Goal: Task Accomplishment & Management: Use online tool/utility

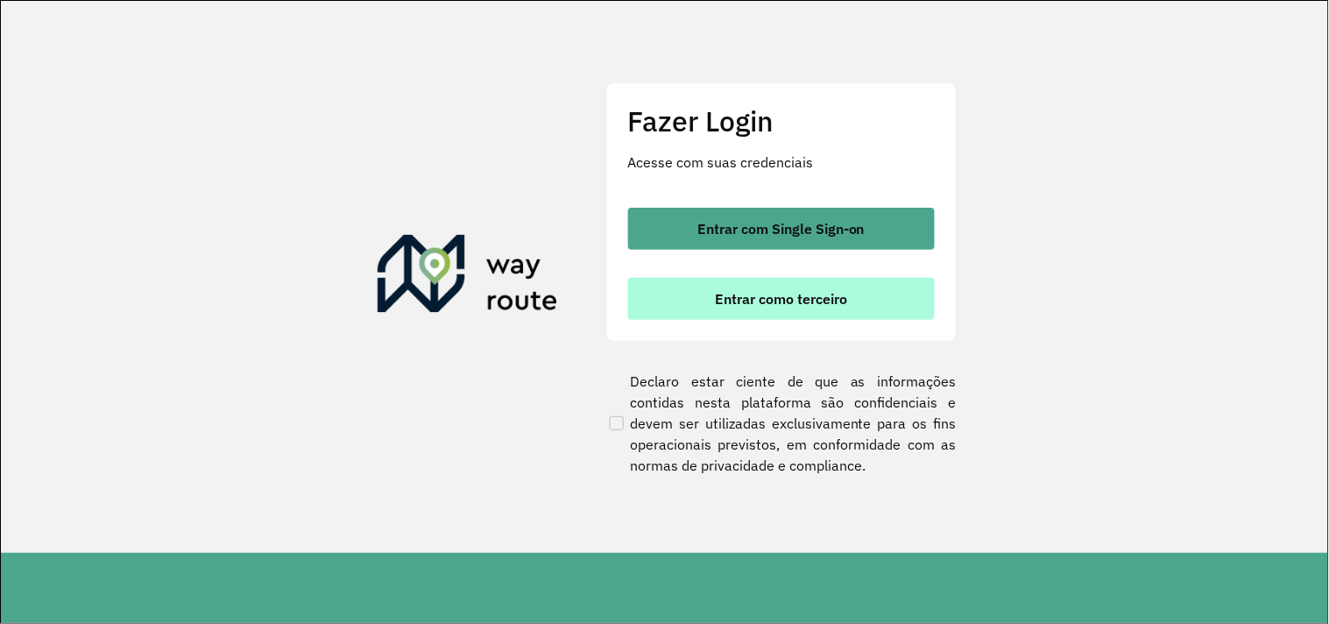
click at [742, 285] on button "Entrar como terceiro" at bounding box center [781, 299] width 307 height 42
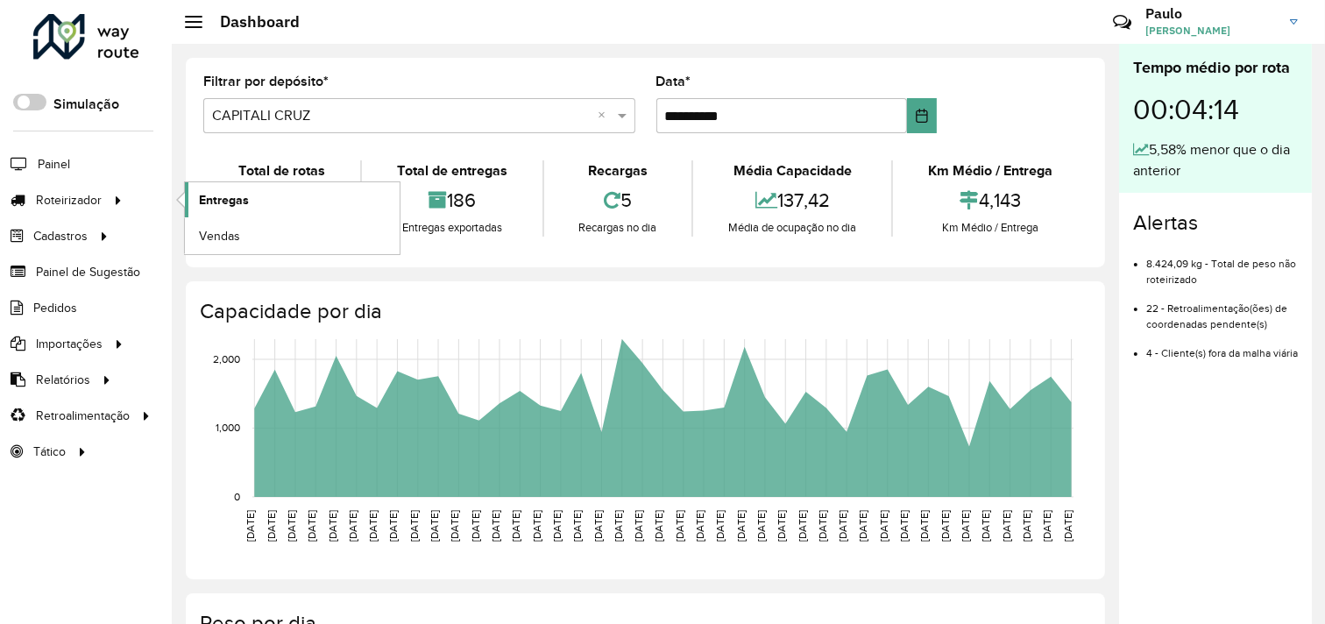
click at [197, 196] on link "Entregas" at bounding box center [292, 199] width 215 height 35
click at [224, 207] on span "Entregas" at bounding box center [224, 200] width 50 height 18
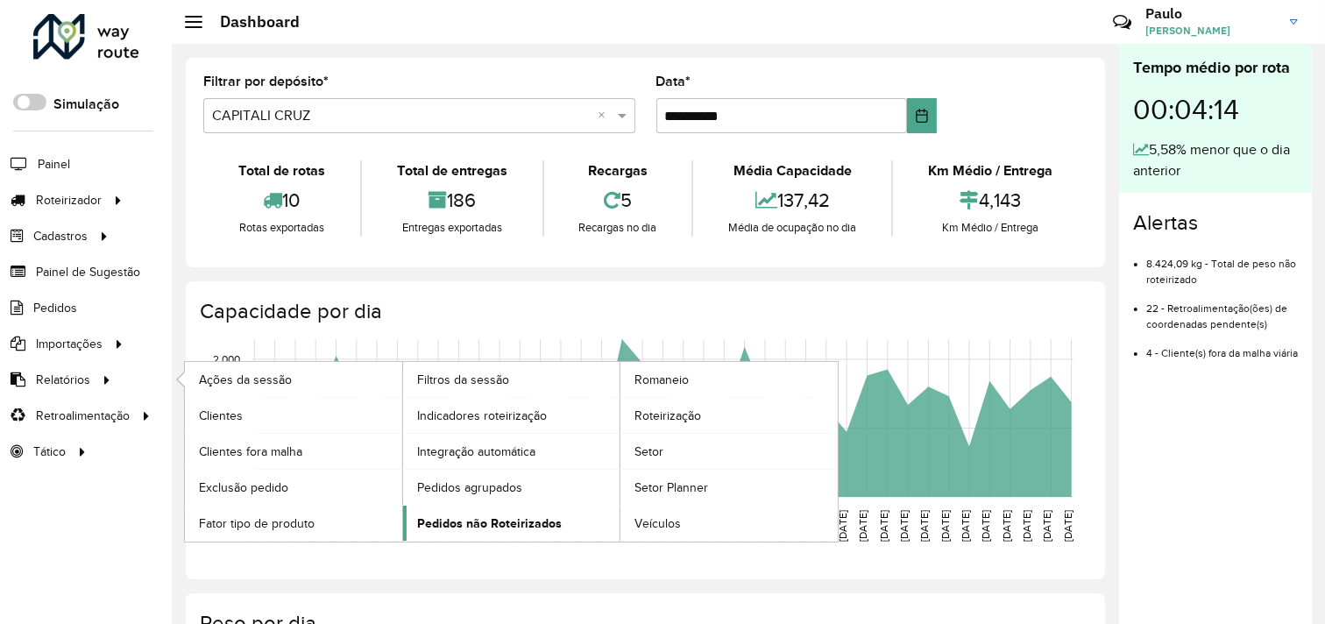
click at [458, 527] on span "Pedidos não Roteirizados" at bounding box center [489, 523] width 145 height 18
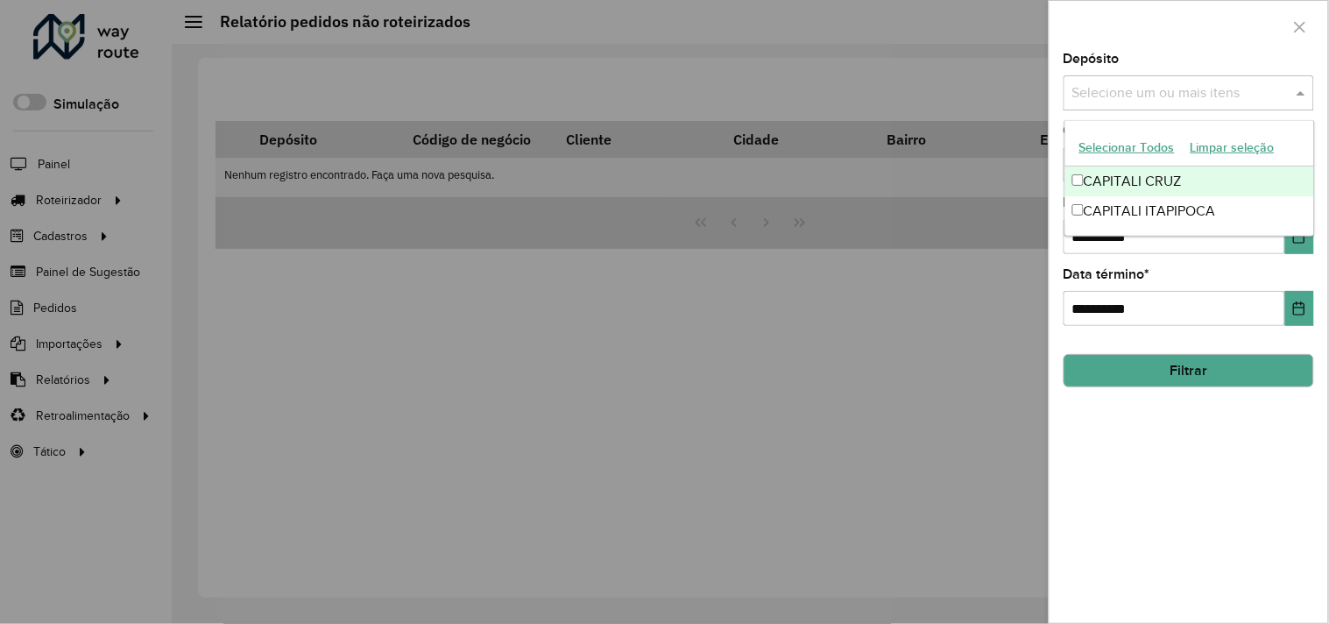
click at [1109, 93] on input "text" at bounding box center [1180, 93] width 224 height 21
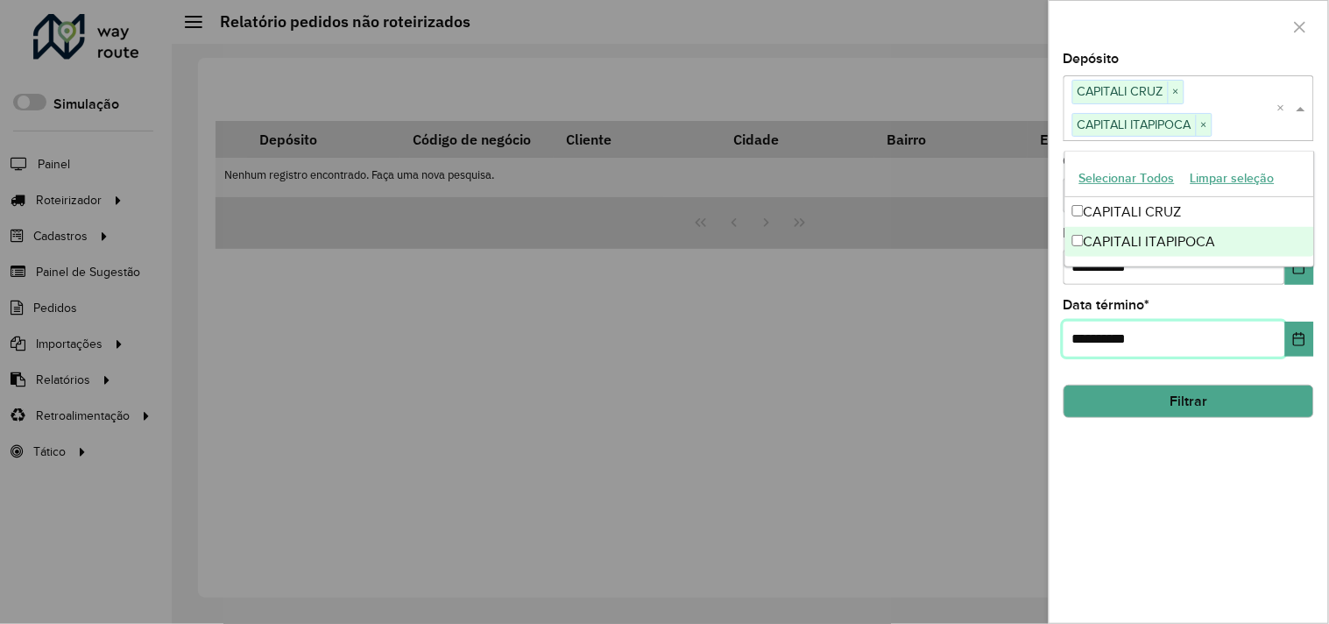
click at [1220, 322] on input "**********" at bounding box center [1175, 339] width 222 height 35
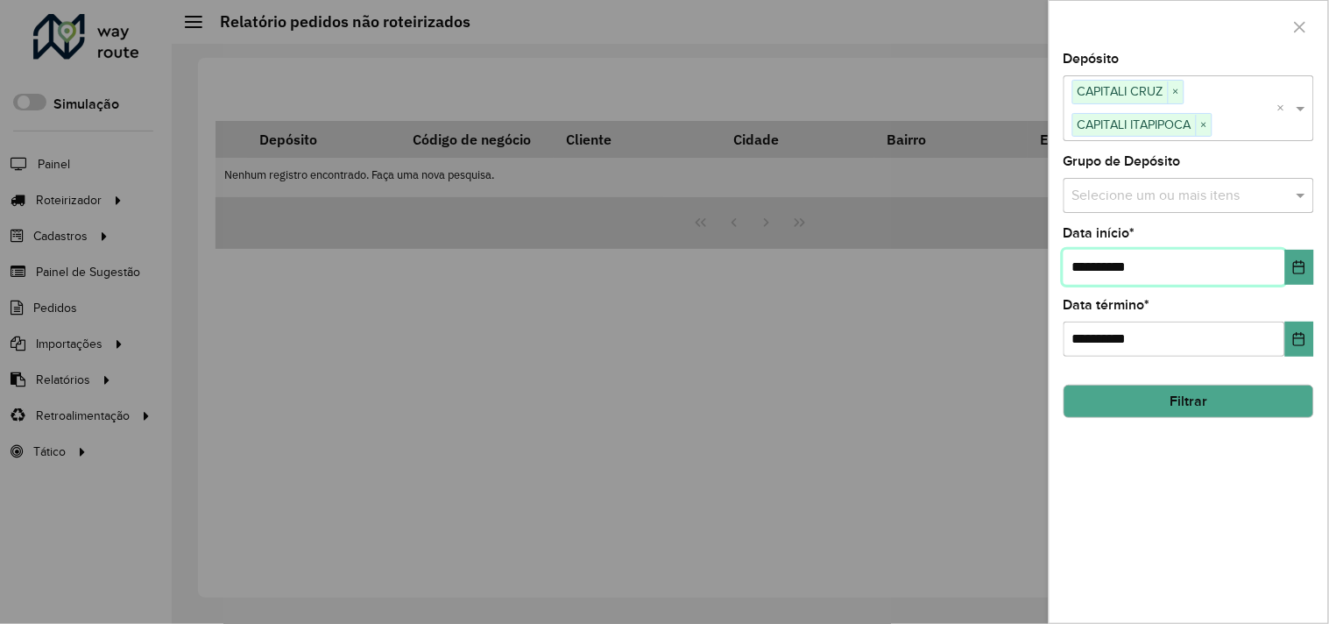
click at [1091, 264] on input "**********" at bounding box center [1175, 267] width 222 height 35
type input "**********"
click at [1151, 388] on button "Filtrar" at bounding box center [1189, 401] width 251 height 33
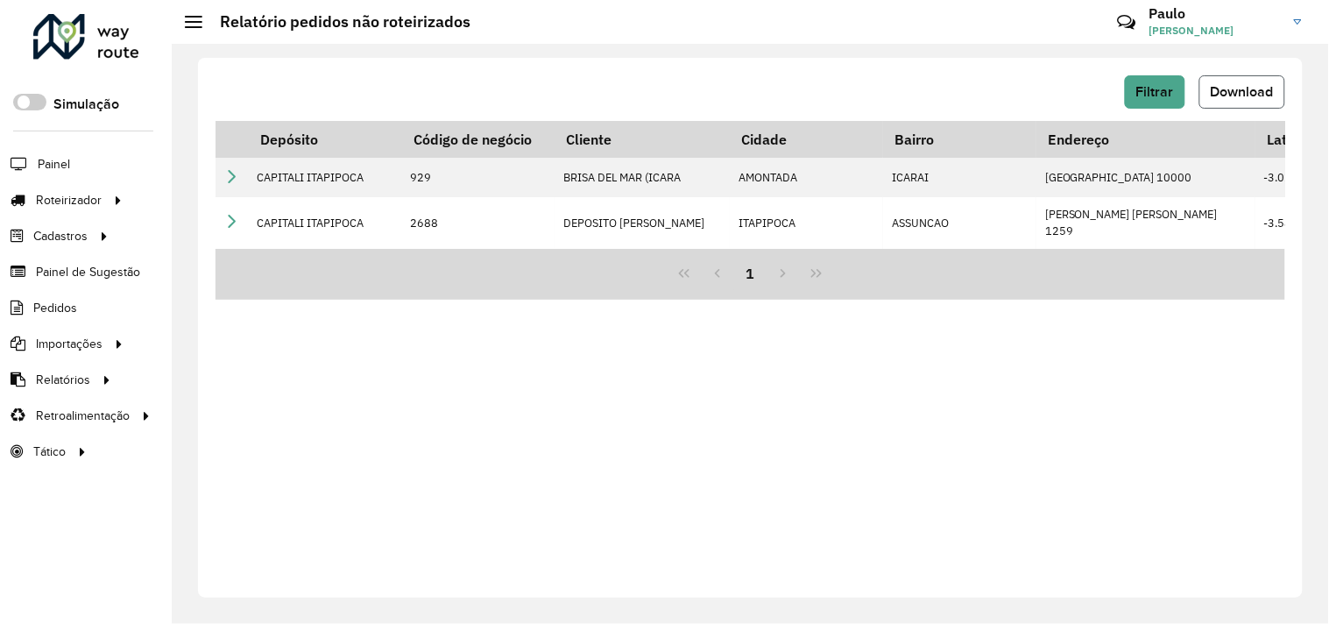
click at [1227, 103] on button "Download" at bounding box center [1243, 91] width 86 height 33
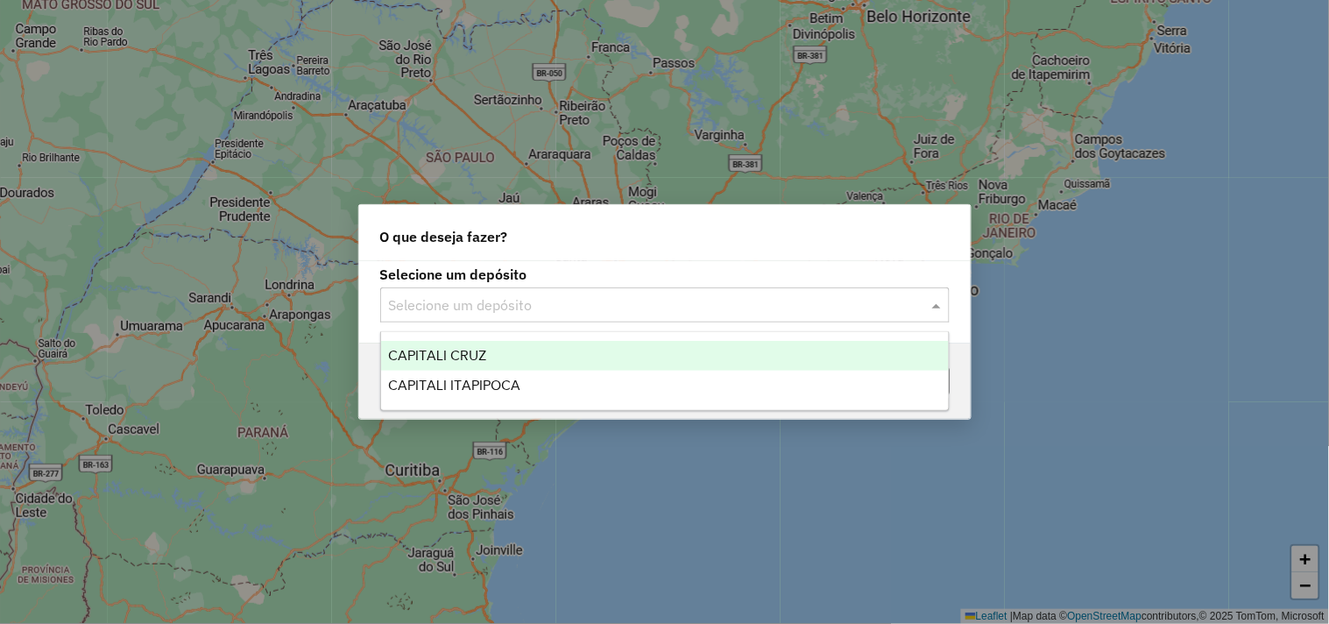
click at [597, 310] on input "text" at bounding box center [647, 305] width 517 height 21
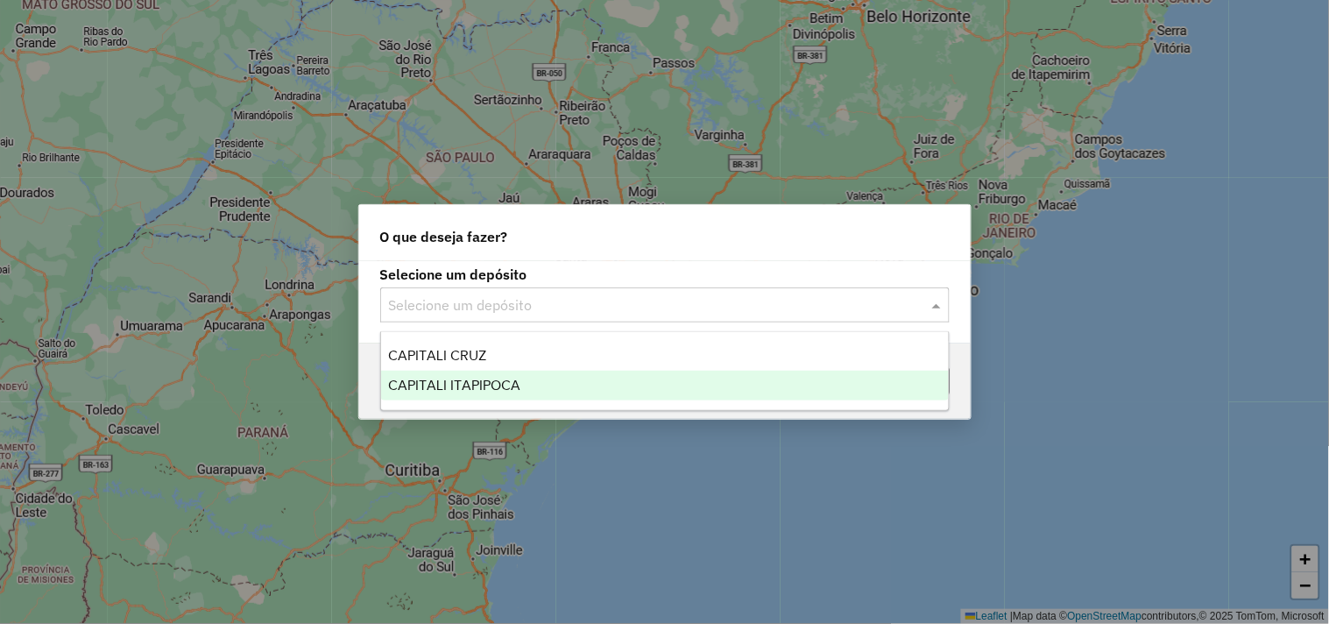
click at [480, 374] on div "CAPITALI ITAPIPOCA" at bounding box center [665, 386] width 568 height 30
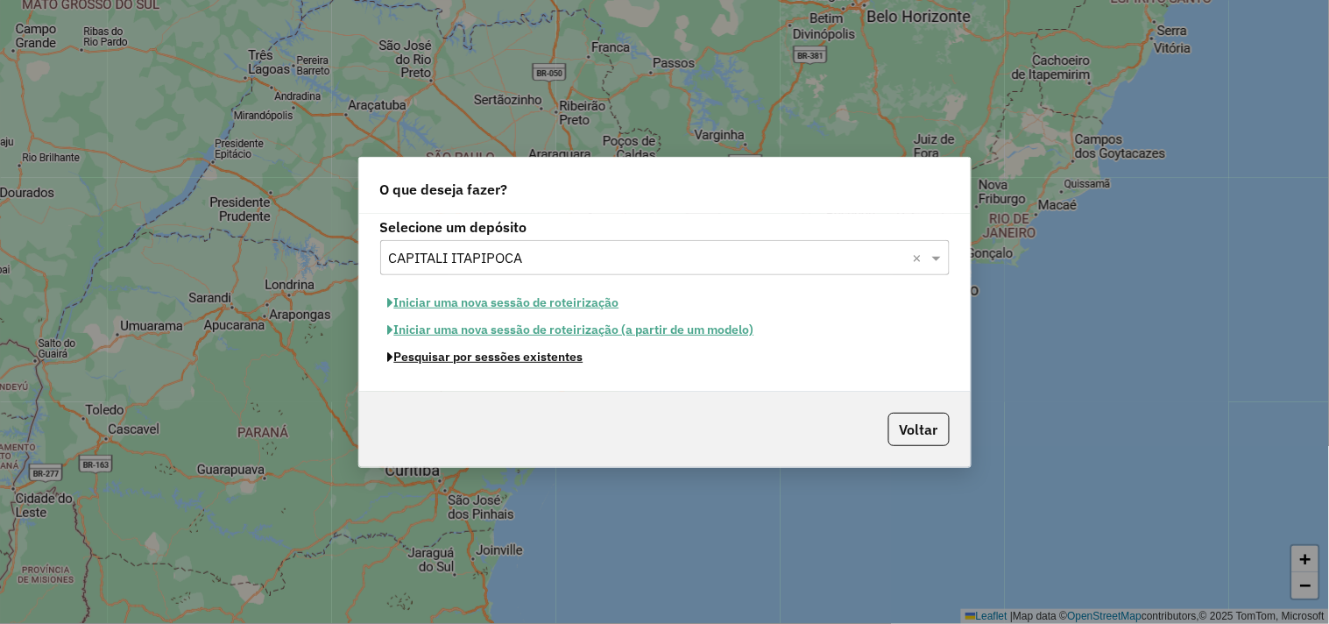
click at [465, 359] on button "Pesquisar por sessões existentes" at bounding box center [485, 356] width 211 height 27
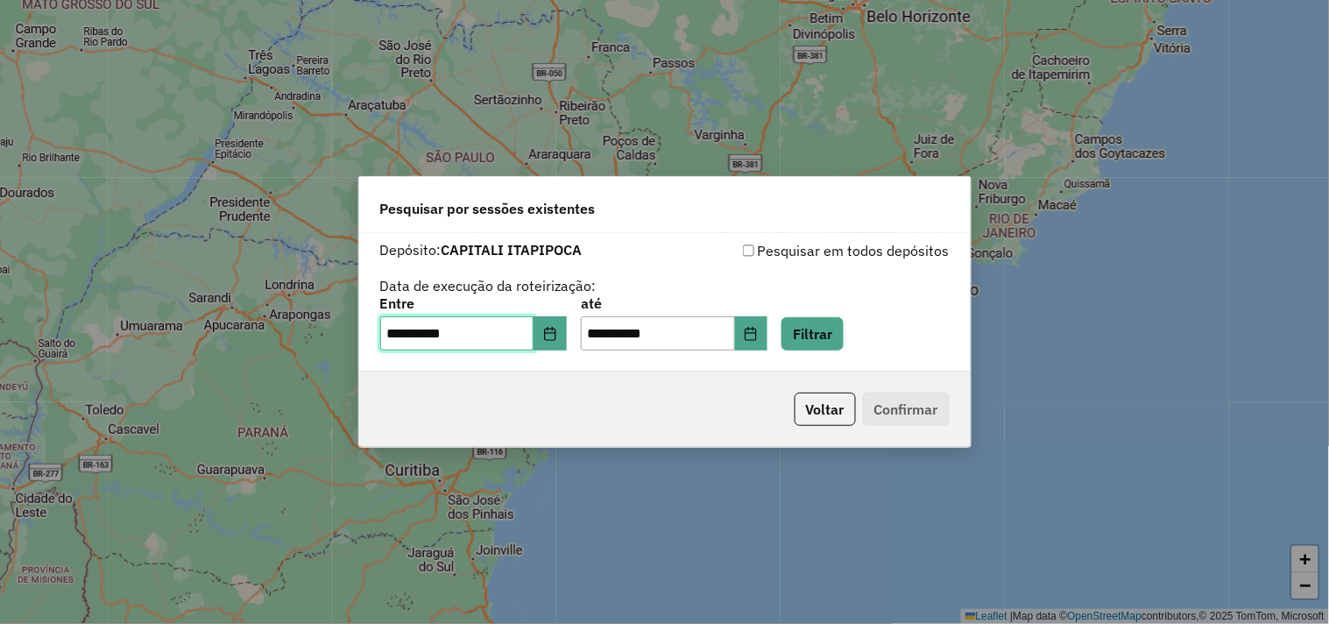
drag, startPoint x: 400, startPoint y: 329, endPoint x: 504, endPoint y: 390, distance: 119.8
click at [400, 336] on input "**********" at bounding box center [457, 333] width 154 height 35
type input "**********"
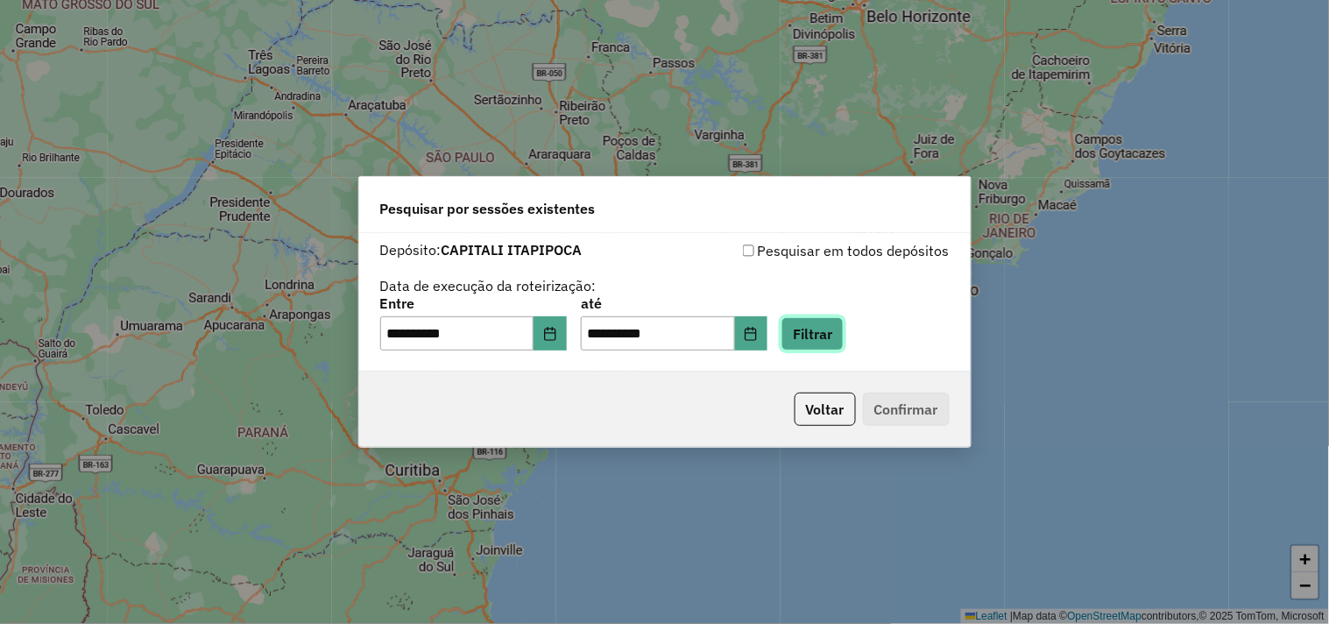
click at [844, 330] on button "Filtrar" at bounding box center [813, 333] width 62 height 33
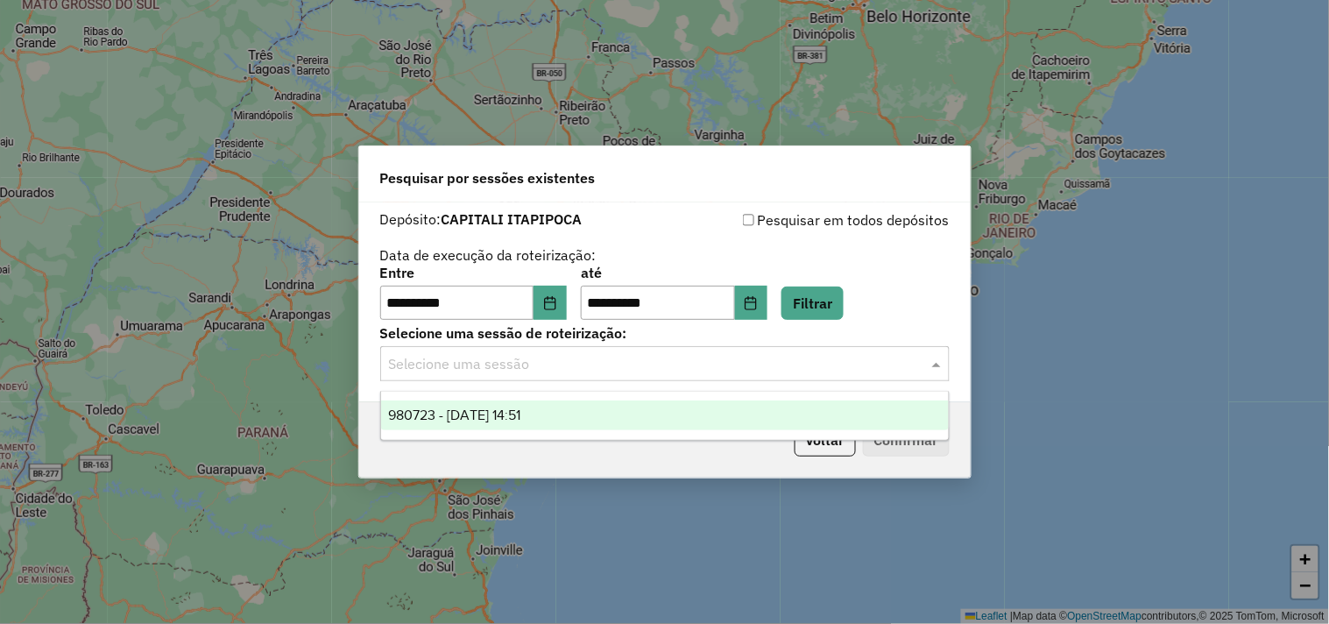
click at [509, 364] on input "text" at bounding box center [647, 364] width 517 height 21
click at [497, 416] on span "980723 - 18/08/2025 14:51" at bounding box center [454, 414] width 132 height 15
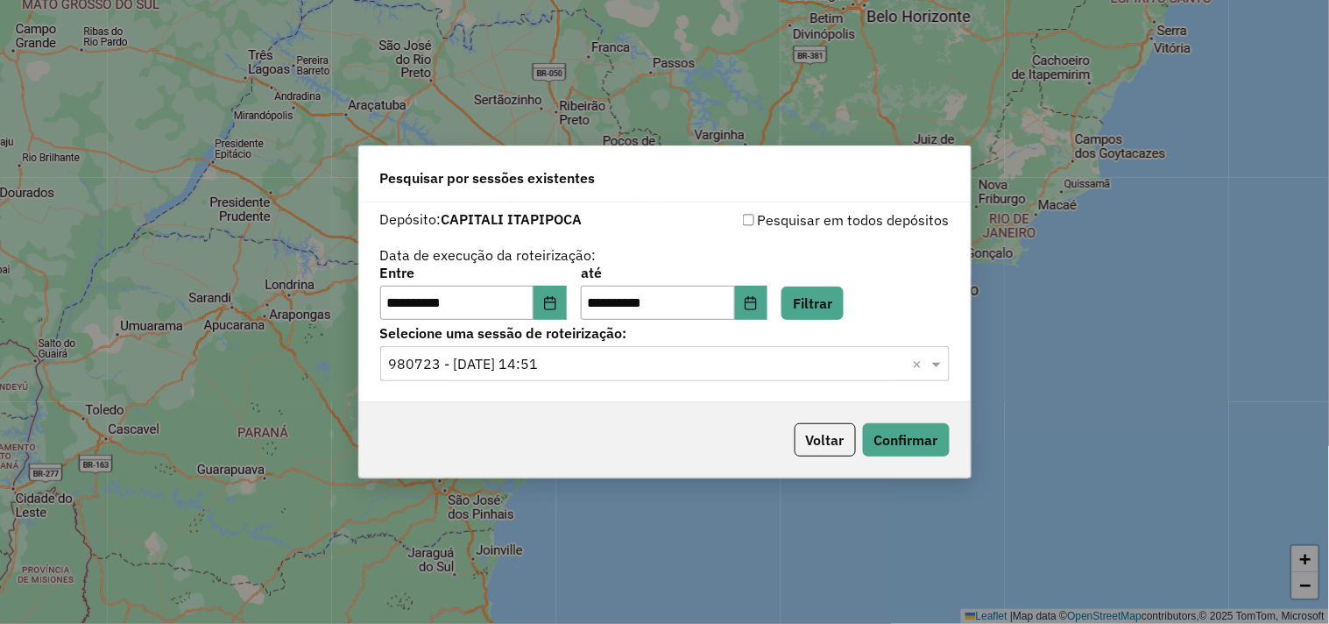
click at [915, 467] on div "Voltar Confirmar" at bounding box center [665, 439] width 612 height 75
click at [910, 449] on button "Confirmar" at bounding box center [906, 439] width 87 height 33
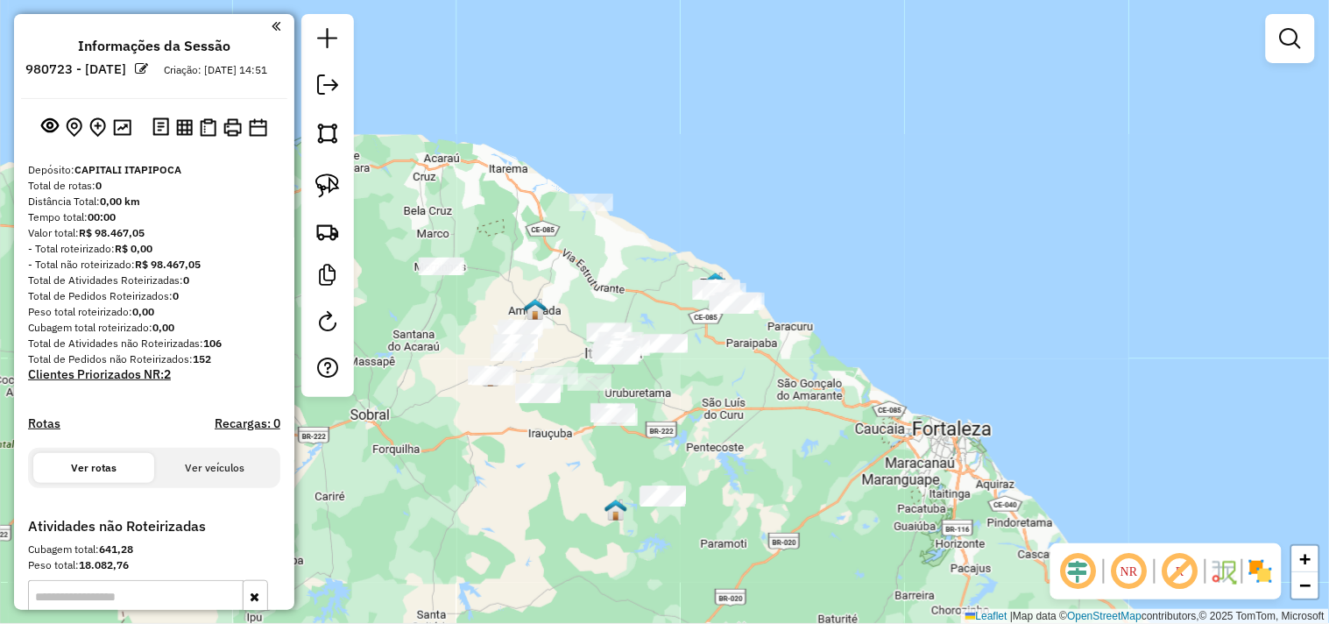
drag, startPoint x: 531, startPoint y: 492, endPoint x: 528, endPoint y: 417, distance: 75.4
click at [528, 417] on div "Janela de atendimento Grade de atendimento Capacidade Transportadoras Veículos …" at bounding box center [664, 312] width 1329 height 624
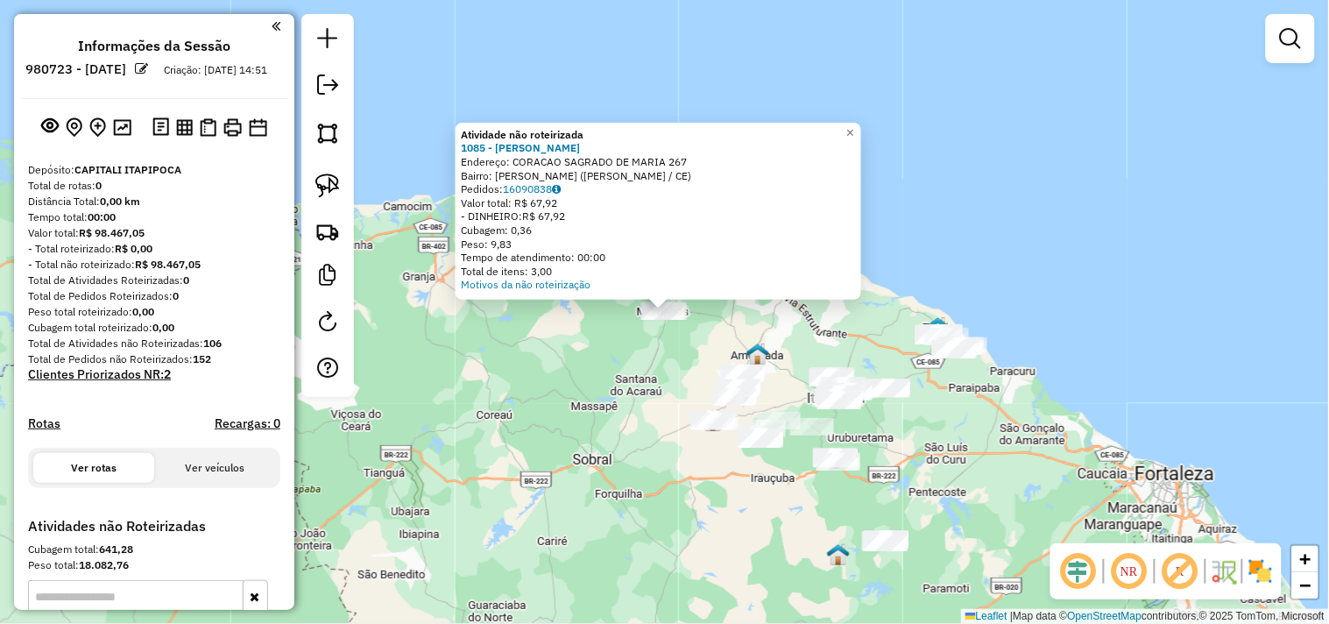
click at [587, 431] on div "Atividade não roteirizada 1085 - FABIO LANCHES MORRI Endereço: CORACAO SAGRADO …" at bounding box center [664, 312] width 1329 height 624
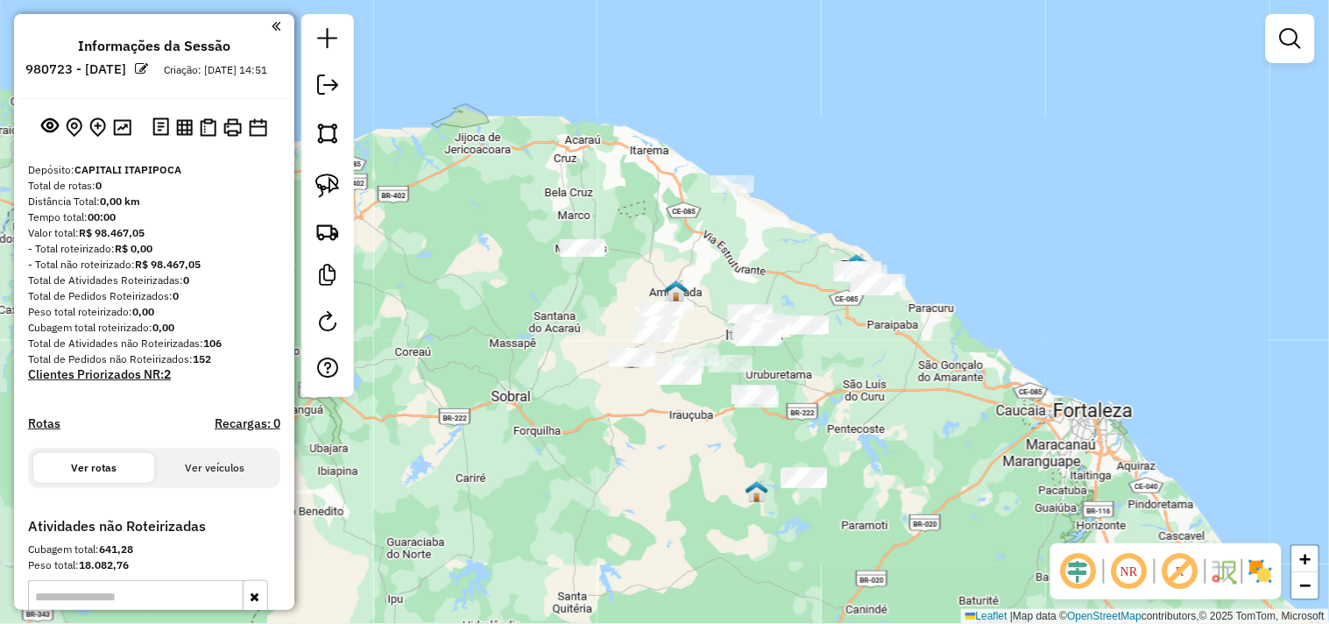
drag, startPoint x: 588, startPoint y: 425, endPoint x: 505, endPoint y: 342, distance: 117.7
click at [505, 349] on div "Janela de atendimento Grade de atendimento Capacidade Transportadoras Veículos …" at bounding box center [664, 312] width 1329 height 624
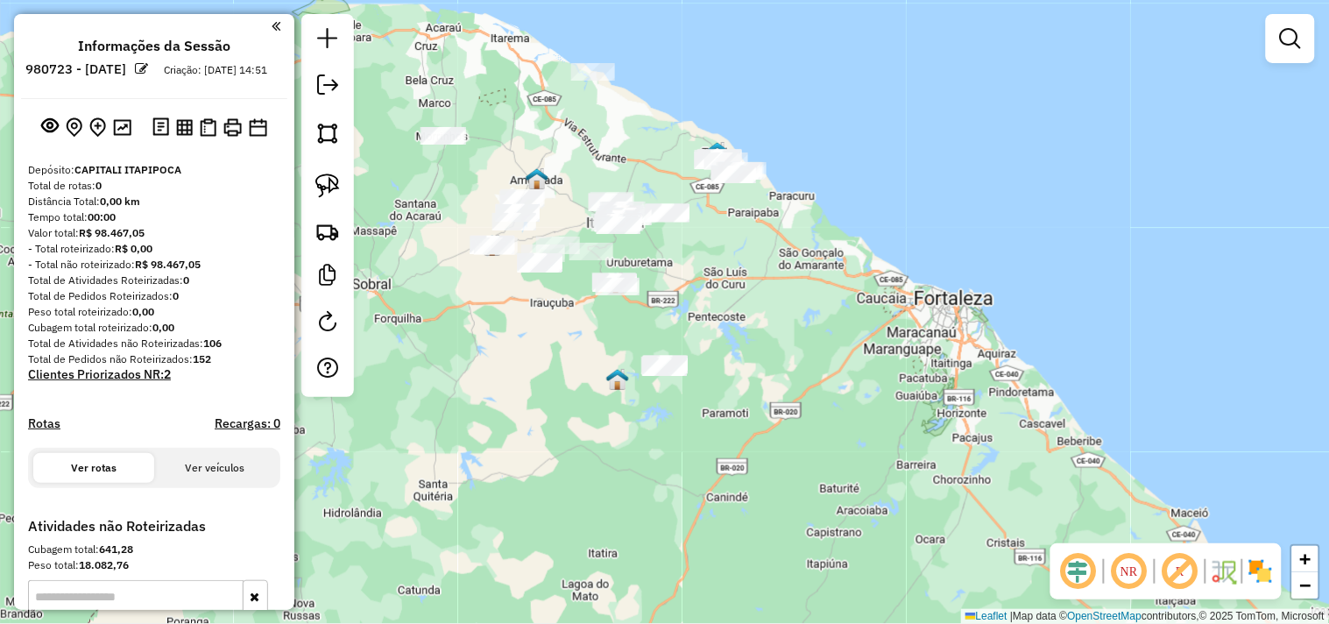
drag, startPoint x: 654, startPoint y: 444, endPoint x: 572, endPoint y: 365, distance: 113.4
click at [572, 369] on div "Janela de atendimento Grade de atendimento Capacidade Transportadoras Veículos …" at bounding box center [664, 312] width 1329 height 624
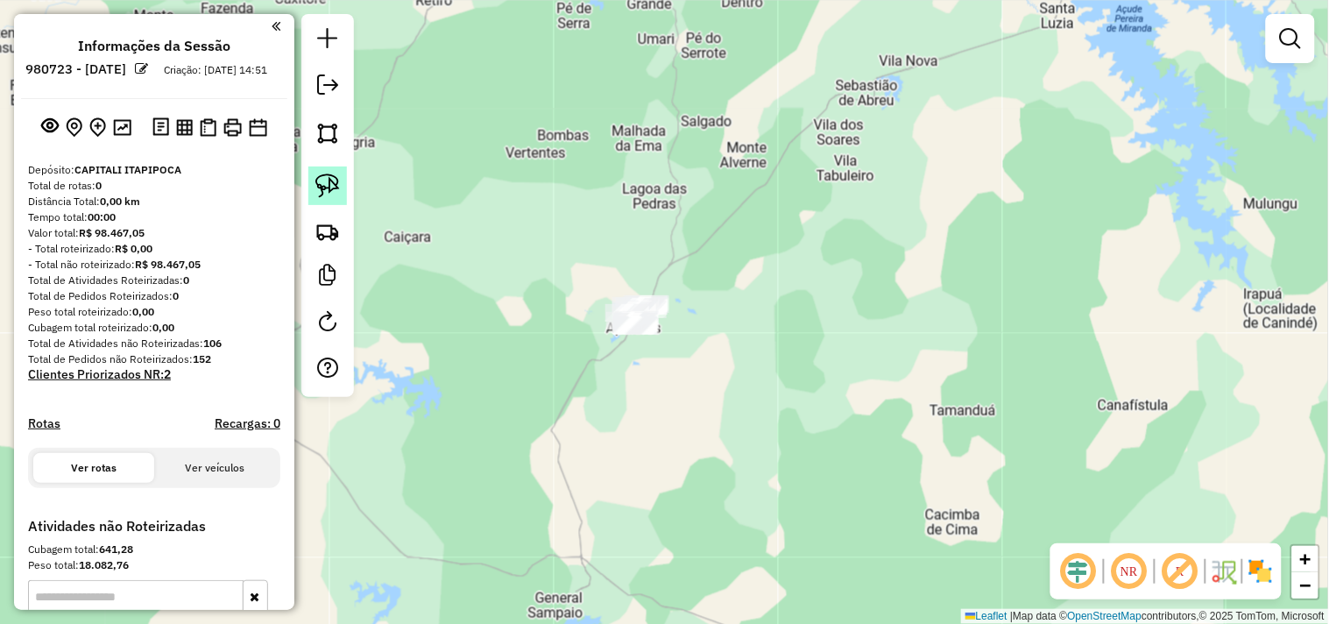
click at [343, 181] on link at bounding box center [327, 185] width 39 height 39
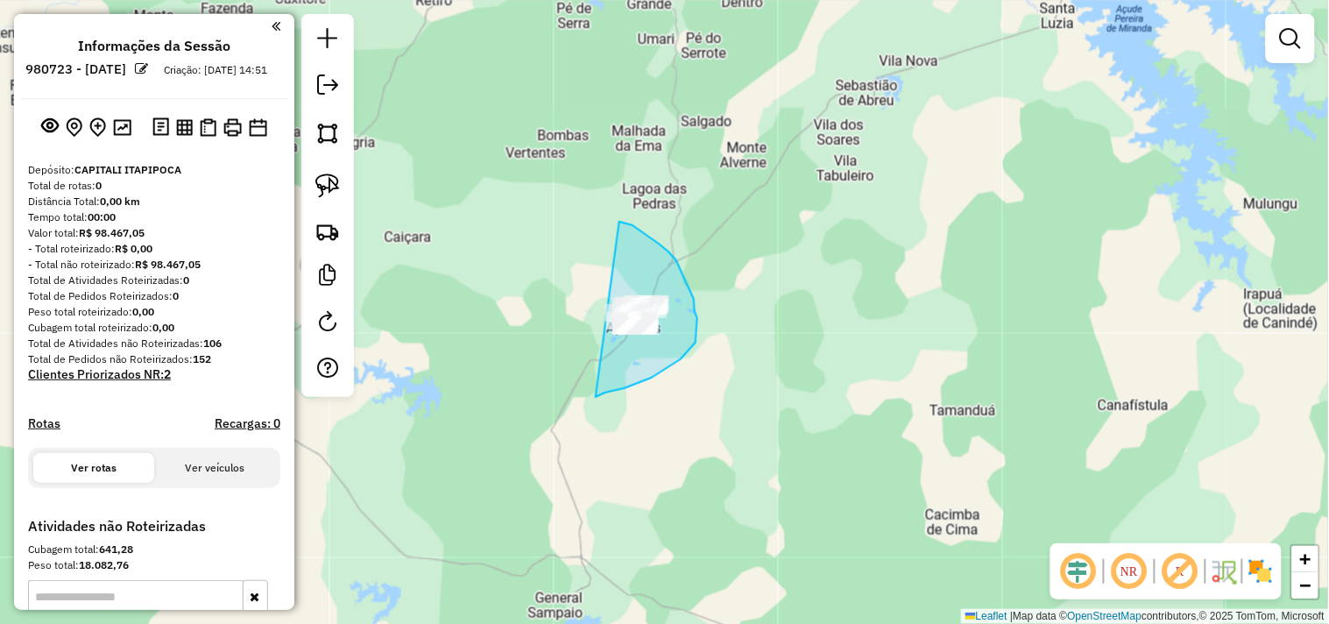
drag, startPoint x: 676, startPoint y: 260, endPoint x: 583, endPoint y: 399, distance: 167.2
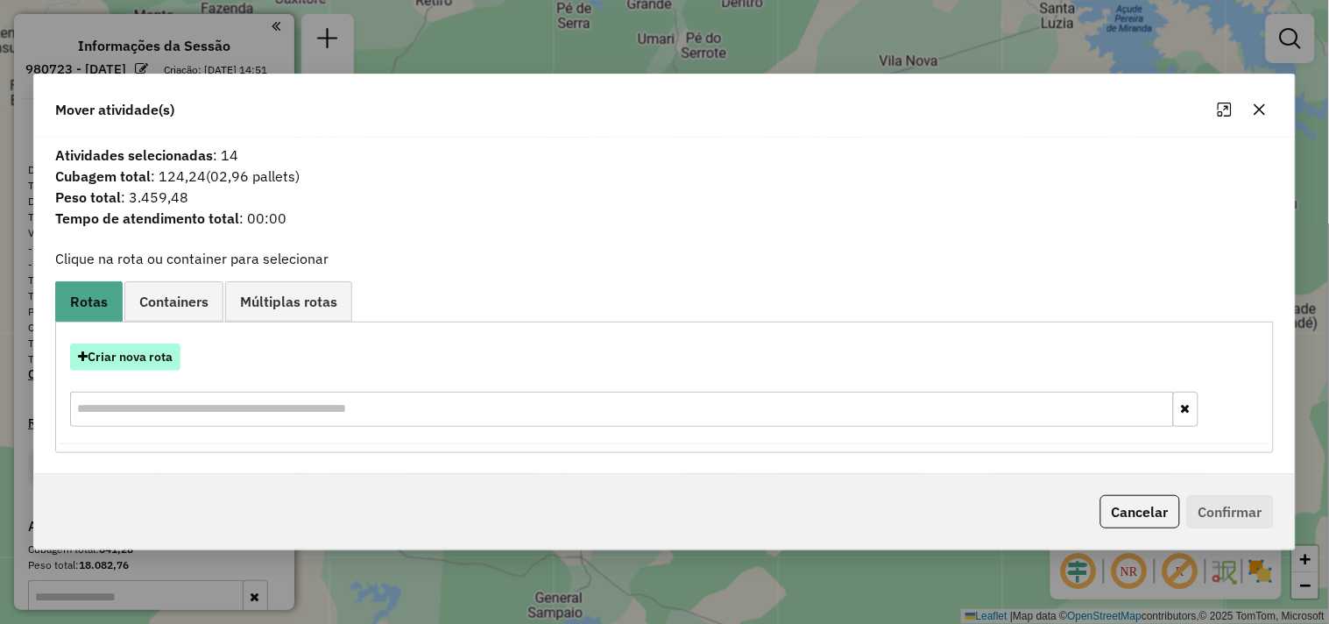
click at [142, 347] on button "Criar nova rota" at bounding box center [125, 356] width 110 height 27
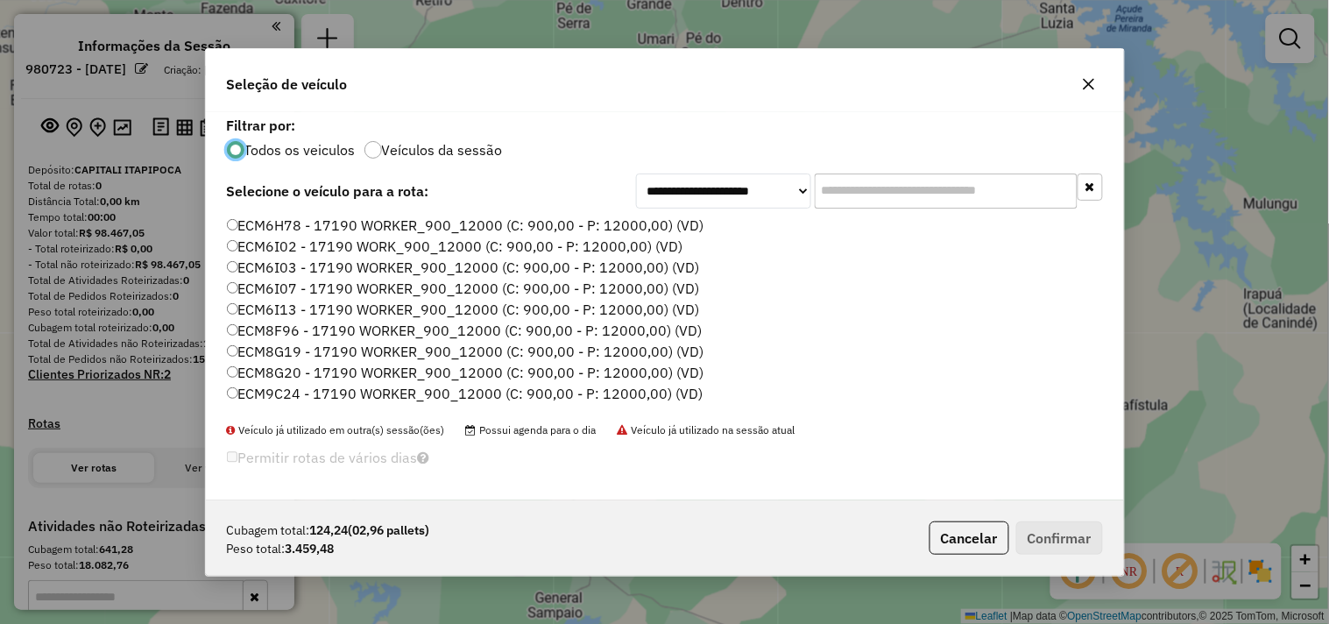
scroll to position [374, 0]
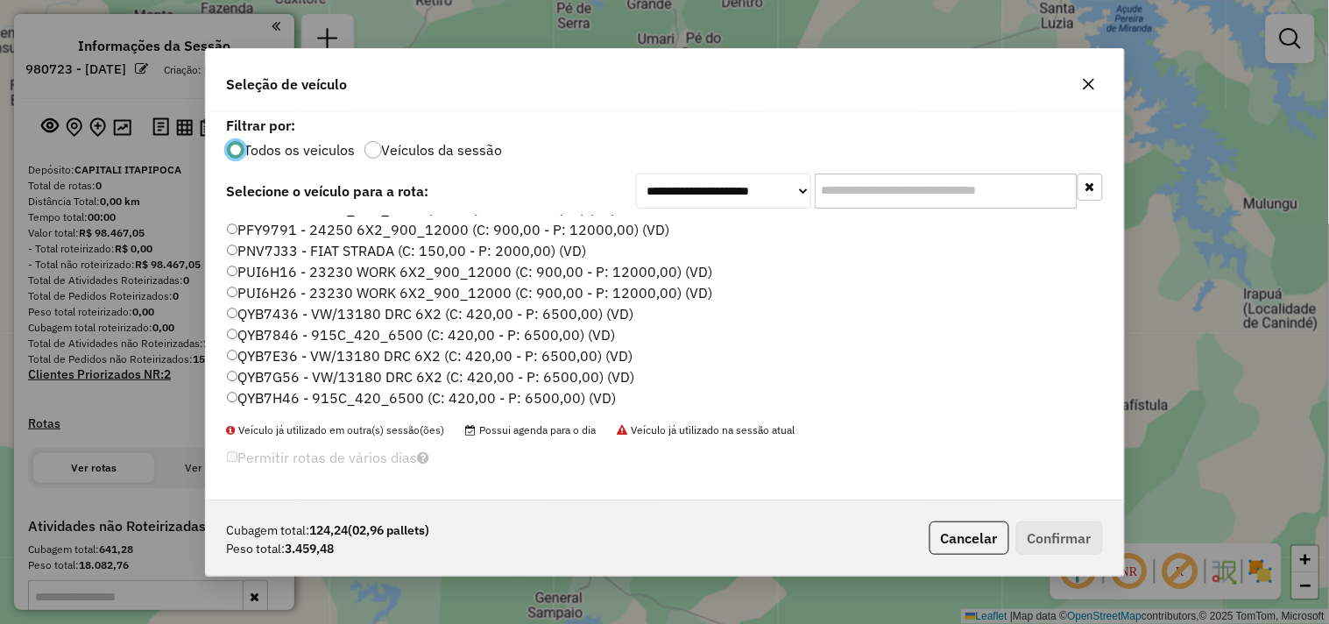
click at [278, 395] on label "QYB7H46 - 915C_420_6500 (C: 420,00 - P: 6500,00) (VD)" at bounding box center [422, 397] width 390 height 21
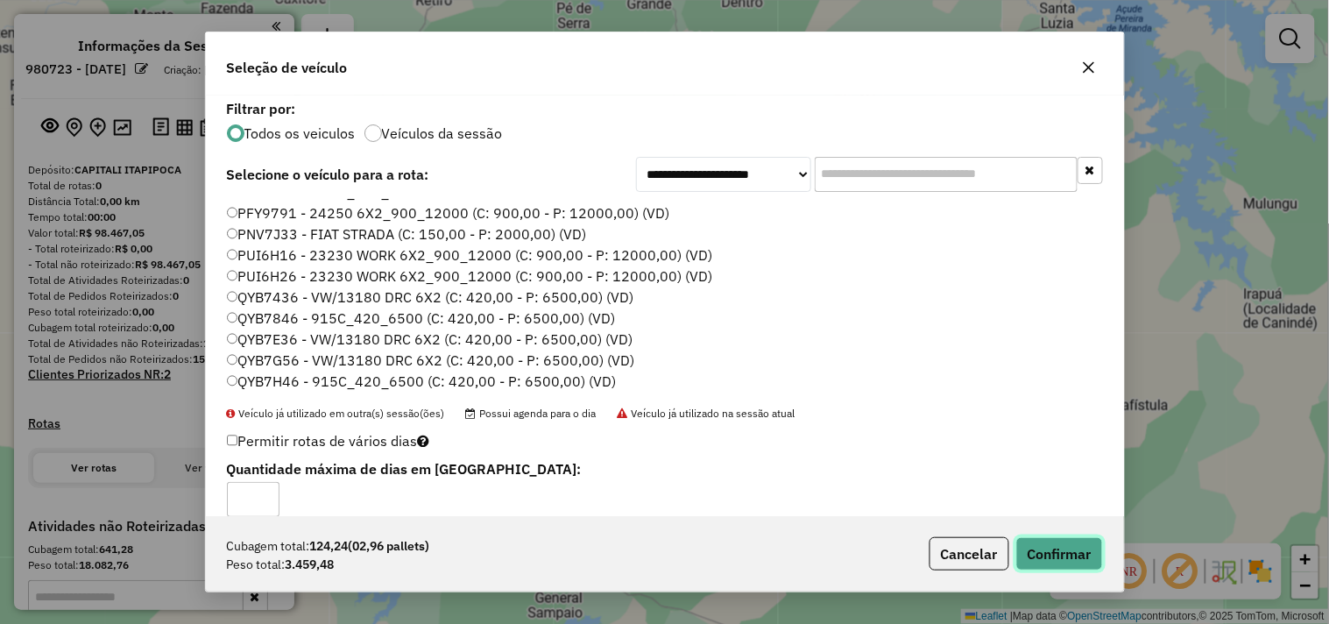
click at [1058, 547] on button "Confirmar" at bounding box center [1059, 553] width 87 height 33
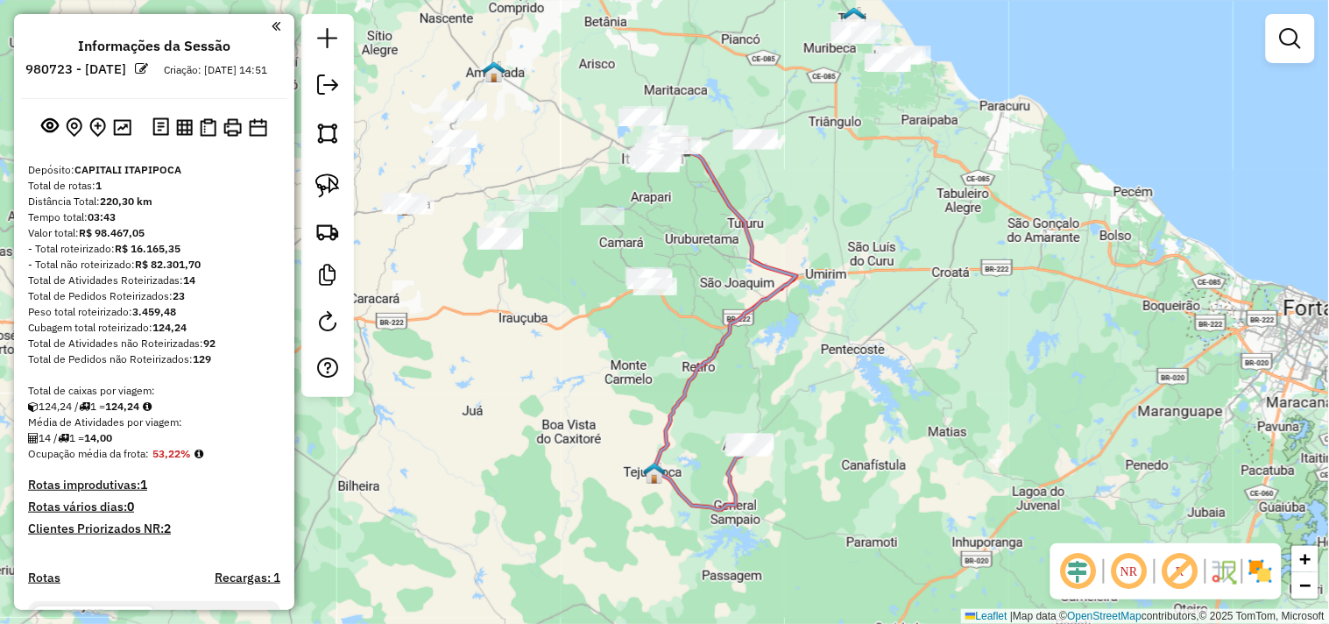
drag, startPoint x: 787, startPoint y: 315, endPoint x: 811, endPoint y: 380, distance: 69.3
click at [811, 380] on div "Janela de atendimento Grade de atendimento Capacidade Transportadoras Veículos …" at bounding box center [664, 312] width 1329 height 624
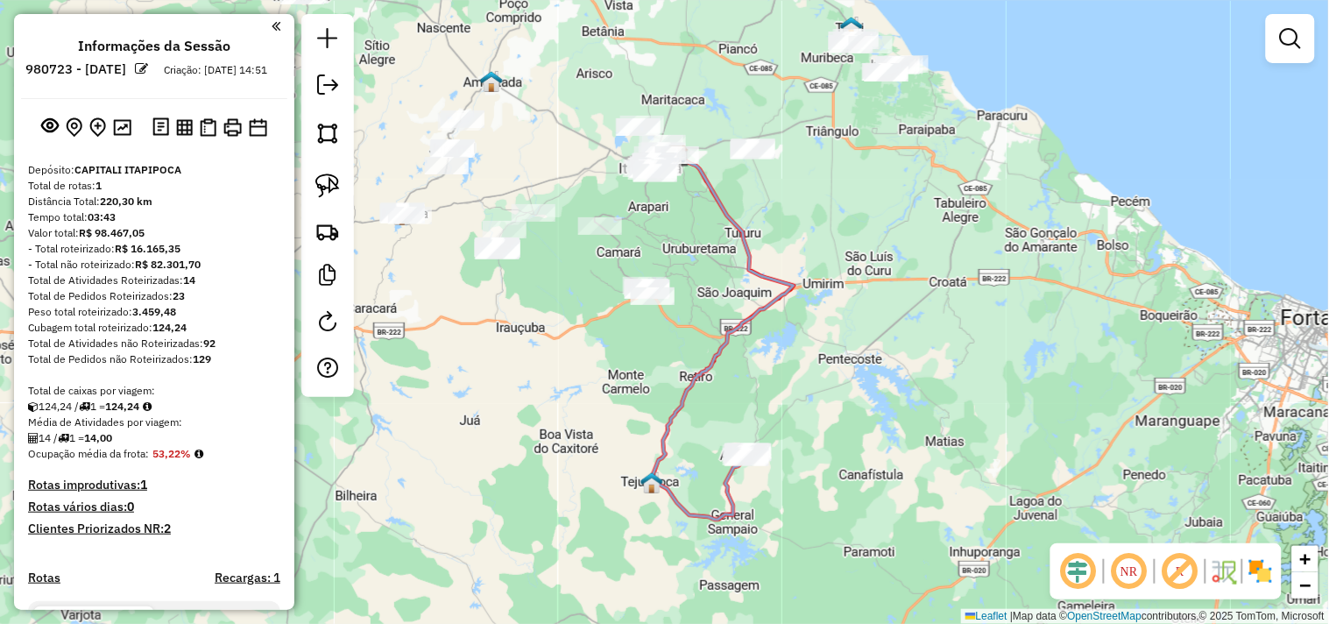
click at [349, 198] on div at bounding box center [327, 205] width 53 height 383
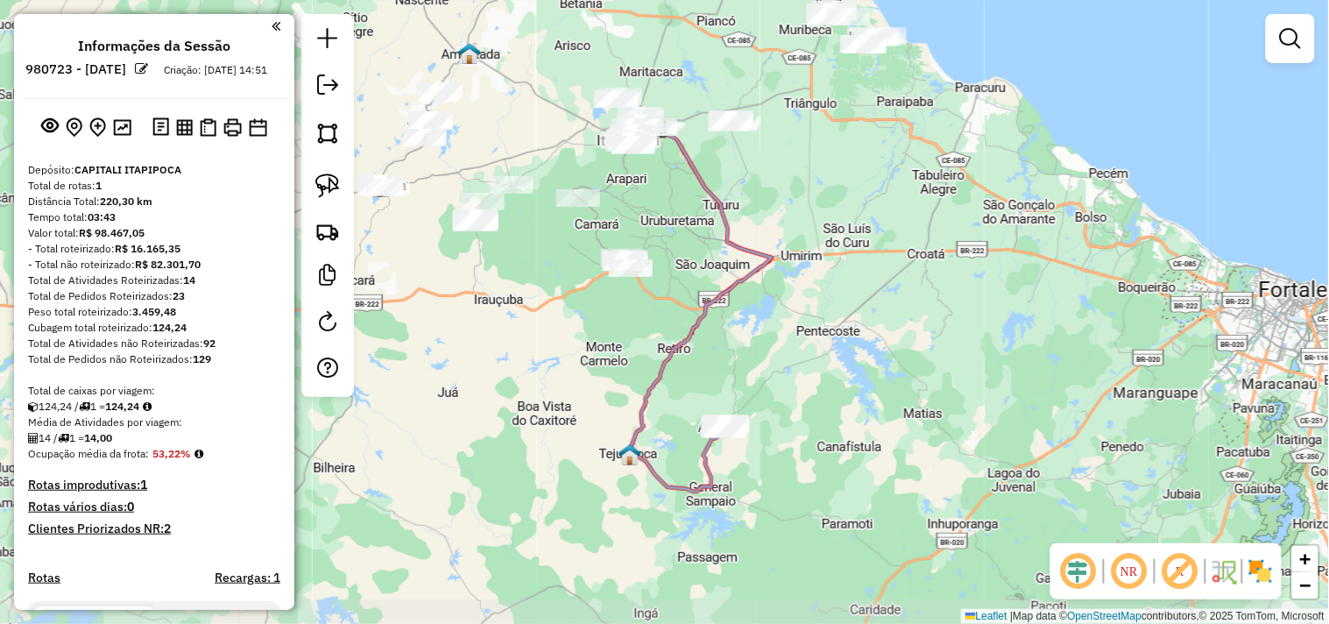
drag, startPoint x: 600, startPoint y: 351, endPoint x: 591, endPoint y: 322, distance: 31.1
click at [591, 324] on div "Janela de atendimento Grade de atendimento Capacidade Transportadoras Veículos …" at bounding box center [664, 312] width 1329 height 624
click at [343, 188] on link at bounding box center [327, 185] width 39 height 39
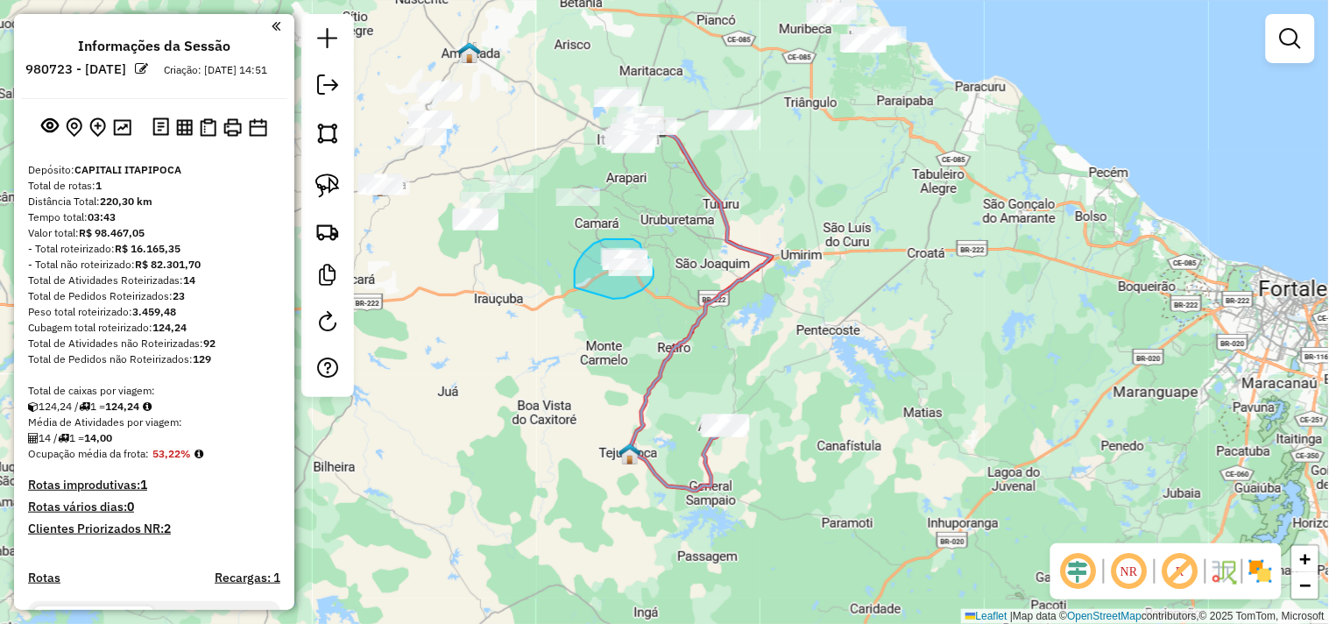
drag, startPoint x: 575, startPoint y: 287, endPoint x: 612, endPoint y: 299, distance: 38.5
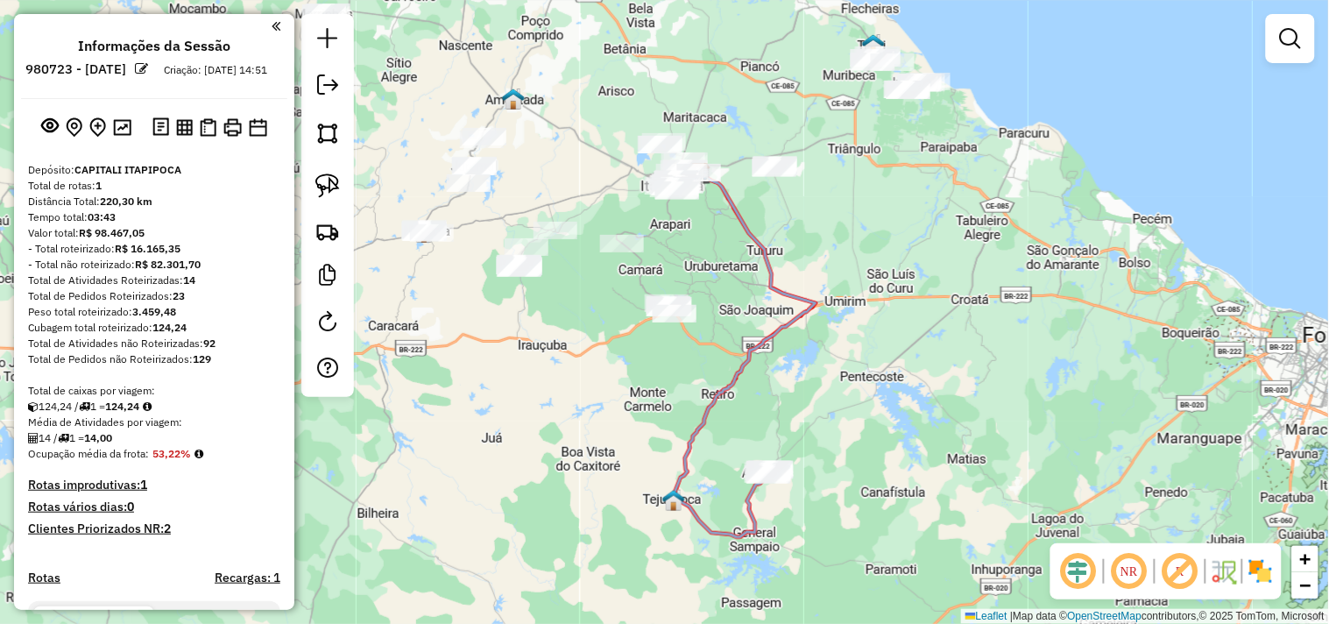
drag, startPoint x: 539, startPoint y: 301, endPoint x: 564, endPoint y: 337, distance: 44.7
click at [564, 337] on div "Janela de atendimento Grade de atendimento Capacidade Transportadoras Veículos …" at bounding box center [664, 312] width 1329 height 624
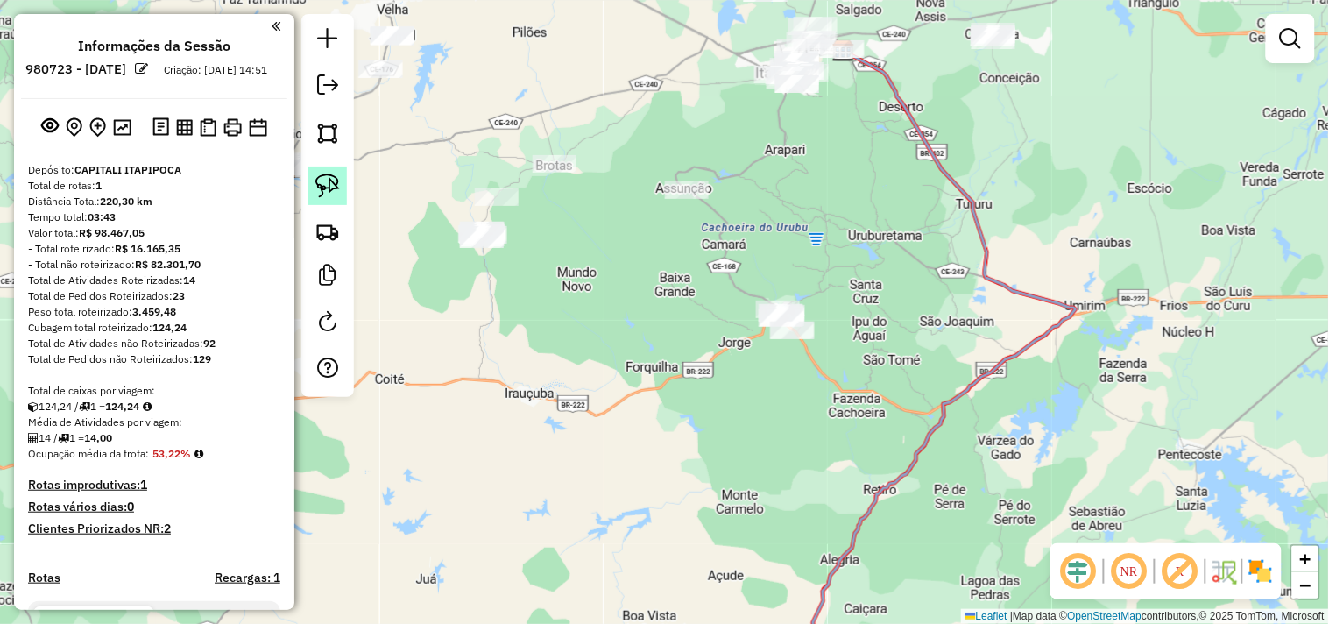
click at [330, 187] on img at bounding box center [327, 185] width 25 height 25
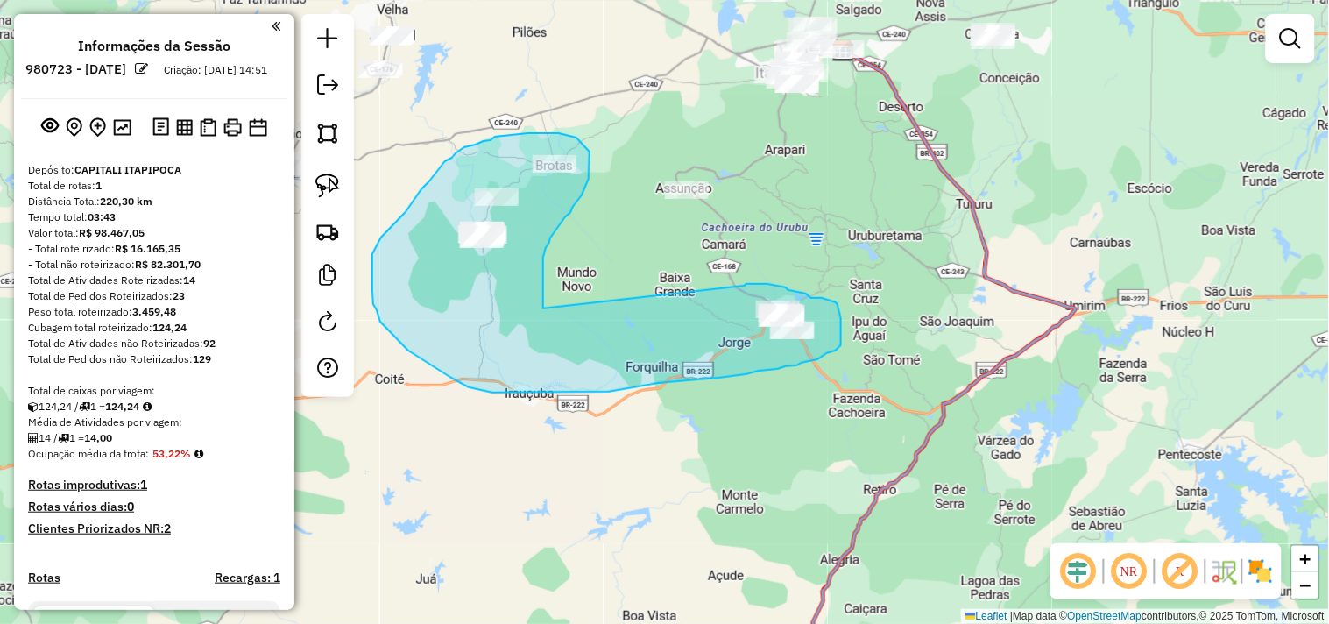
drag, startPoint x: 745, startPoint y: 286, endPoint x: 543, endPoint y: 308, distance: 202.8
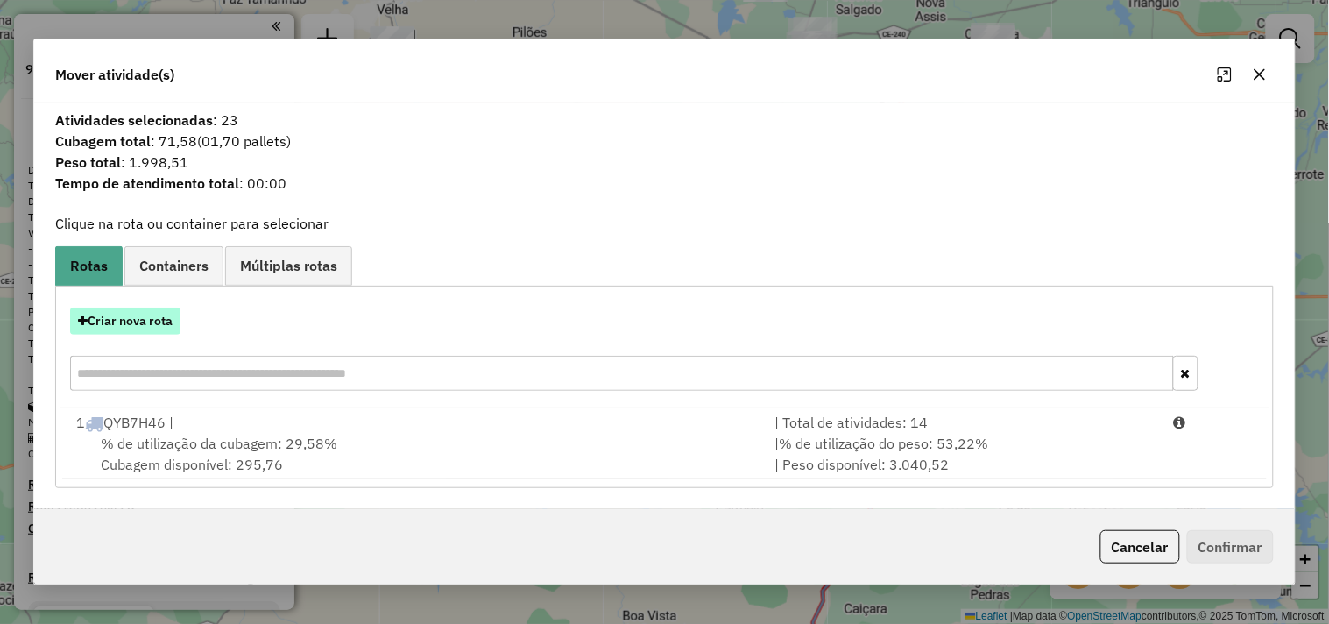
click at [150, 329] on button "Criar nova rota" at bounding box center [125, 321] width 110 height 27
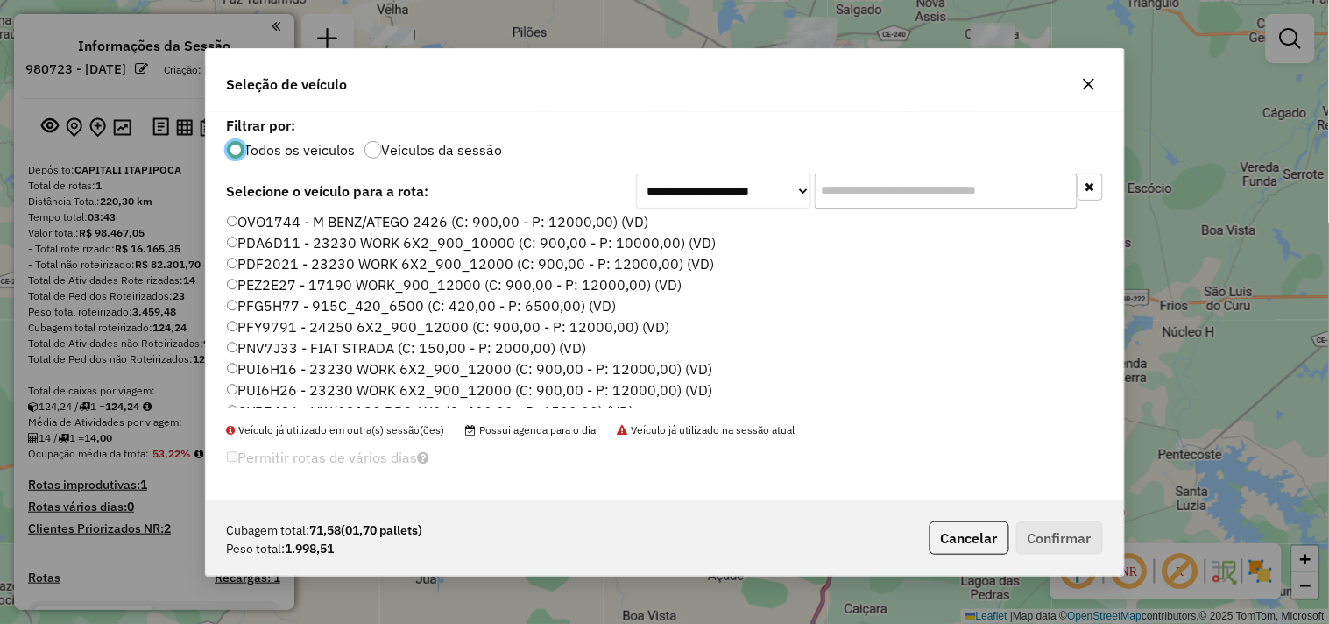
scroll to position [0, 0]
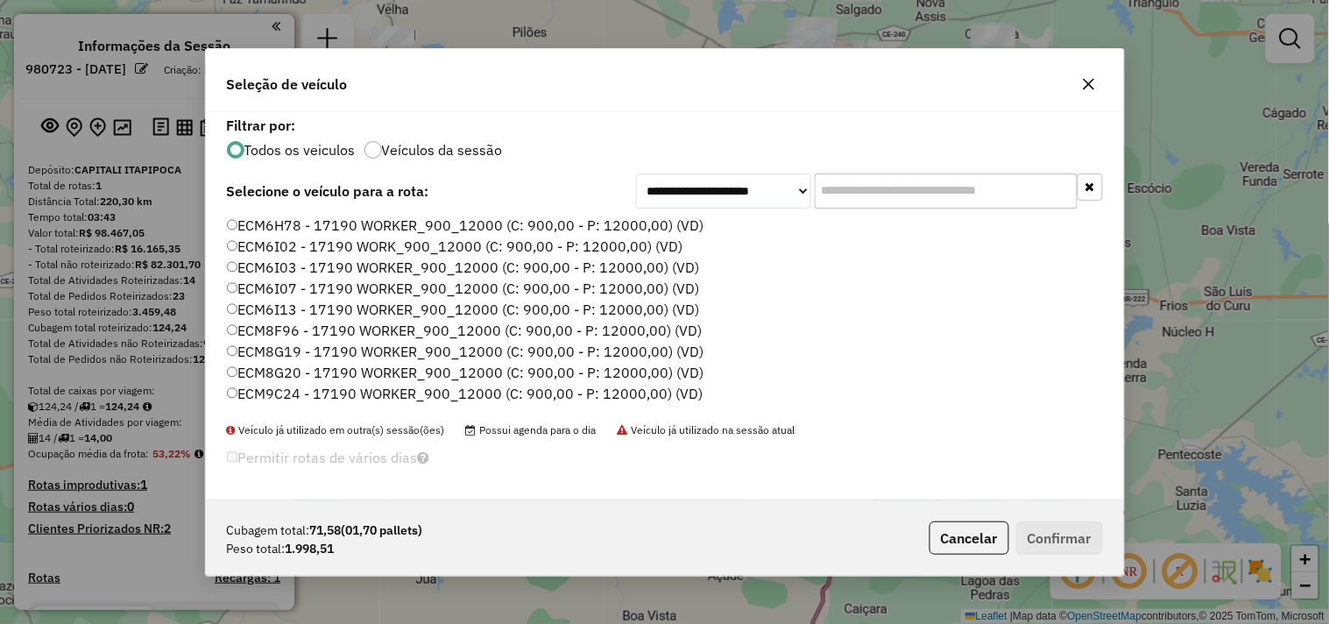
click at [278, 329] on label "ECM8F96 - 17190 WORKER_900_12000 (C: 900,00 - P: 12000,00) (VD)" at bounding box center [465, 330] width 476 height 21
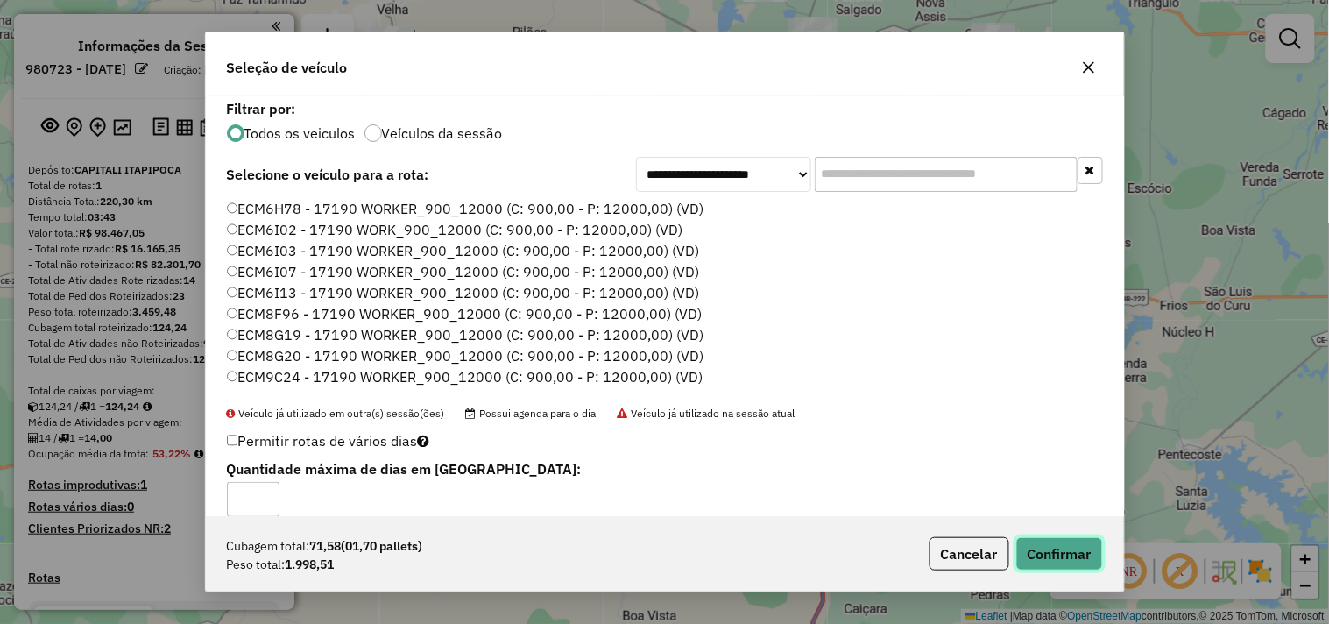
drag, startPoint x: 1082, startPoint y: 554, endPoint x: 1049, endPoint y: 554, distance: 33.3
click at [1082, 555] on button "Confirmar" at bounding box center [1059, 553] width 87 height 33
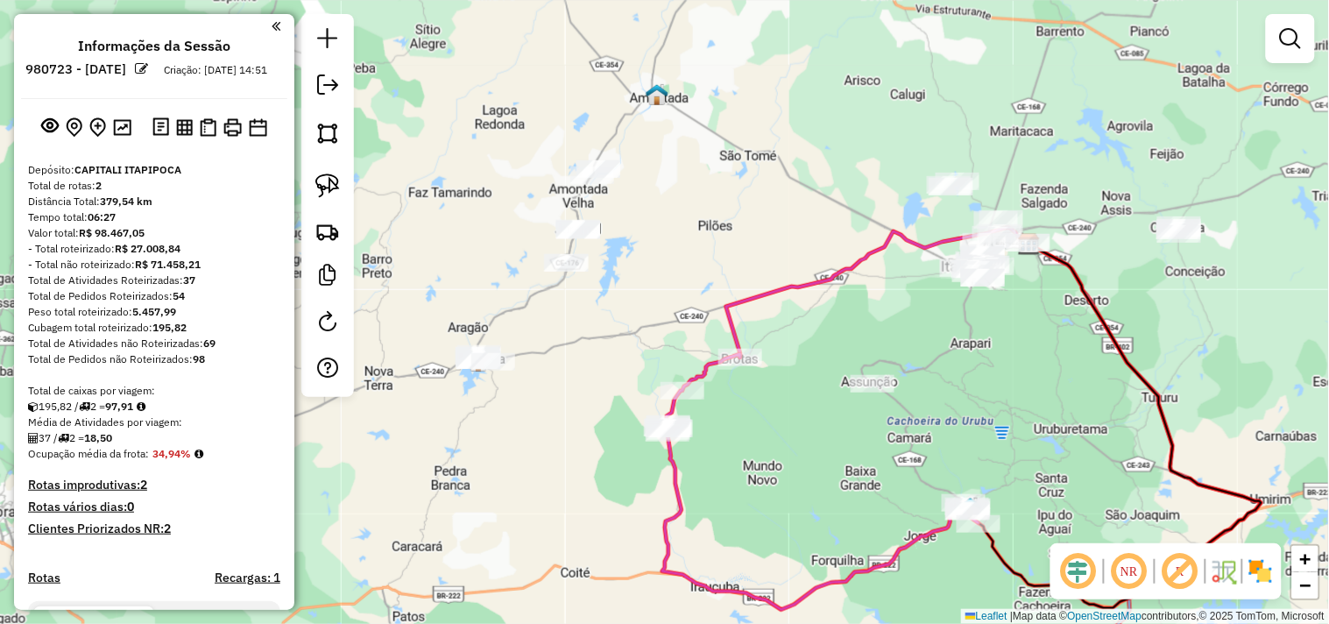
drag, startPoint x: 641, startPoint y: 274, endPoint x: 841, endPoint y: 477, distance: 284.4
click at [841, 477] on div "Janela de atendimento Grade de atendimento Capacidade Transportadoras Veículos …" at bounding box center [664, 312] width 1329 height 624
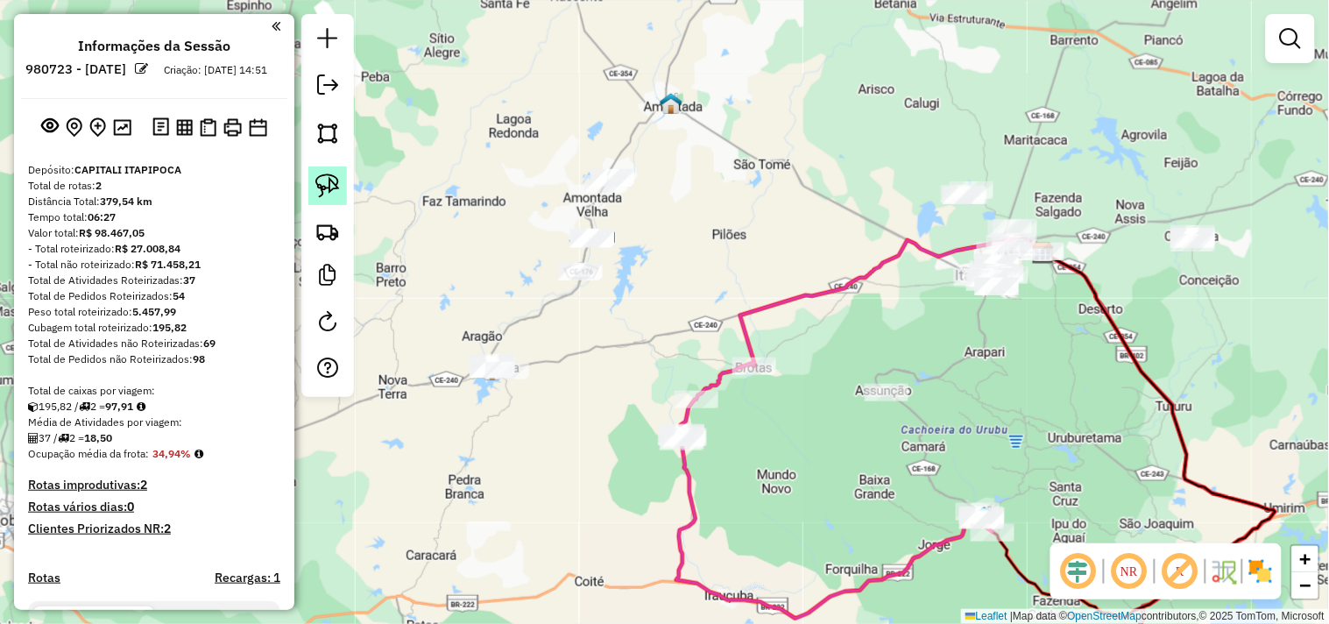
click at [339, 189] on img at bounding box center [327, 185] width 25 height 25
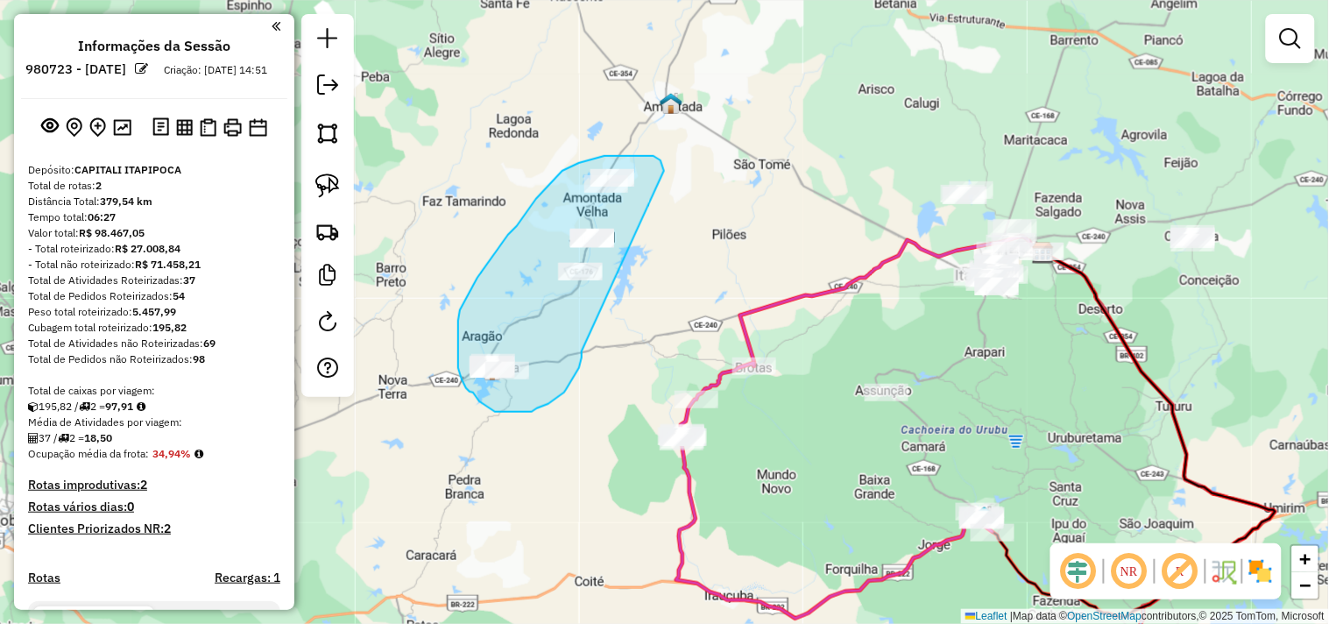
drag, startPoint x: 570, startPoint y: 384, endPoint x: 664, endPoint y: 171, distance: 233.0
click at [664, 171] on div "Janela de atendimento Grade de atendimento Capacidade Transportadoras Veículos …" at bounding box center [664, 312] width 1329 height 624
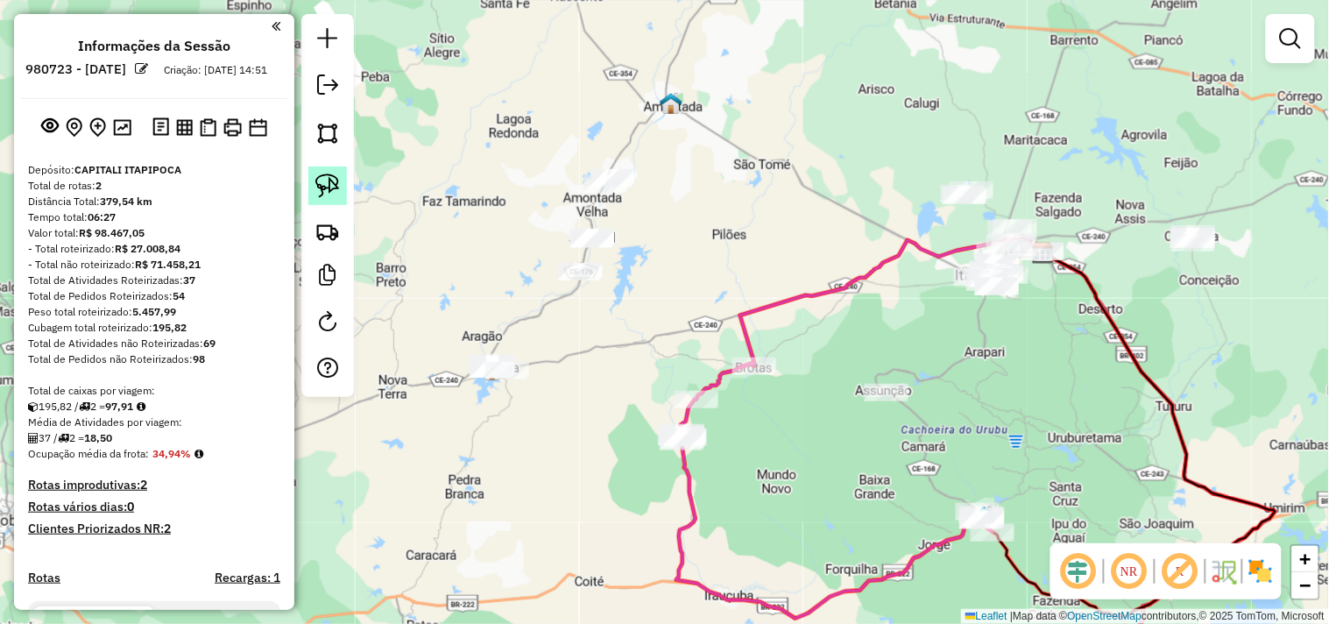
drag, startPoint x: 329, startPoint y: 196, endPoint x: 379, endPoint y: 235, distance: 63.8
click at [329, 195] on img at bounding box center [327, 185] width 25 height 25
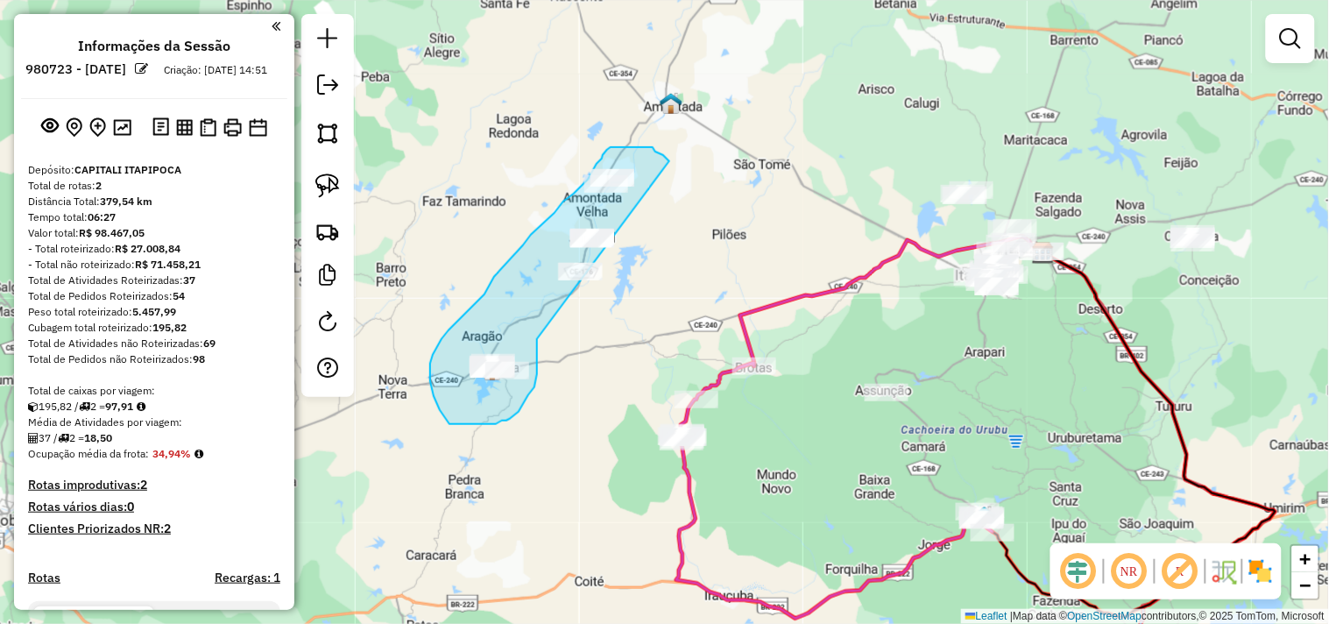
drag, startPoint x: 537, startPoint y: 343, endPoint x: 693, endPoint y: 203, distance: 209.1
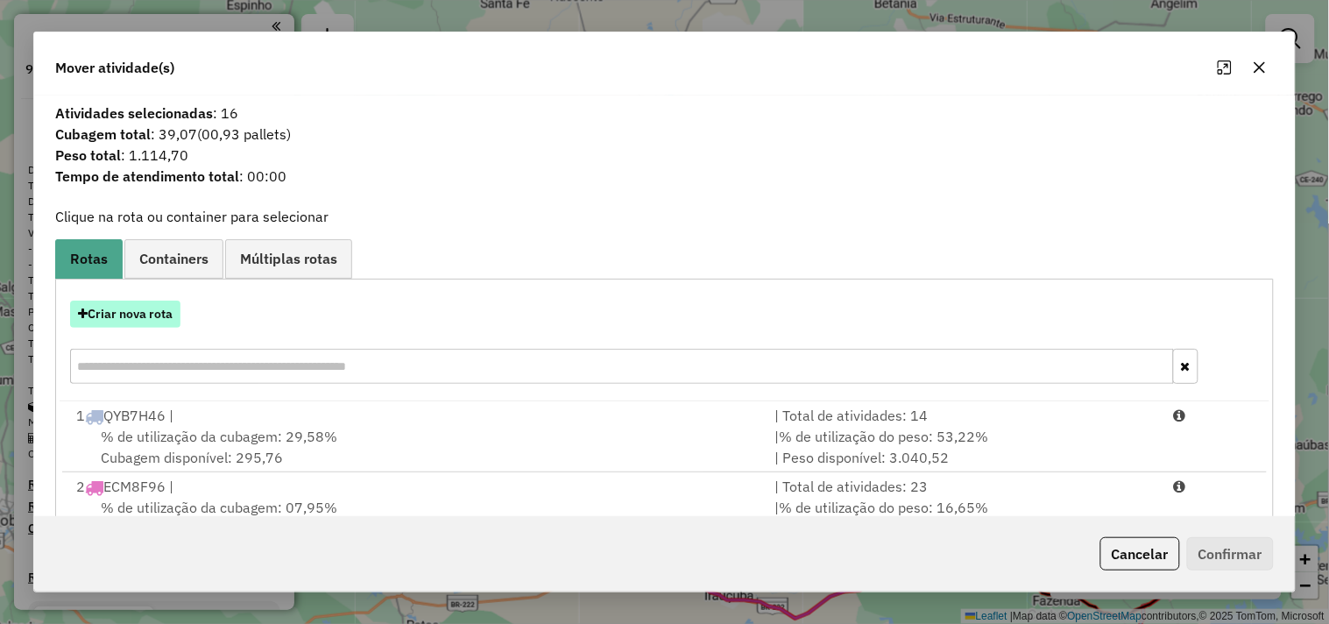
click at [156, 321] on button "Criar nova rota" at bounding box center [125, 314] width 110 height 27
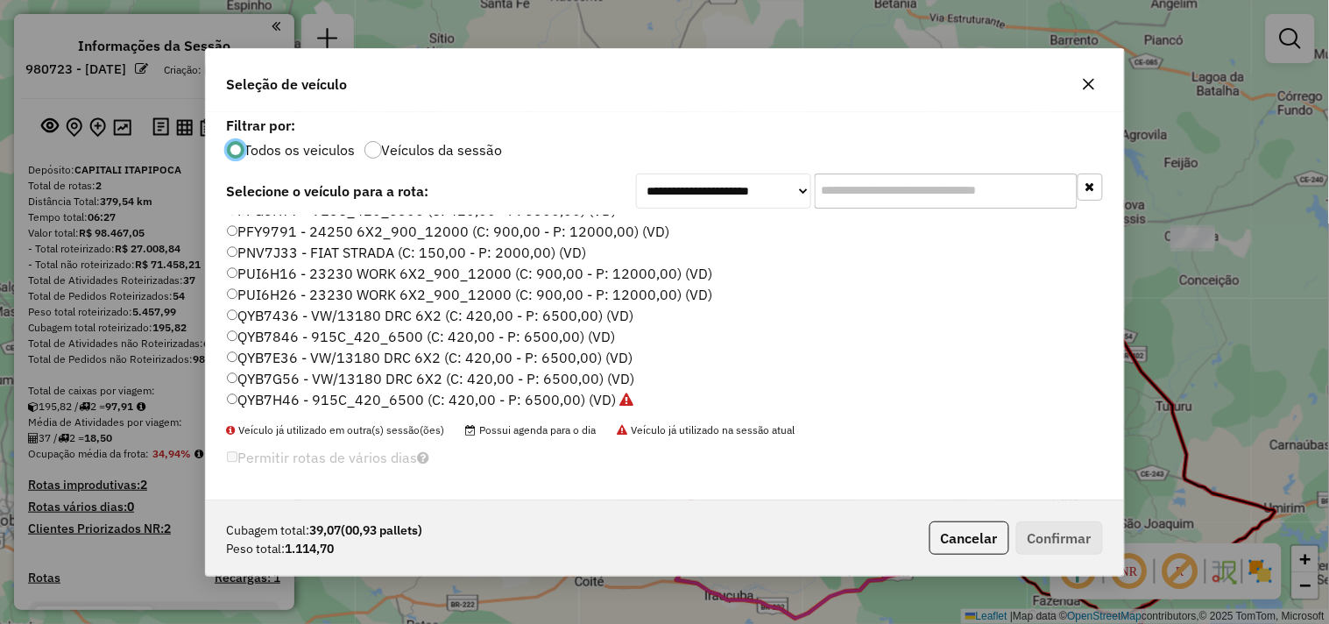
scroll to position [374, 0]
click at [280, 374] on label "QYB7G56 - VW/13180 DRC 6X2 (C: 420,00 - P: 6500,00) (VD)" at bounding box center [431, 376] width 408 height 21
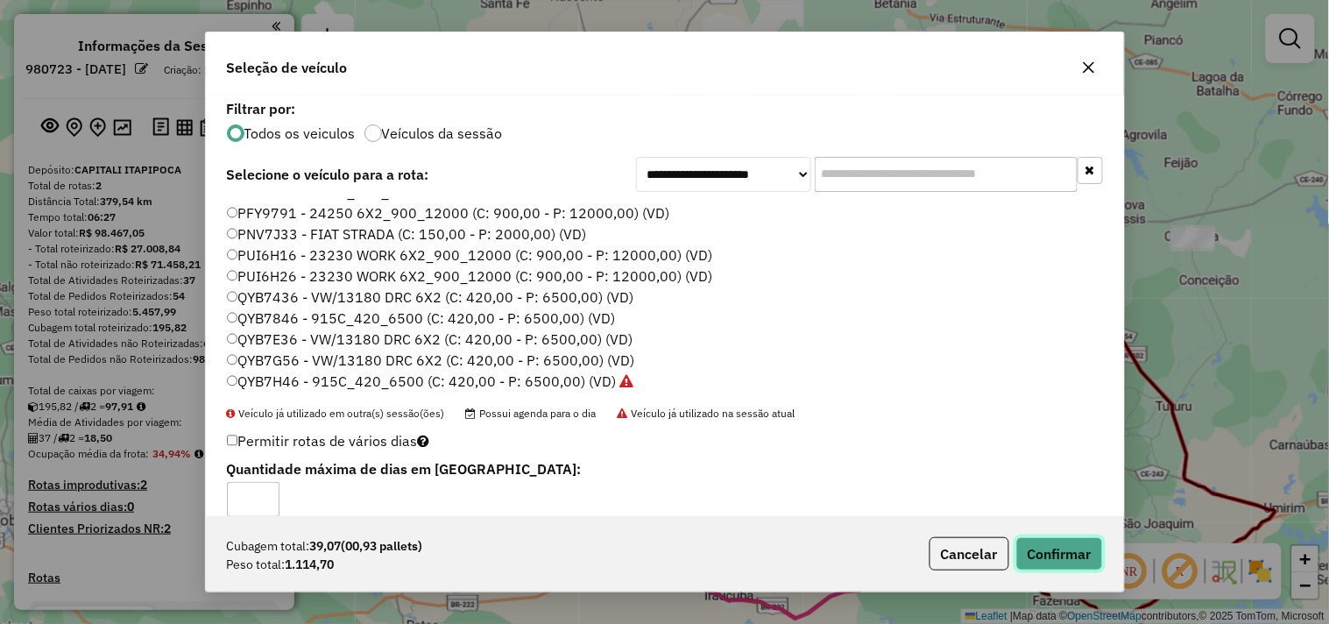
click at [1047, 554] on button "Confirmar" at bounding box center [1059, 553] width 87 height 33
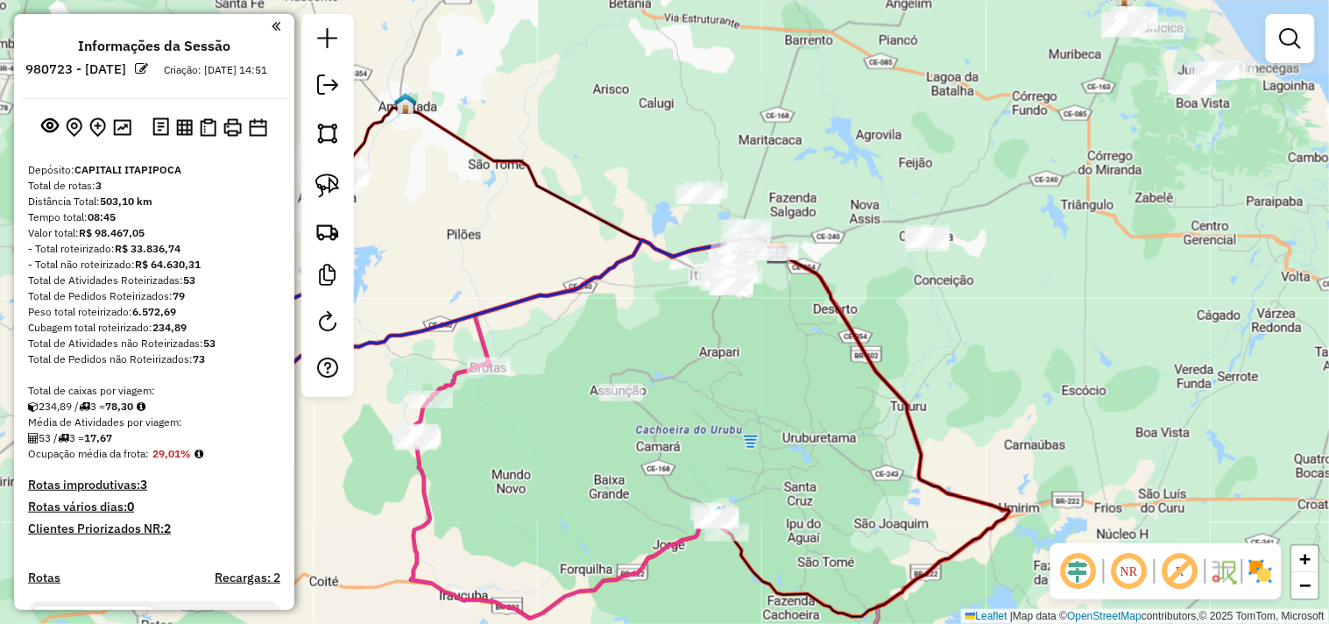
drag, startPoint x: 830, startPoint y: 279, endPoint x: 520, endPoint y: 259, distance: 310.8
click at [584, 279] on icon at bounding box center [510, 304] width 536 height 134
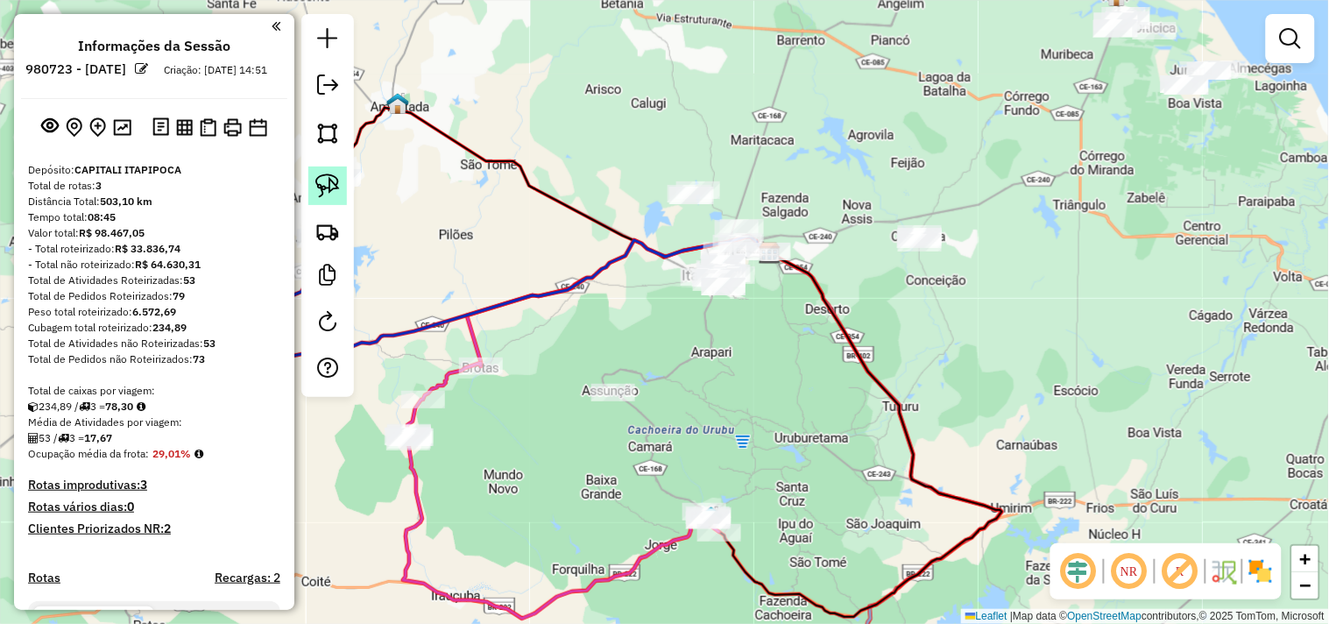
click at [331, 189] on img at bounding box center [327, 185] width 25 height 25
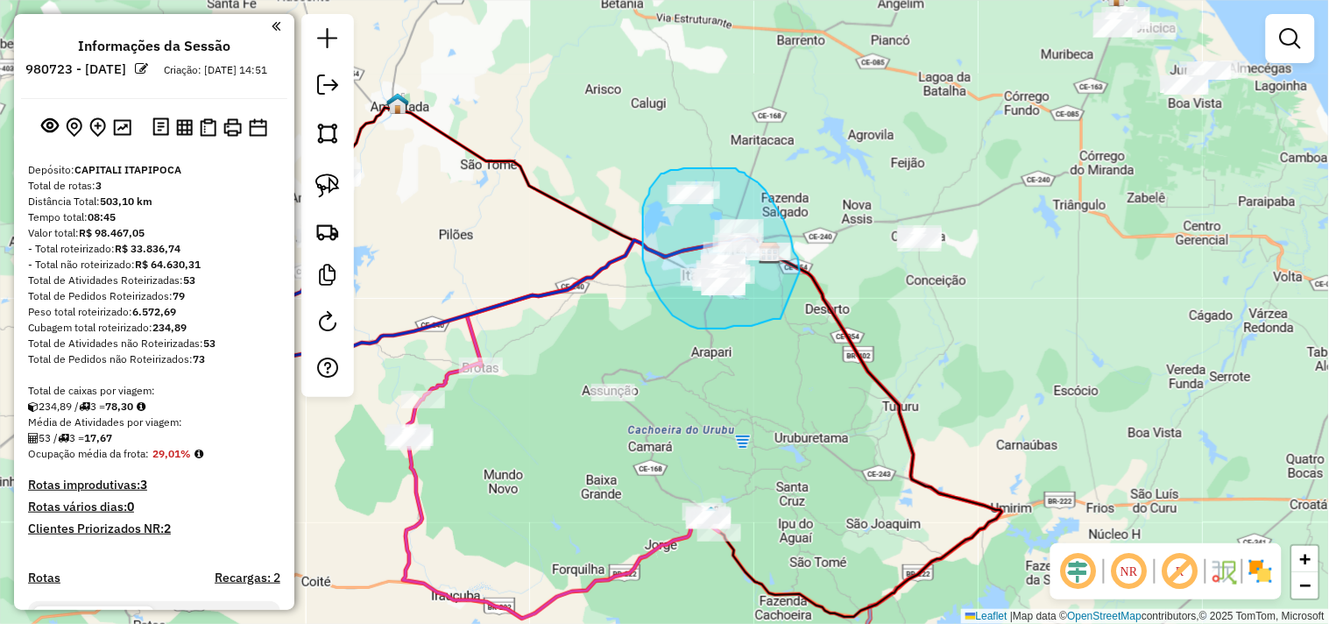
drag, startPoint x: 746, startPoint y: 326, endPoint x: 800, endPoint y: 272, distance: 76.8
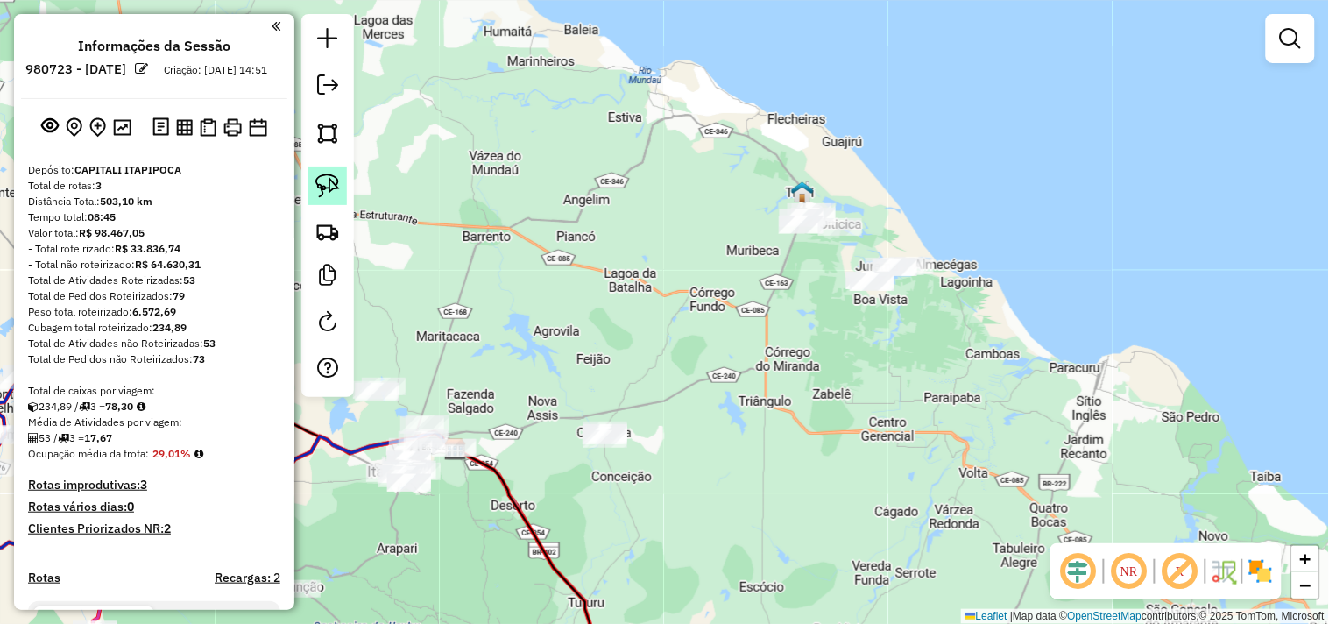
click at [329, 191] on img at bounding box center [327, 185] width 25 height 25
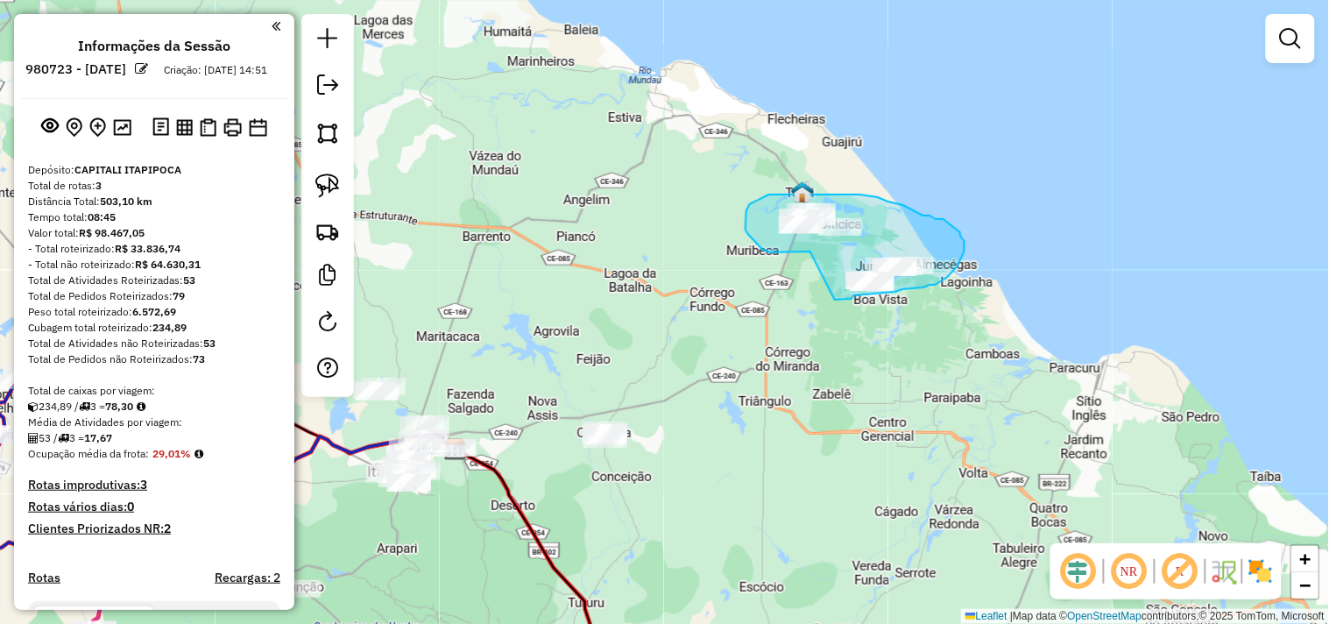
drag, startPoint x: 811, startPoint y: 251, endPoint x: 835, endPoint y: 300, distance: 54.1
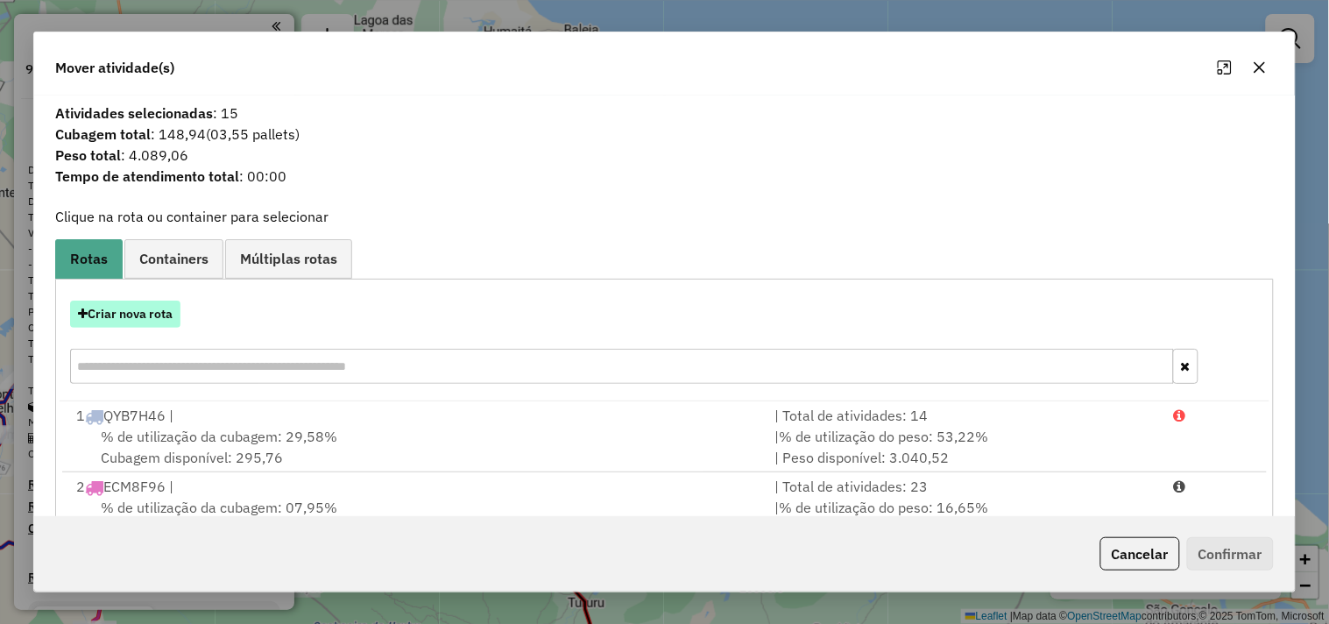
click at [173, 309] on button "Criar nova rota" at bounding box center [125, 314] width 110 height 27
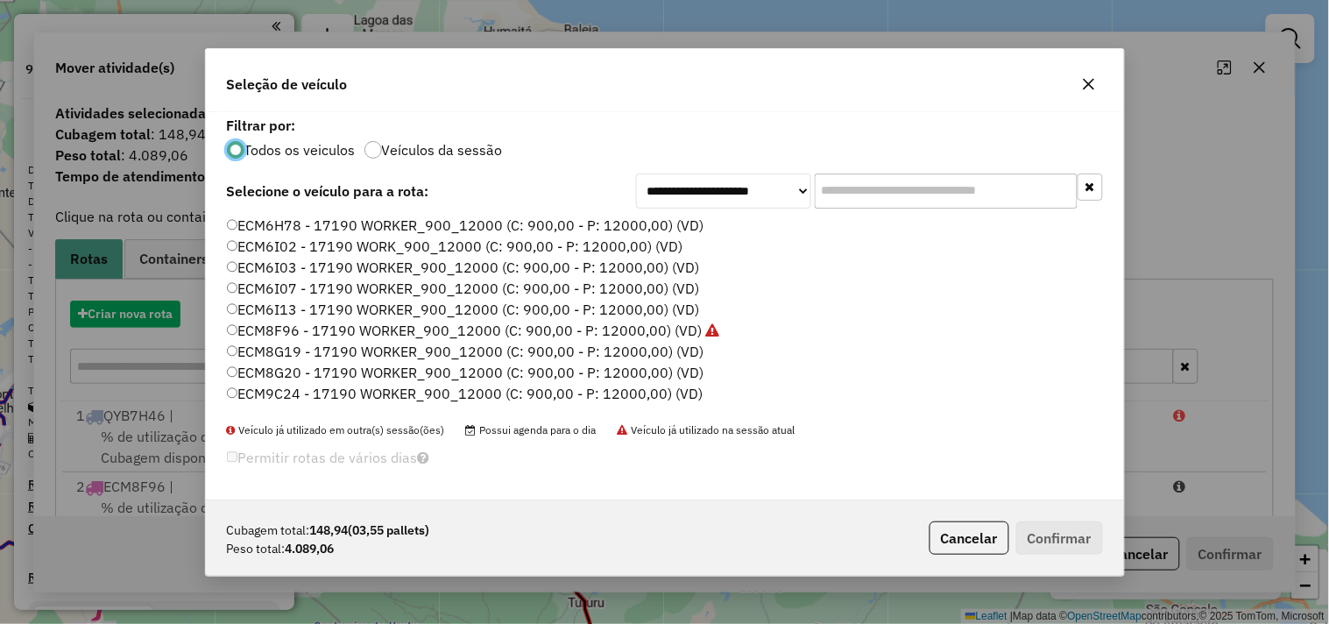
scroll to position [10, 4]
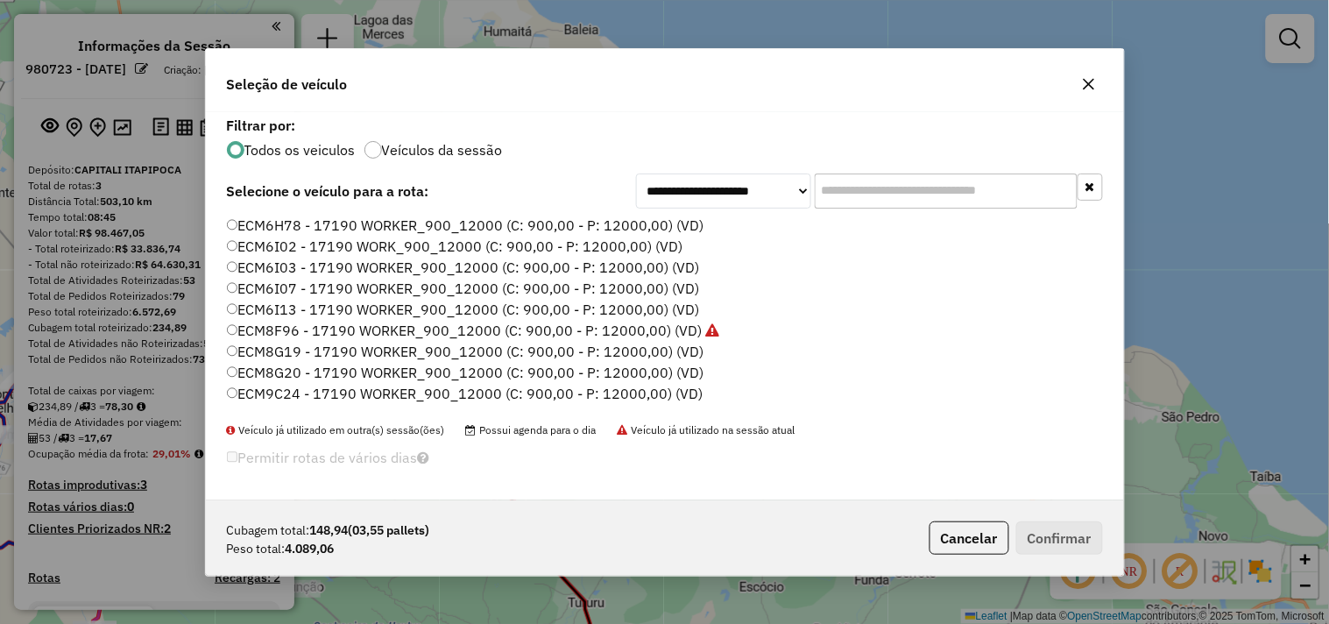
click at [293, 346] on label "ECM8G19 - 17190 WORKER_900_12000 (C: 900,00 - P: 12000,00) (VD)" at bounding box center [466, 351] width 478 height 21
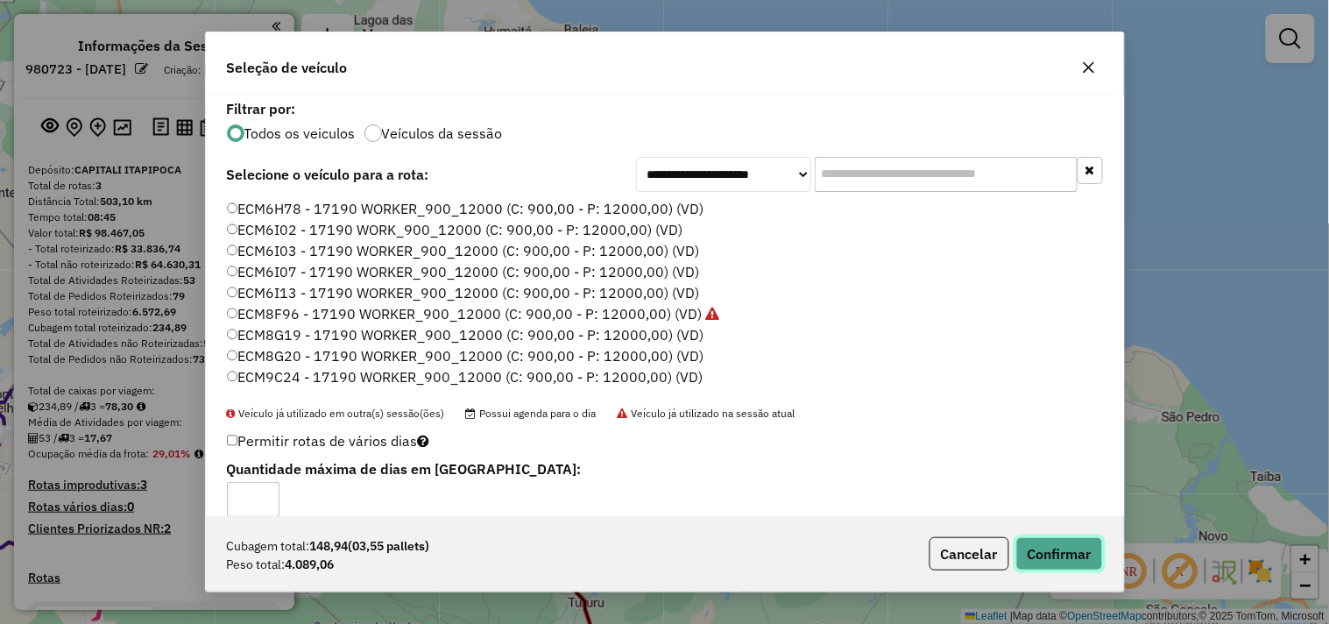
click at [1066, 557] on button "Confirmar" at bounding box center [1059, 553] width 87 height 33
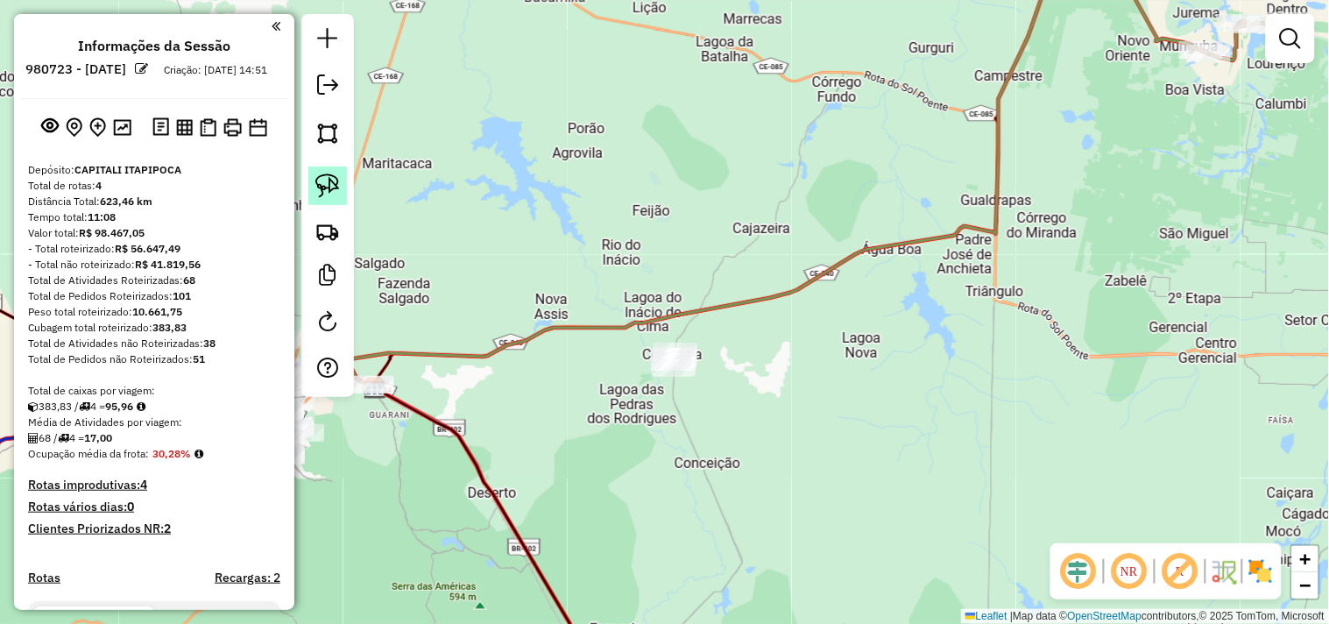
click at [343, 204] on link at bounding box center [327, 185] width 39 height 39
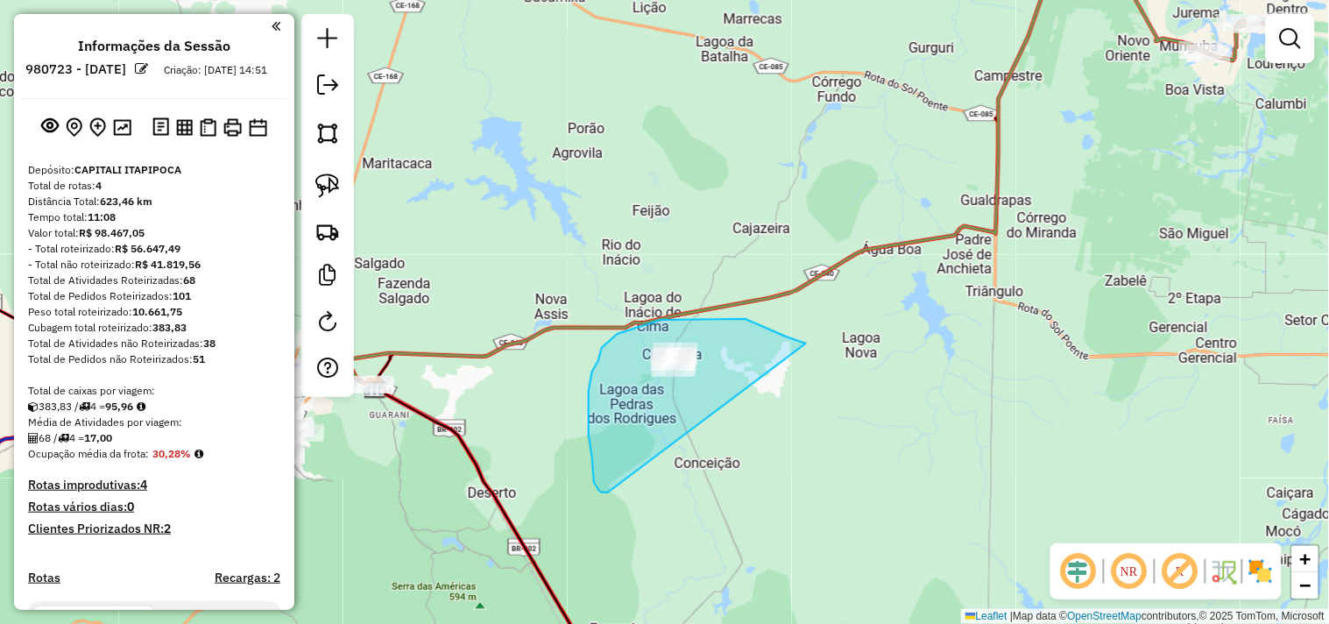
drag, startPoint x: 602, startPoint y: 492, endPoint x: 931, endPoint y: 350, distance: 358.7
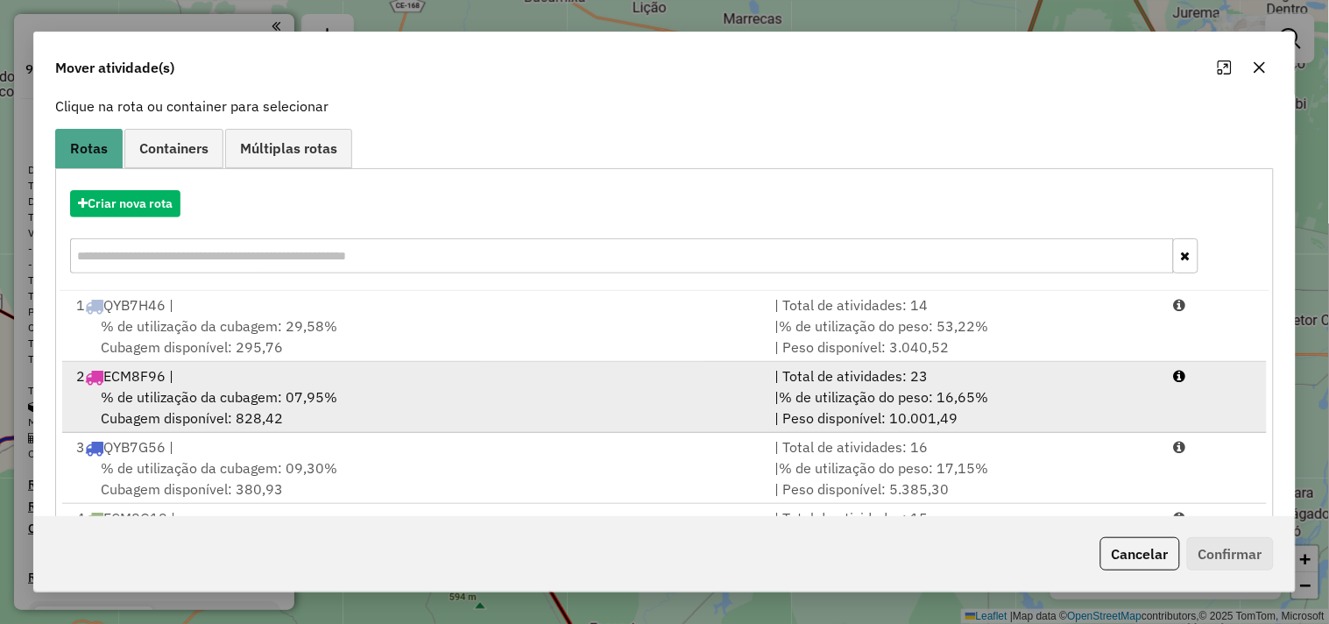
scroll to position [198, 0]
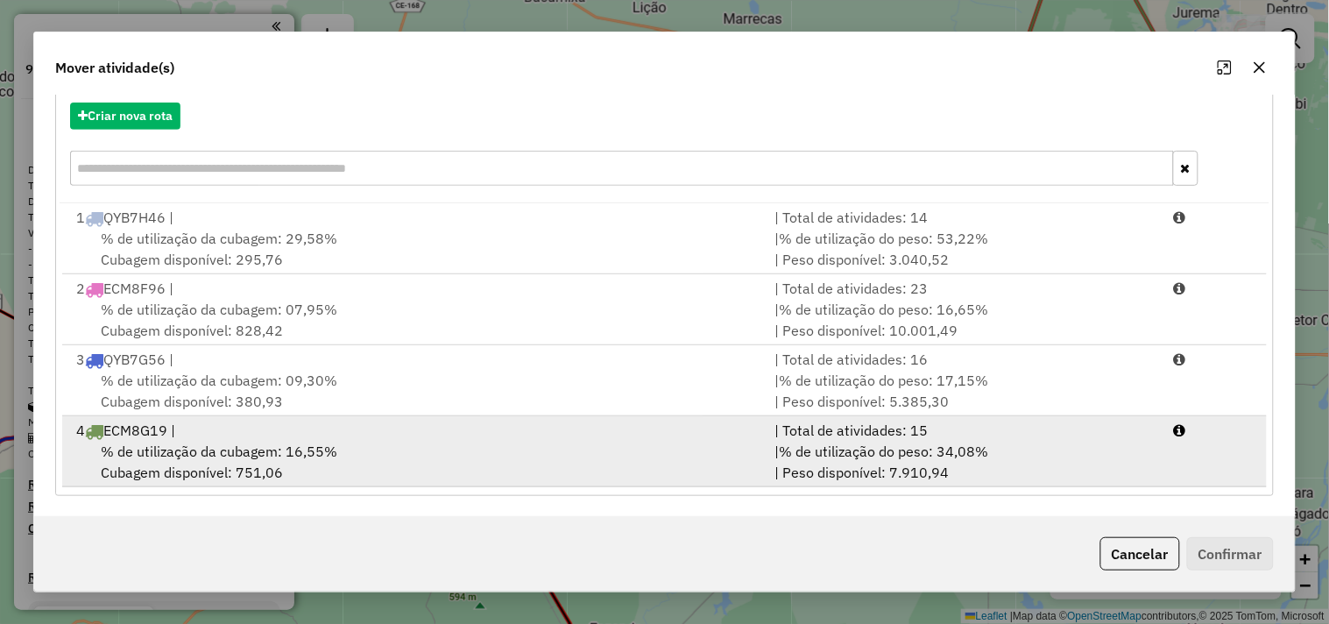
click at [311, 444] on span "% de utilização da cubagem: 16,55%" at bounding box center [219, 452] width 237 height 18
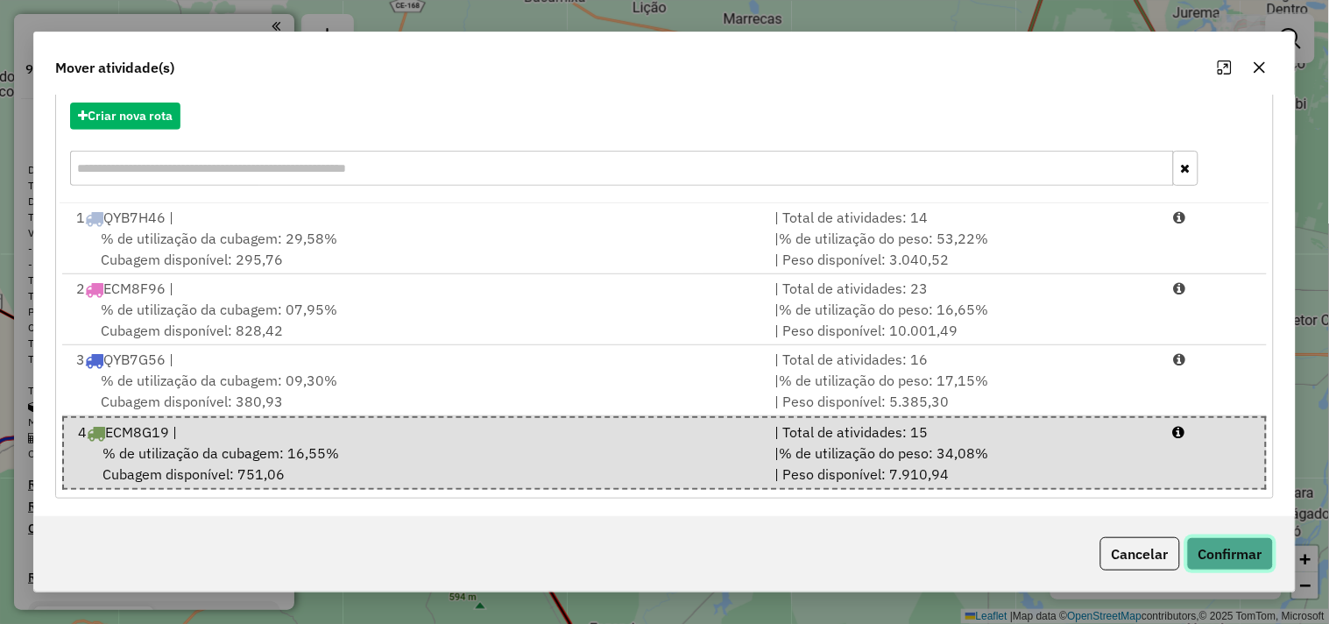
click at [1206, 548] on button "Confirmar" at bounding box center [1230, 553] width 87 height 33
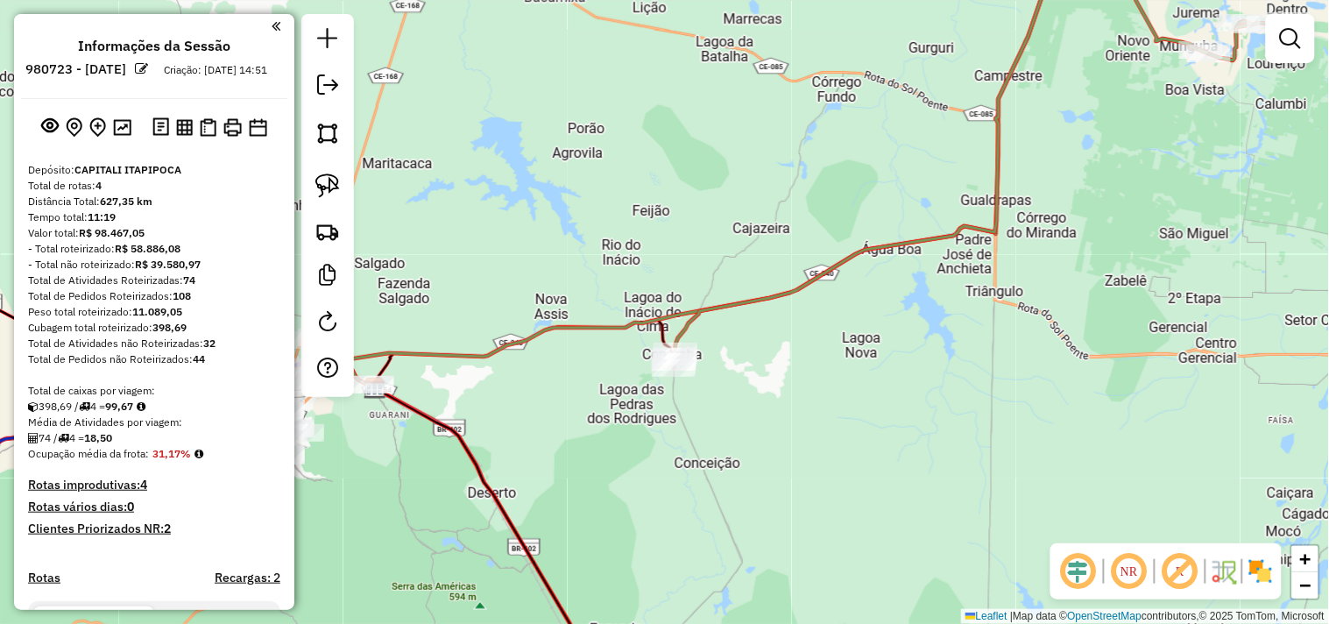
scroll to position [0, 0]
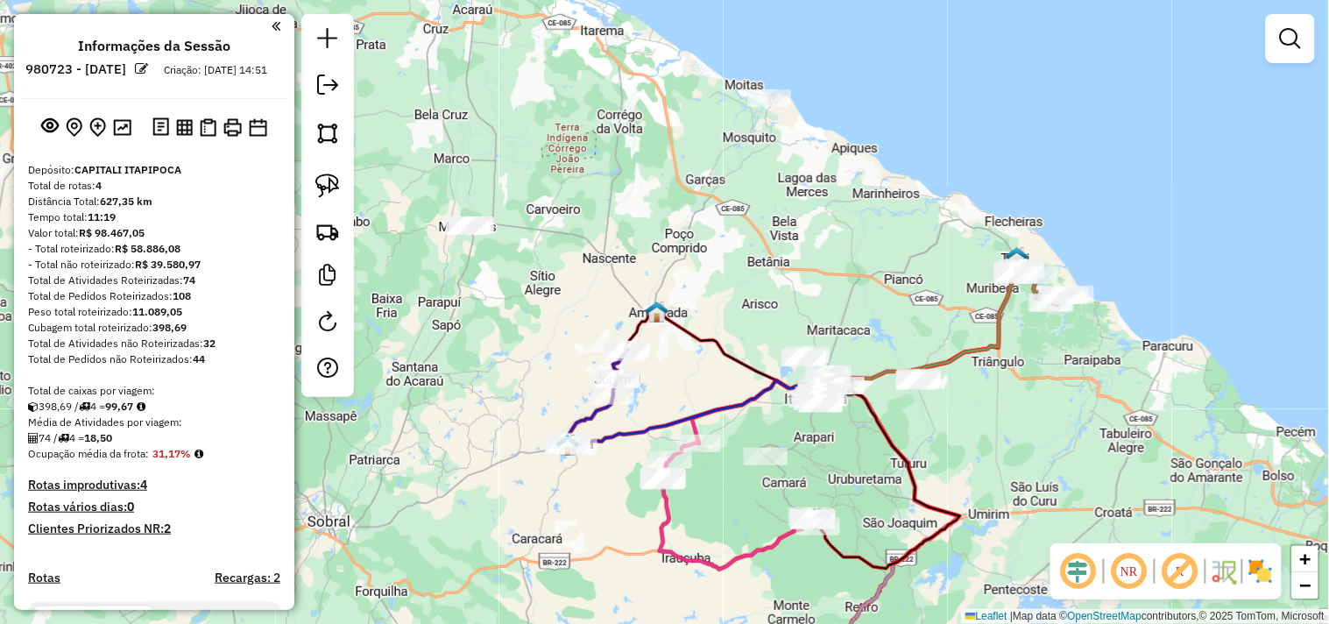
drag, startPoint x: 550, startPoint y: 407, endPoint x: 859, endPoint y: 452, distance: 311.8
click at [890, 458] on div "Janela de atendimento Grade de atendimento Capacidade Transportadoras Veículos …" at bounding box center [664, 312] width 1329 height 624
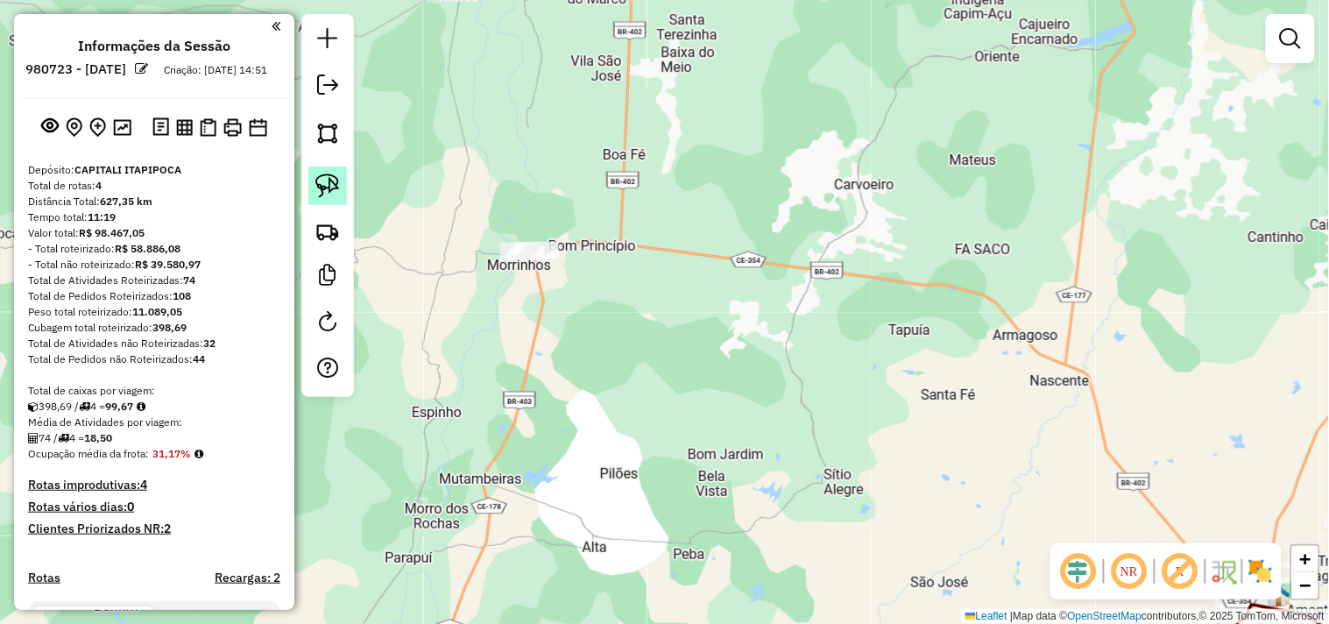
drag, startPoint x: 343, startPoint y: 188, endPoint x: 435, endPoint y: 182, distance: 93.1
click at [343, 188] on link at bounding box center [327, 185] width 39 height 39
drag, startPoint x: 479, startPoint y: 190, endPoint x: 464, endPoint y: 284, distance: 94.9
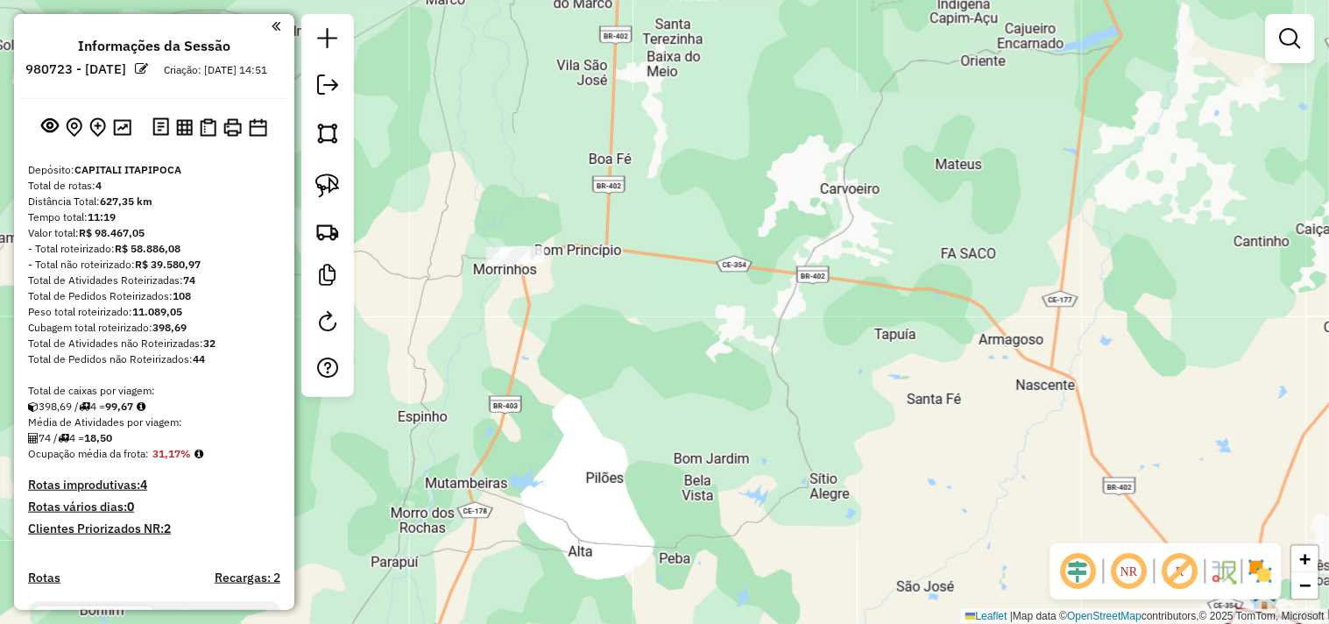
drag, startPoint x: 592, startPoint y: 346, endPoint x: 522, endPoint y: 245, distance: 122.8
click at [547, 289] on div "Janela de atendimento Grade de atendimento Capacidade Transportadoras Veículos …" at bounding box center [664, 312] width 1329 height 624
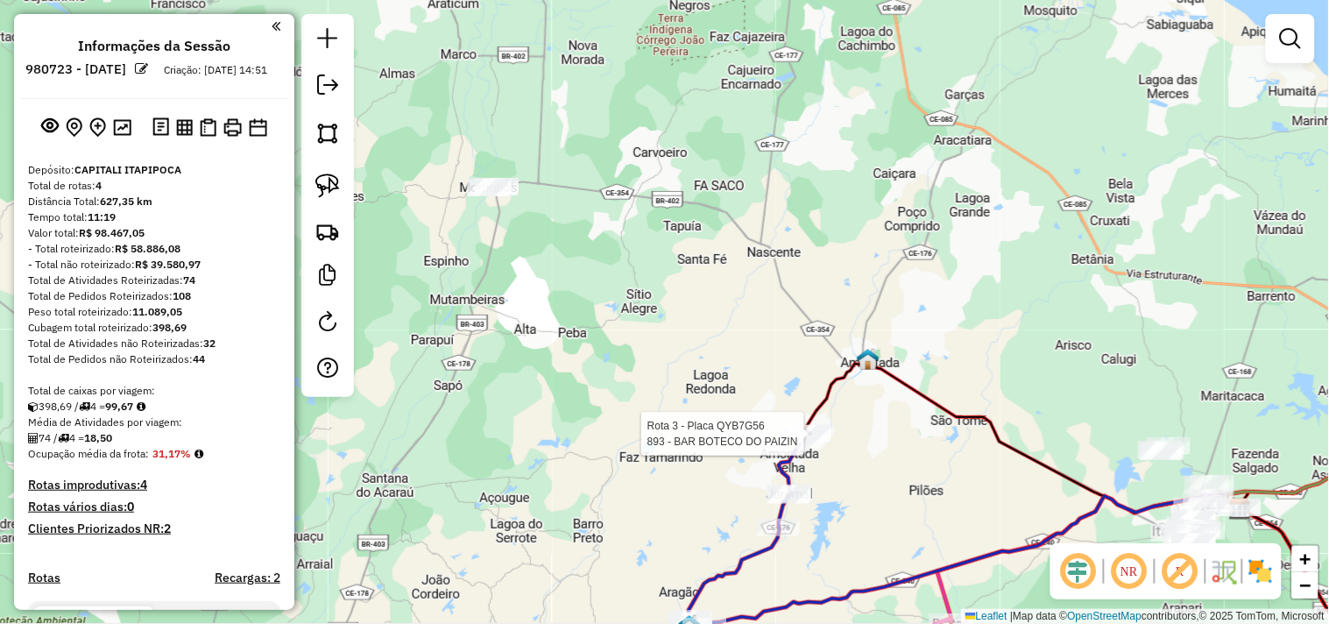
select select "**********"
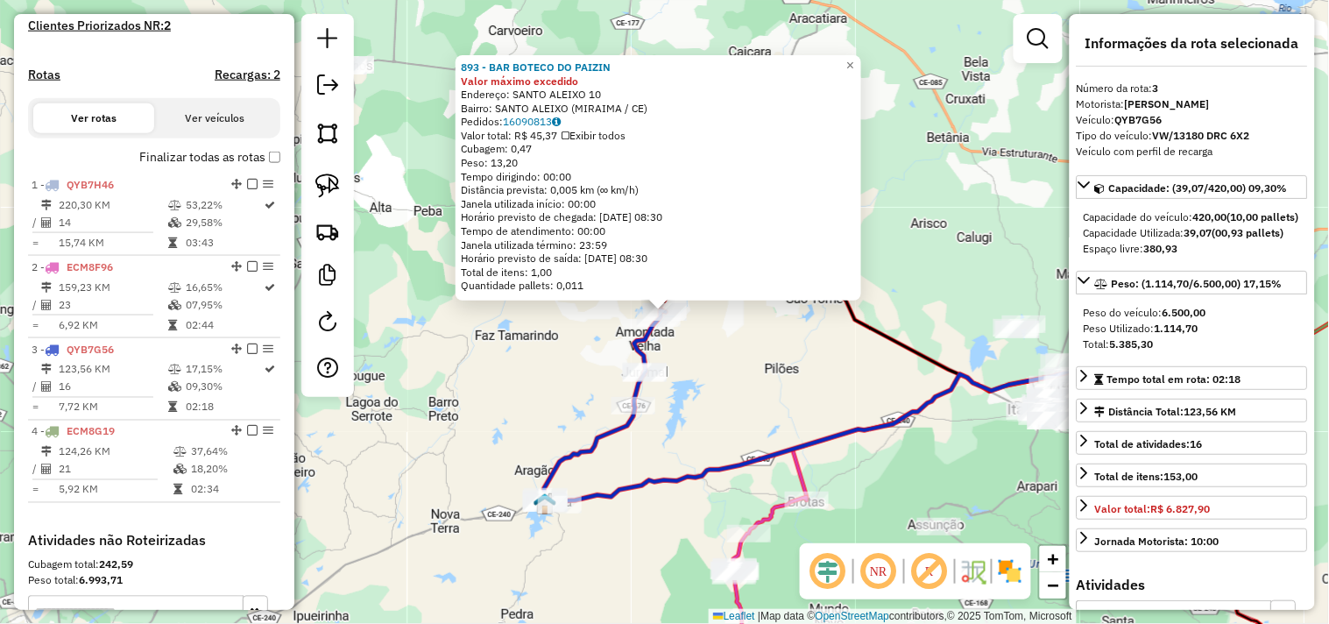
scroll to position [756, 0]
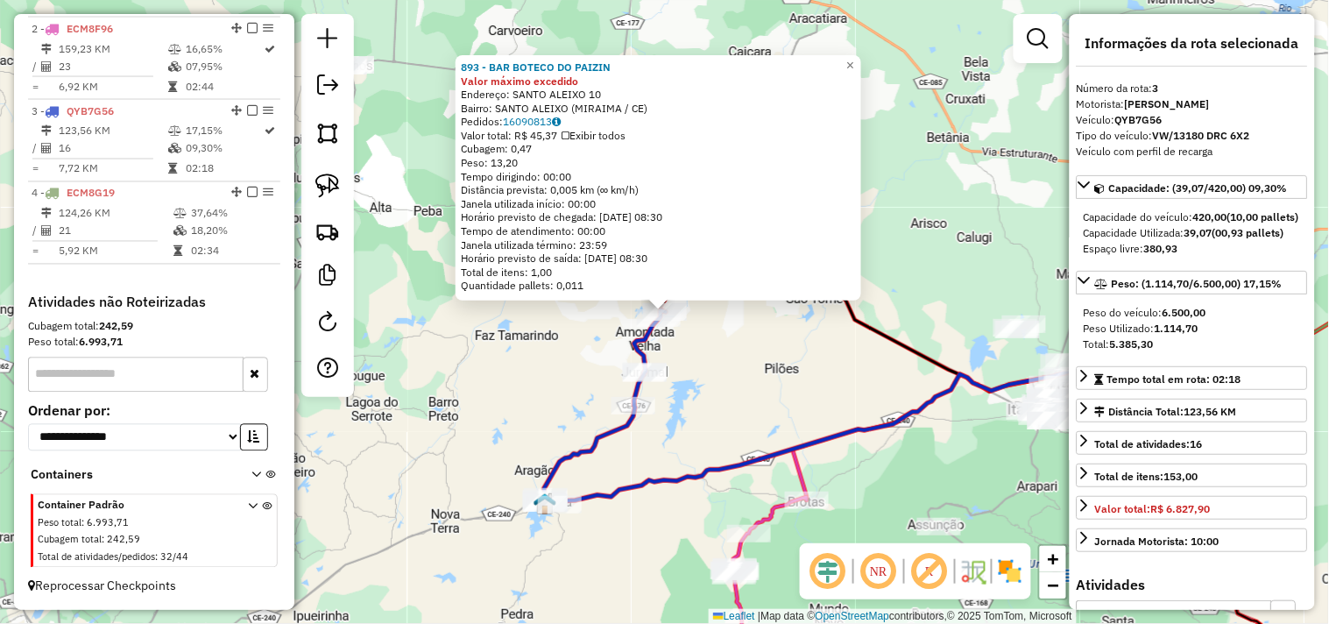
click at [756, 378] on div "893 - BAR BOTECO DO PAIZIN Valor máximo excedido Endereço: SANTO ALEIXO 10 Bair…" at bounding box center [664, 312] width 1329 height 624
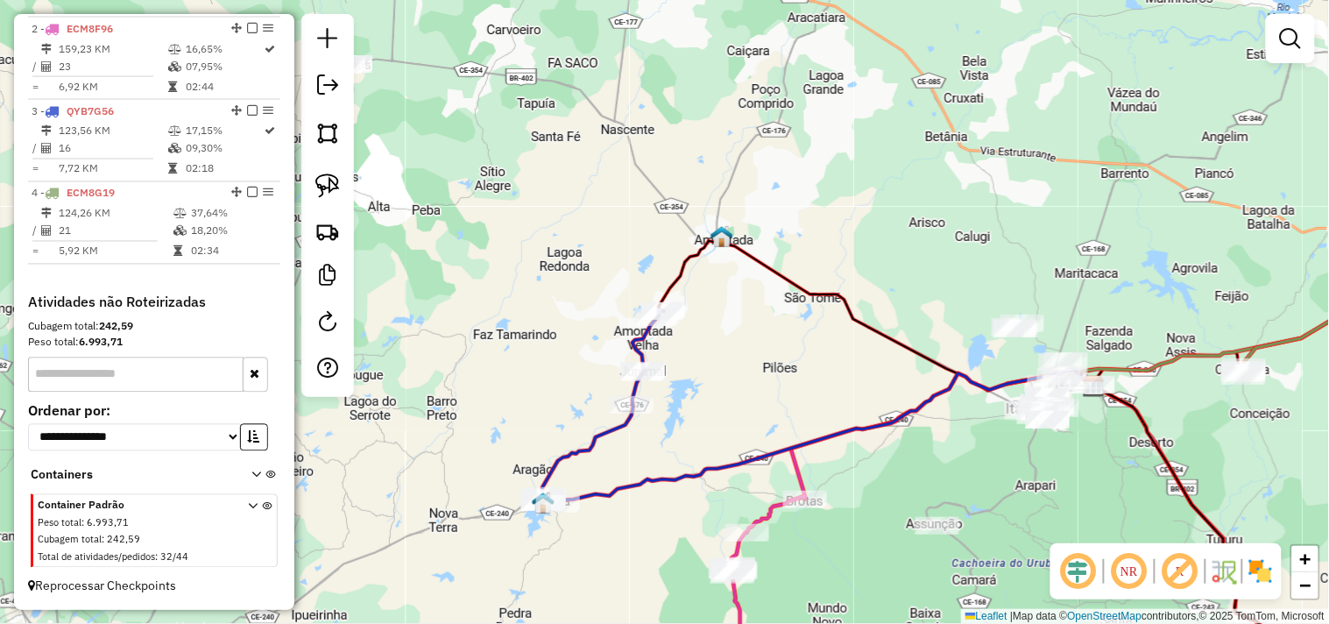
drag, startPoint x: 723, startPoint y: 363, endPoint x: 720, endPoint y: 354, distance: 9.1
click at [720, 354] on div "Janela de atendimento Grade de atendimento Capacidade Transportadoras Veículos …" at bounding box center [664, 312] width 1329 height 624
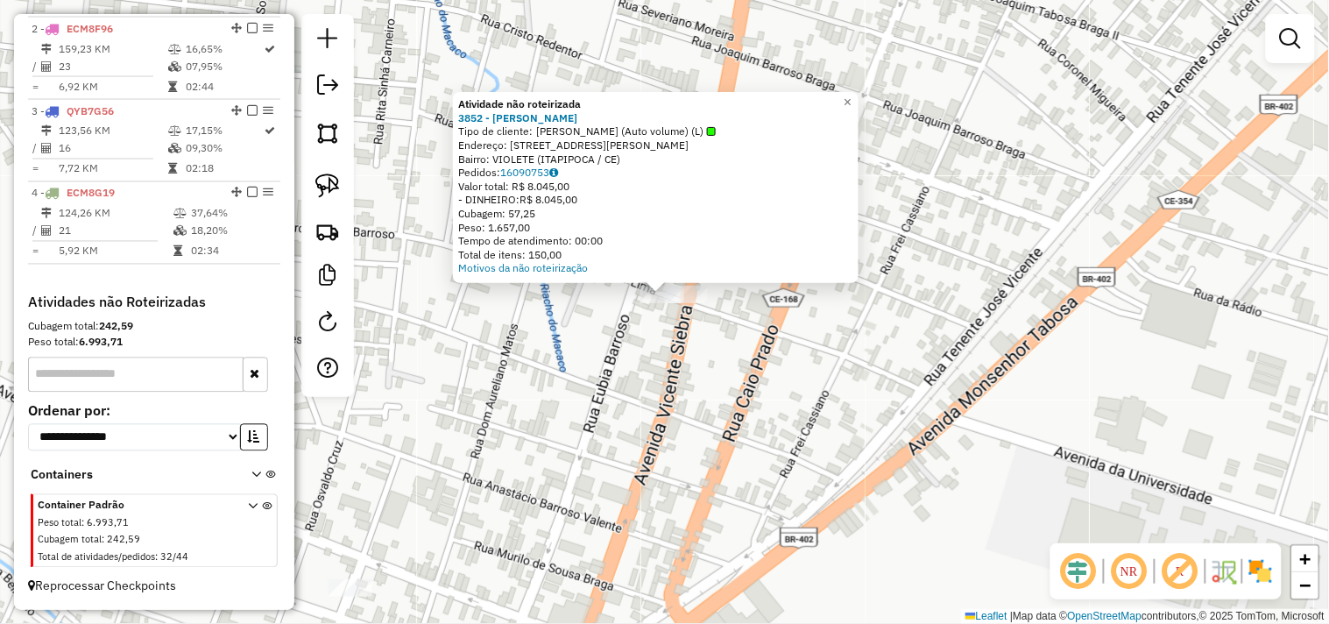
drag, startPoint x: 711, startPoint y: 369, endPoint x: 678, endPoint y: 329, distance: 51.0
click at [711, 370] on div "Atividade não roteirizada 3852 - JOHN WELLERSON Tipo de cliente: JOHN WELLERSON…" at bounding box center [664, 312] width 1329 height 624
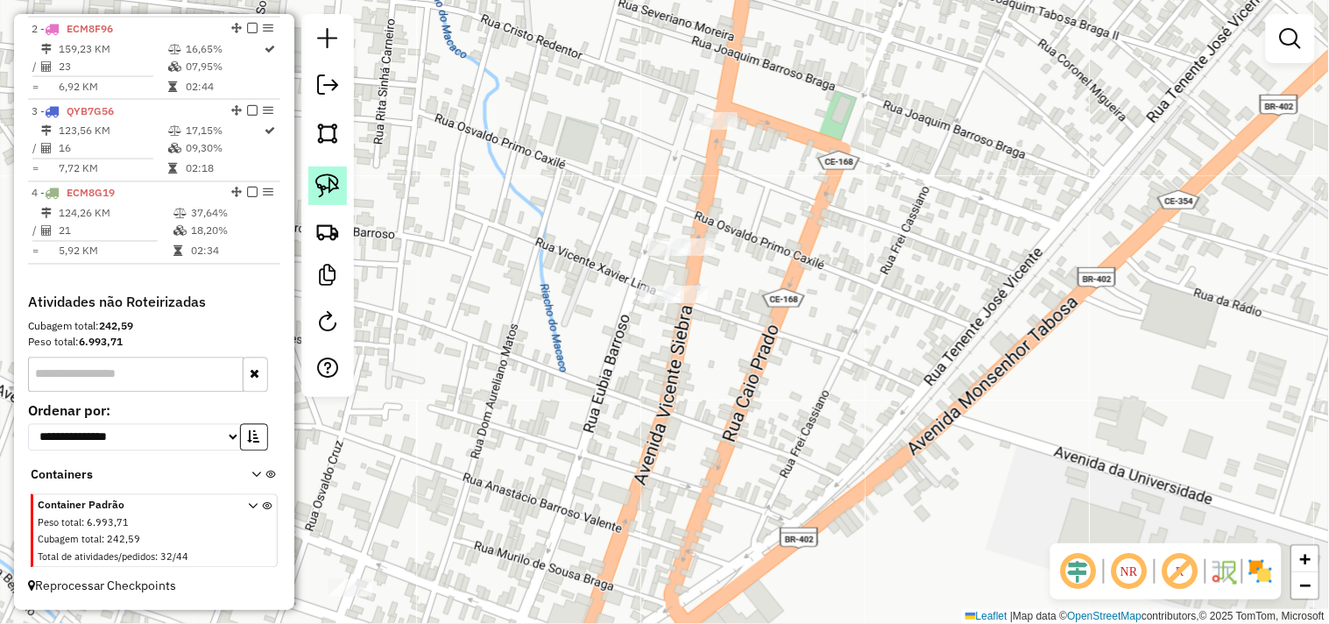
click at [339, 181] on img at bounding box center [327, 185] width 25 height 25
drag, startPoint x: 632, startPoint y: 358, endPoint x: 743, endPoint y: 292, distance: 129.2
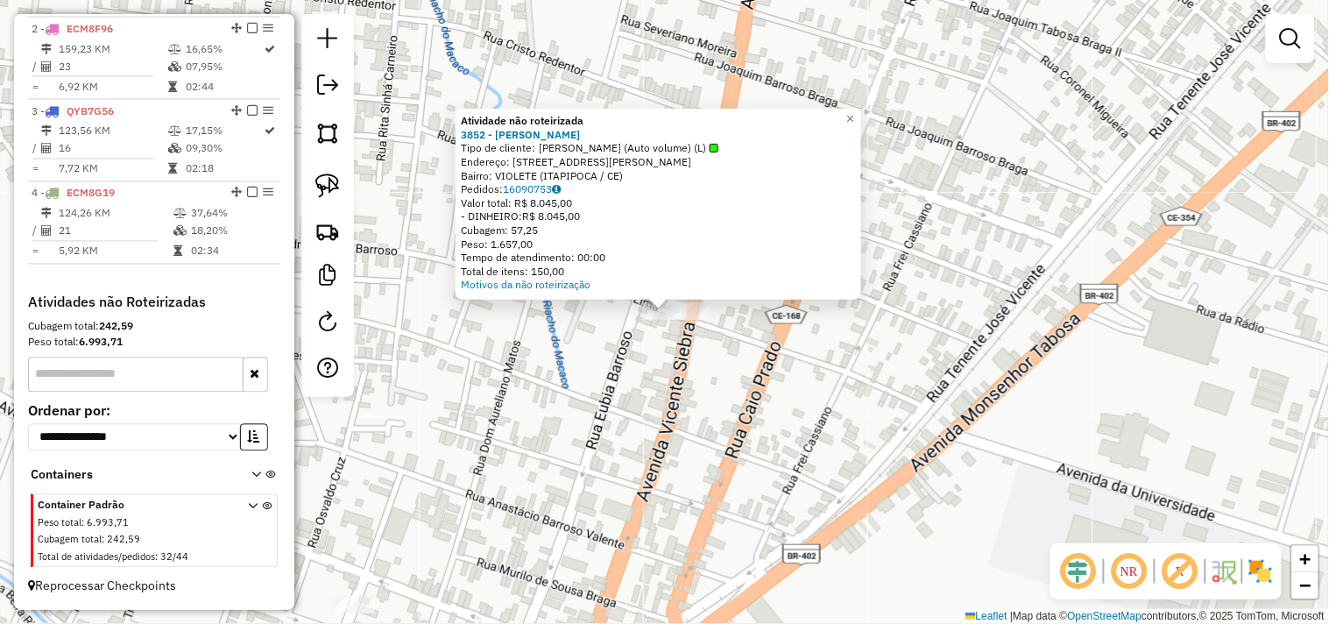
click at [699, 414] on div "Atividade não roteirizada 3852 - JOHN WELLERSON Tipo de cliente: JOHN WELLERSON…" at bounding box center [664, 312] width 1329 height 624
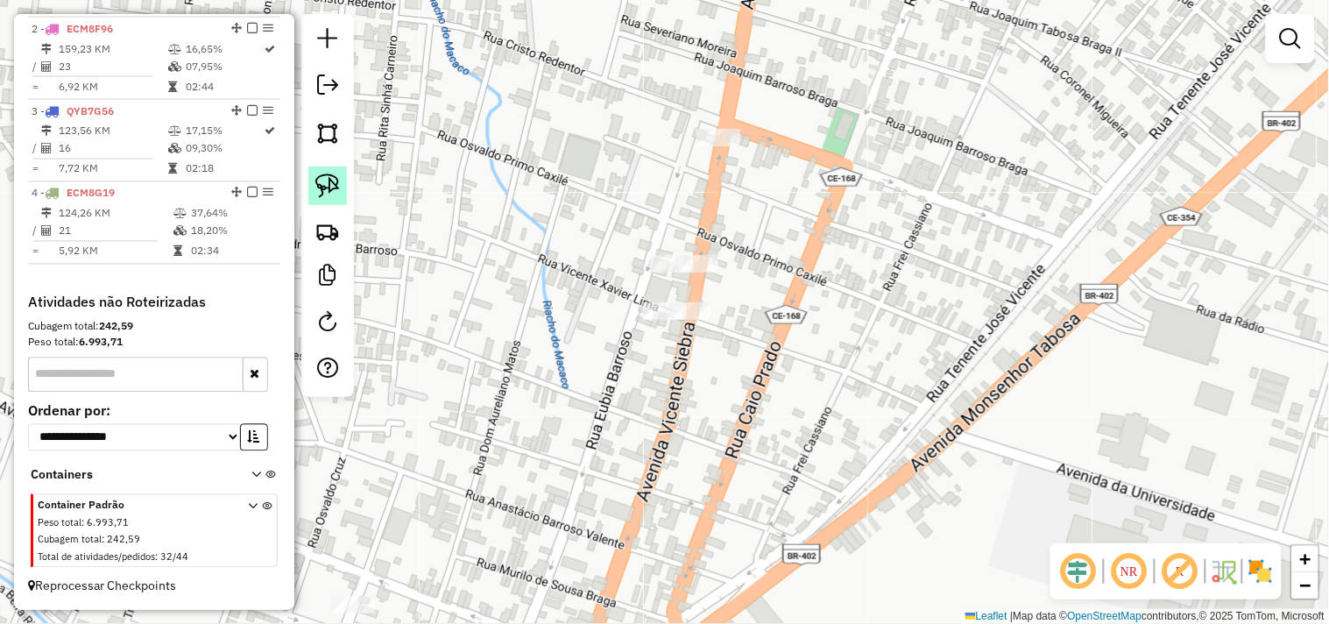
click at [342, 188] on link at bounding box center [327, 185] width 39 height 39
drag, startPoint x: 622, startPoint y: 354, endPoint x: 597, endPoint y: 307, distance: 53.7
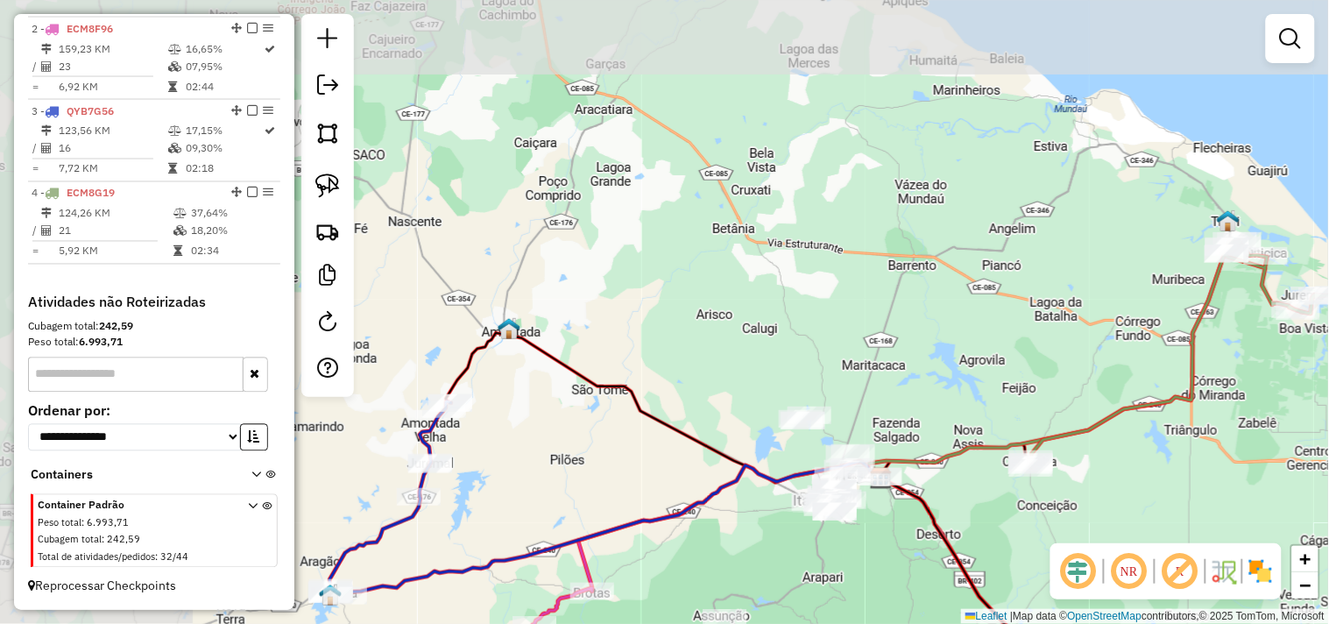
drag, startPoint x: 486, startPoint y: 339, endPoint x: 543, endPoint y: 378, distance: 68.8
click at [767, 452] on div "Janela de atendimento Grade de atendimento Capacidade Transportadoras Veículos …" at bounding box center [664, 312] width 1329 height 624
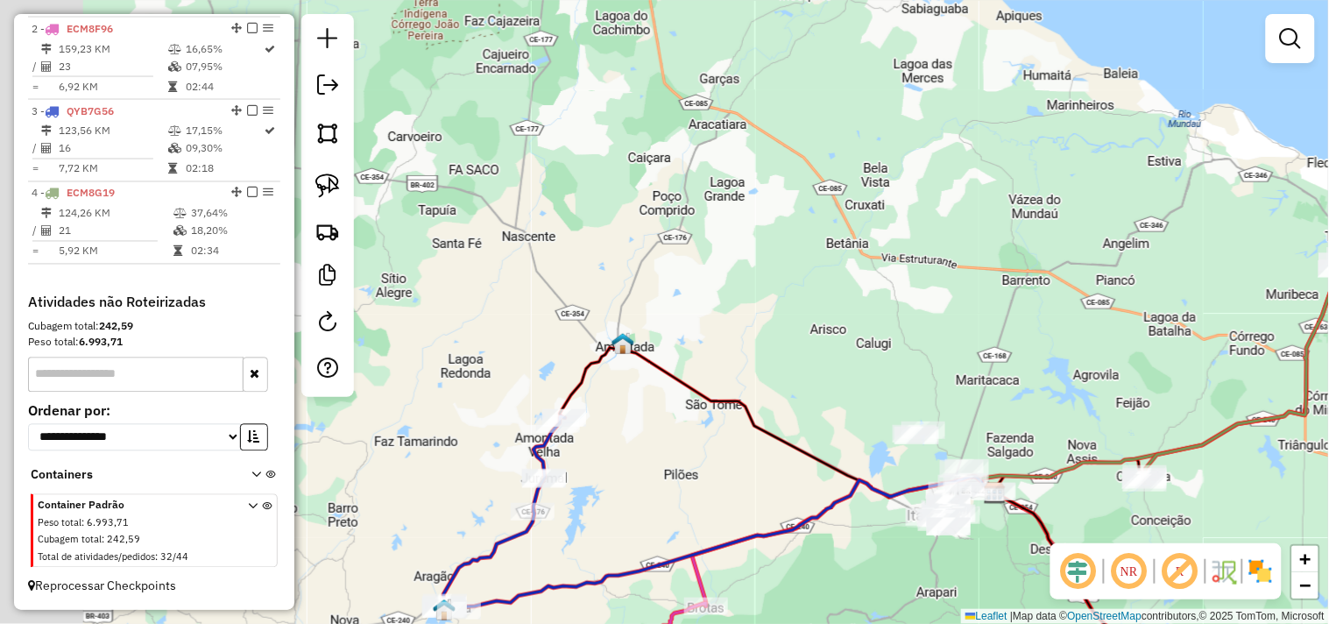
drag, startPoint x: 454, startPoint y: 285, endPoint x: 800, endPoint y: 415, distance: 369.9
click at [804, 415] on div "Janela de atendimento Grade de atendimento Capacidade Transportadoras Veículos …" at bounding box center [664, 312] width 1329 height 624
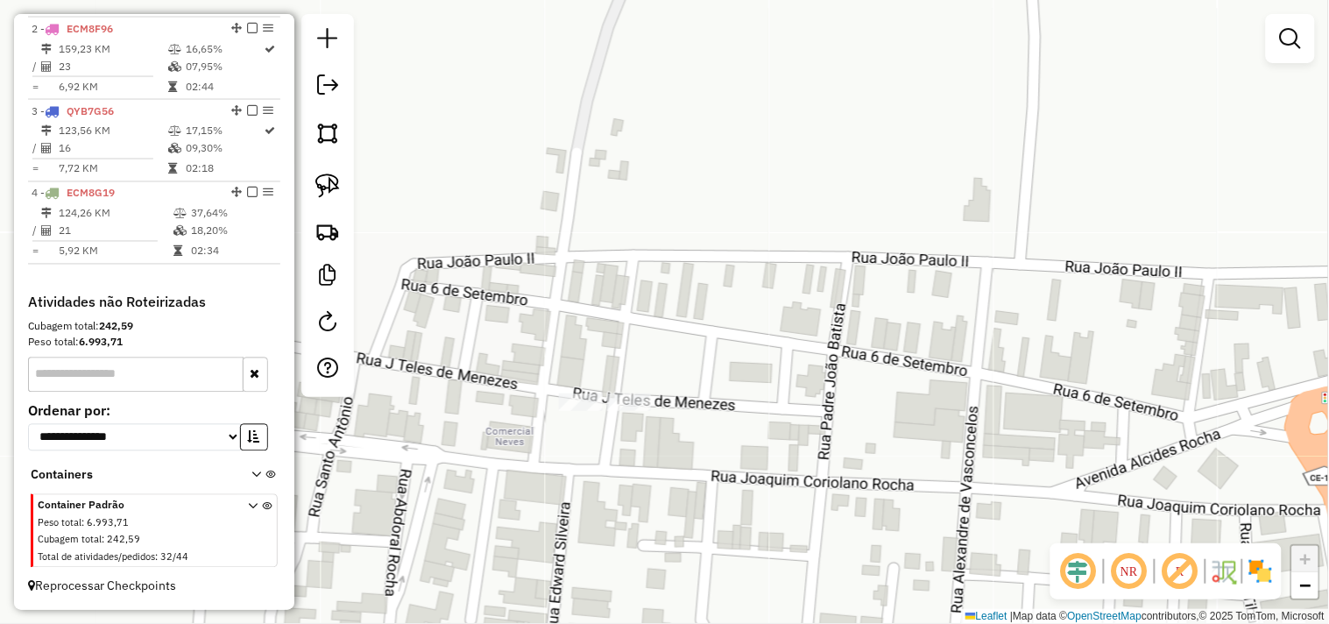
click at [578, 380] on div "Janela de atendimento Grade de atendimento Capacidade Transportadoras Veículos …" at bounding box center [664, 312] width 1329 height 624
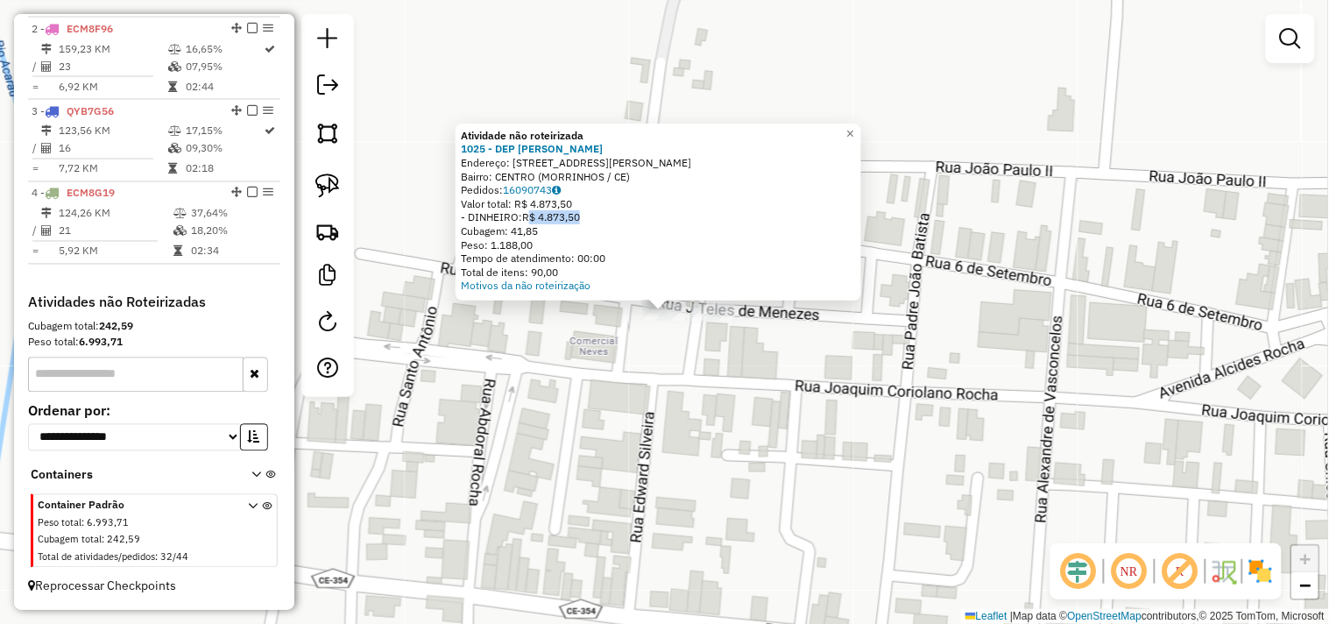
drag, startPoint x: 538, startPoint y: 222, endPoint x: 634, endPoint y: 237, distance: 96.8
click at [617, 229] on div "Atividade não roteirizada 1025 - DEP CHICO ADRIANO M Endereço: R JOAQUIM CARIOL…" at bounding box center [658, 211] width 395 height 164
click at [768, 435] on div "Atividade não roteirizada 1025 - DEP CHICO ADRIANO M Endereço: R JOAQUIM CARIOL…" at bounding box center [664, 312] width 1329 height 624
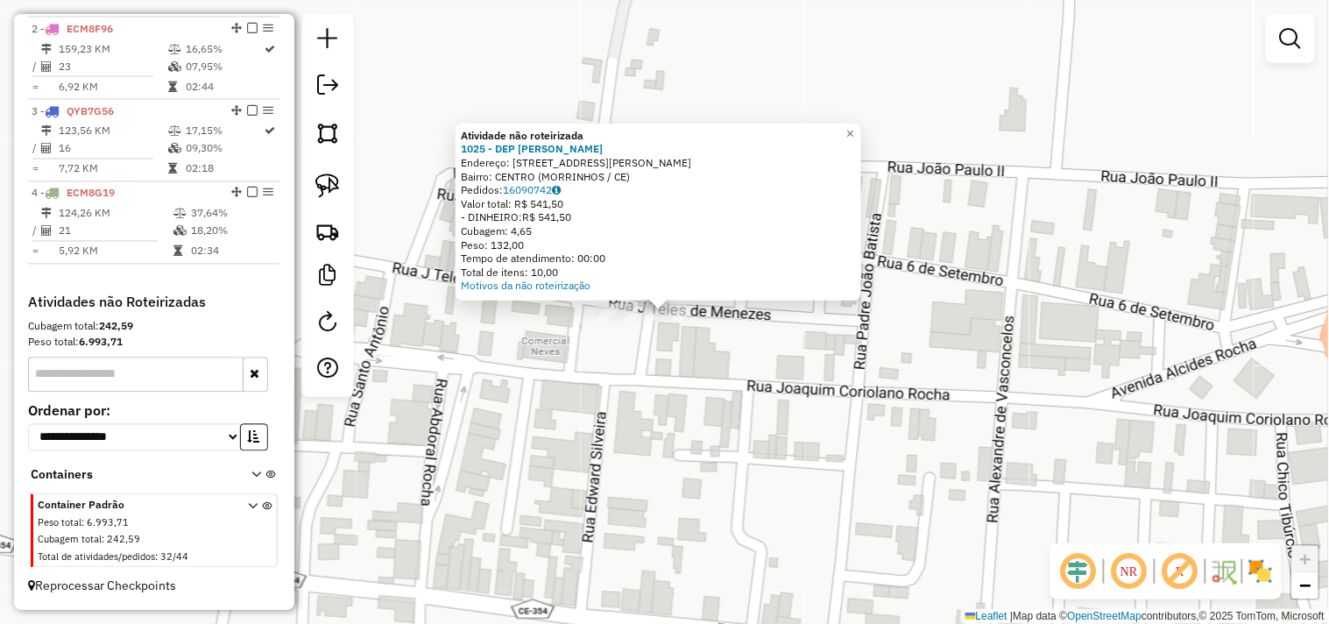
click at [719, 432] on div "Atividade não roteirizada 1025 - DEP CHICO ADRIANO M Endereço: R JOAQUIM CARIOL…" at bounding box center [664, 312] width 1329 height 624
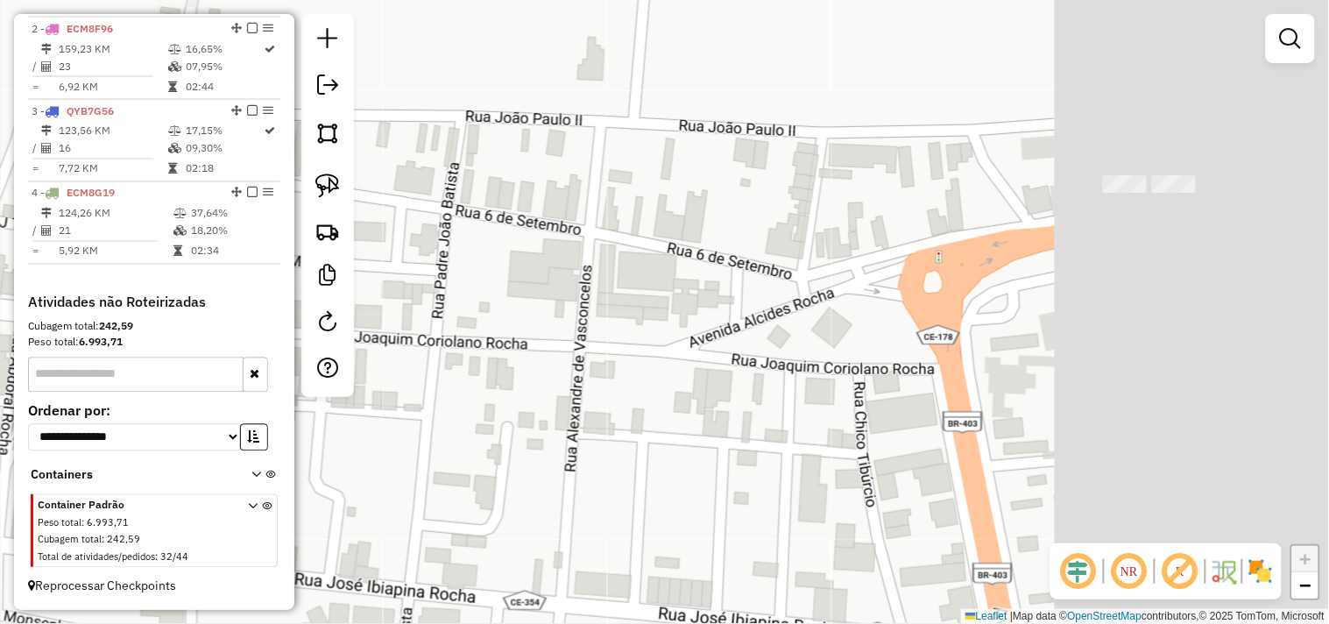
drag, startPoint x: 939, startPoint y: 369, endPoint x: 568, endPoint y: 315, distance: 375.4
click at [436, 315] on div "Janela de atendimento Grade de atendimento Capacidade Transportadoras Veículos …" at bounding box center [664, 312] width 1329 height 624
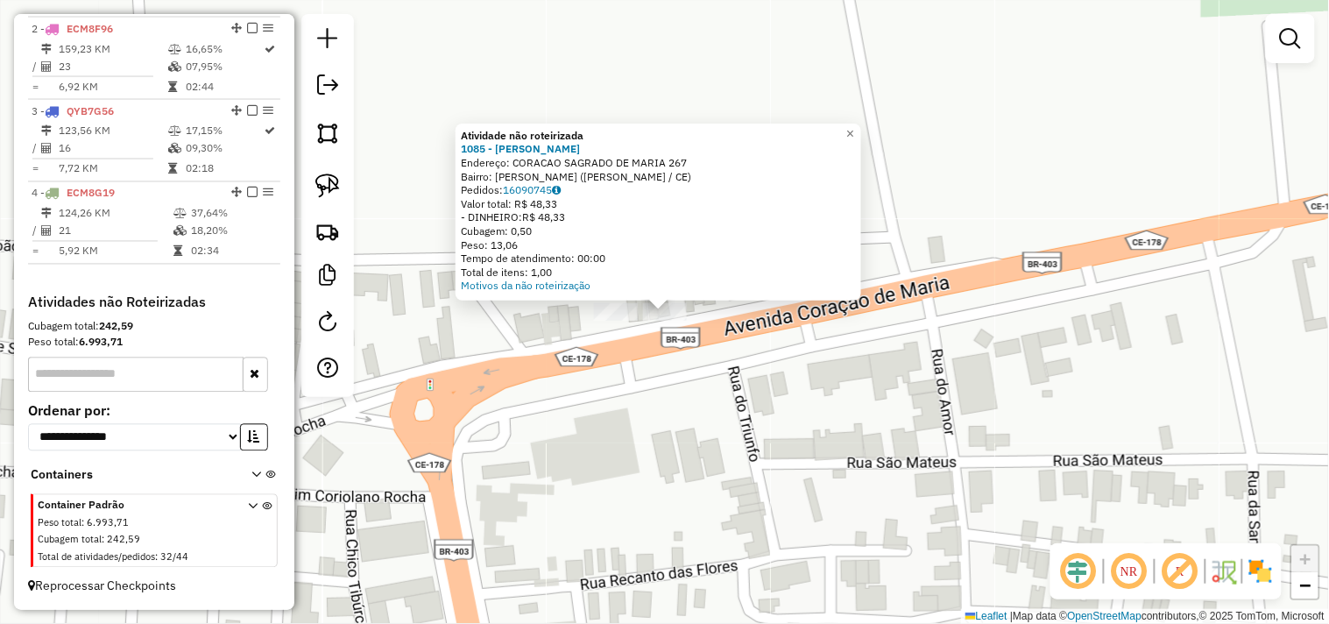
click at [658, 400] on div "Atividade não roteirizada 1085 - FABIO LANCHES MORRI Endereço: CORACAO SAGRADO …" at bounding box center [664, 312] width 1329 height 624
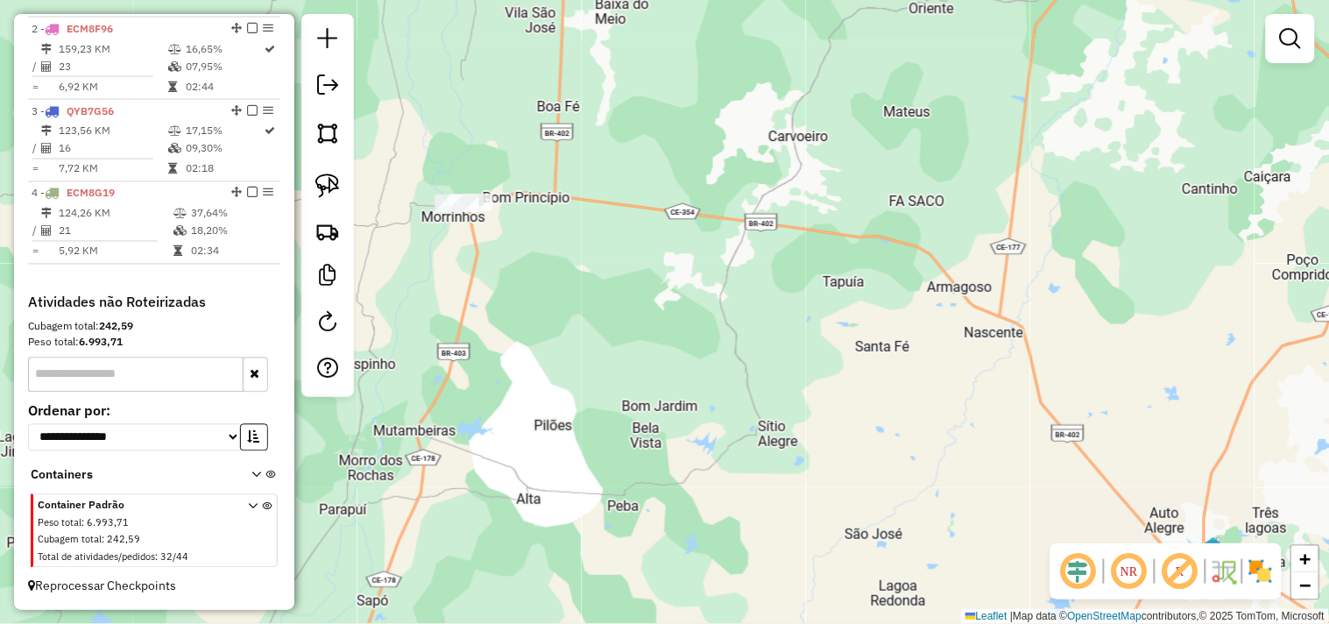
drag, startPoint x: 827, startPoint y: 463, endPoint x: 598, endPoint y: 258, distance: 307.2
click at [620, 269] on div "Janela de atendimento Grade de atendimento Capacidade Transportadoras Veículos …" at bounding box center [664, 312] width 1329 height 624
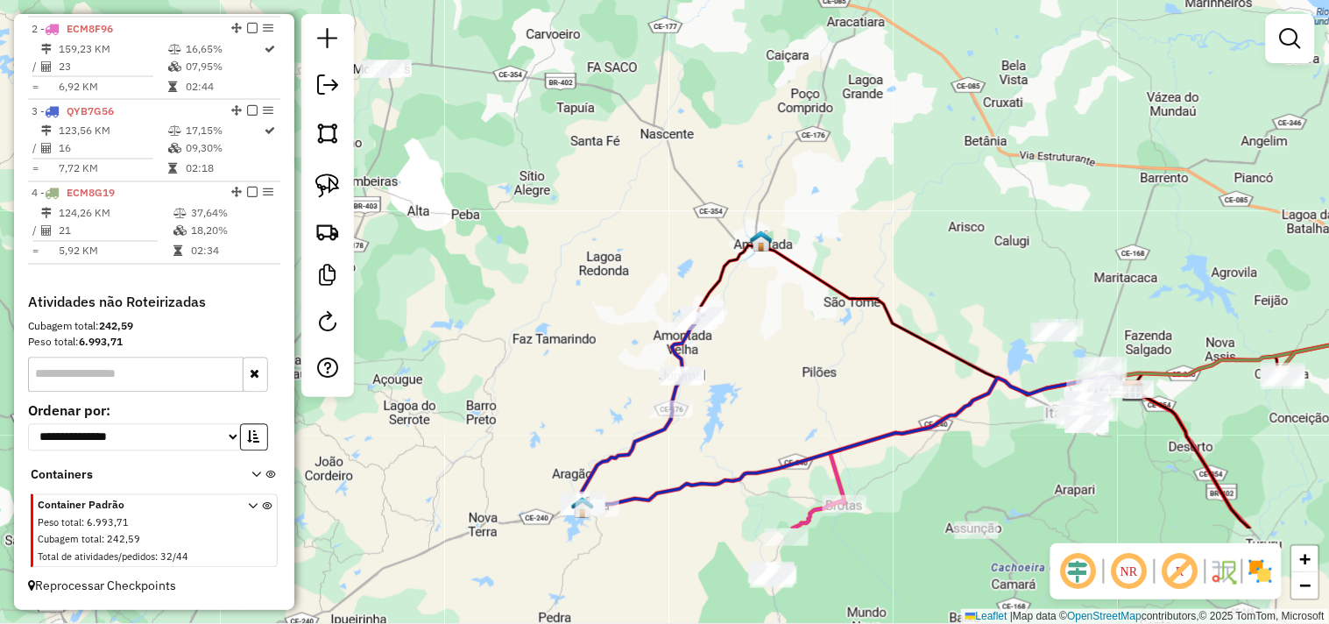
drag, startPoint x: 751, startPoint y: 394, endPoint x: 638, endPoint y: 241, distance: 190.5
click at [638, 241] on div "Janela de atendimento Grade de atendimento Capacidade Transportadoras Veículos …" at bounding box center [664, 312] width 1329 height 624
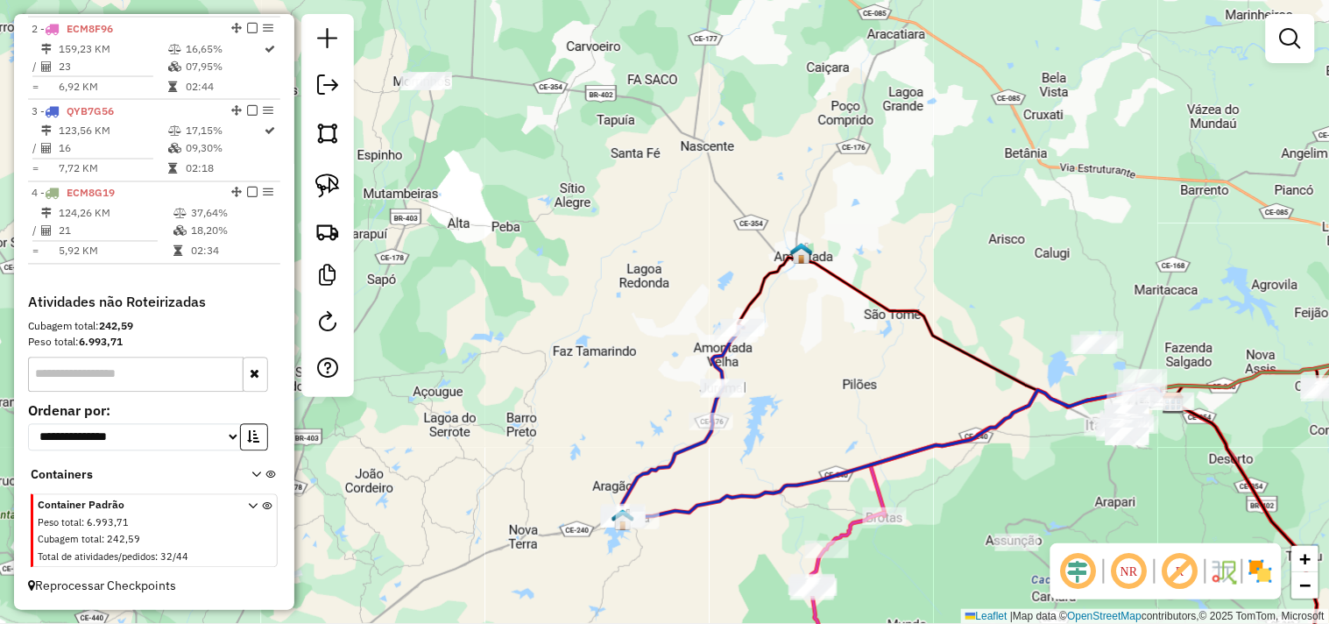
drag, startPoint x: 620, startPoint y: 251, endPoint x: 660, endPoint y: 263, distance: 42.1
click at [660, 263] on div "Janela de atendimento Grade de atendimento Capacidade Transportadoras Veículos …" at bounding box center [664, 312] width 1329 height 624
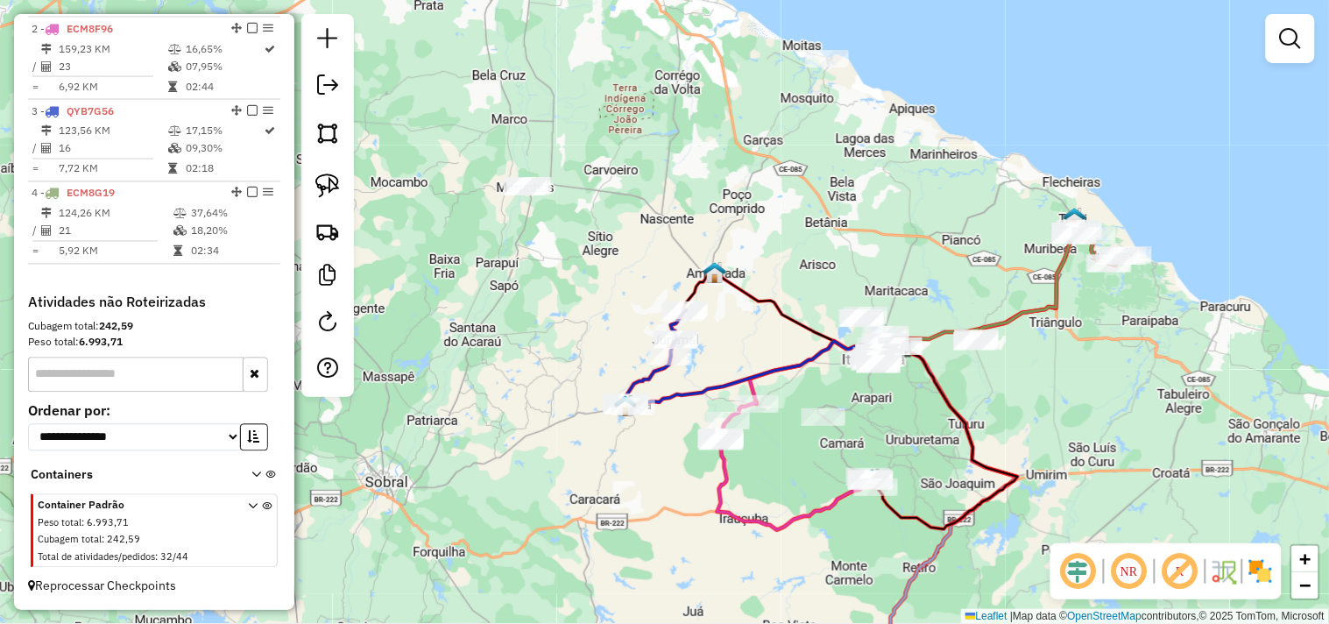
drag, startPoint x: 950, startPoint y: 424, endPoint x: 829, endPoint y: 409, distance: 121.8
click at [835, 414] on div "Janela de atendimento Grade de atendimento Capacidade Transportadoras Veículos …" at bounding box center [664, 312] width 1329 height 624
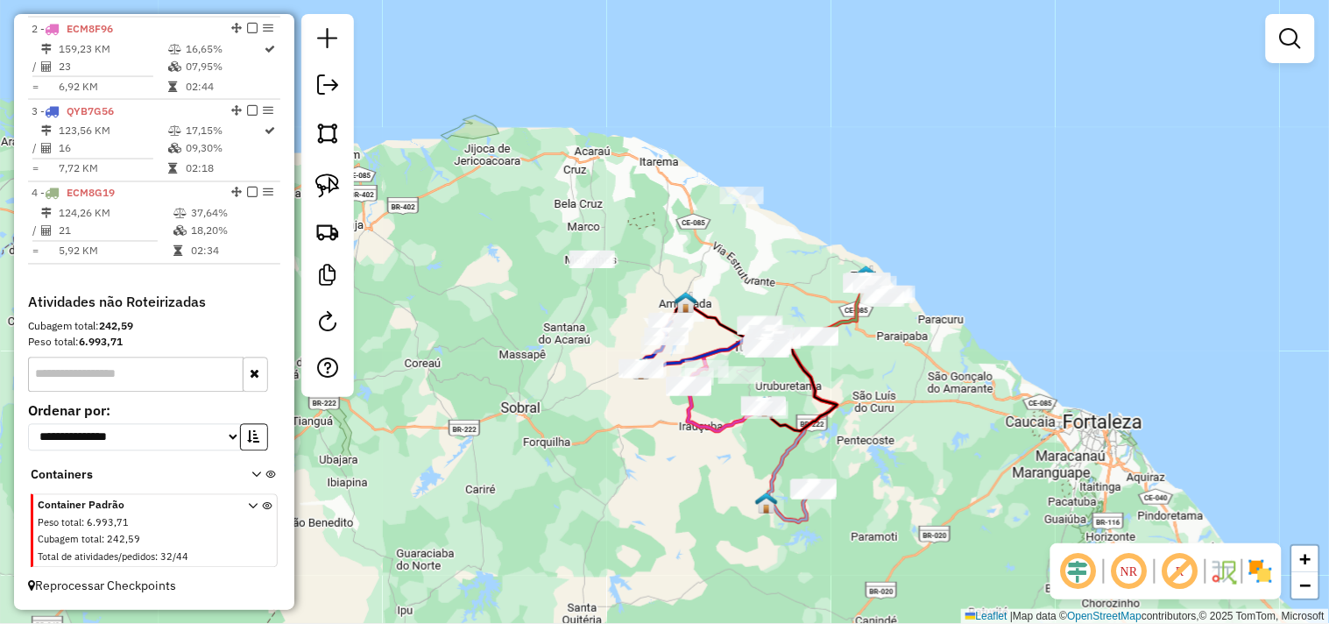
drag, startPoint x: 873, startPoint y: 412, endPoint x: 862, endPoint y: 392, distance: 22.7
click at [861, 399] on div "Janela de atendimento Grade de atendimento Capacidade Transportadoras Veículos …" at bounding box center [664, 312] width 1329 height 624
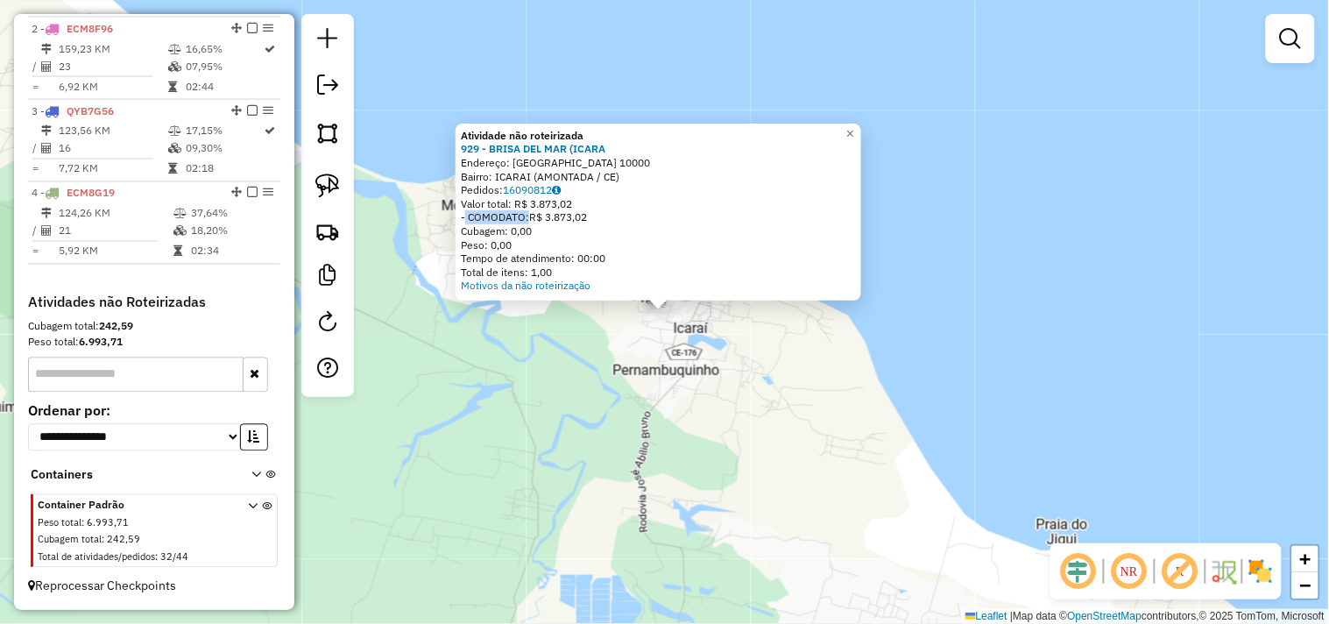
drag, startPoint x: 477, startPoint y: 212, endPoint x: 602, endPoint y: 294, distance: 150.0
click at [531, 212] on div "- COMODATO: R$ 3.873,02" at bounding box center [658, 217] width 395 height 14
click at [761, 256] on div "Tempo de atendimento: 00:00" at bounding box center [658, 258] width 395 height 14
click at [775, 365] on div "Atividade não roteirizada 929 - BRISA DEL MAR (ICARA Endereço: LAGOA VERDE 1000…" at bounding box center [664, 312] width 1329 height 624
click at [671, 368] on div "Atividade não roteirizada 929 - BRISA DEL MAR (ICARA Endereço: LAGOA VERDE 1000…" at bounding box center [664, 312] width 1329 height 624
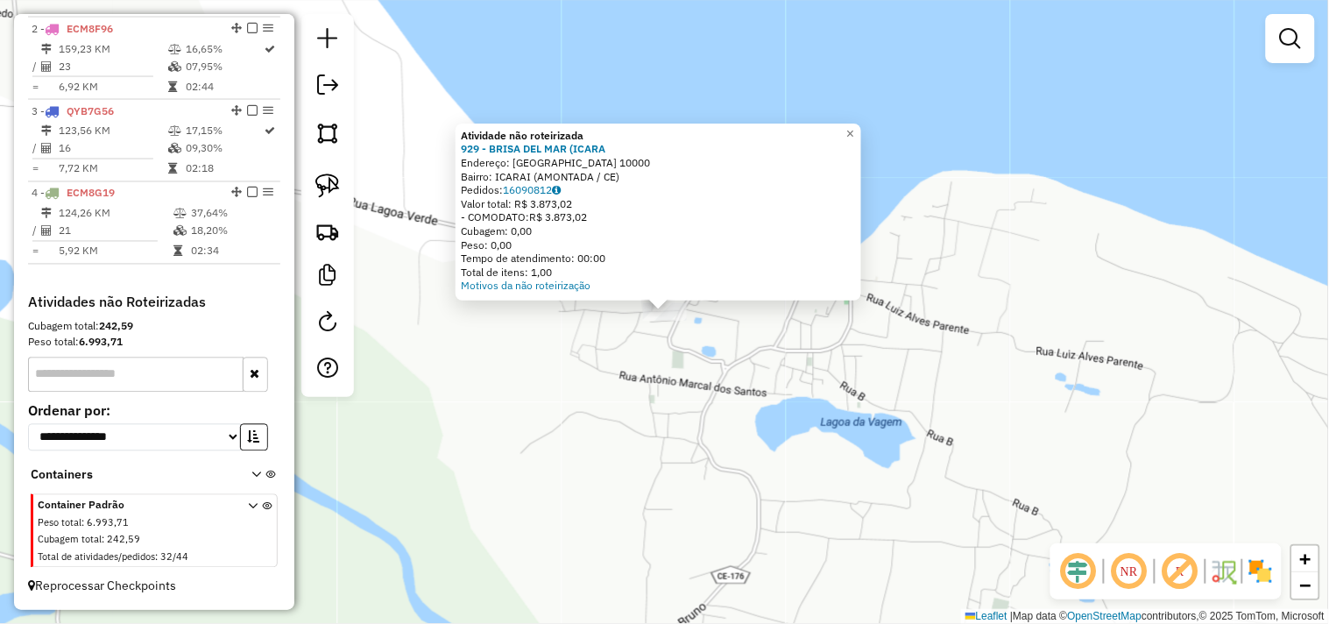
click at [659, 364] on div "Atividade não roteirizada 929 - BRISA DEL MAR (ICARA Endereço: LAGOA VERDE 1000…" at bounding box center [664, 312] width 1329 height 624
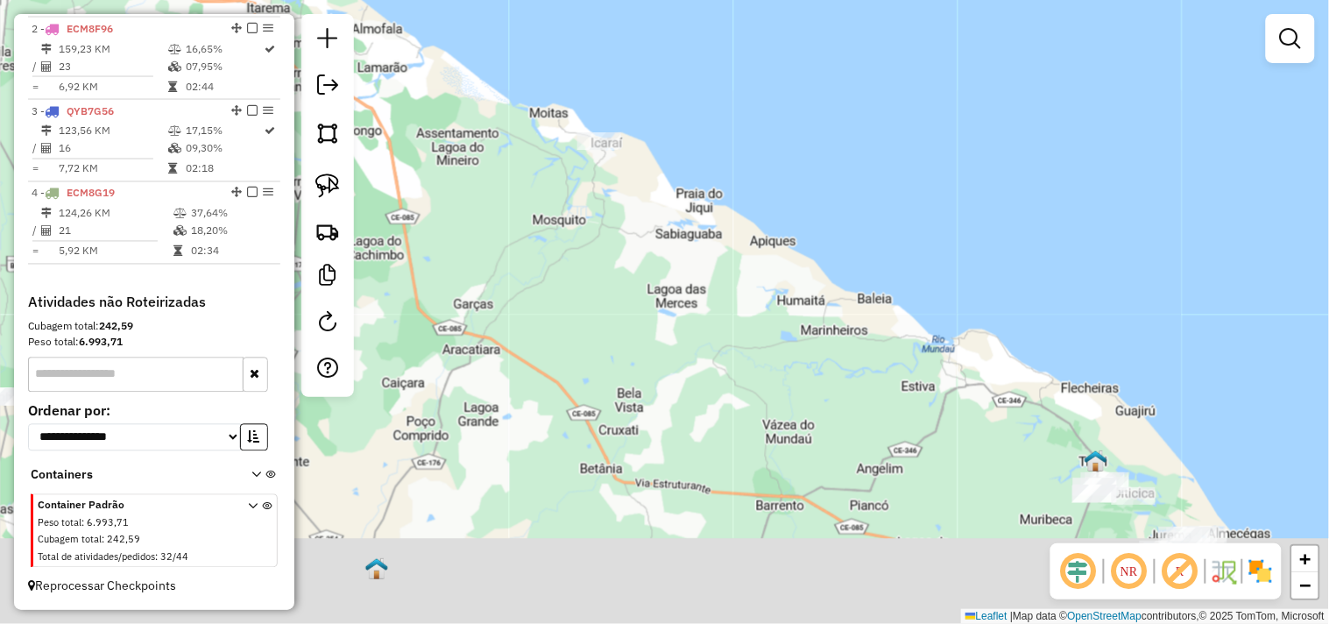
drag, startPoint x: 605, startPoint y: 277, endPoint x: 614, endPoint y: 216, distance: 62.0
click at [593, 221] on div "Janela de atendimento Grade de atendimento Capacidade Transportadoras Veículos …" at bounding box center [664, 312] width 1329 height 624
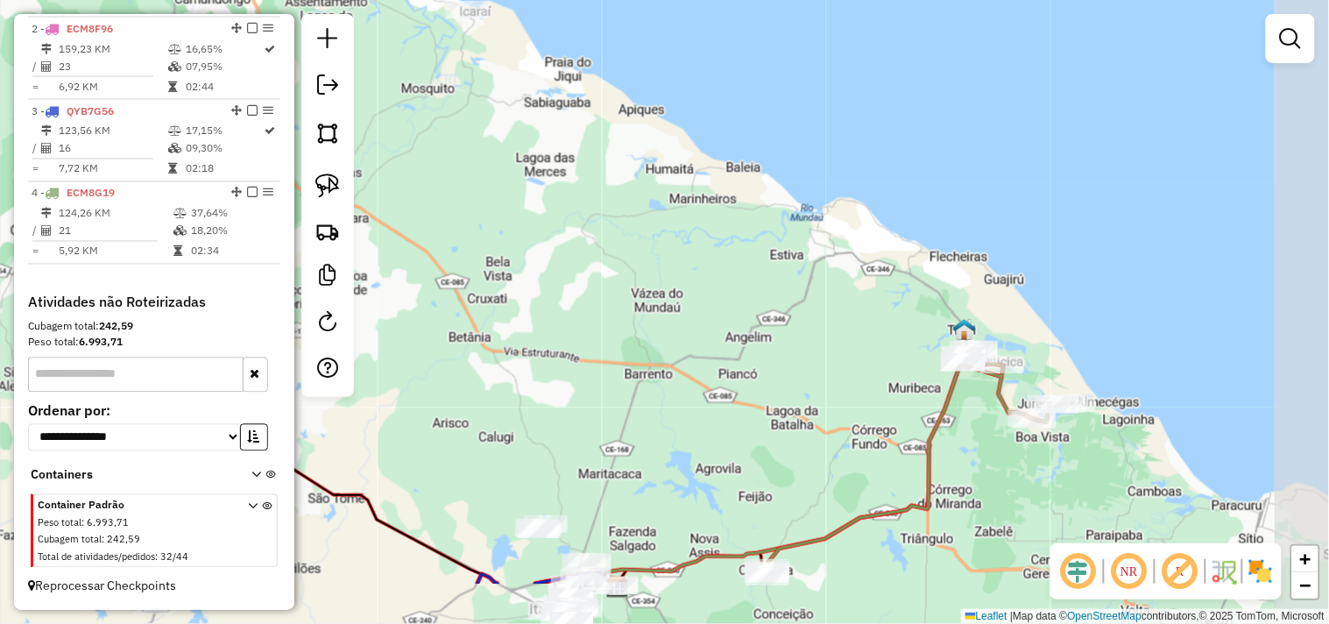
drag, startPoint x: 628, startPoint y: 330, endPoint x: 432, endPoint y: 369, distance: 200.0
click at [384, 354] on div "Janela de atendimento Grade de atendimento Capacidade Transportadoras Veículos …" at bounding box center [664, 312] width 1329 height 624
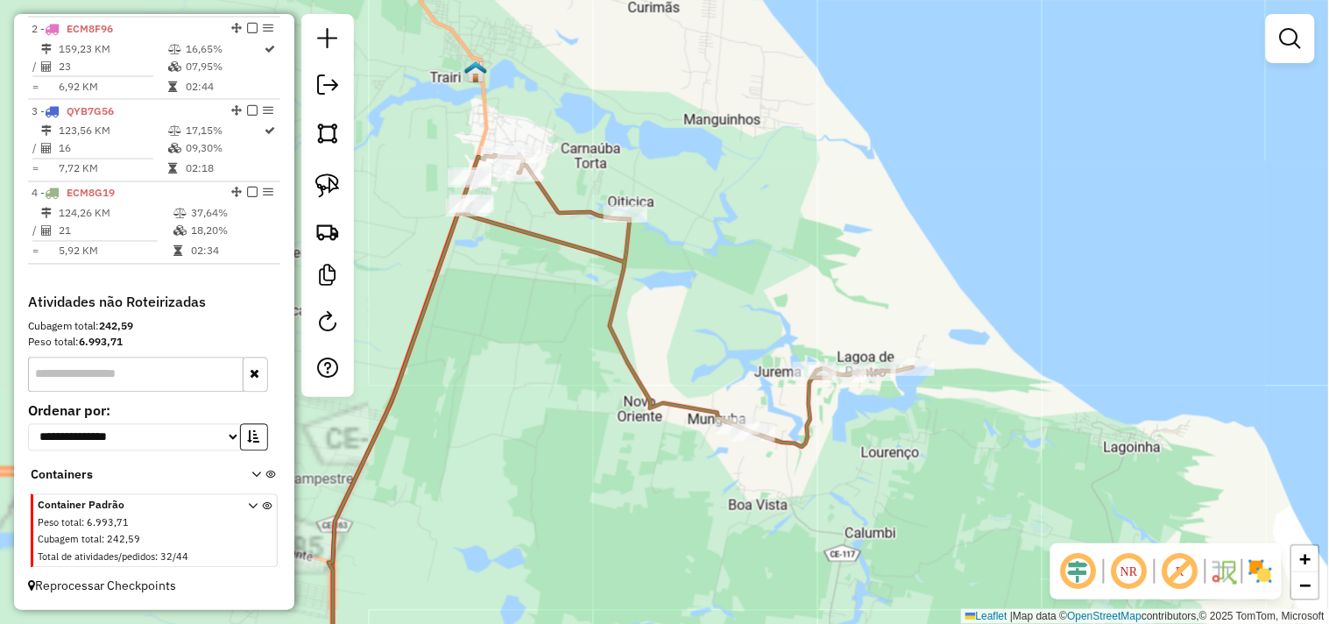
drag, startPoint x: 784, startPoint y: 343, endPoint x: 827, endPoint y: 364, distance: 47.4
click at [837, 364] on div "Janela de atendimento Grade de atendimento Capacidade Transportadoras Veículos …" at bounding box center [664, 312] width 1329 height 624
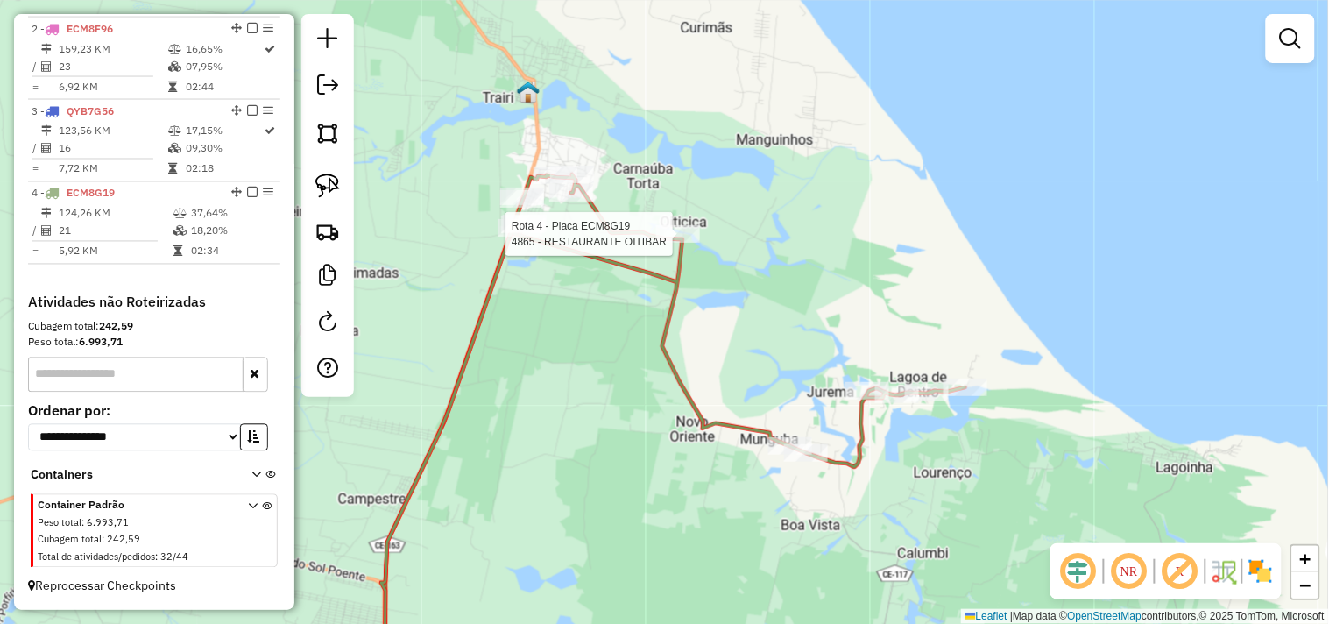
select select "**********"
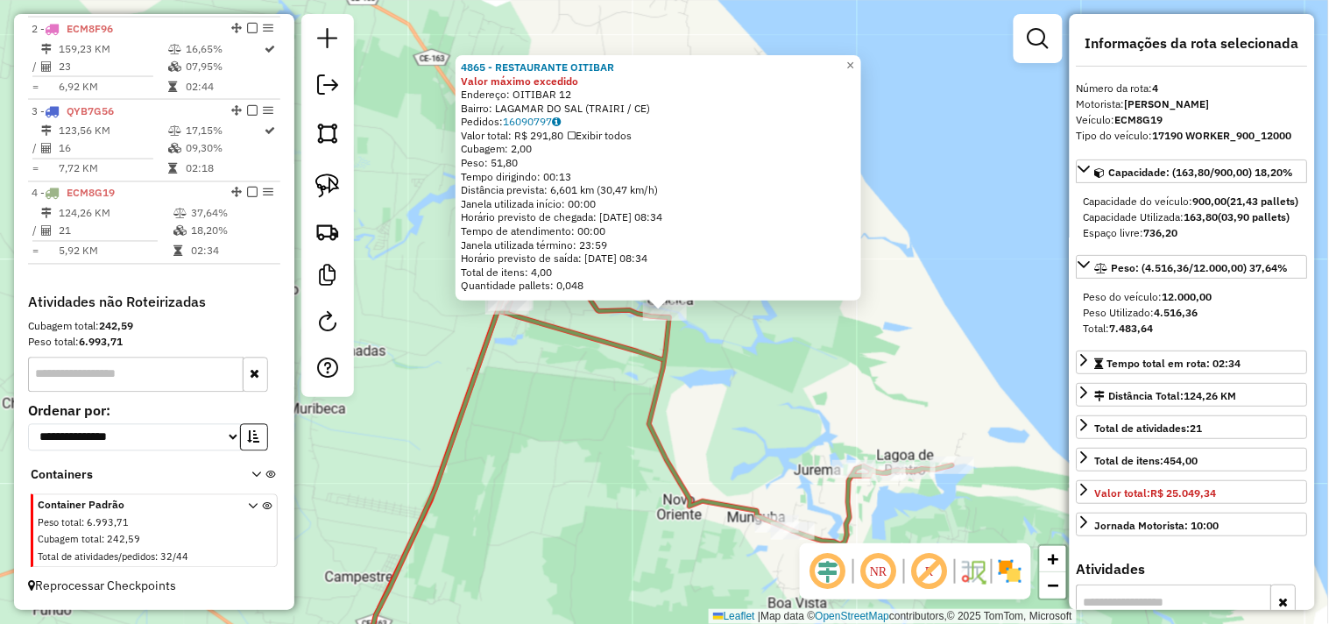
click at [723, 369] on div "4865 - RESTAURANTE OITIBAR Valor máximo excedido Endereço: OITIBAR 12 Bairro: L…" at bounding box center [664, 312] width 1329 height 624
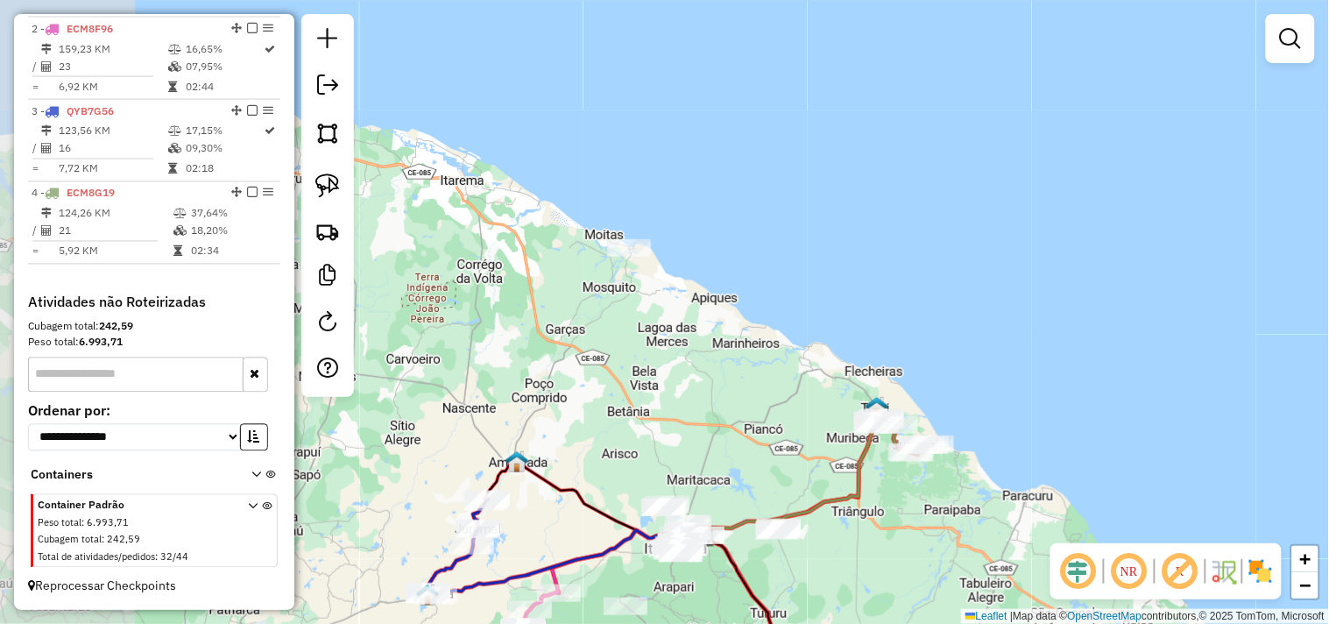
drag, startPoint x: 556, startPoint y: 338, endPoint x: 771, endPoint y: 408, distance: 225.8
click at [776, 410] on div "Janela de atendimento Grade de atendimento Capacidade Transportadoras Veículos …" at bounding box center [664, 312] width 1329 height 624
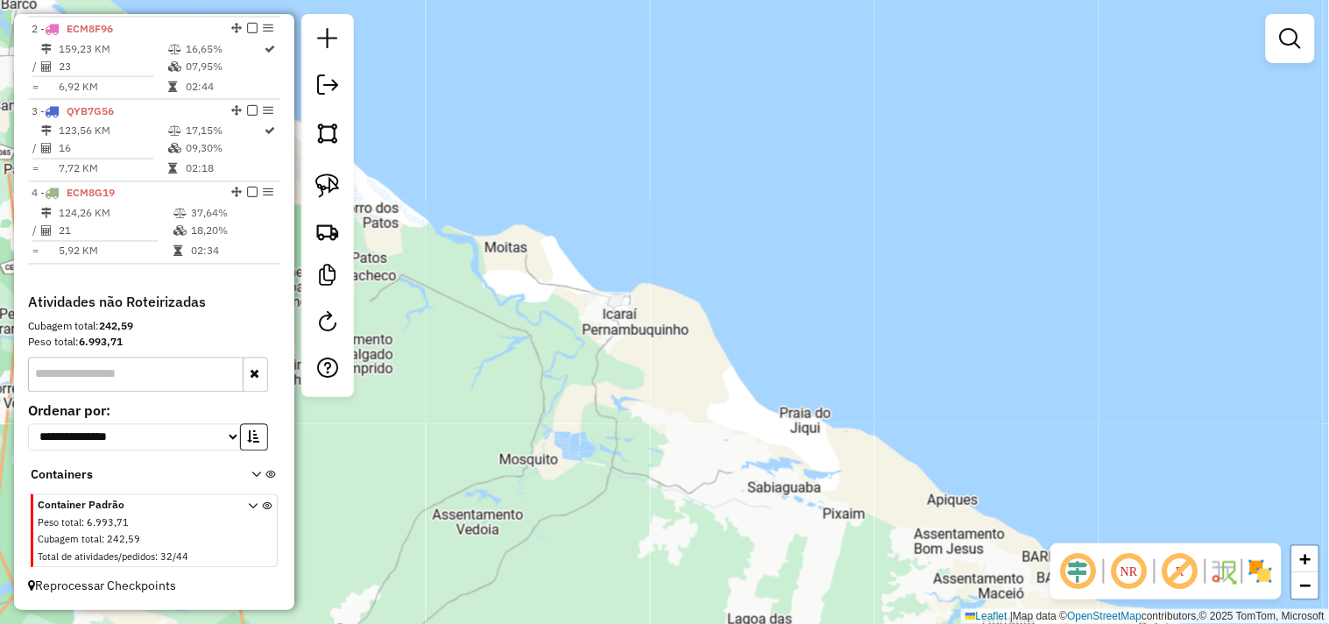
drag, startPoint x: 329, startPoint y: 181, endPoint x: 515, endPoint y: 305, distance: 223.6
click at [331, 181] on img at bounding box center [327, 185] width 25 height 25
drag, startPoint x: 550, startPoint y: 329, endPoint x: 580, endPoint y: 330, distance: 29.8
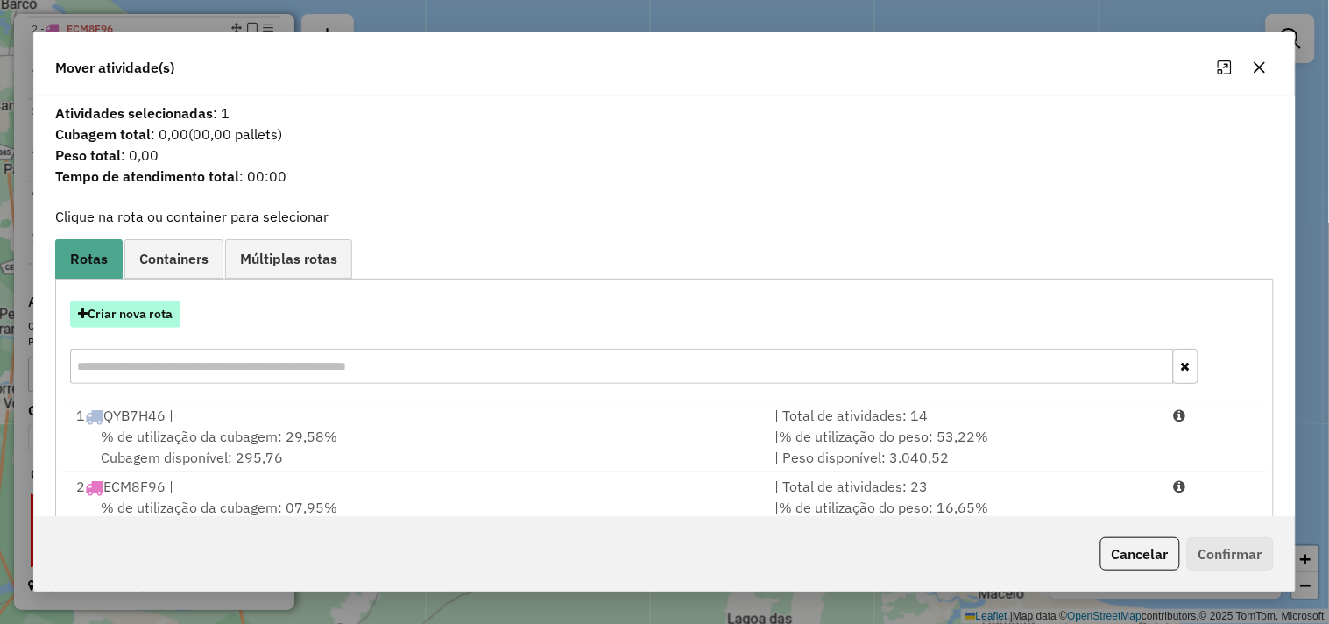
click at [137, 305] on button "Criar nova rota" at bounding box center [125, 314] width 110 height 27
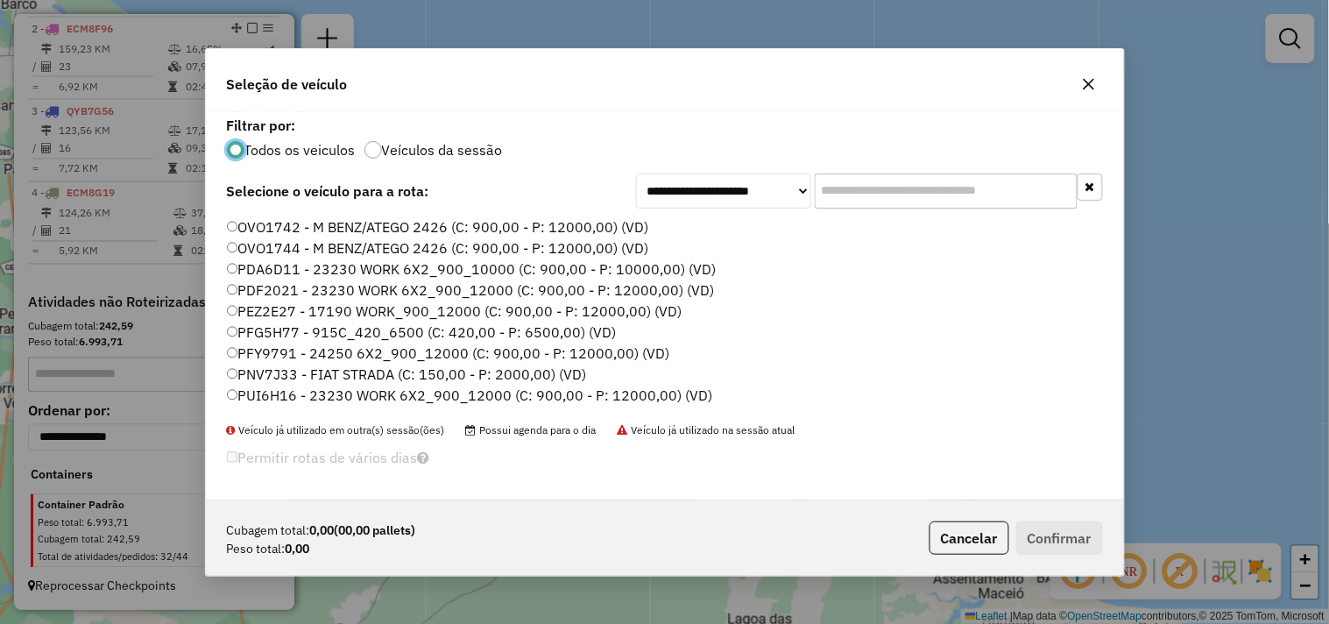
scroll to position [374, 0]
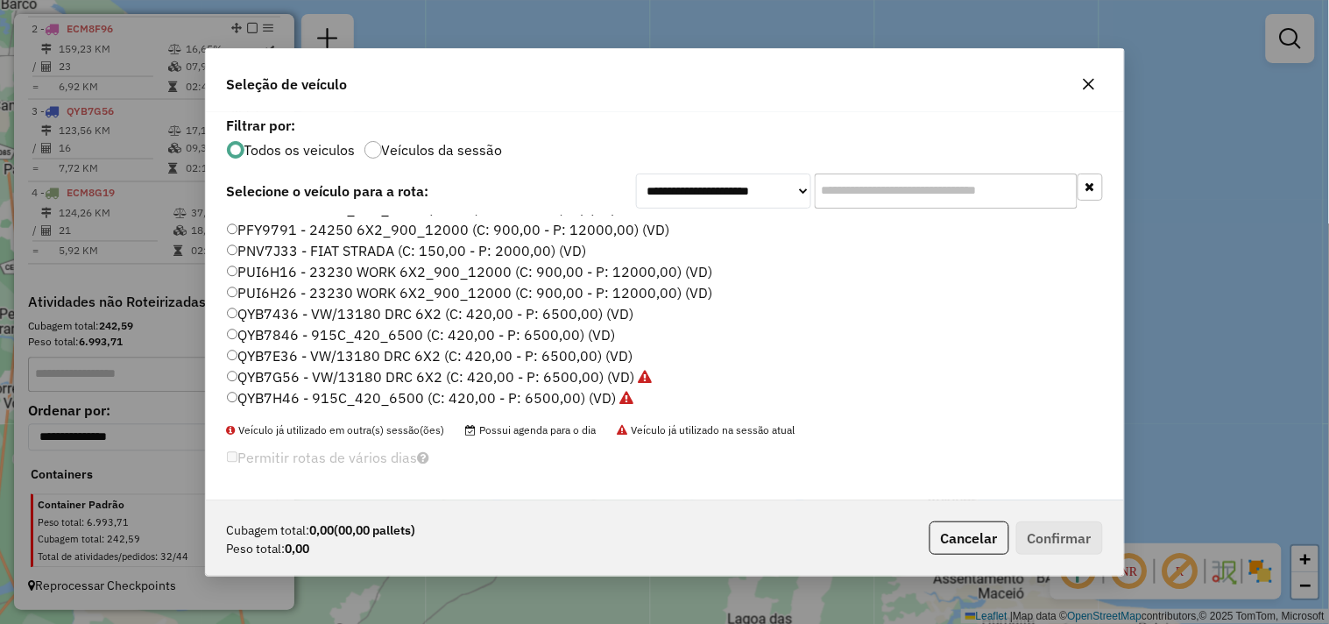
click at [268, 240] on label "PNV7J33 - FIAT STRADA (C: 150,00 - P: 2000,00) (VD)" at bounding box center [407, 250] width 360 height 21
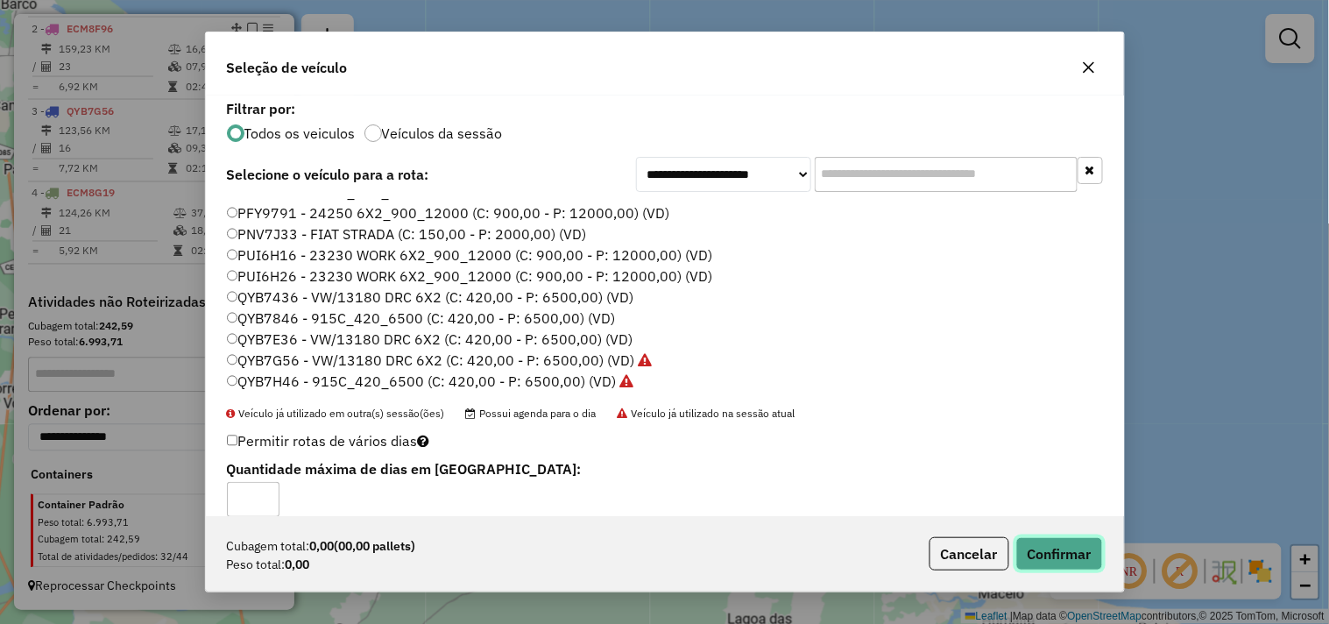
click at [1037, 552] on button "Confirmar" at bounding box center [1059, 553] width 87 height 33
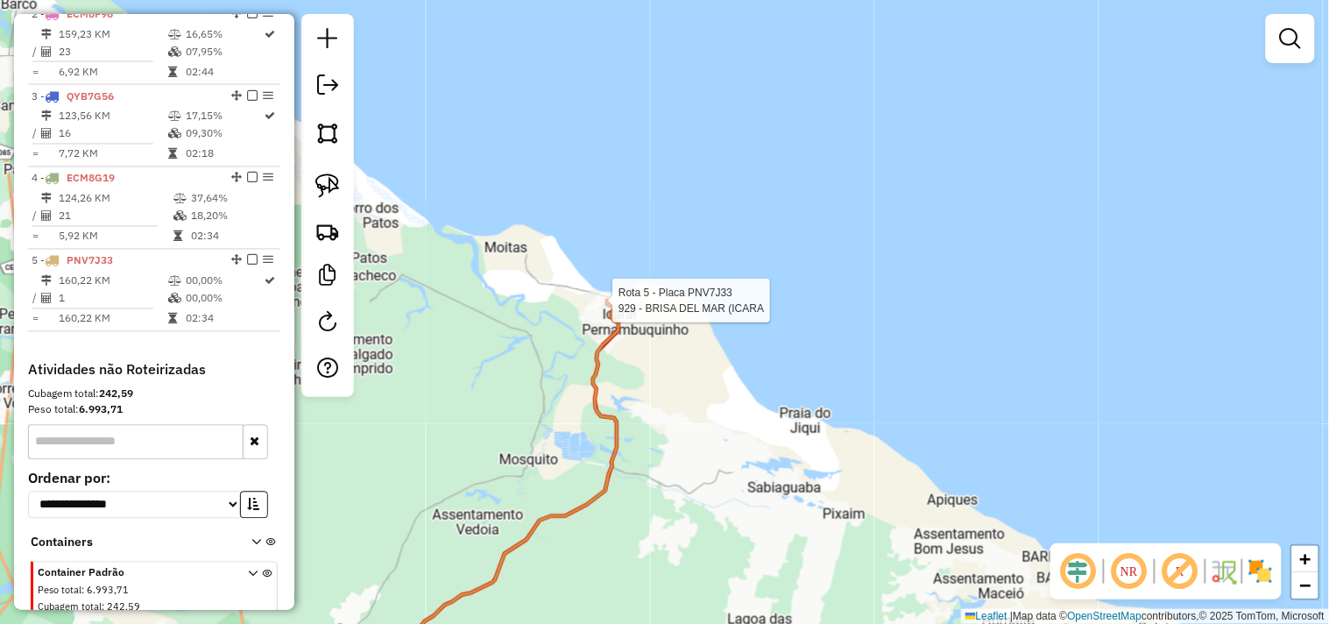
select select "**********"
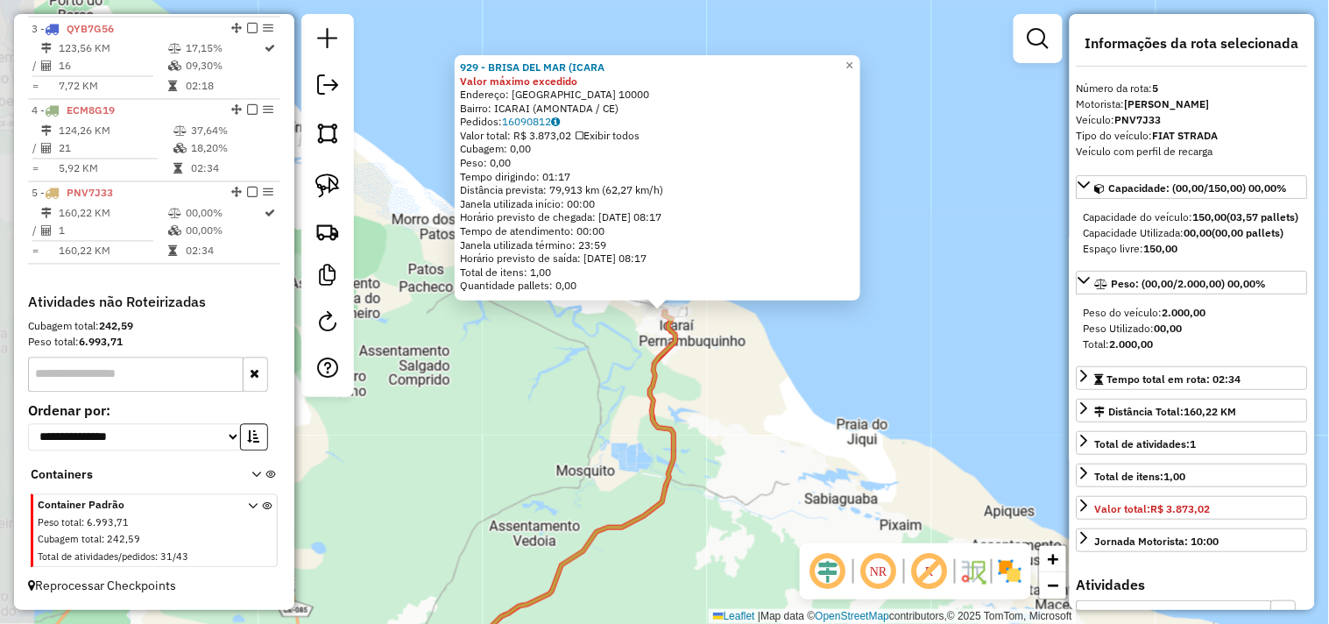
scroll to position [838, 0]
click at [765, 444] on div "929 - BRISA DEL MAR (ICARA Valor máximo excedido Endereço: LAGOA VERDE 10000 Ba…" at bounding box center [664, 312] width 1329 height 624
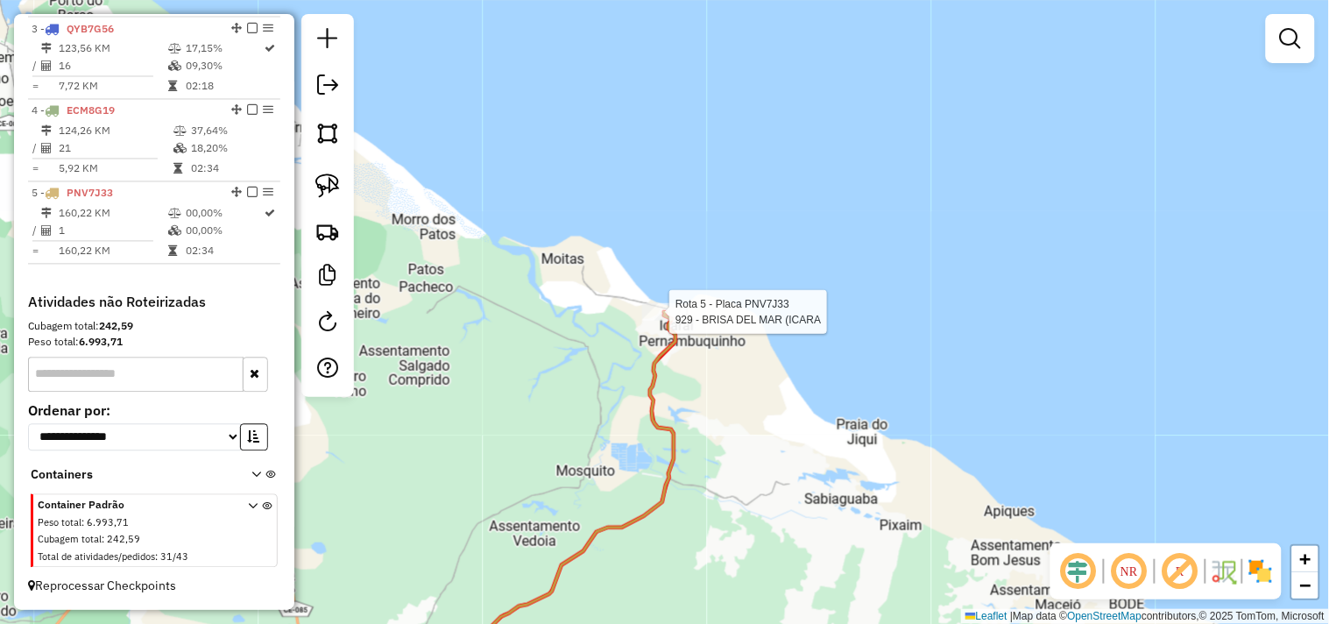
select select "**********"
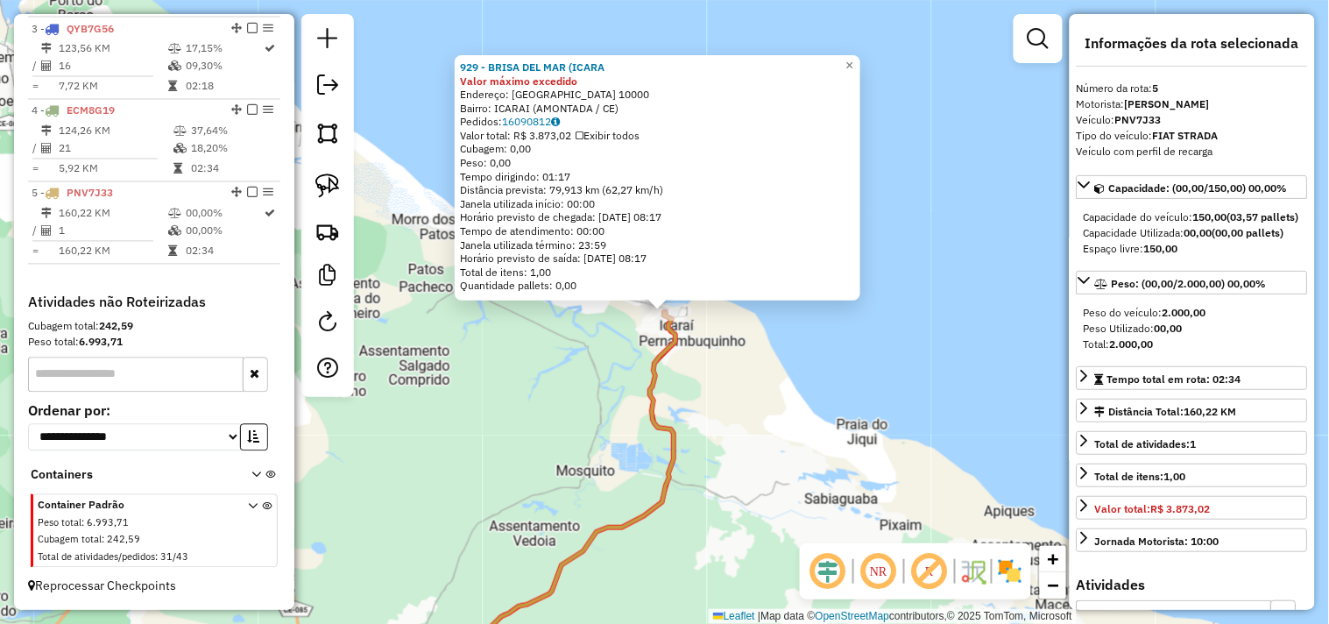
drag, startPoint x: 532, startPoint y: 133, endPoint x: 592, endPoint y: 200, distance: 89.9
click at [578, 138] on div "Valor total: R$ 3.873,02 Exibir todos" at bounding box center [657, 136] width 395 height 14
click at [740, 399] on div "929 - BRISA DEL MAR (ICARA Valor máximo excedido Endereço: LAGOA VERDE 10000 Ba…" at bounding box center [664, 312] width 1329 height 624
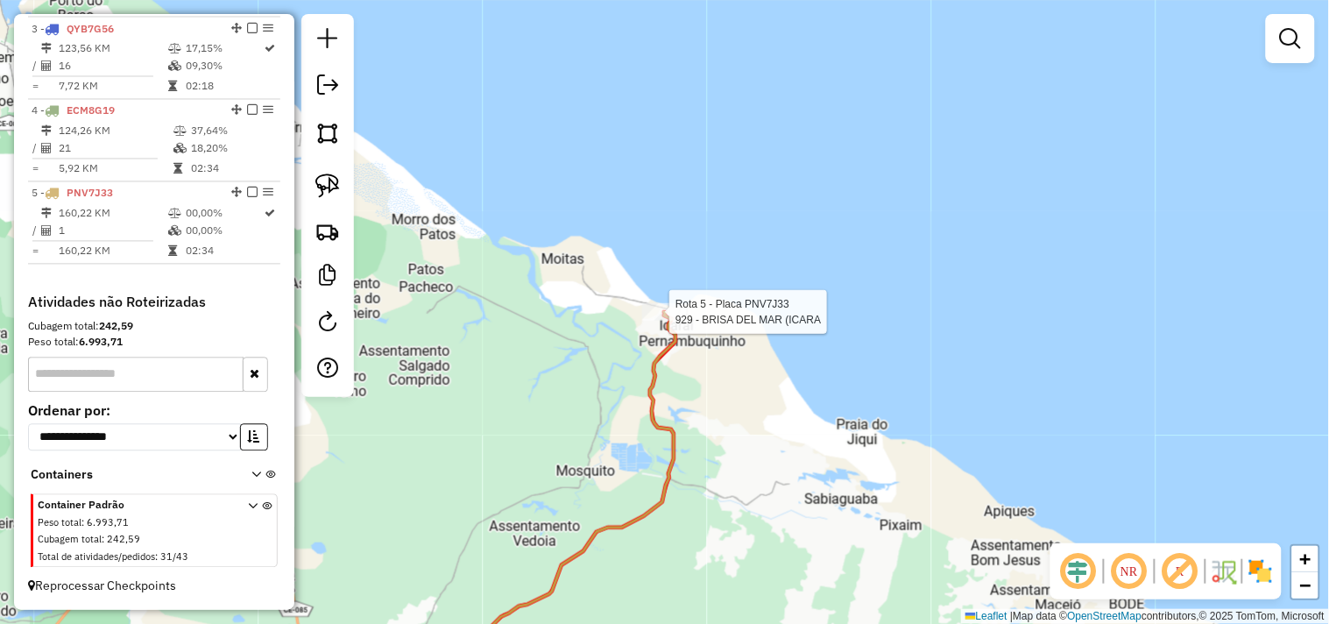
select select "**********"
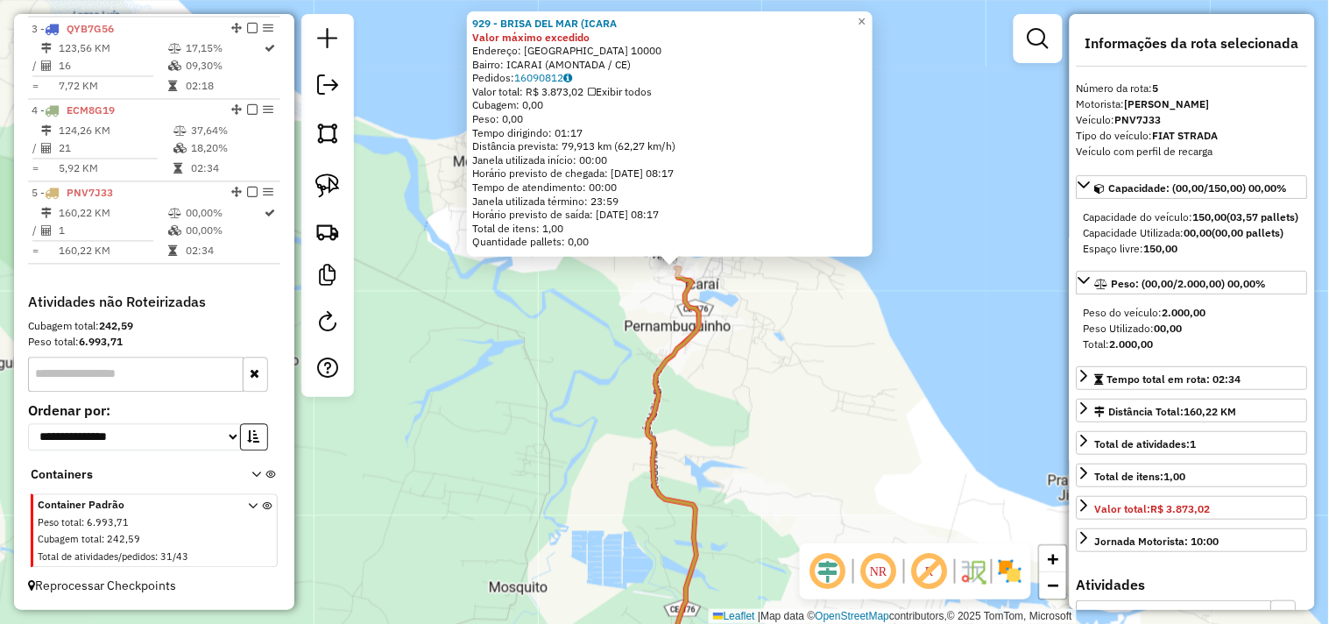
click at [619, 337] on div "929 - BRISA DEL MAR (ICARA Valor máximo excedido Endereço: LAGOA VERDE 10000 Ba…" at bounding box center [664, 312] width 1329 height 624
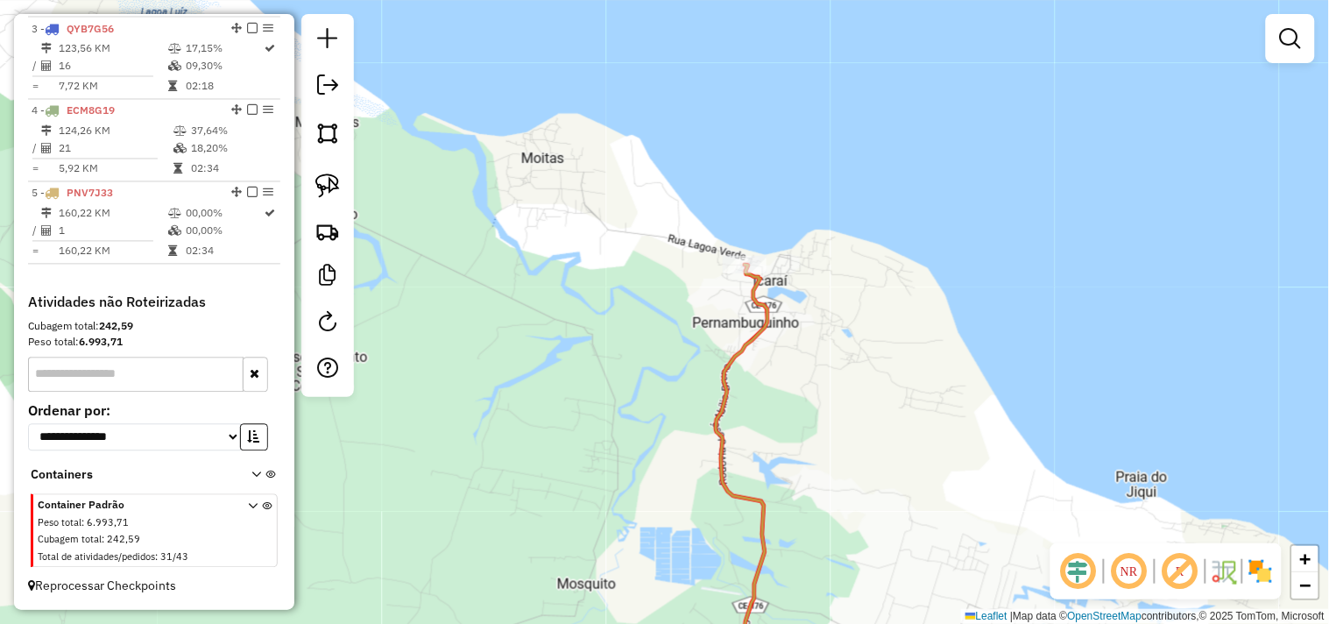
click at [719, 268] on div "Rota 5 - Placa PNV7J33 929 - BRISA DEL MAR (ICARA Janela de atendimento Grade d…" at bounding box center [664, 312] width 1329 height 624
click at [746, 273] on div at bounding box center [745, 265] width 44 height 18
select select "**********"
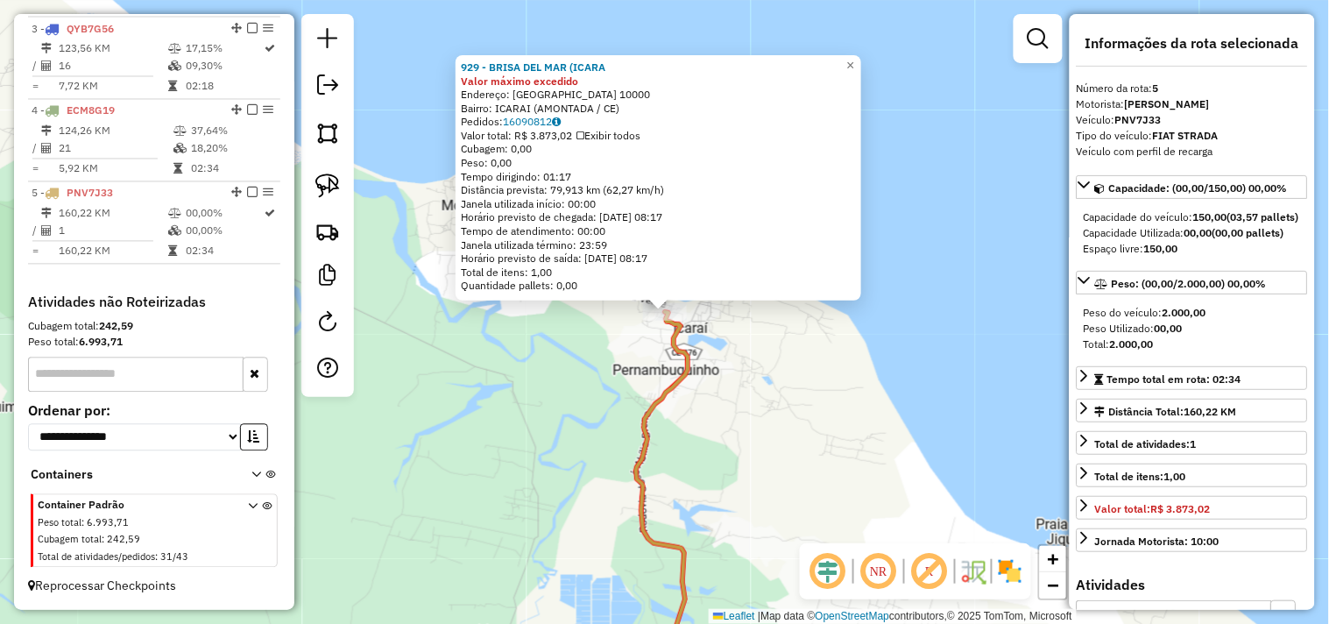
click at [742, 368] on div "929 - BRISA DEL MAR (ICARA Valor máximo excedido Endereço: LAGOA VERDE 10000 Ba…" at bounding box center [664, 312] width 1329 height 624
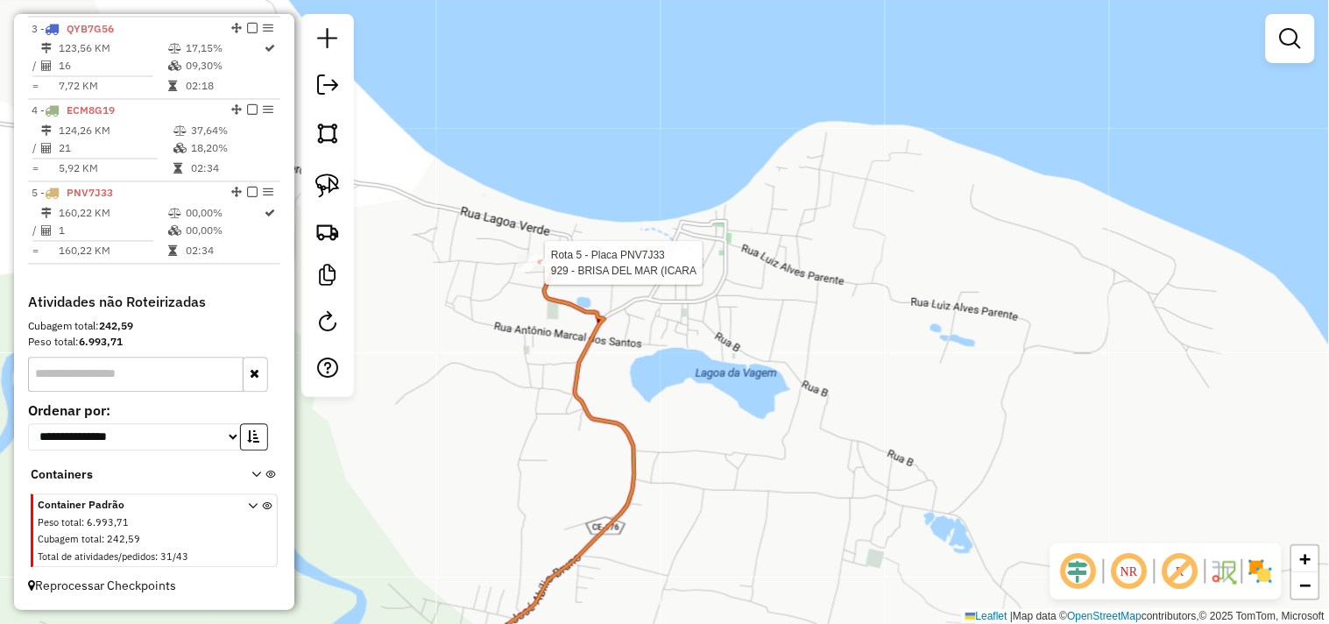
select select "**********"
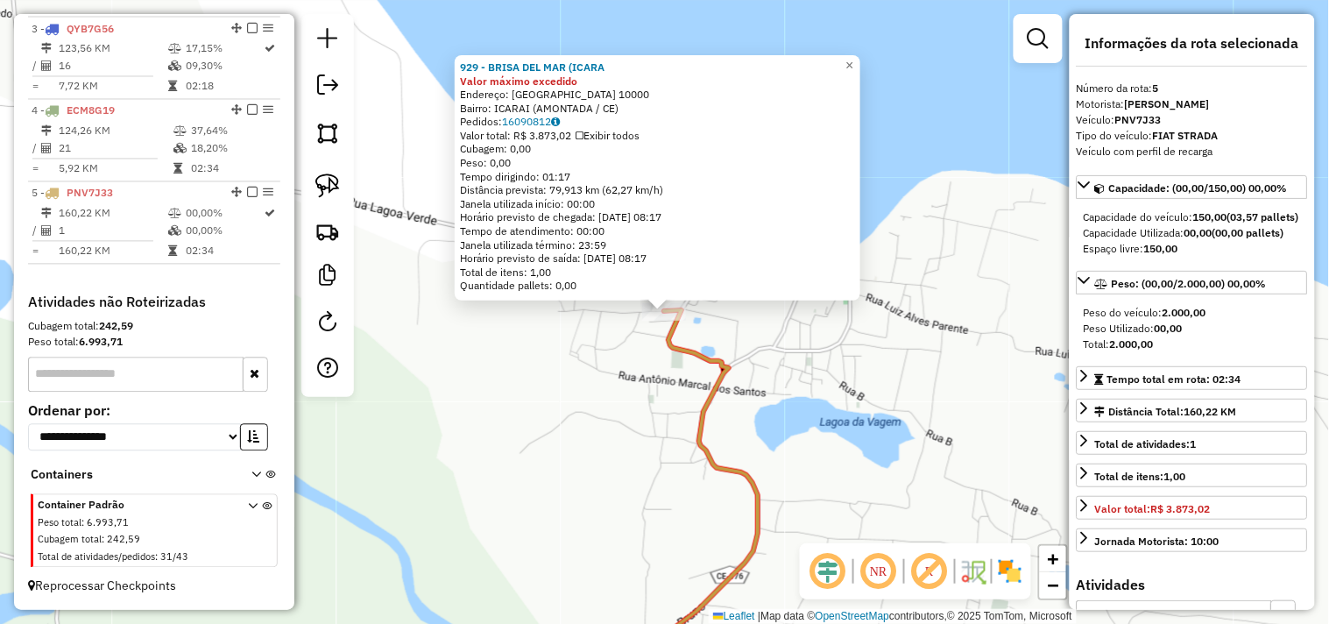
click at [571, 380] on div "929 - BRISA DEL MAR (ICARA Valor máximo excedido Endereço: LAGOA VERDE 10000 Ba…" at bounding box center [664, 312] width 1329 height 624
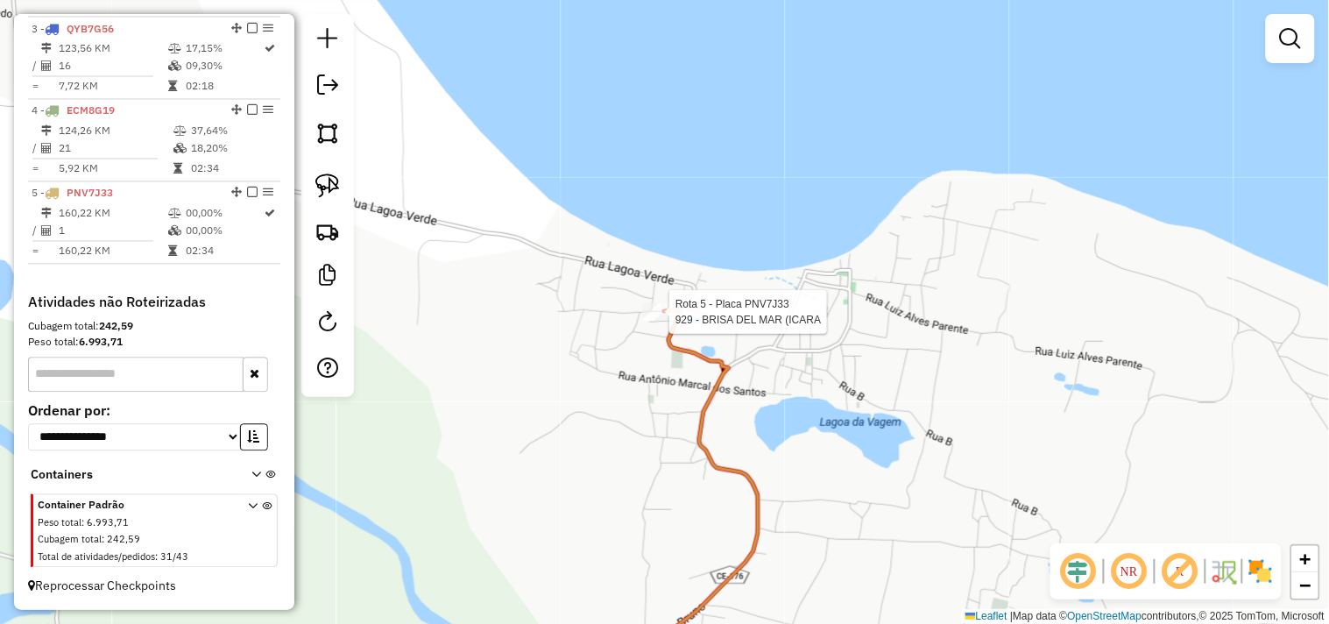
select select "**********"
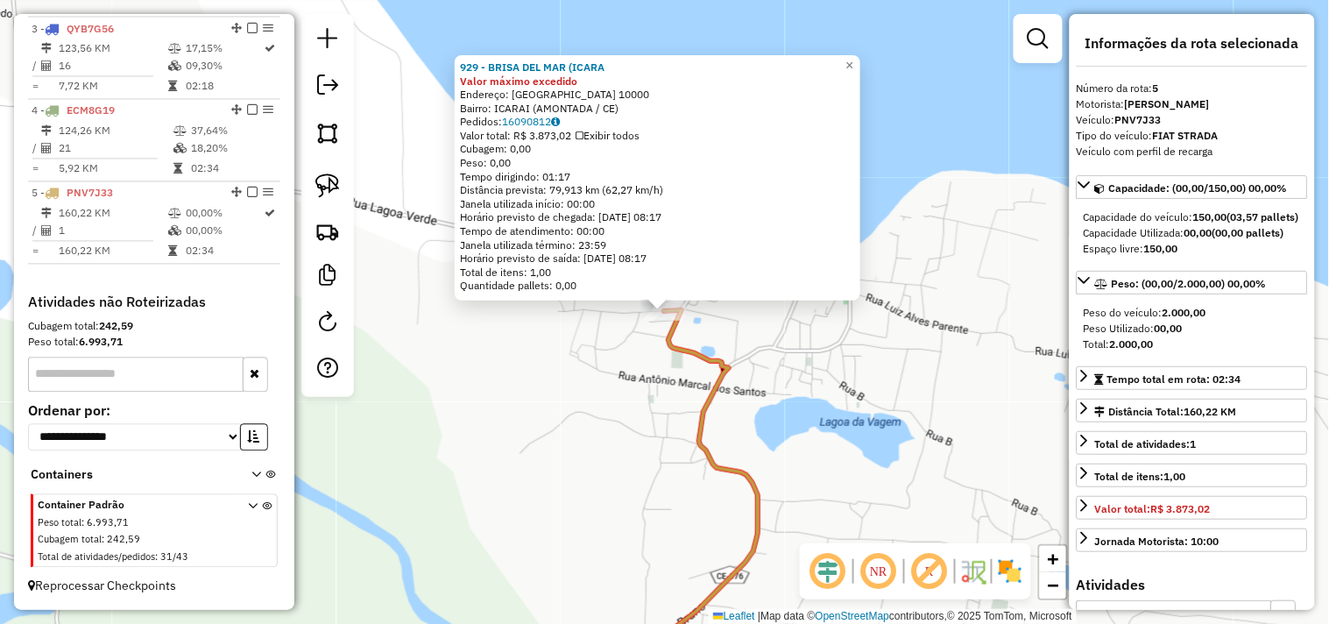
click at [651, 394] on div "929 - BRISA DEL MAR (ICARA Valor máximo excedido Endereço: LAGOA VERDE 10000 Ba…" at bounding box center [664, 312] width 1329 height 624
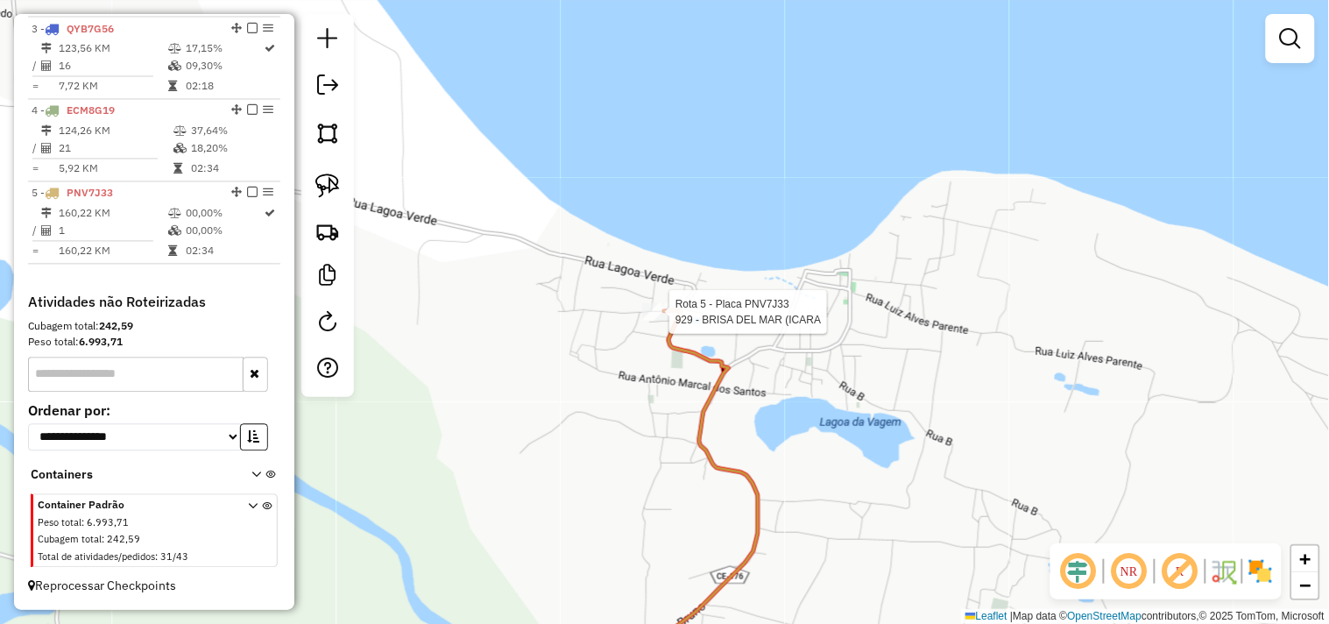
select select "**********"
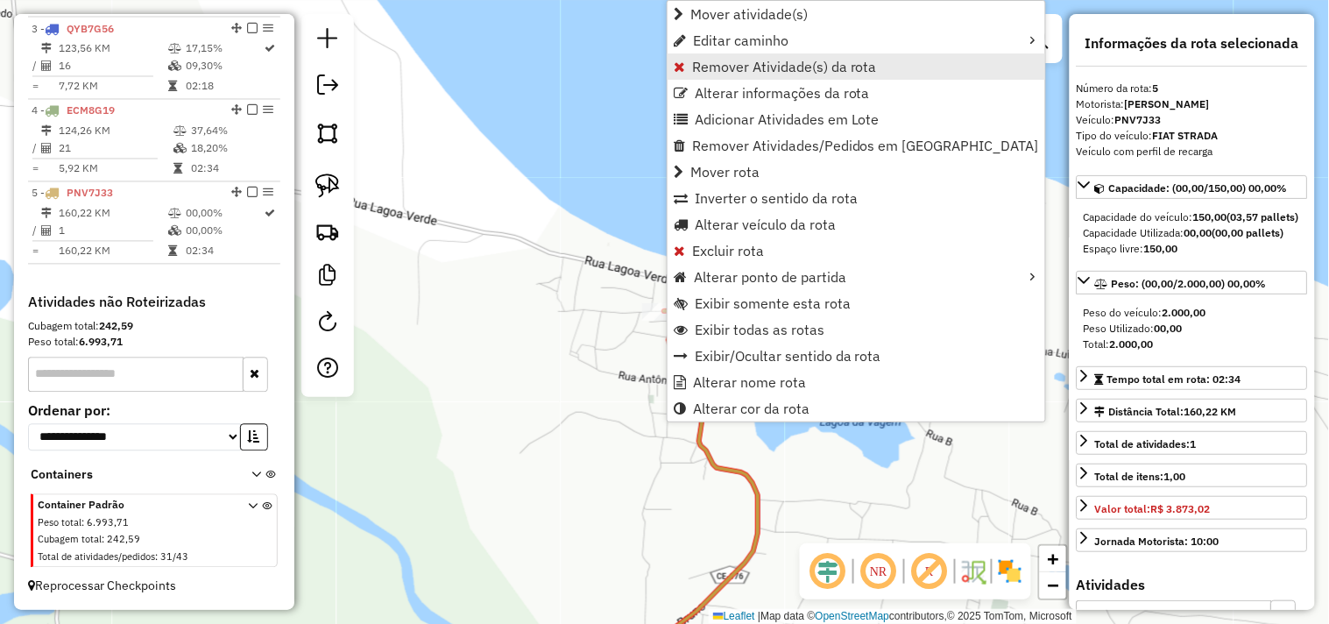
click at [726, 66] on span "Remover Atividade(s) da rota" at bounding box center [784, 67] width 185 height 14
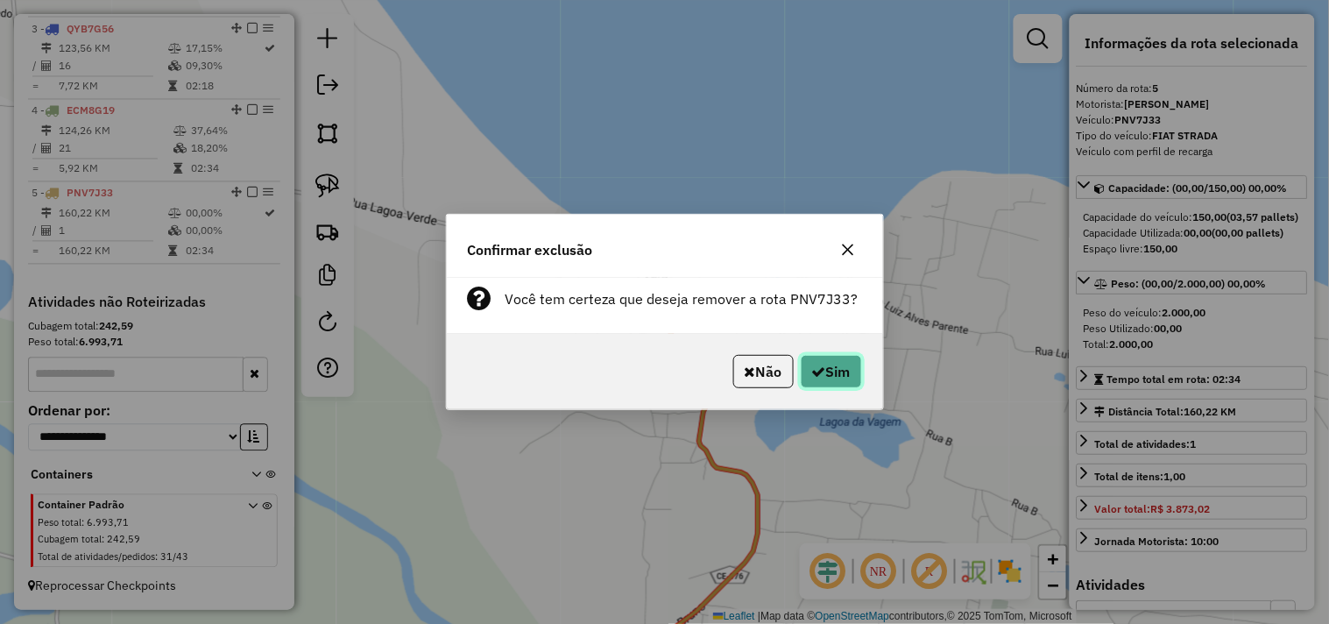
click at [832, 369] on button "Sim" at bounding box center [831, 371] width 61 height 33
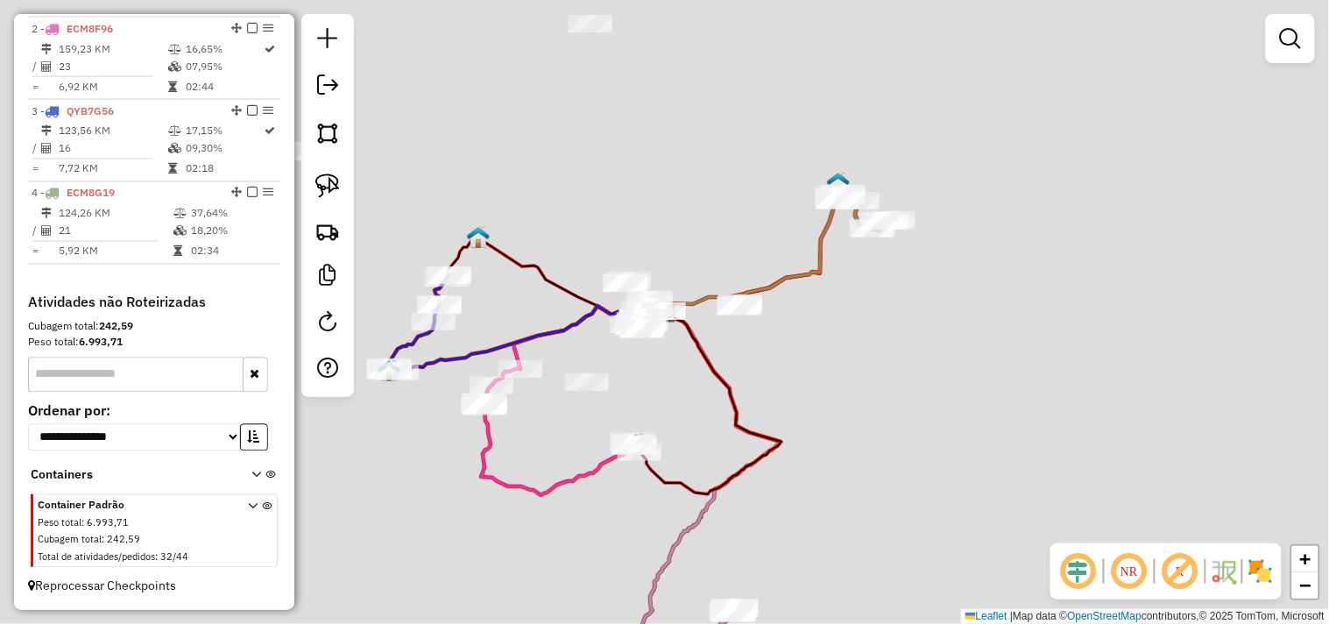
scroll to position [756, 0]
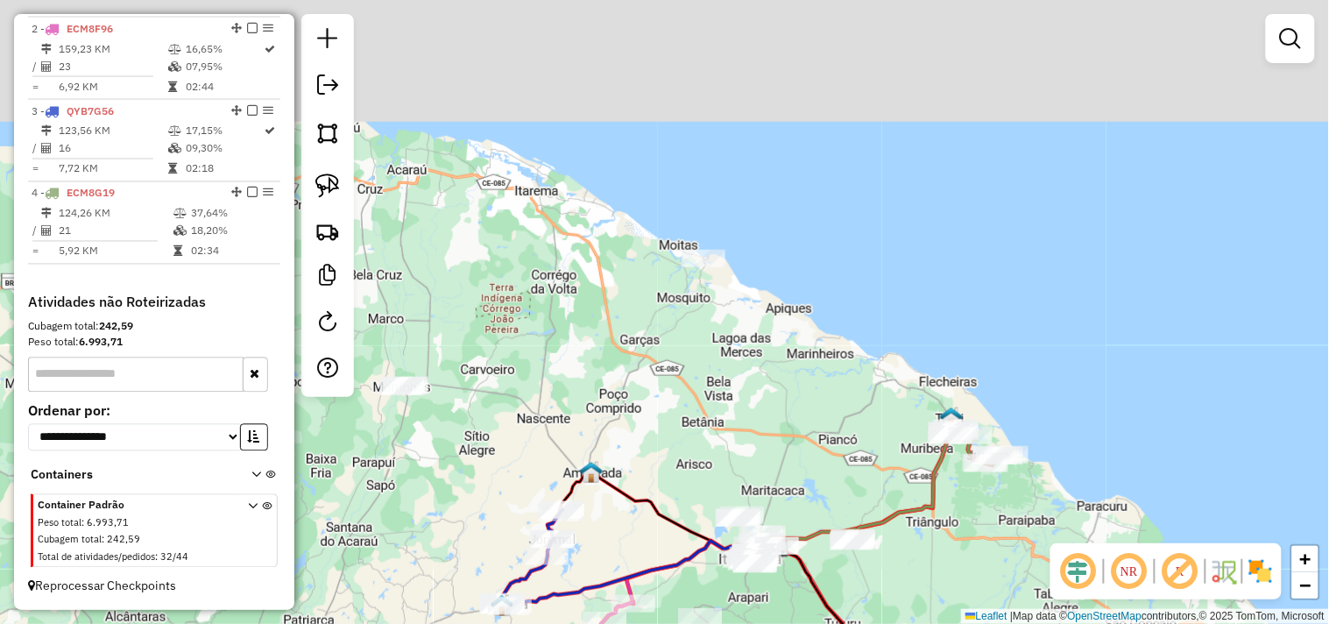
drag, startPoint x: 740, startPoint y: 137, endPoint x: 754, endPoint y: 310, distance: 174.1
click at [853, 372] on div "Janela de atendimento Grade de atendimento Capacidade Transportadoras Veículos …" at bounding box center [664, 312] width 1329 height 624
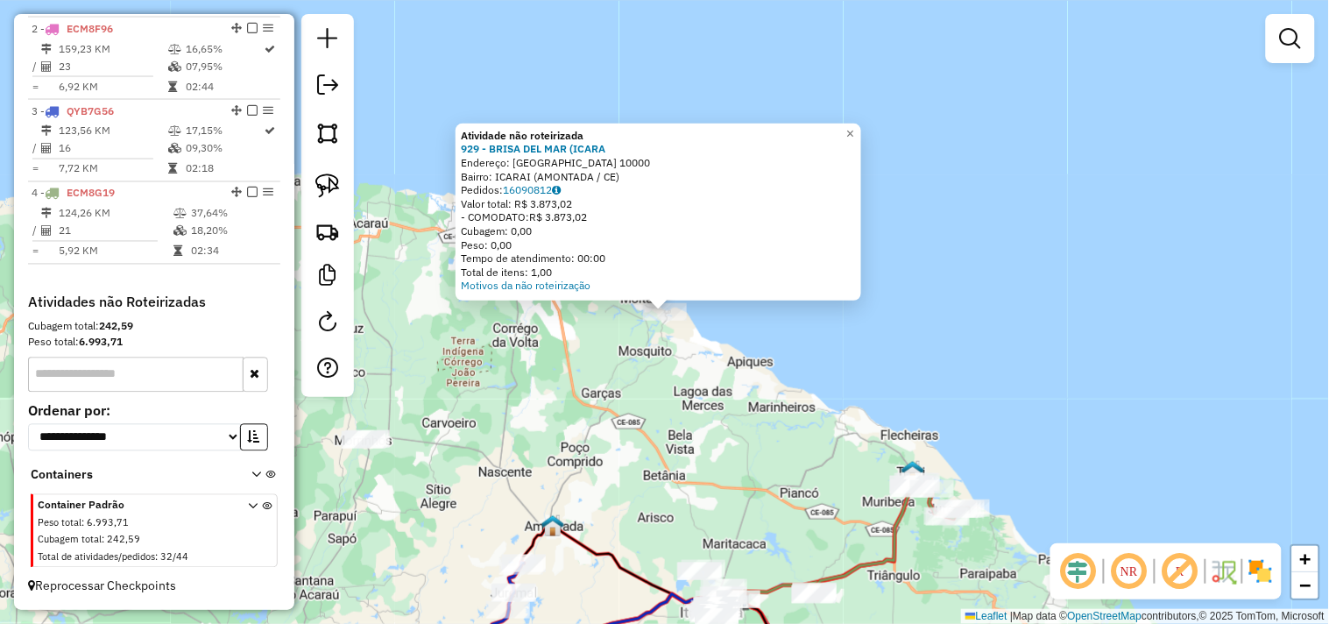
click at [692, 388] on div "Atividade não roteirizada 929 - BRISA DEL MAR (ICARA Endereço: LAGOA VERDE 1000…" at bounding box center [664, 312] width 1329 height 624
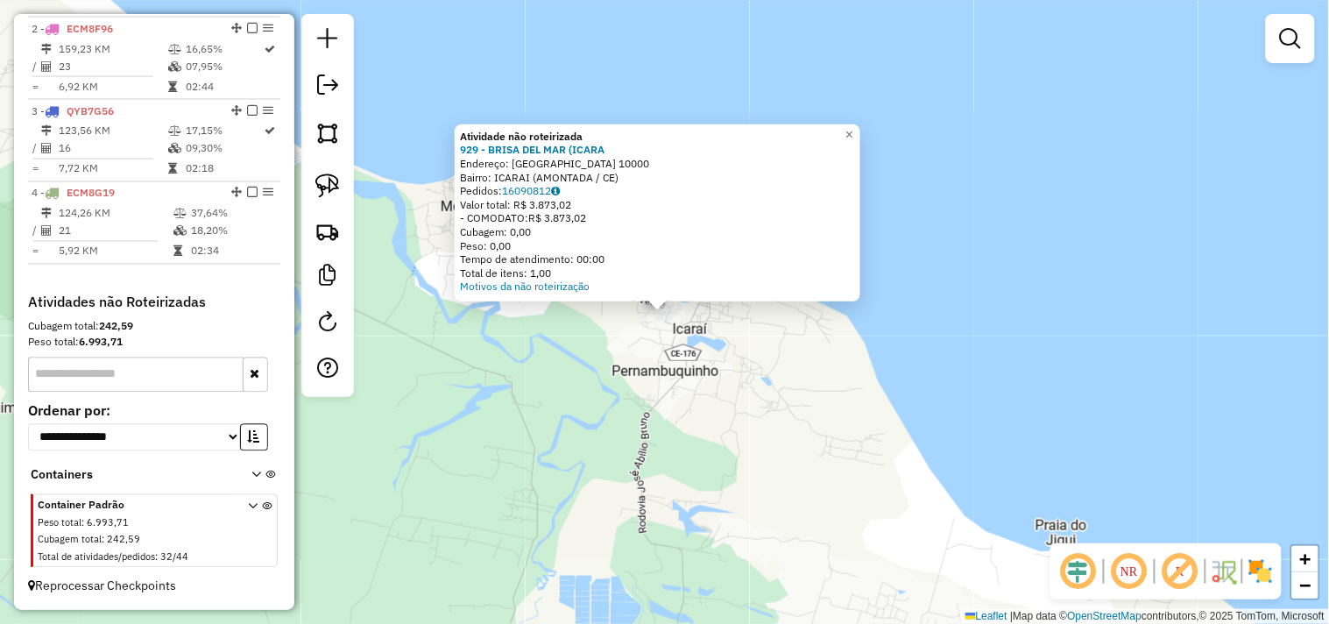
drag, startPoint x: 485, startPoint y: 211, endPoint x: 601, endPoint y: 216, distance: 116.6
click at [601, 216] on div "- COMODATO: R$ 3.873,02" at bounding box center [657, 218] width 395 height 14
click at [756, 408] on div "Atividade não roteirizada 929 - BRISA DEL MAR (ICARA Endereço: LAGOA VERDE 1000…" at bounding box center [664, 312] width 1329 height 624
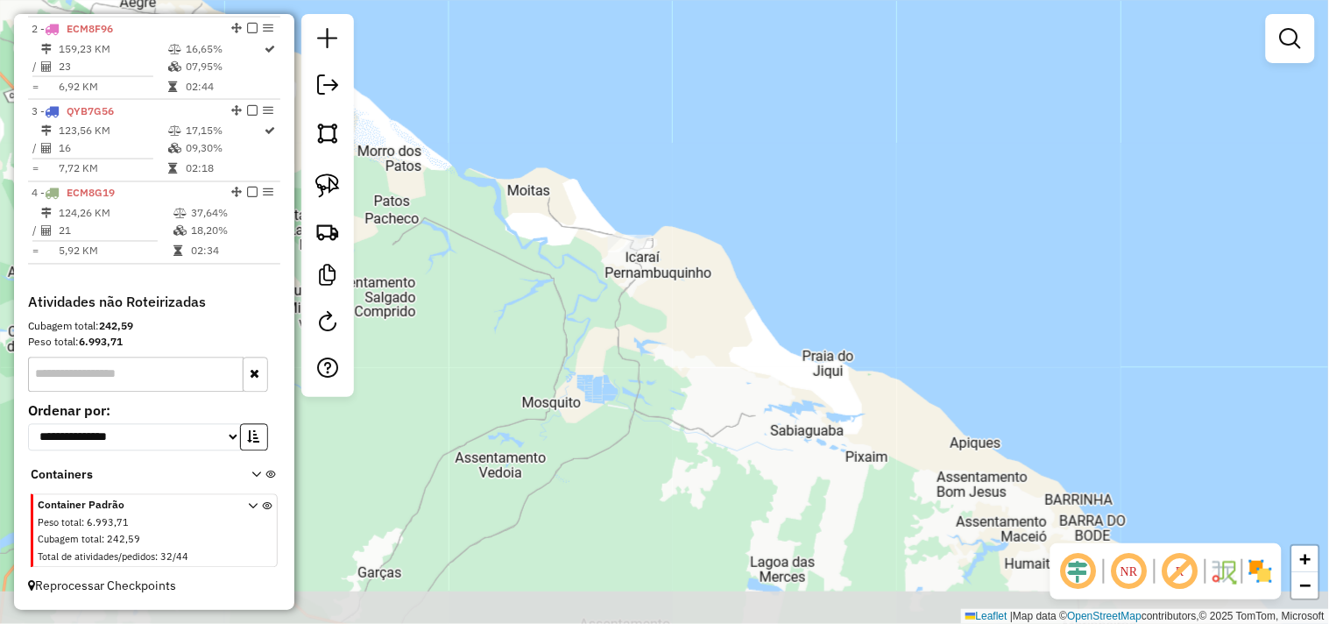
drag, startPoint x: 721, startPoint y: 408, endPoint x: 596, endPoint y: 237, distance: 212.6
click at [610, 273] on div "Janela de atendimento Grade de atendimento Capacidade Transportadoras Veículos …" at bounding box center [664, 312] width 1329 height 624
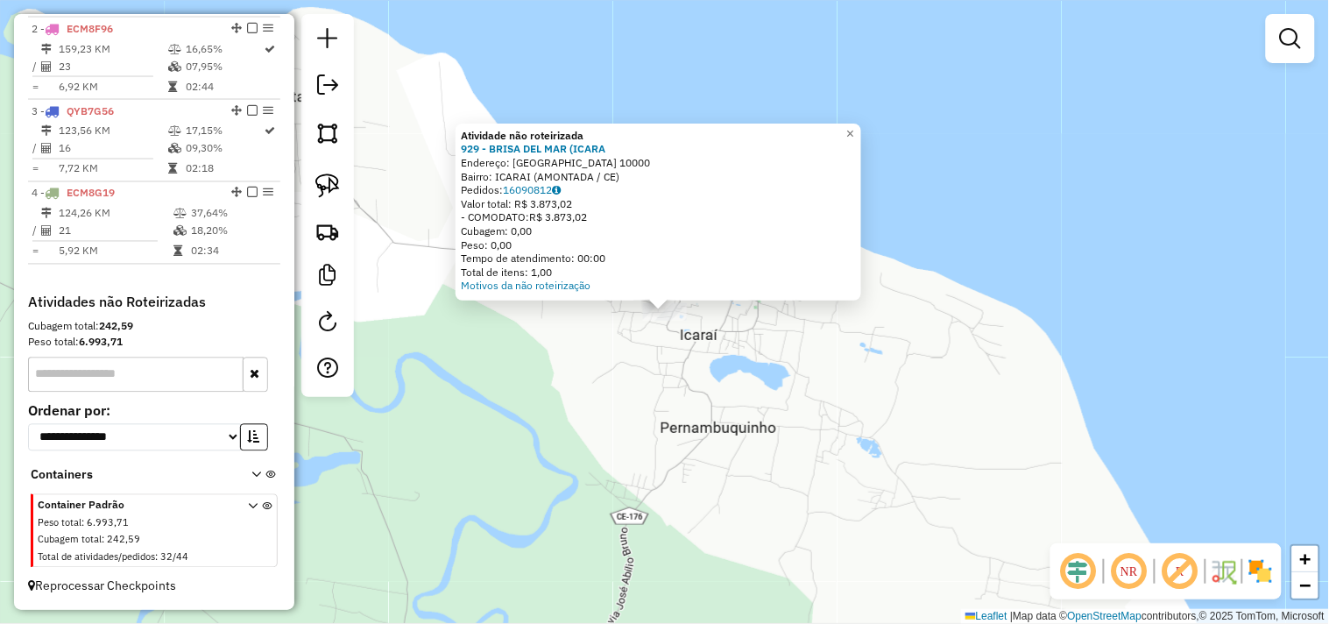
click at [687, 372] on div "Atividade não roteirizada 929 - BRISA DEL MAR (ICARA Endereço: LAGOA VERDE 1000…" at bounding box center [664, 312] width 1329 height 624
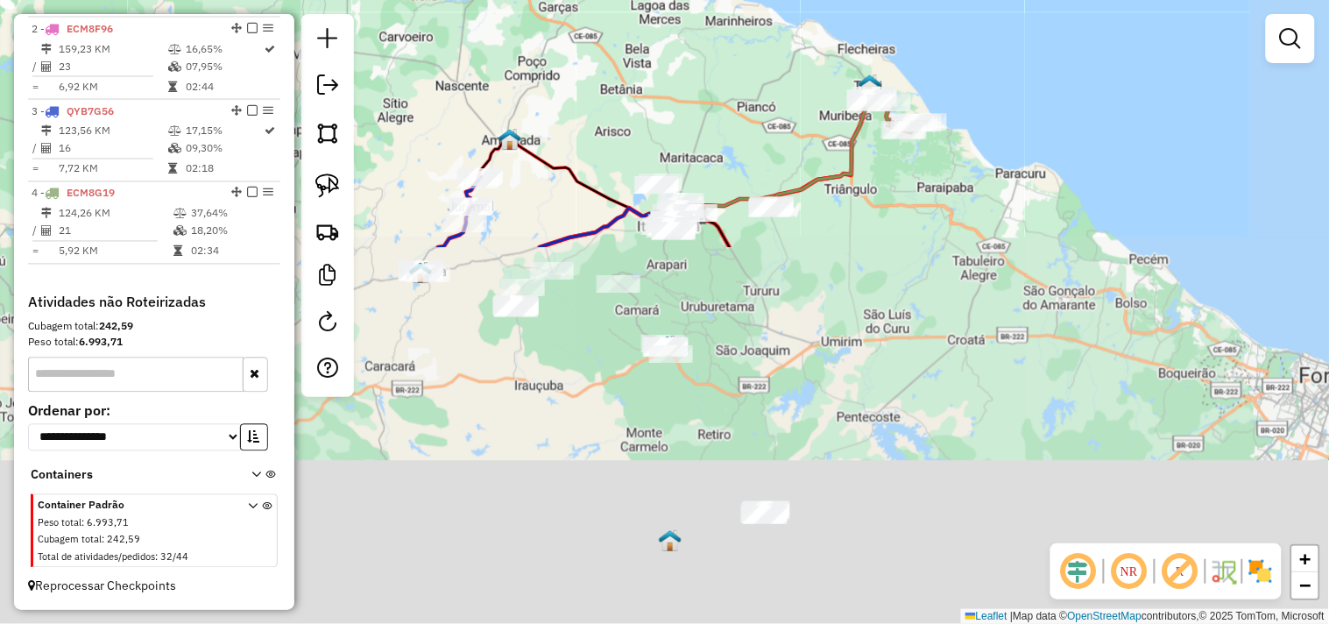
drag, startPoint x: 759, startPoint y: 510, endPoint x: 676, endPoint y: 68, distance: 449.2
click at [676, 68] on div "Janela de atendimento Grade de atendimento Capacidade Transportadoras Veículos …" at bounding box center [664, 312] width 1329 height 624
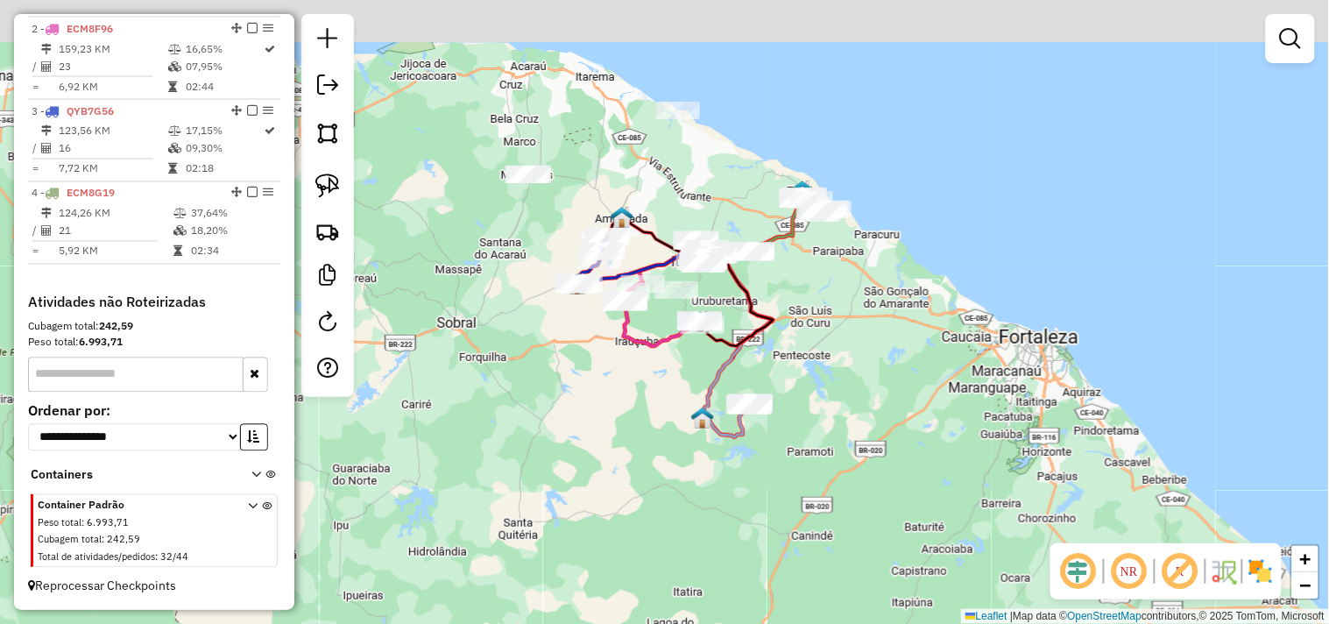
drag, startPoint x: 785, startPoint y: 267, endPoint x: 803, endPoint y: 337, distance: 72.3
click at [803, 337] on div "Janela de atendimento Grade de atendimento Capacidade Transportadoras Veículos …" at bounding box center [664, 312] width 1329 height 624
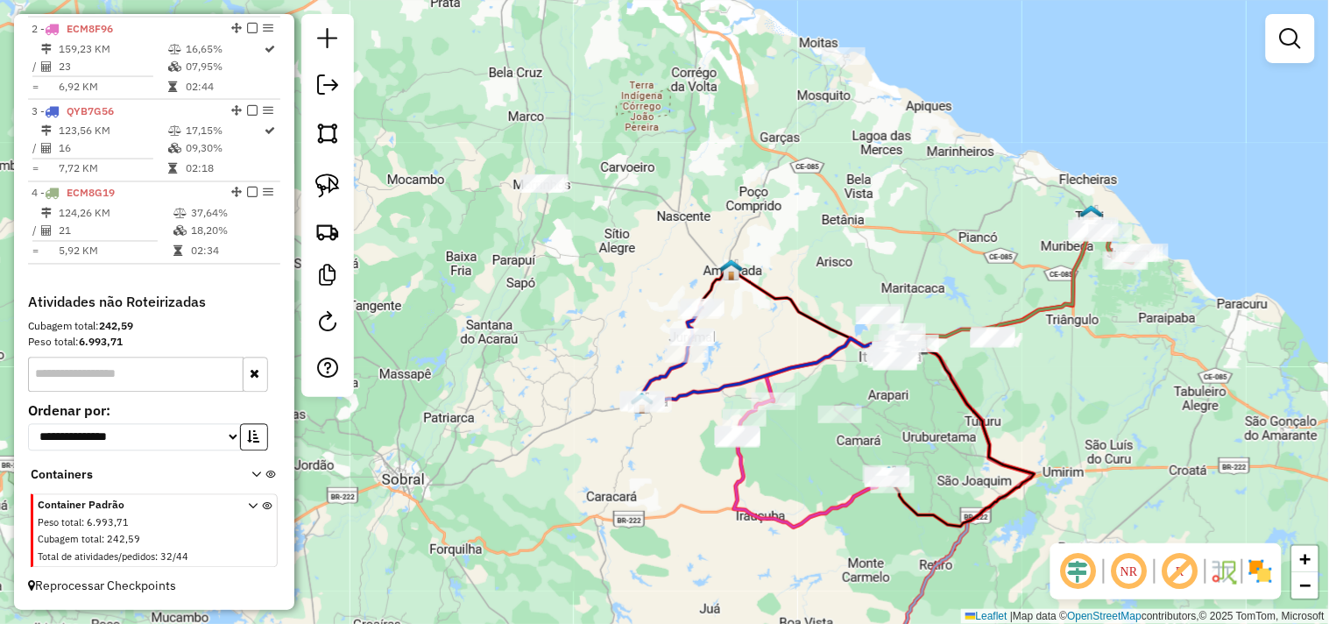
drag, startPoint x: 605, startPoint y: 304, endPoint x: 570, endPoint y: 301, distance: 35.2
click at [607, 308] on div "Janela de atendimento Grade de atendimento Capacidade Transportadoras Veículos …" at bounding box center [664, 312] width 1329 height 624
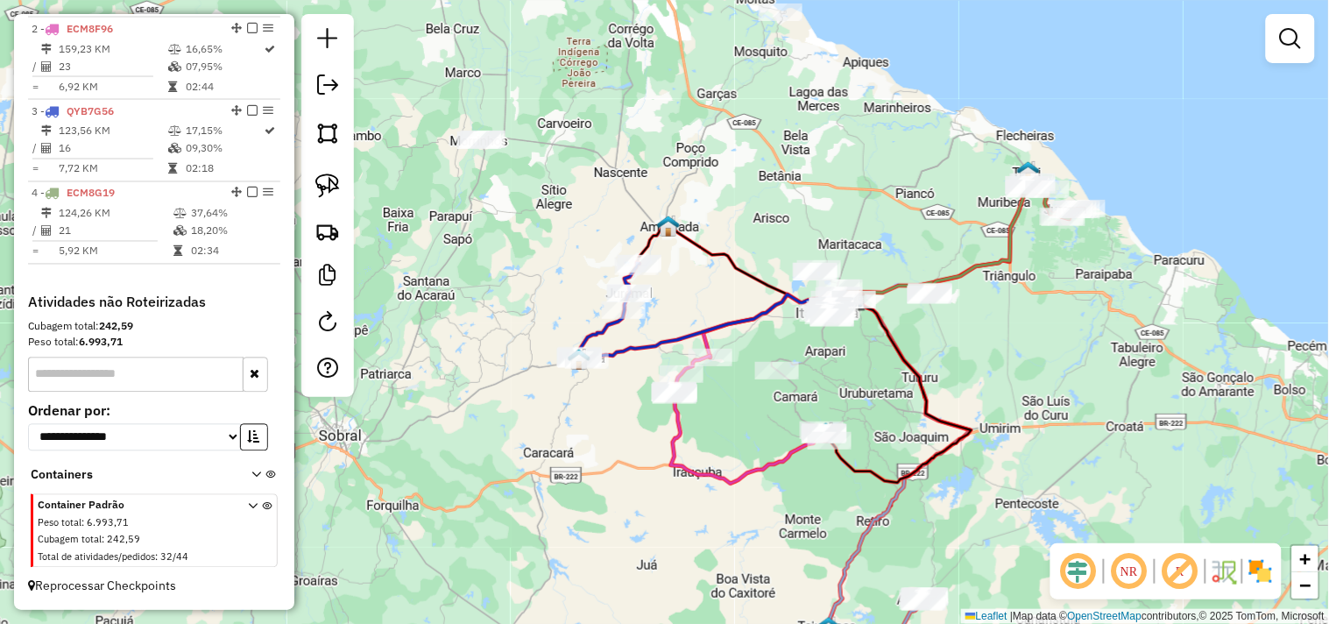
drag, startPoint x: 546, startPoint y: 246, endPoint x: 440, endPoint y: 190, distance: 119.9
click at [484, 200] on div "Janela de atendimento Grade de atendimento Capacidade Transportadoras Veículos …" at bounding box center [664, 312] width 1329 height 624
drag, startPoint x: 336, startPoint y: 172, endPoint x: 351, endPoint y: 173, distance: 15.8
click at [337, 173] on link at bounding box center [327, 185] width 39 height 39
drag, startPoint x: 468, startPoint y: 172, endPoint x: 527, endPoint y: 202, distance: 67.0
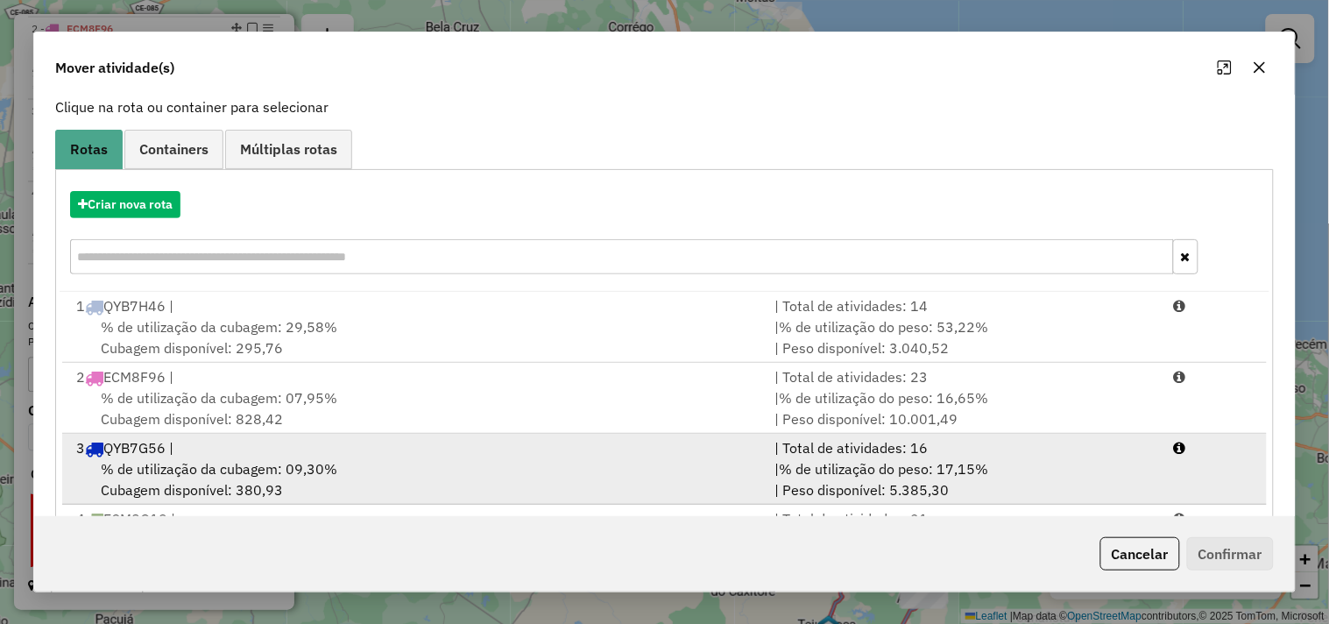
scroll to position [198, 0]
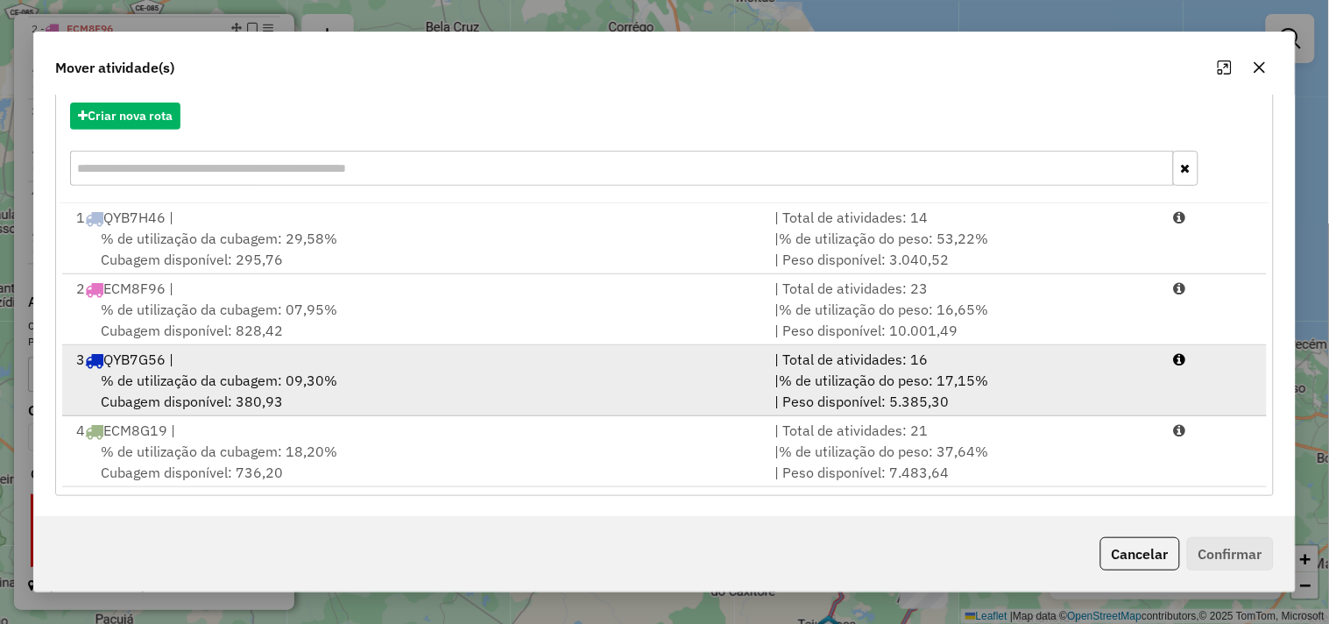
click at [257, 379] on span "% de utilização da cubagem: 09,30%" at bounding box center [219, 381] width 237 height 18
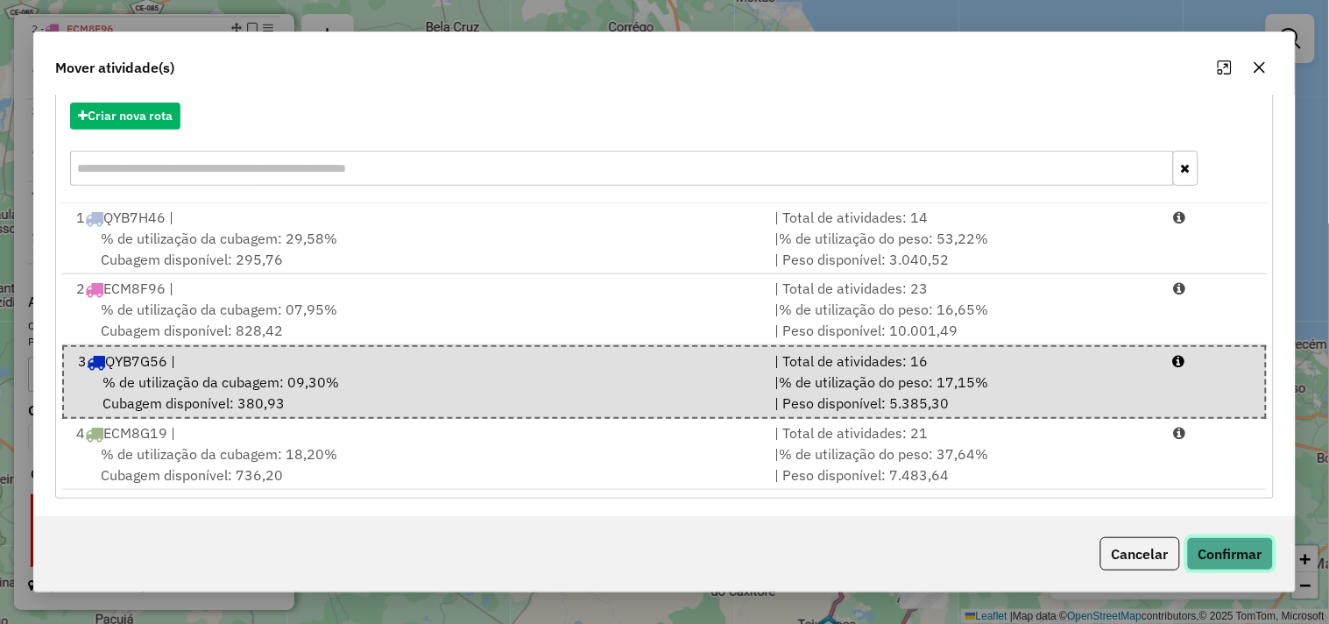
click at [1229, 555] on button "Confirmar" at bounding box center [1230, 553] width 87 height 33
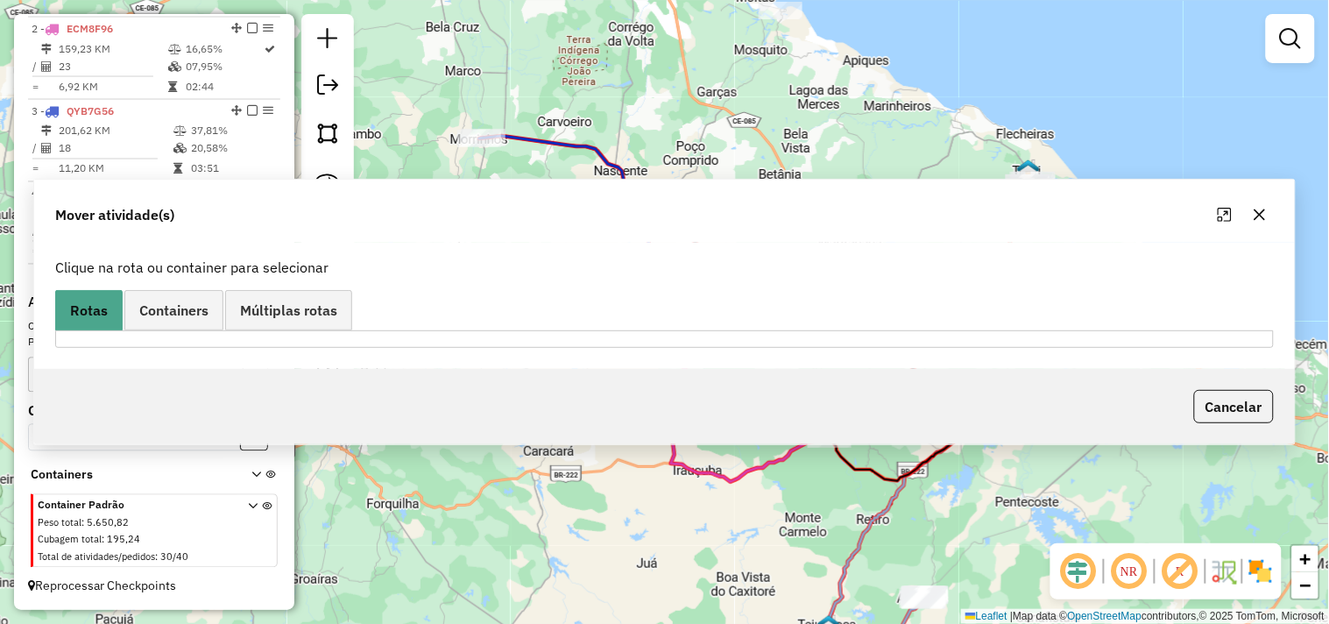
scroll to position [0, 0]
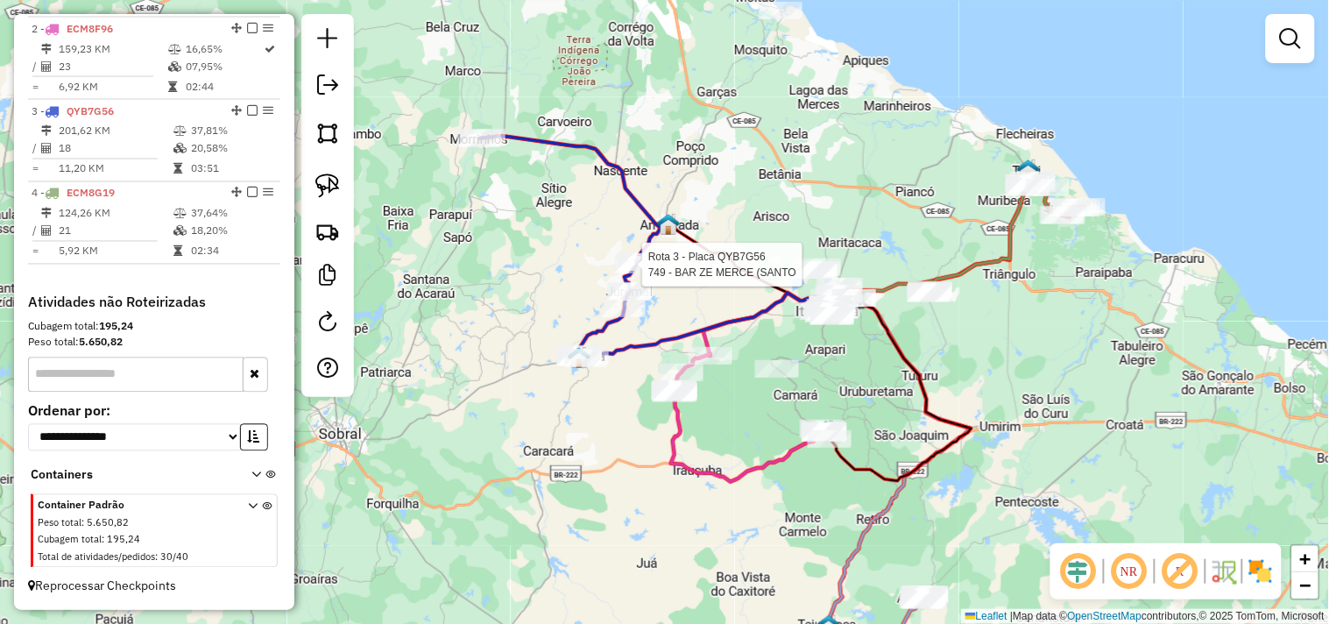
select select "**********"
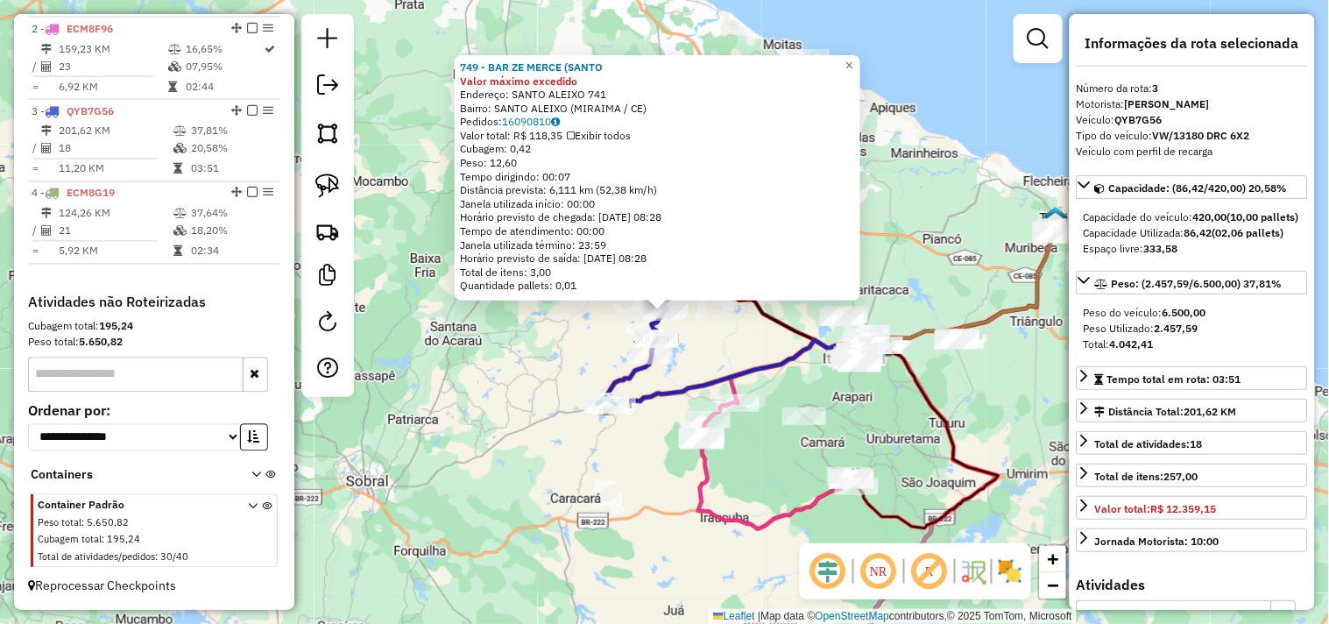
drag, startPoint x: 570, startPoint y: 344, endPoint x: 623, endPoint y: 353, distance: 53.3
click at [571, 343] on div "749 - BAR ZE MERCE (SANTO Valor máximo excedido Endereço: SANTO ALEIXO 741 Bair…" at bounding box center [664, 312] width 1329 height 624
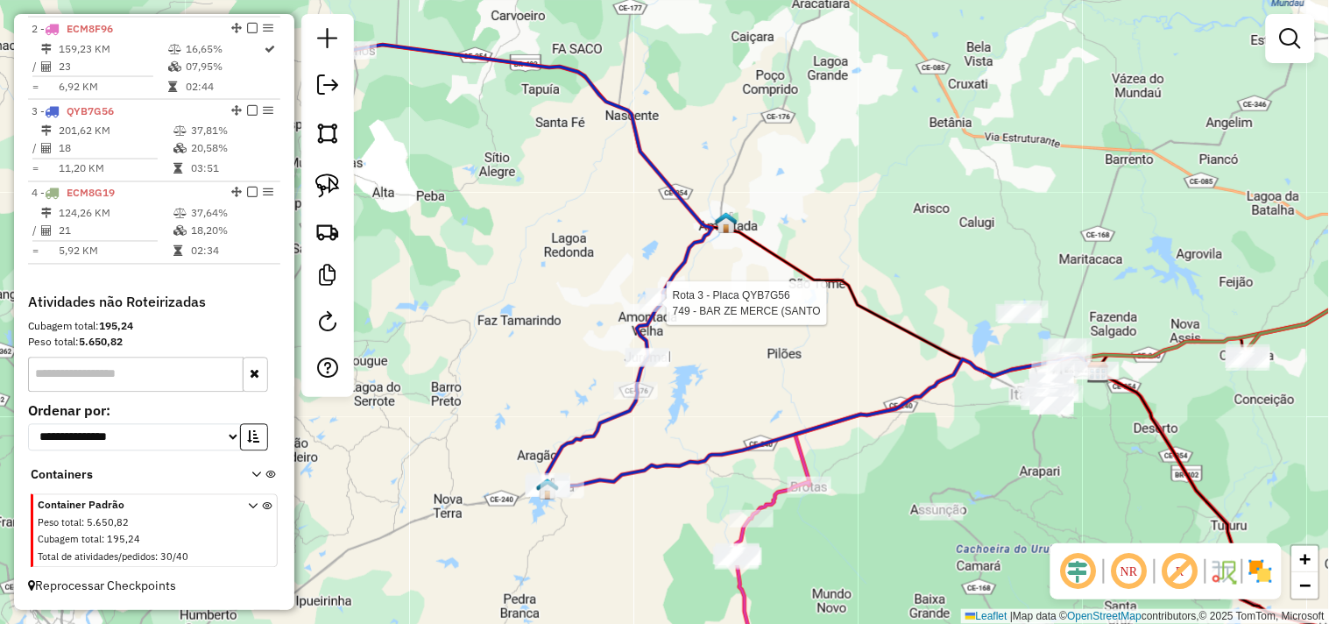
select select "**********"
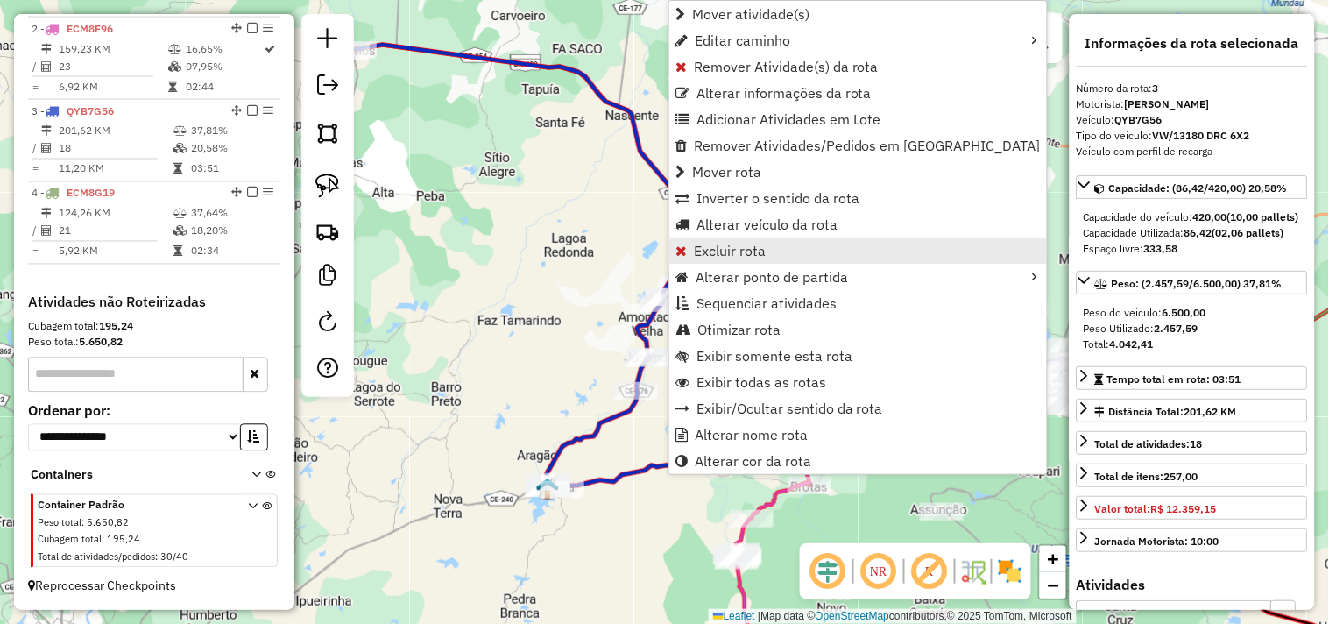
click at [711, 252] on span "Excluir rota" at bounding box center [730, 251] width 72 height 14
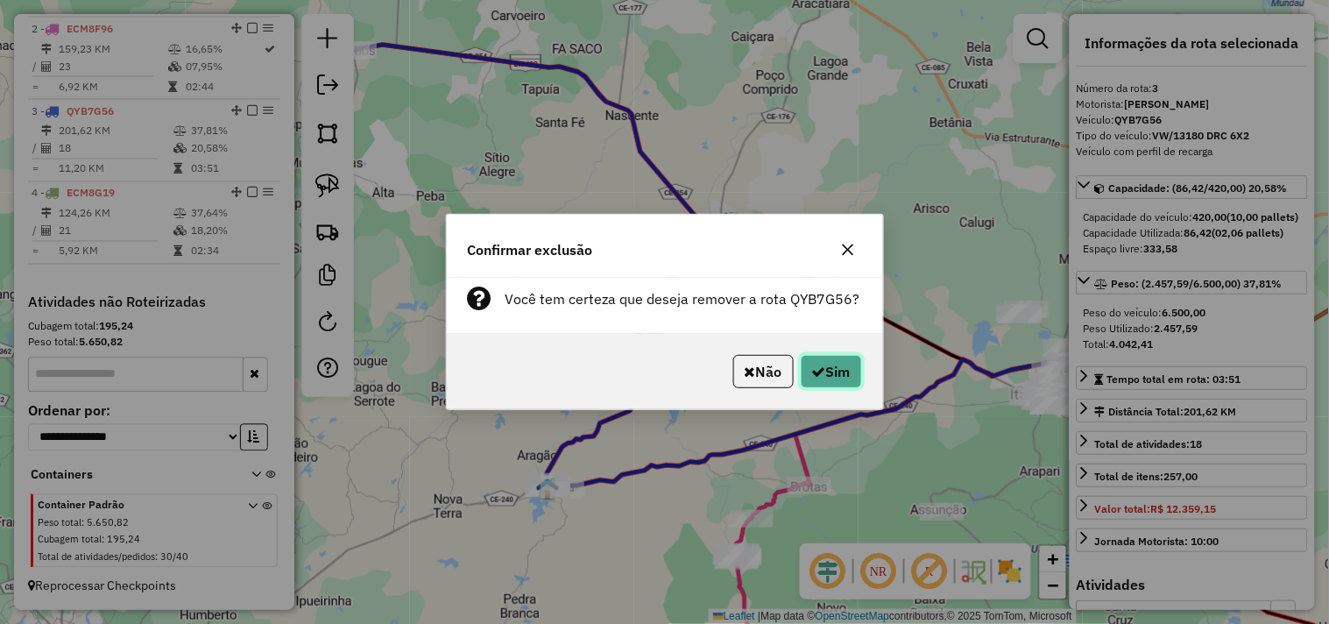
click at [808, 362] on button "Sim" at bounding box center [831, 371] width 61 height 33
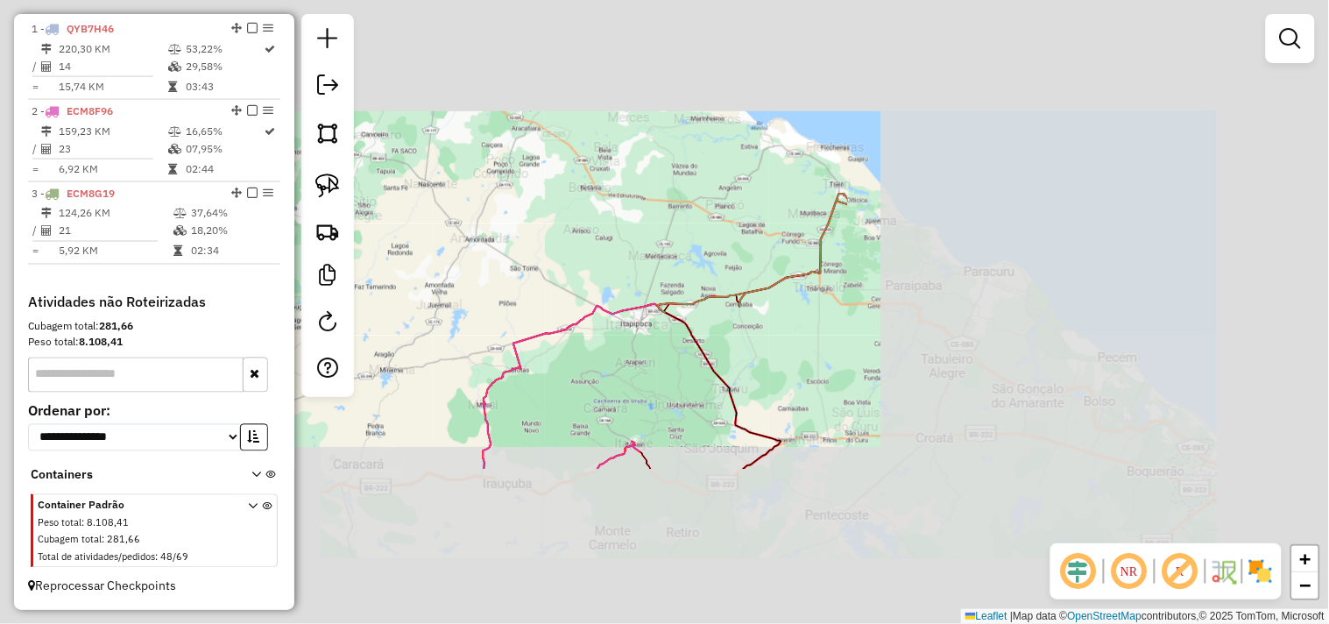
scroll to position [673, 0]
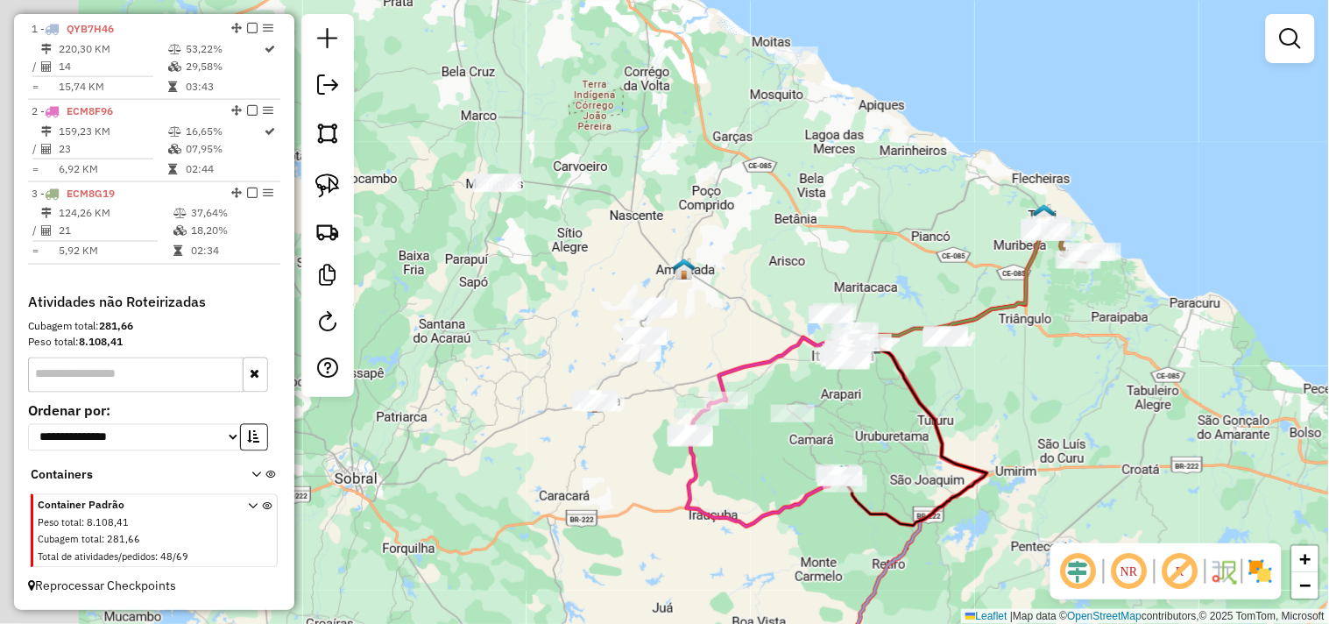
drag, startPoint x: 430, startPoint y: 246, endPoint x: 606, endPoint y: 278, distance: 178.9
click at [606, 278] on div "Janela de atendimento Grade de atendimento Capacidade Transportadoras Veículos …" at bounding box center [664, 312] width 1329 height 624
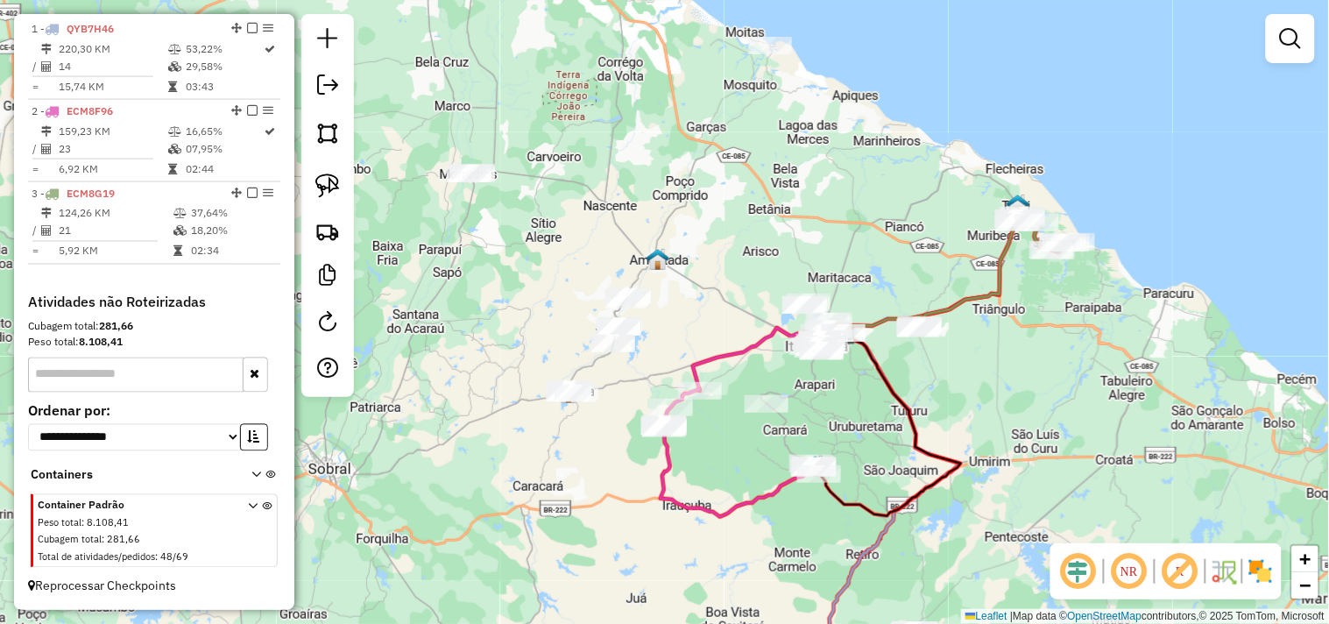
drag, startPoint x: 456, startPoint y: 257, endPoint x: 429, endPoint y: 247, distance: 28.0
click at [429, 247] on div "Janela de atendimento Grade de atendimento Capacidade Transportadoras Veículos …" at bounding box center [664, 312] width 1329 height 624
click at [336, 194] on img at bounding box center [327, 185] width 25 height 25
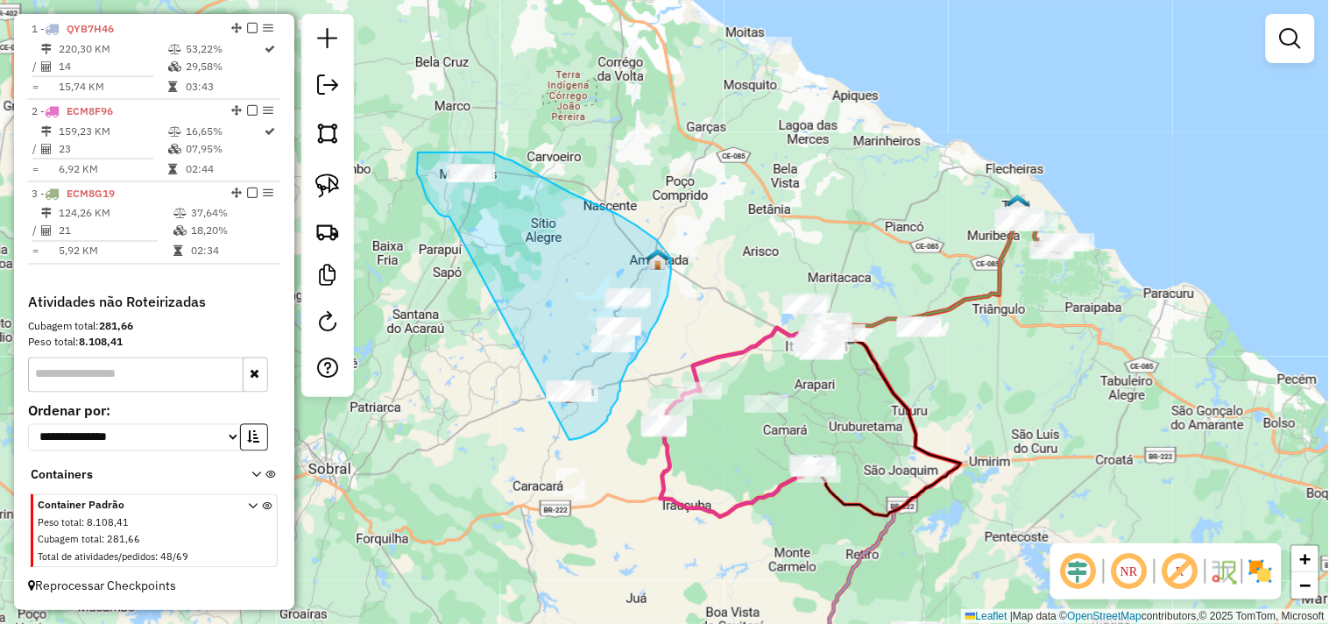
drag, startPoint x: 448, startPoint y: 216, endPoint x: 479, endPoint y: 451, distance: 236.9
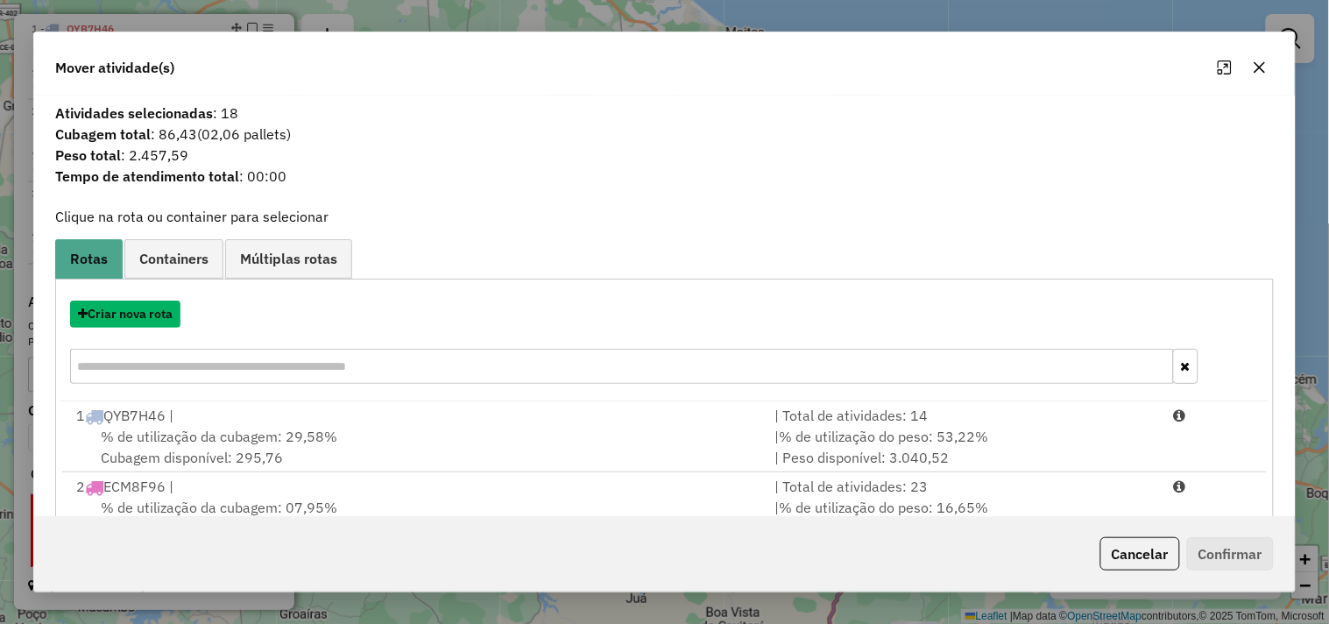
click at [127, 312] on button "Criar nova rota" at bounding box center [125, 314] width 110 height 27
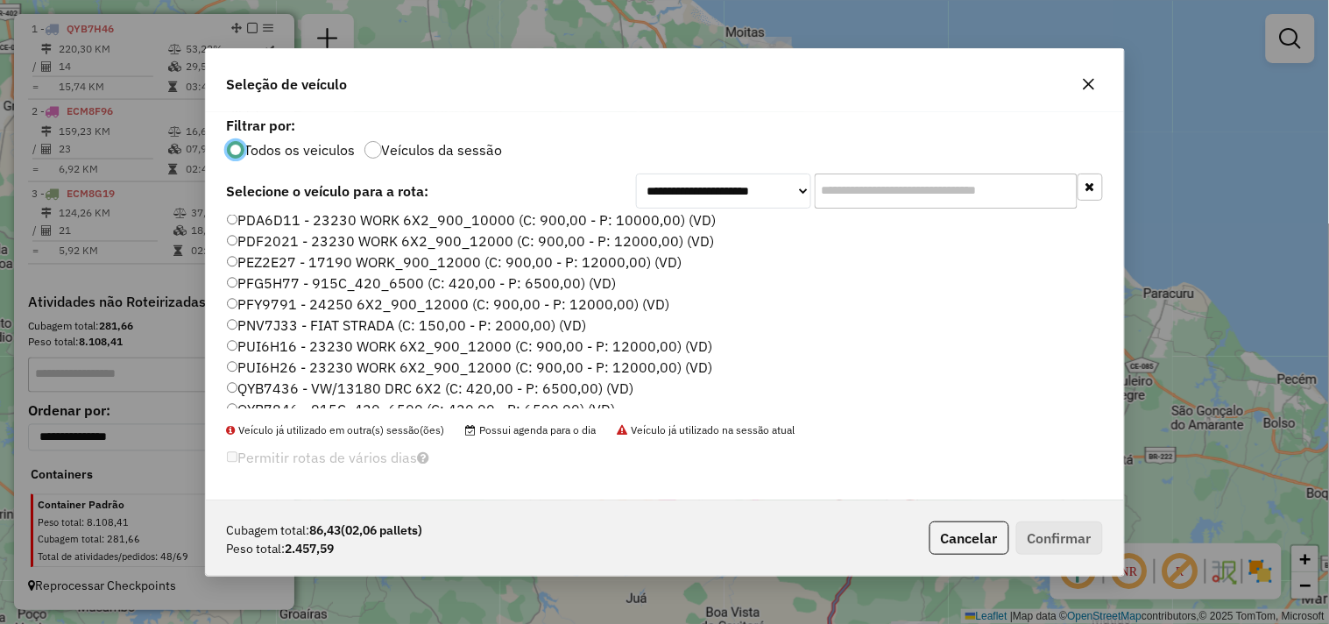
scroll to position [374, 0]
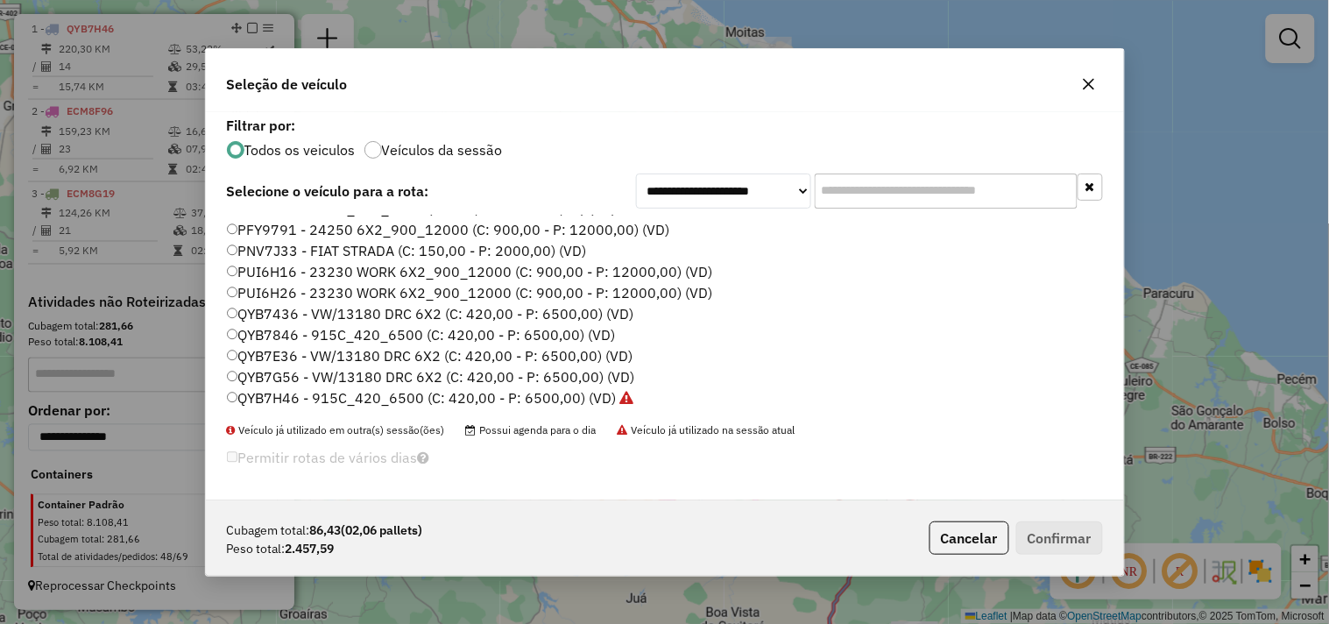
click at [287, 355] on label "QYB7E36 - VW/13180 DRC 6X2 (C: 420,00 - P: 6500,00) (VD)" at bounding box center [430, 355] width 407 height 21
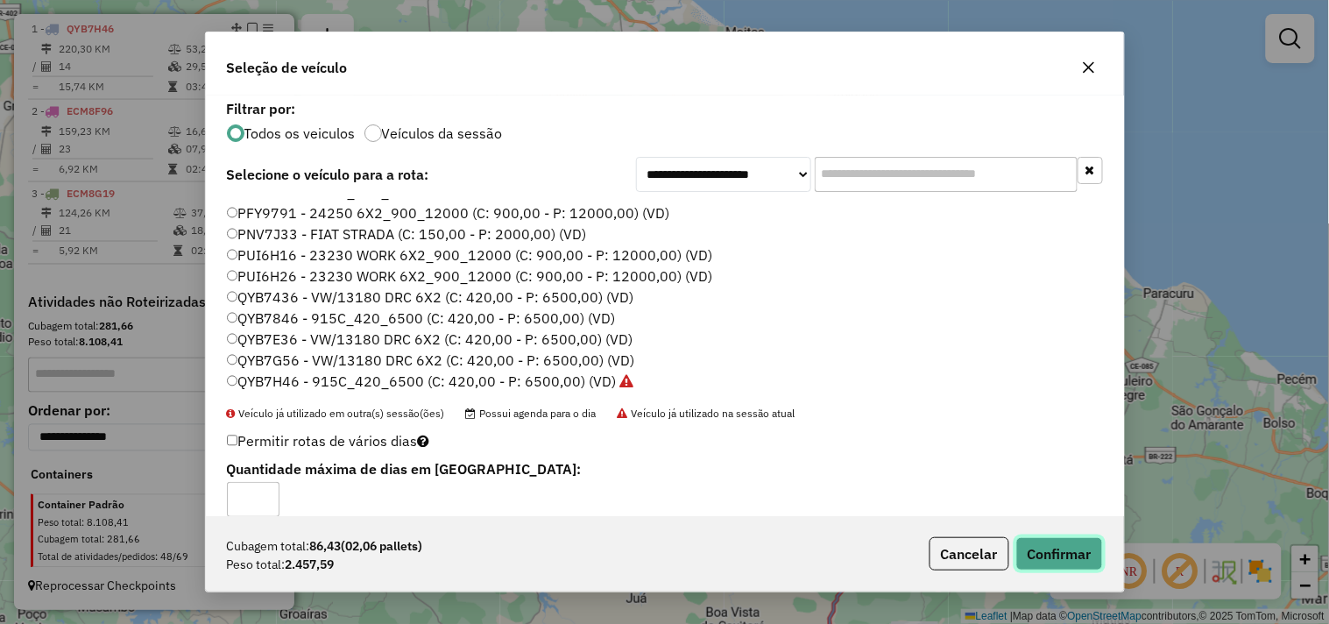
click at [1040, 564] on button "Confirmar" at bounding box center [1059, 553] width 87 height 33
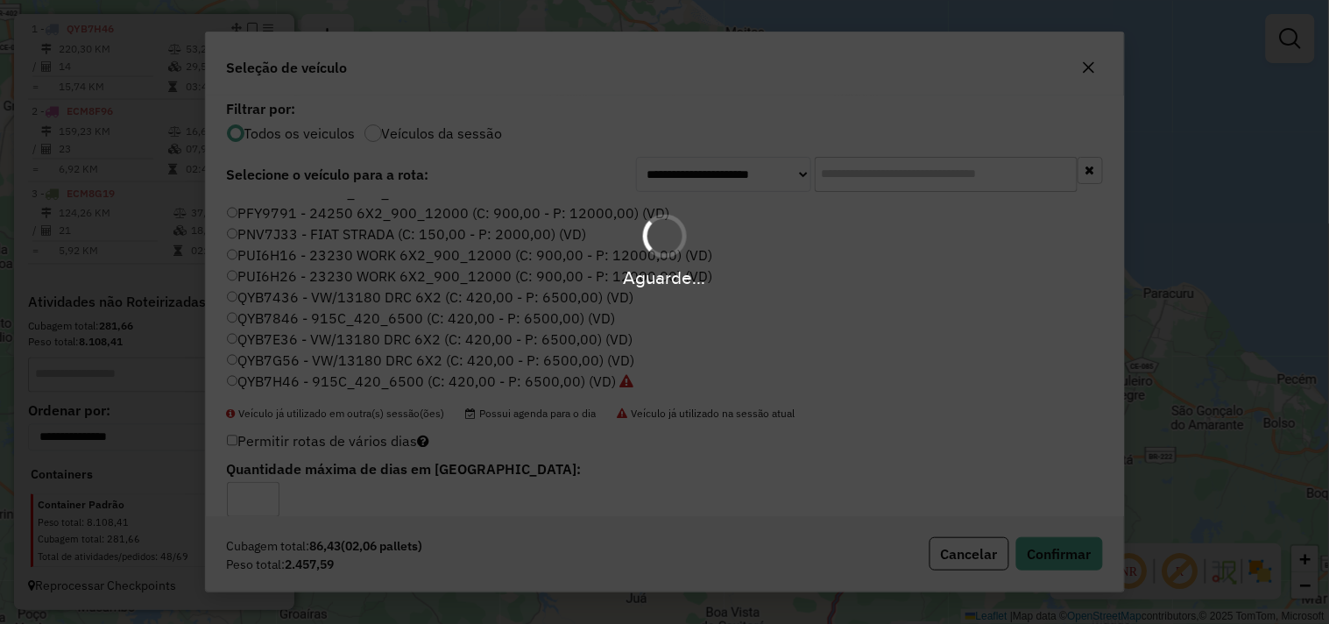
scroll to position [756, 0]
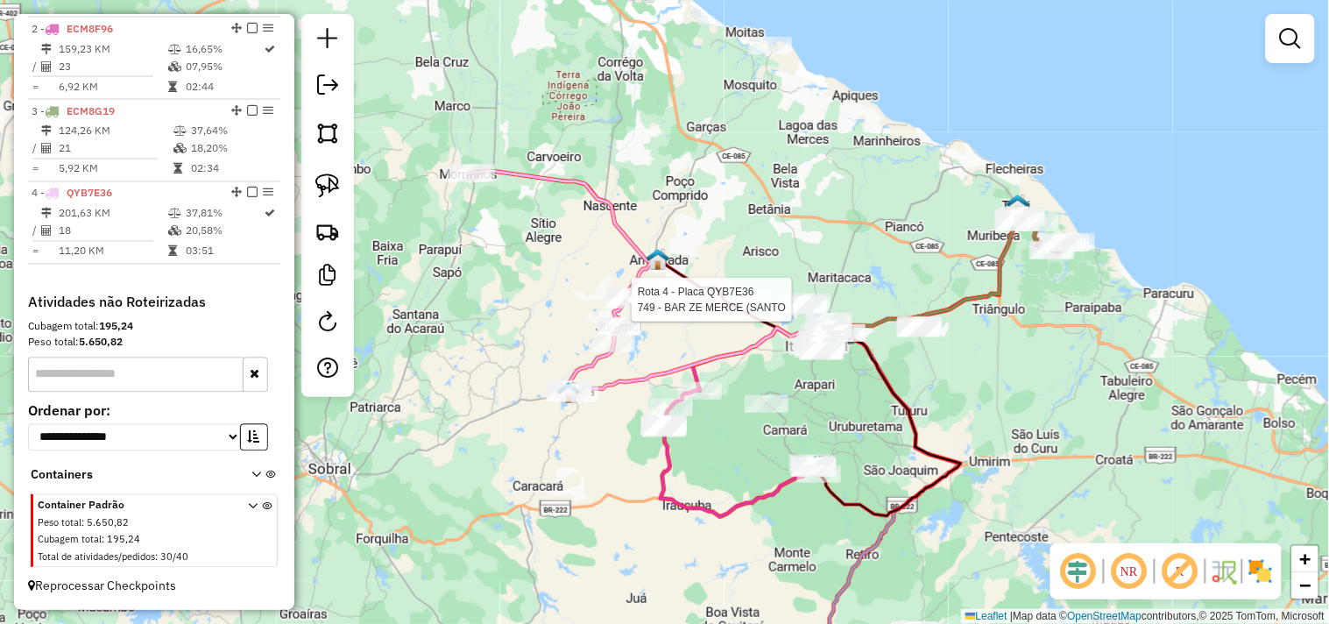
select select "**********"
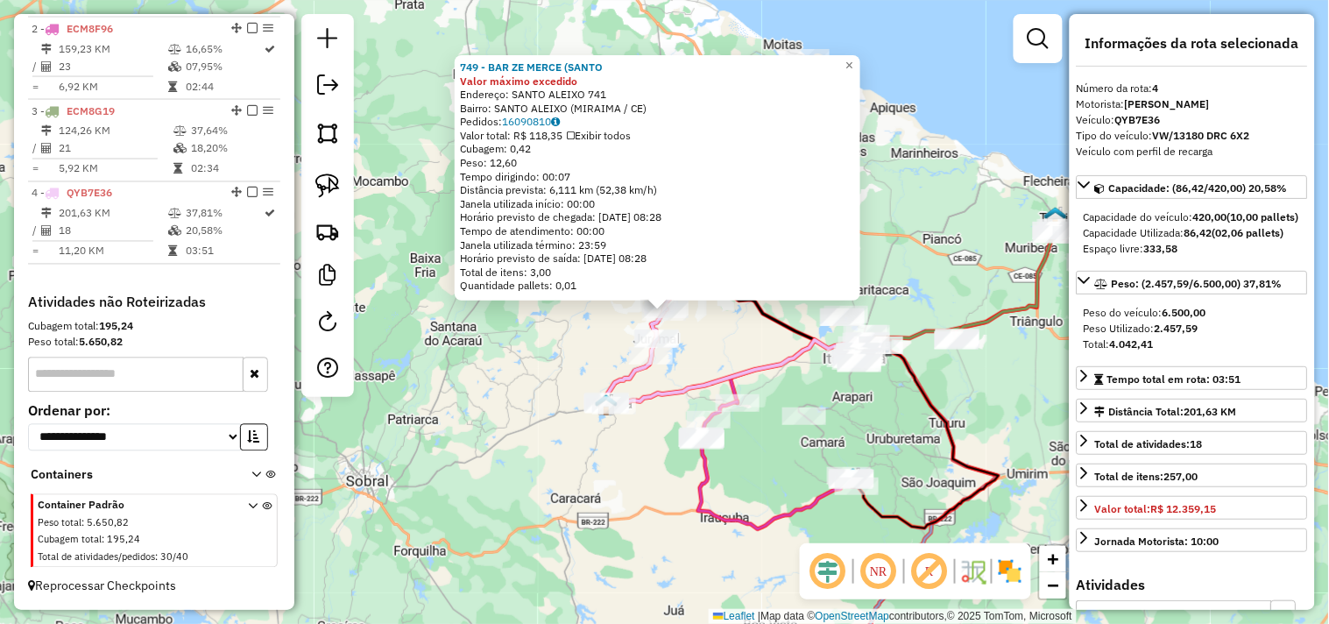
click at [629, 462] on div "749 - BAR ZE MERCE (SANTO Valor máximo excedido Endereço: SANTO ALEIXO 741 Bair…" at bounding box center [664, 312] width 1329 height 624
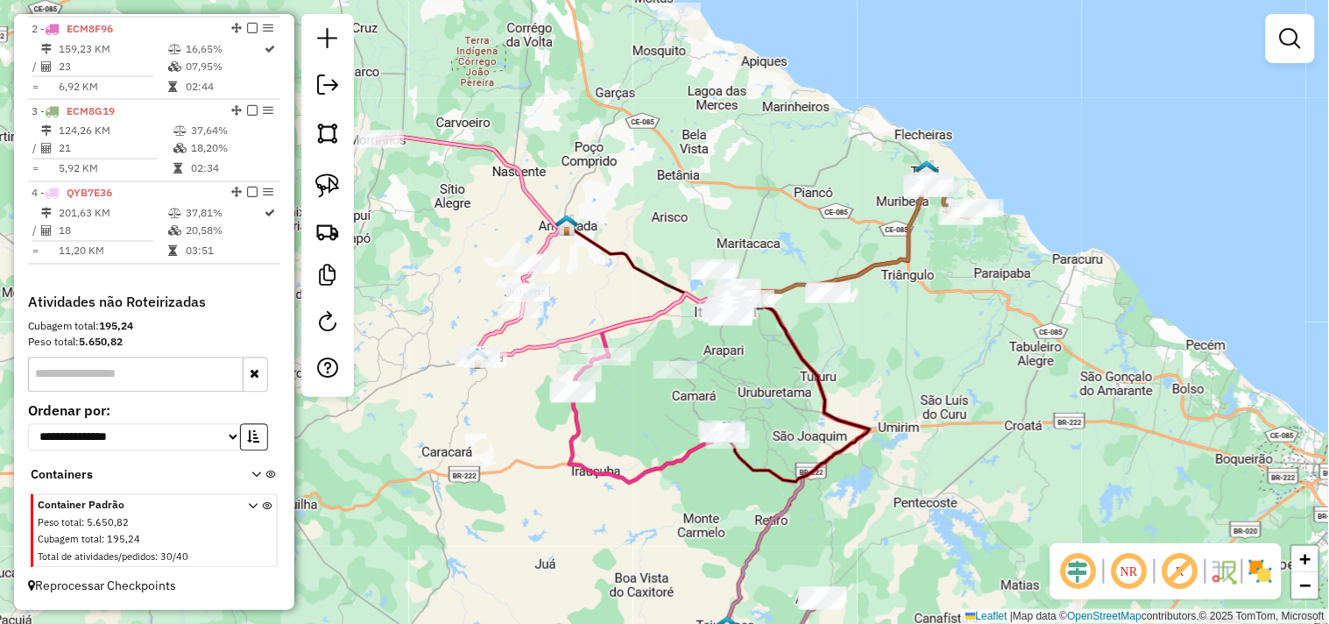
drag, startPoint x: 780, startPoint y: 460, endPoint x: 663, endPoint y: 407, distance: 127.9
click at [662, 408] on div "Janela de atendimento Grade de atendimento Capacidade Transportadoras Veículos …" at bounding box center [664, 312] width 1329 height 624
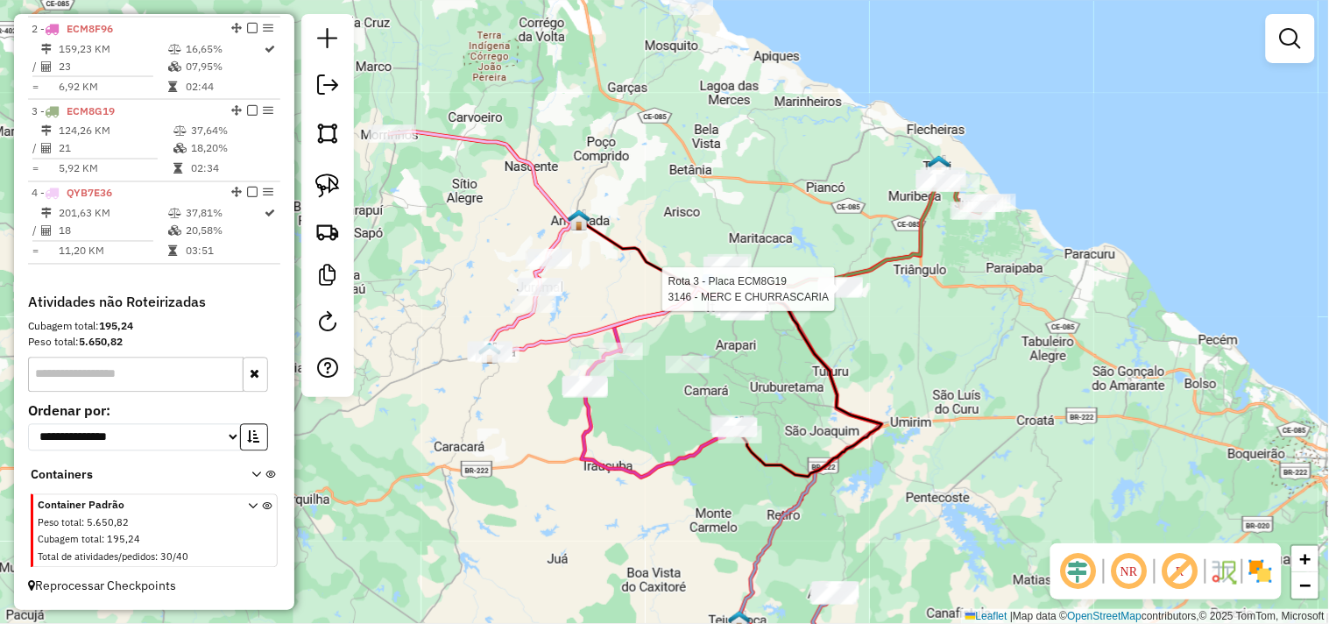
select select "**********"
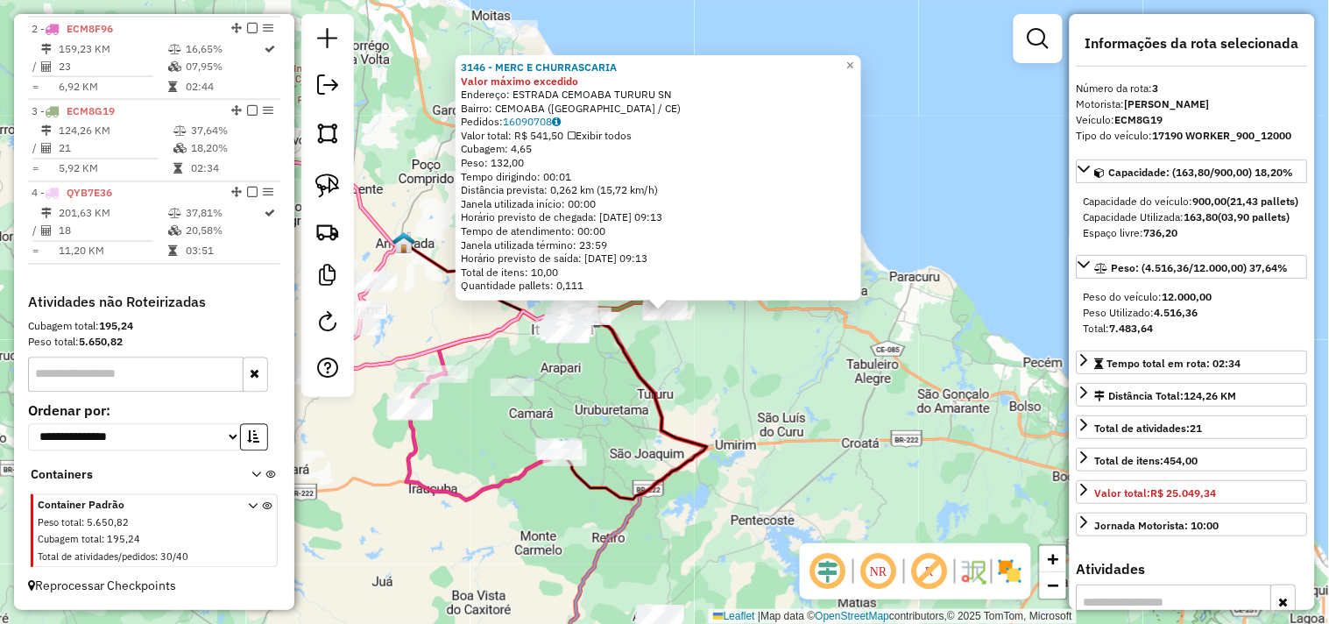
click at [774, 379] on div "3146 - MERC E CHURRASCARIA Valor máximo excedido Endereço: ESTRADA CEMOABA TURU…" at bounding box center [664, 312] width 1329 height 624
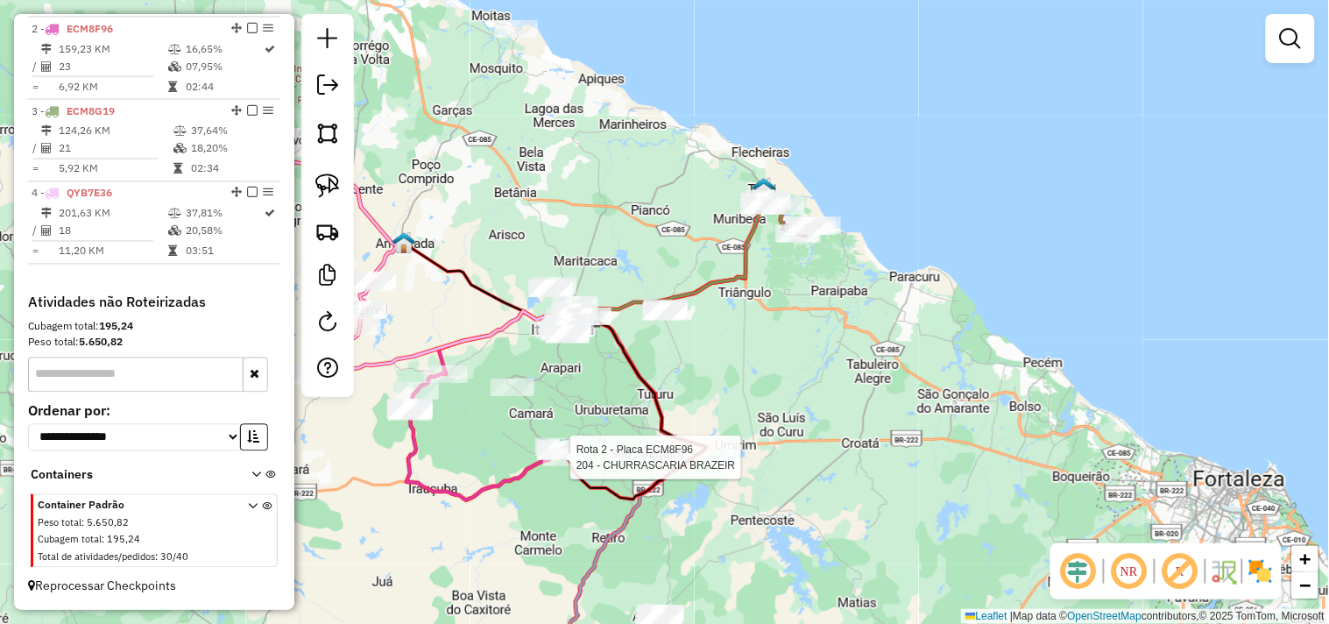
select select "**********"
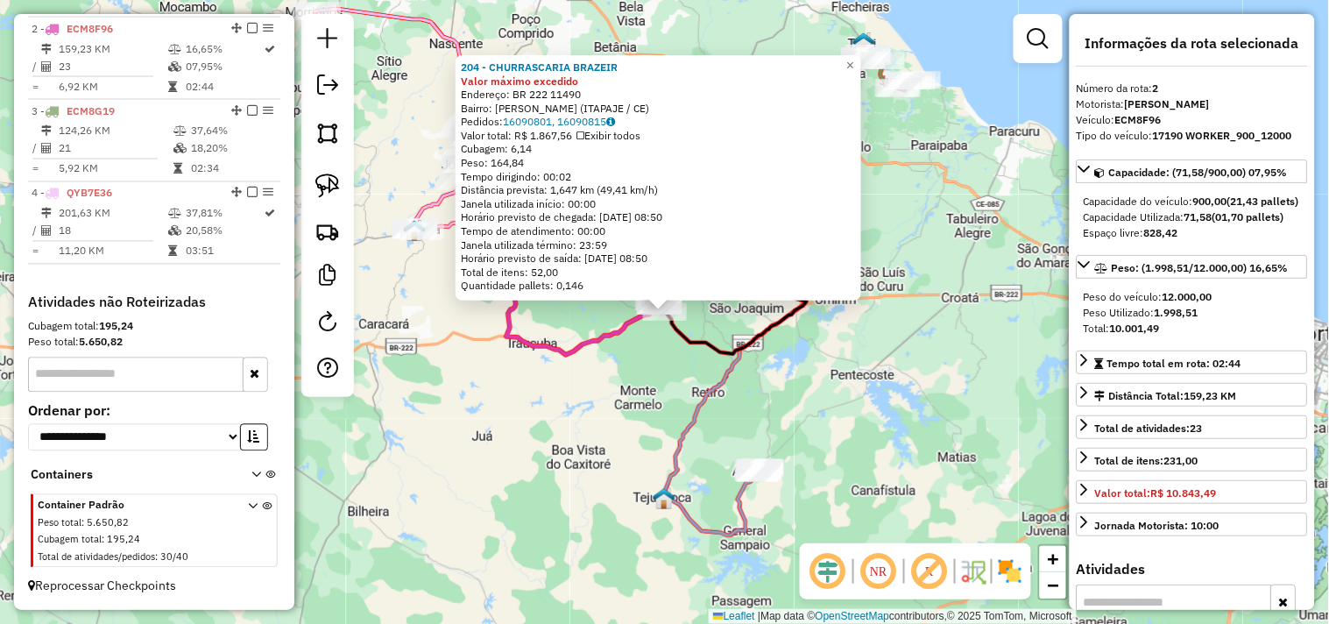
click at [622, 435] on div "204 - CHURRASCARIA BRAZEIR Valor máximo excedido Endereço: BR 222 11490 Bairro:…" at bounding box center [664, 312] width 1329 height 624
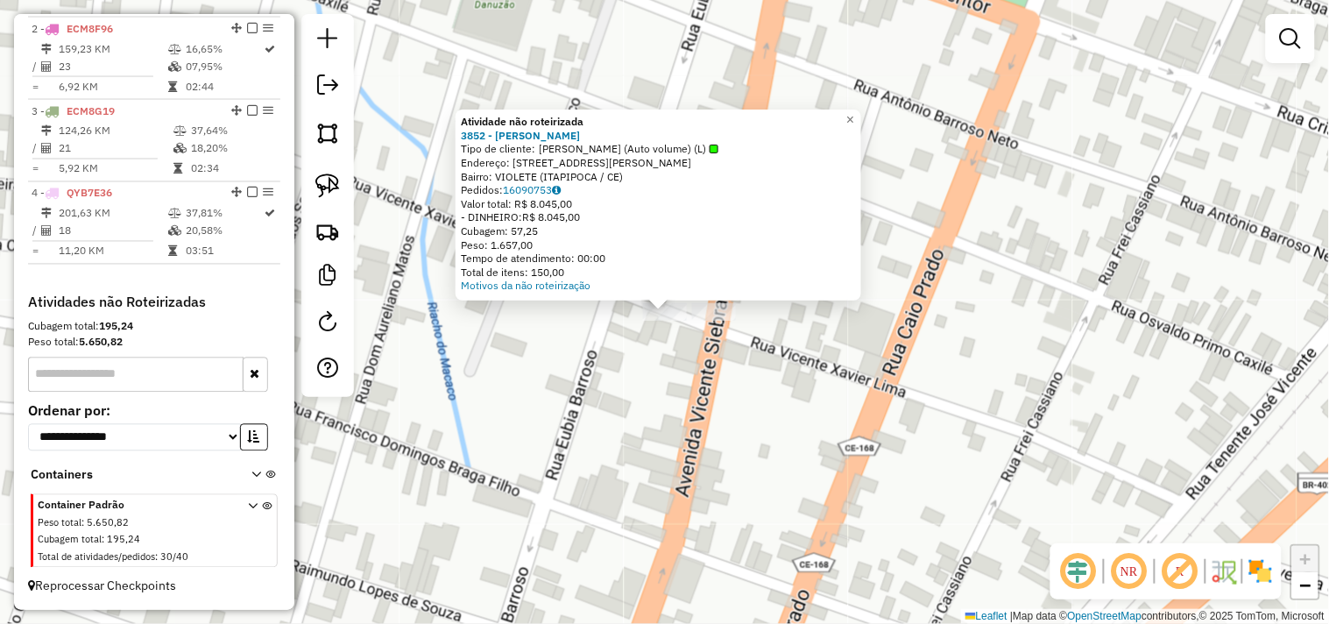
click at [669, 352] on div "Atividade não roteirizada 3852 - JOHN WELLERSON Tipo de cliente: JOHN WELLERSON…" at bounding box center [664, 312] width 1329 height 624
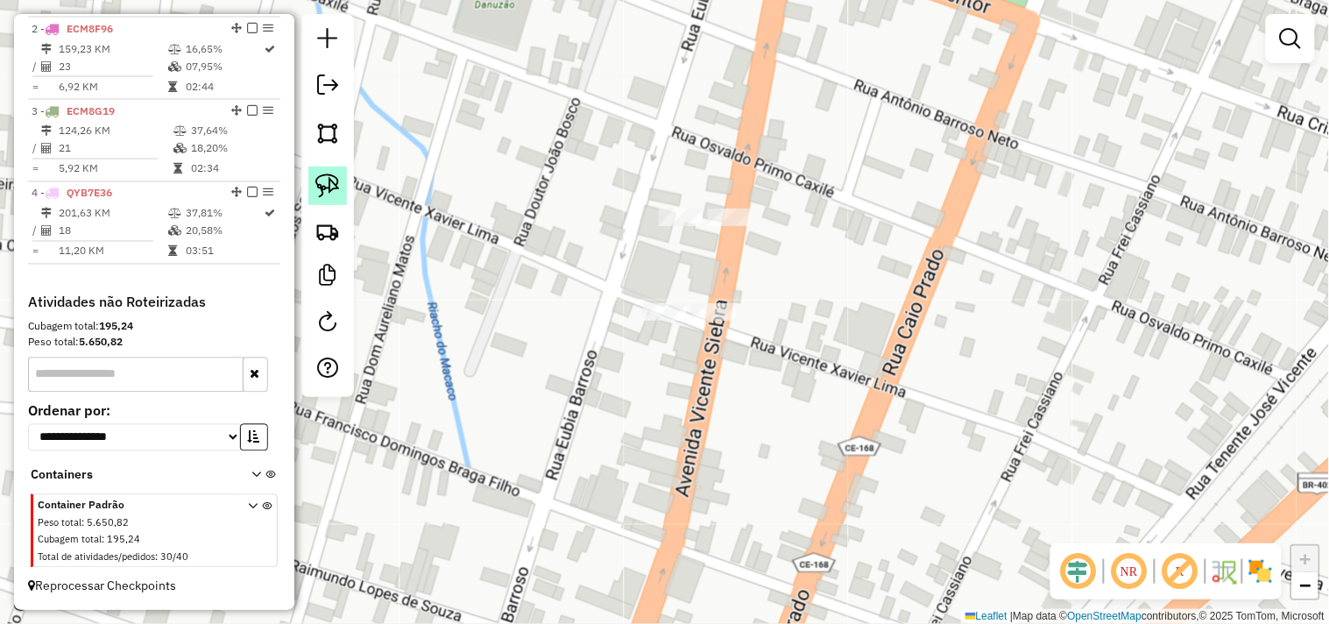
click at [331, 184] on img at bounding box center [327, 185] width 25 height 25
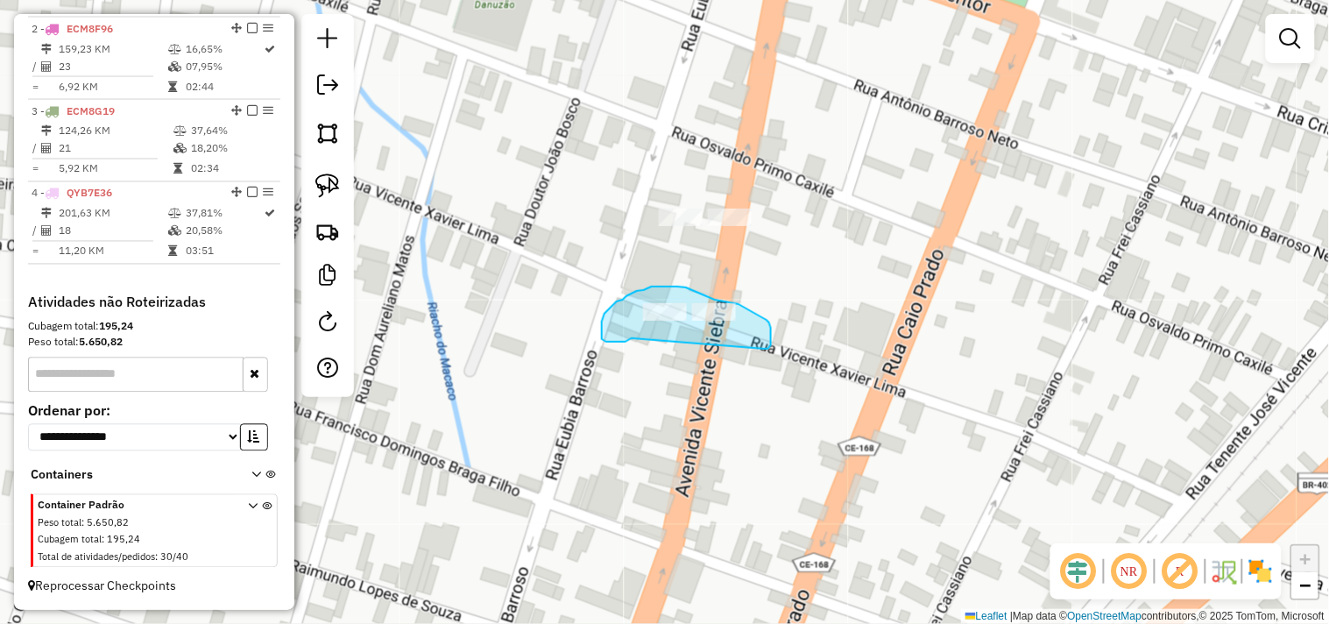
drag, startPoint x: 626, startPoint y: 342, endPoint x: 696, endPoint y: 357, distance: 71.7
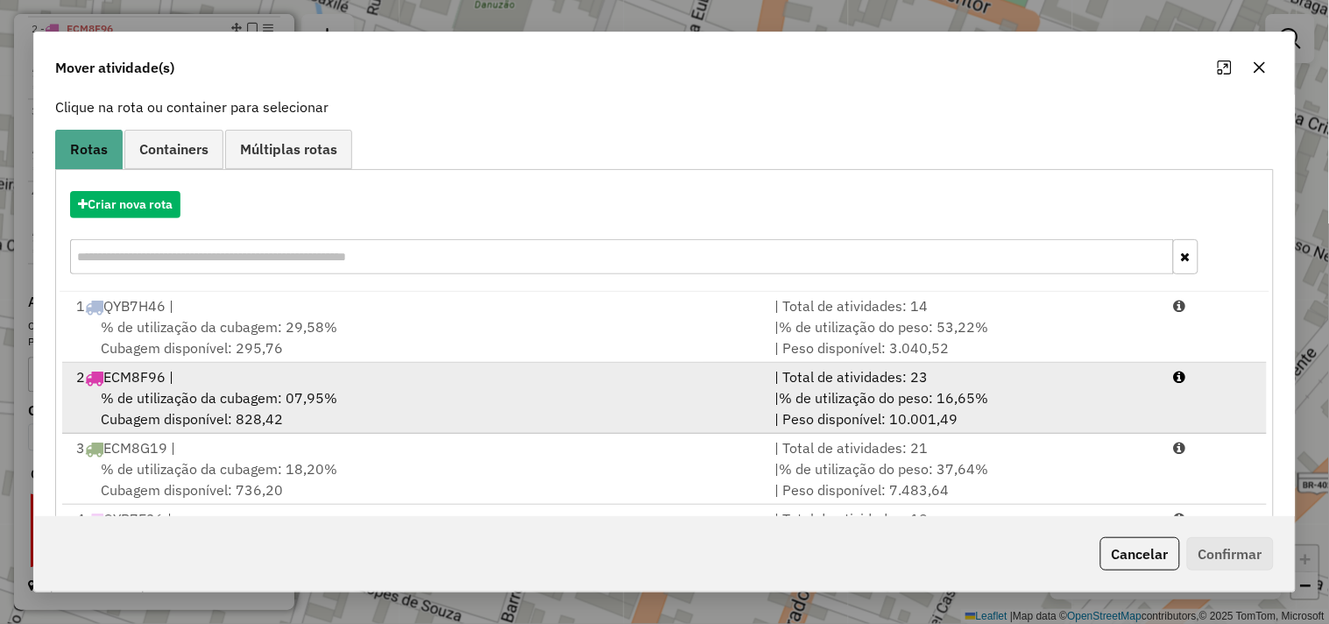
scroll to position [198, 0]
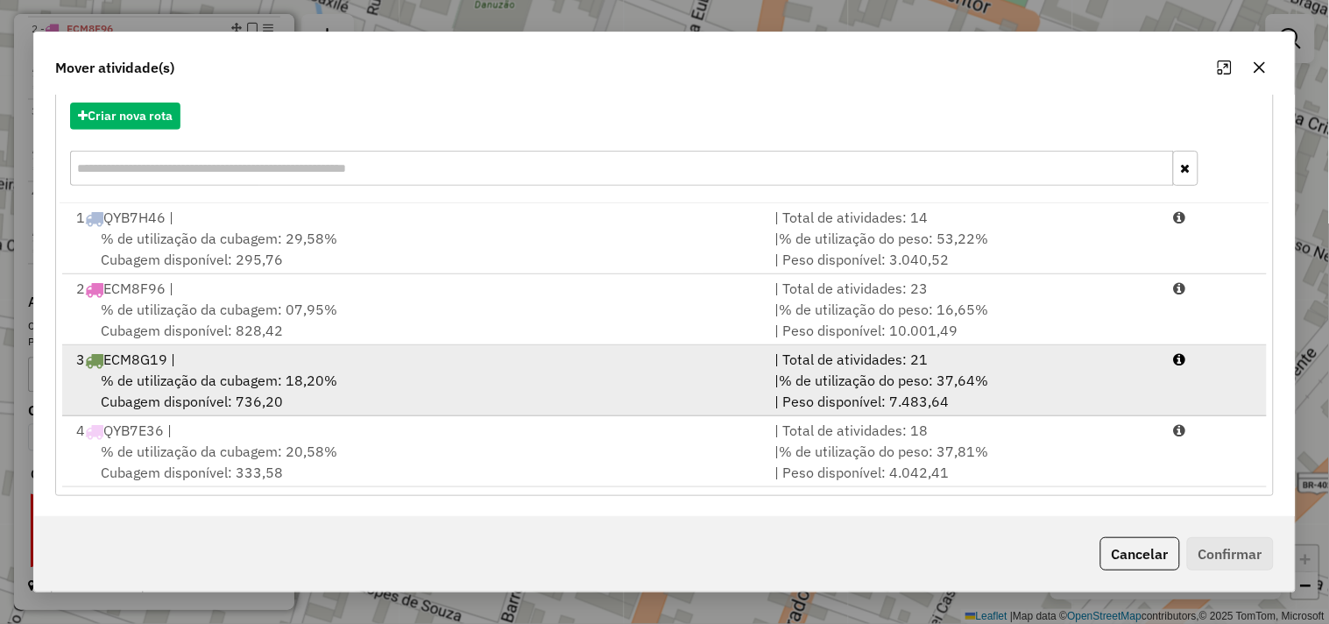
click at [181, 377] on span "% de utilização da cubagem: 18,20%" at bounding box center [219, 381] width 237 height 18
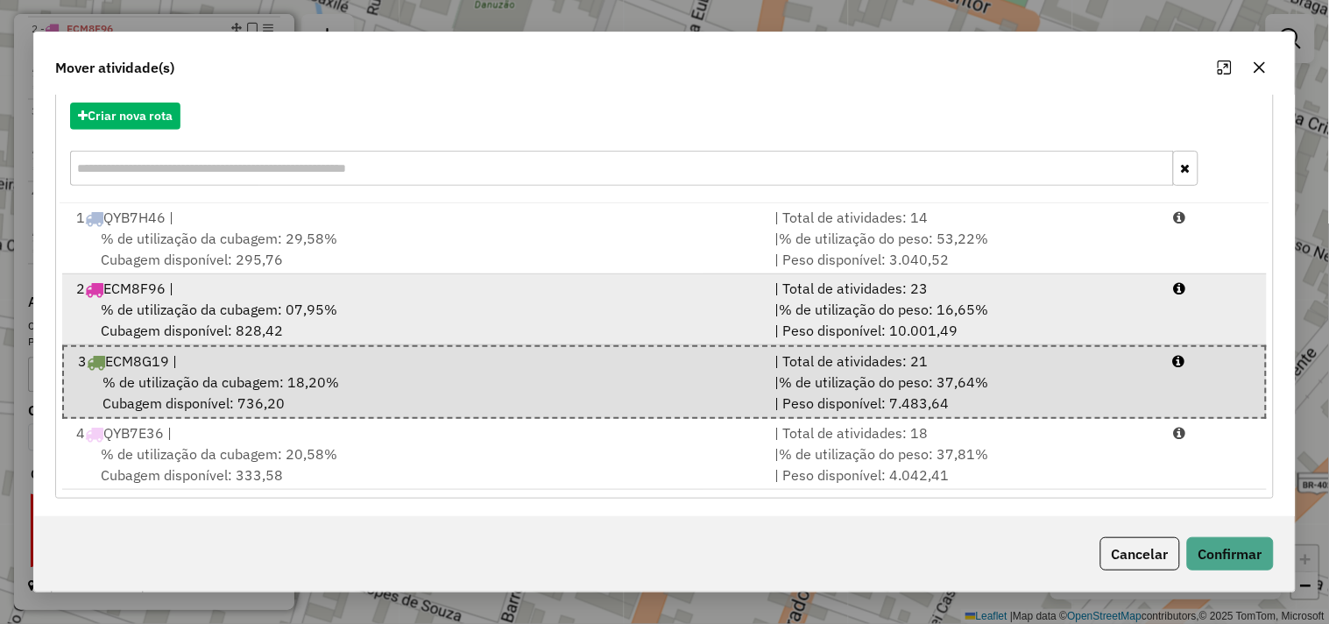
click at [370, 290] on div "2 ECM8F96 |" at bounding box center [415, 288] width 698 height 21
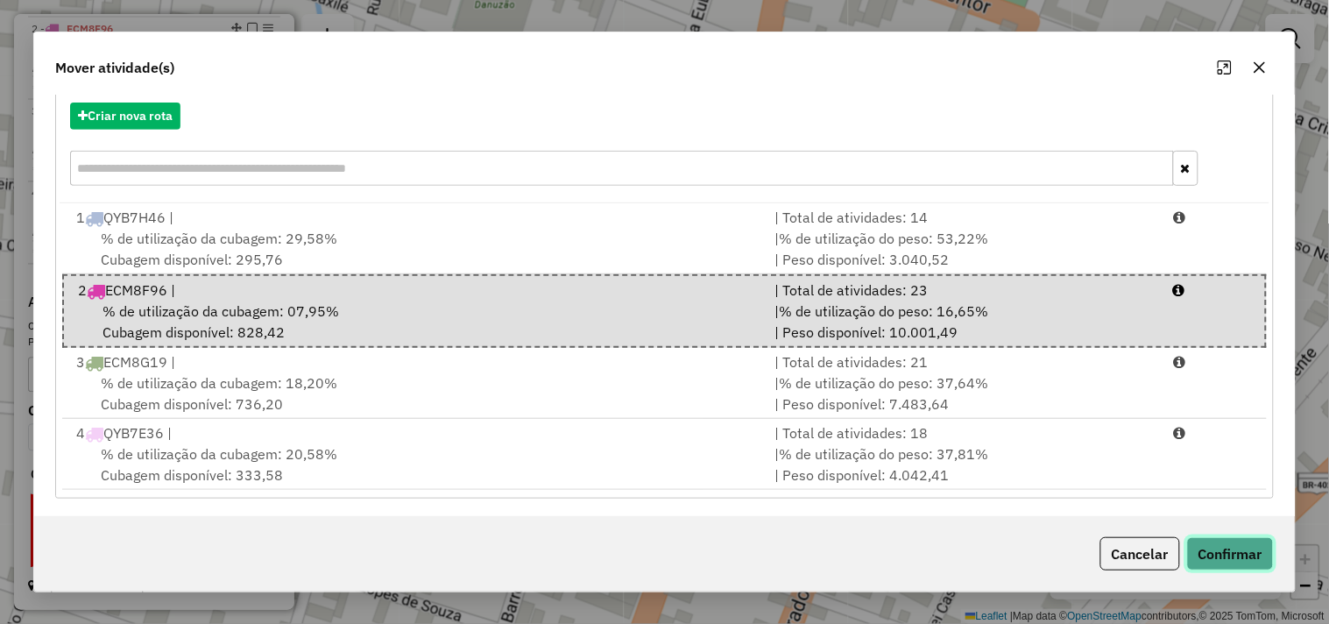
click at [1211, 545] on button "Confirmar" at bounding box center [1230, 553] width 87 height 33
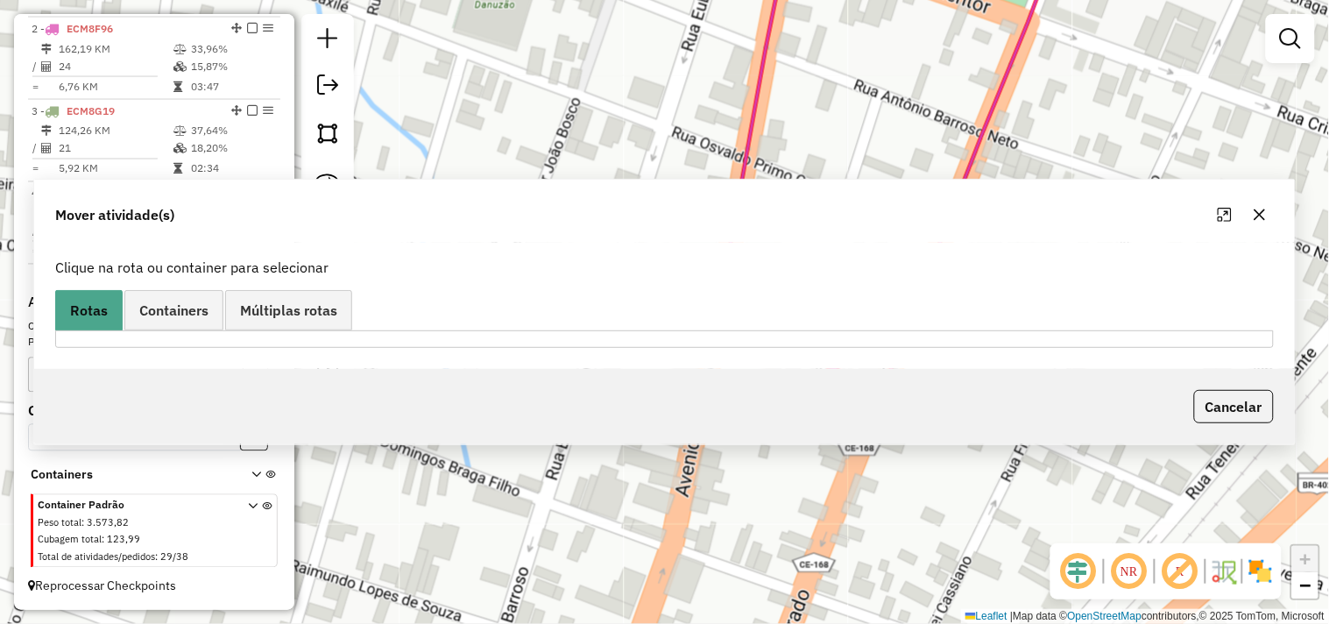
scroll to position [0, 0]
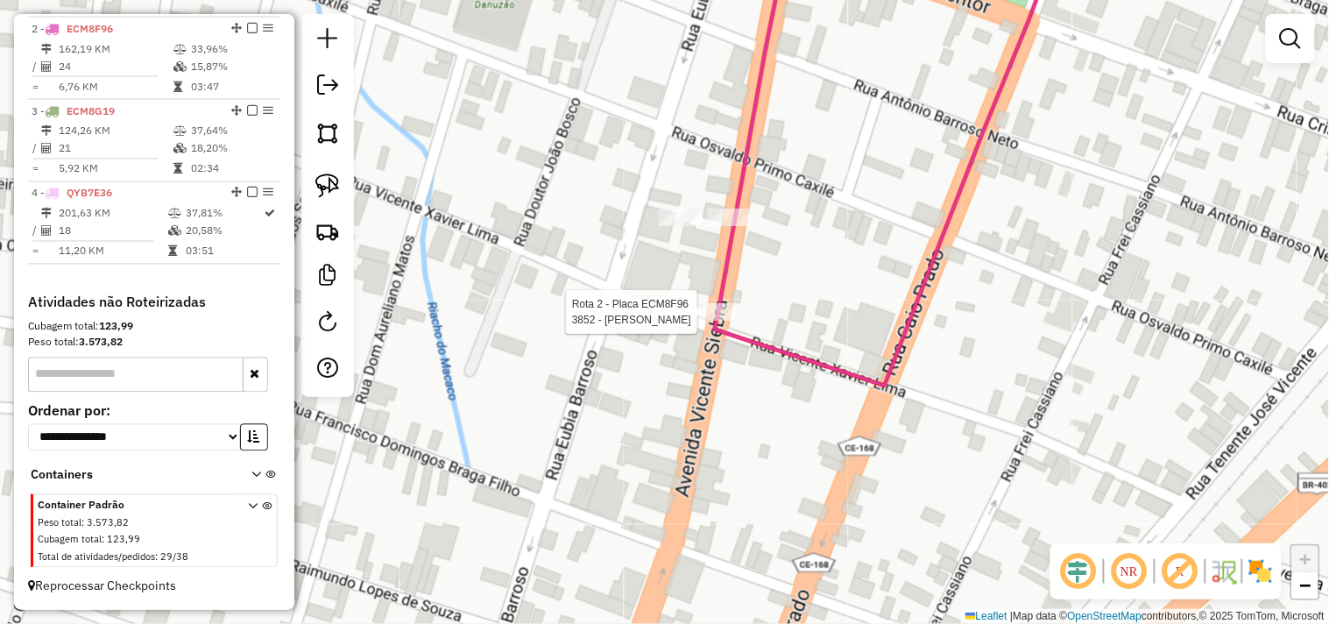
select select "**********"
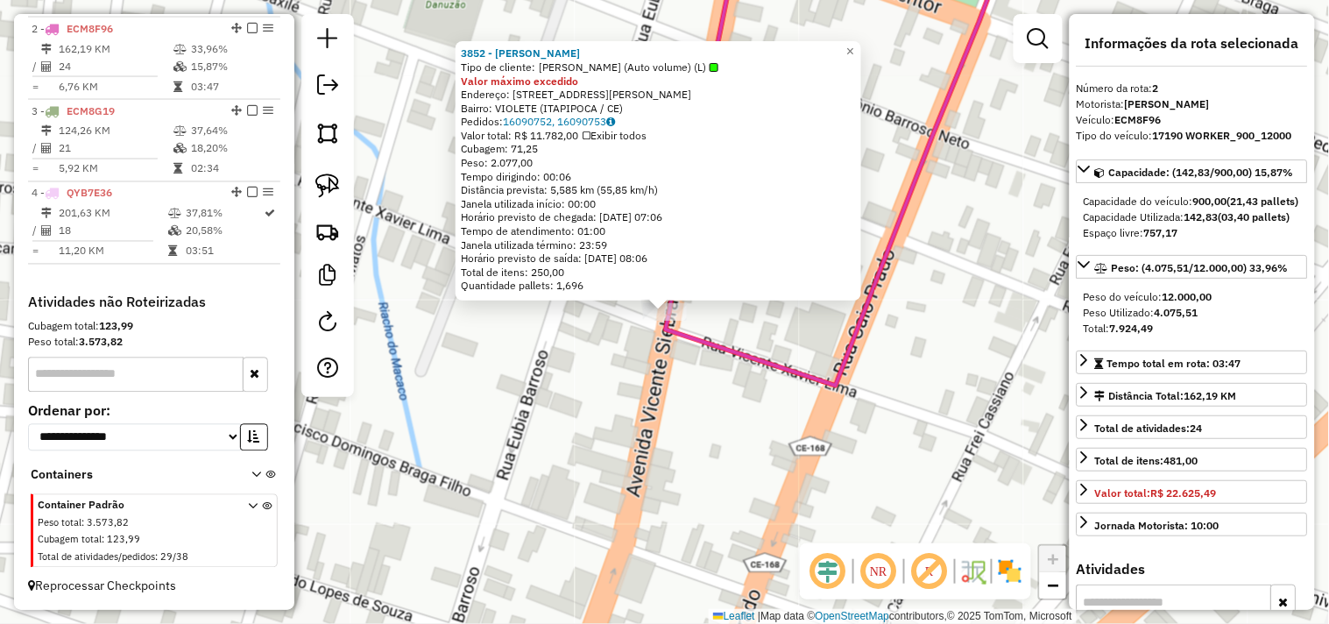
click at [702, 387] on div "3852 - JOHN WELLERSON Tipo de cliente: JOHN WELLERSON (Auto volume) (L) Valor m…" at bounding box center [664, 312] width 1329 height 624
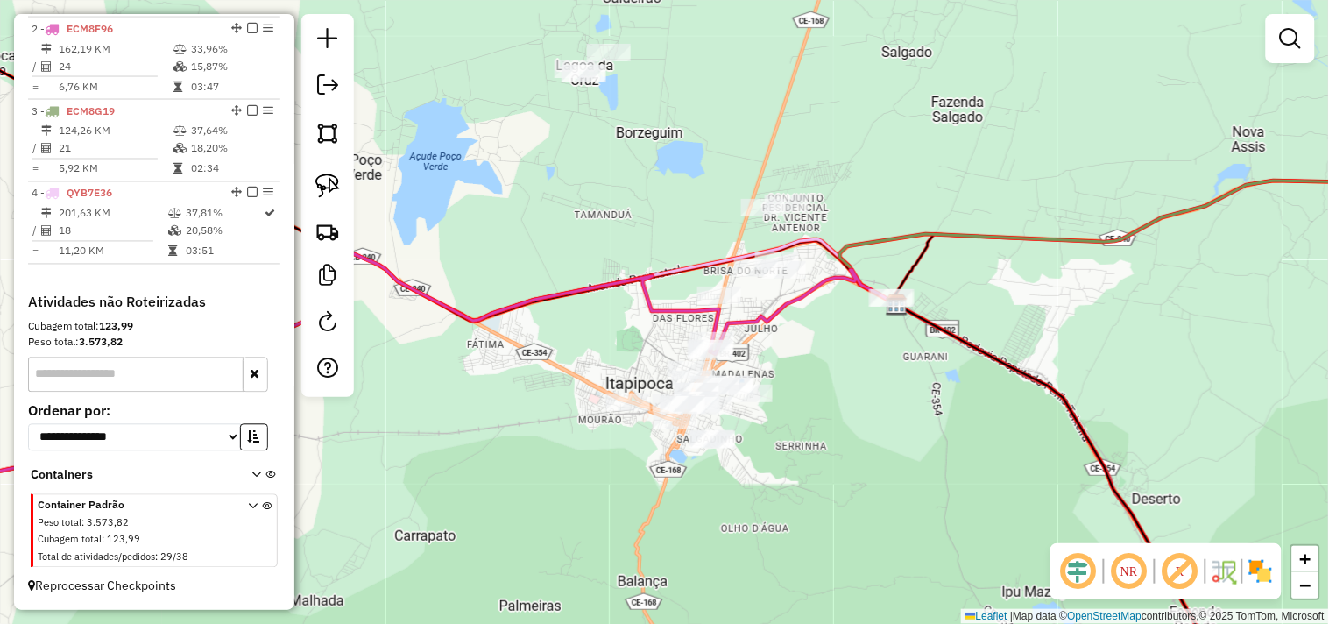
click at [347, 187] on div at bounding box center [327, 205] width 53 height 383
drag, startPoint x: 327, startPoint y: 198, endPoint x: 422, endPoint y: 267, distance: 118.0
click at [327, 197] on img at bounding box center [327, 185] width 25 height 25
drag, startPoint x: 597, startPoint y: 463, endPoint x: 587, endPoint y: 417, distance: 46.6
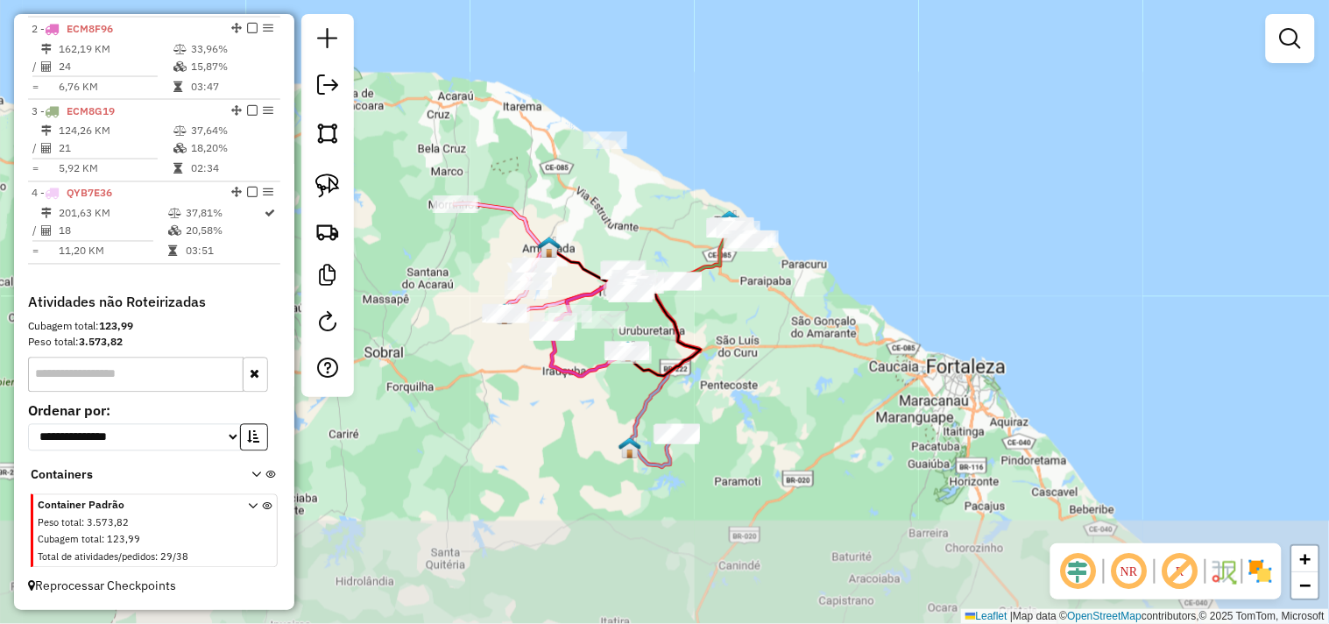
drag, startPoint x: 791, startPoint y: 506, endPoint x: 705, endPoint y: 414, distance: 126.5
click at [740, 398] on div "Janela de atendimento Grade de atendimento Capacidade Transportadoras Veículos …" at bounding box center [664, 312] width 1329 height 624
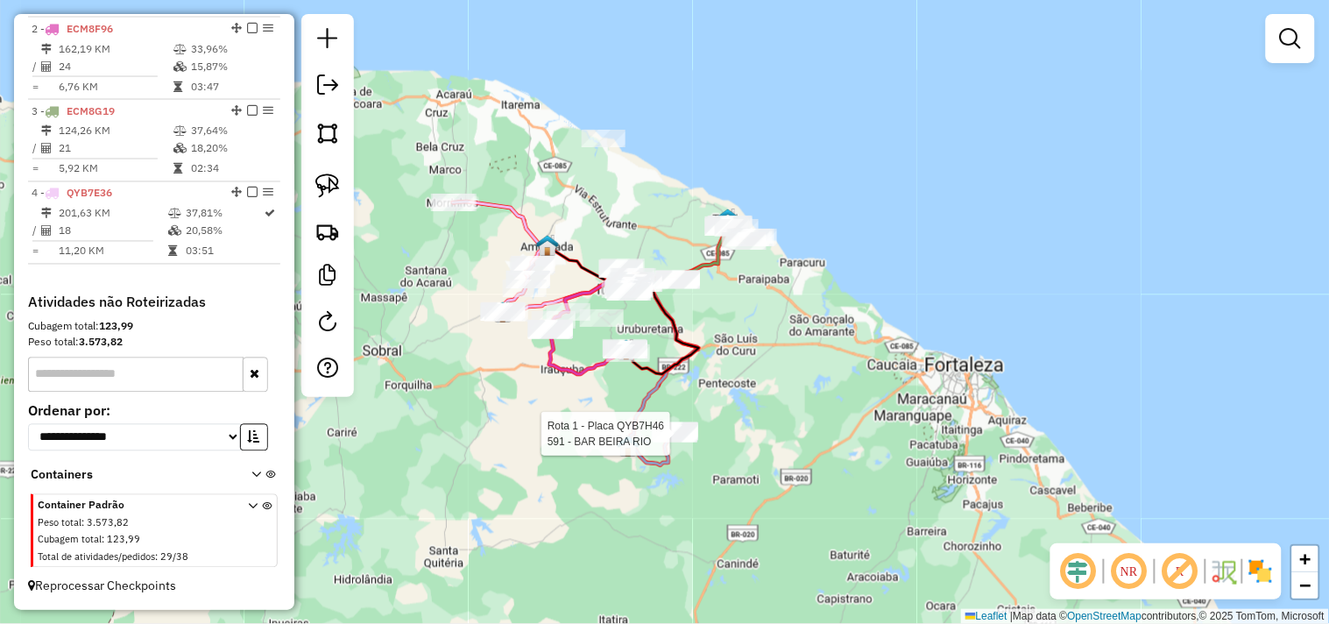
select select "**********"
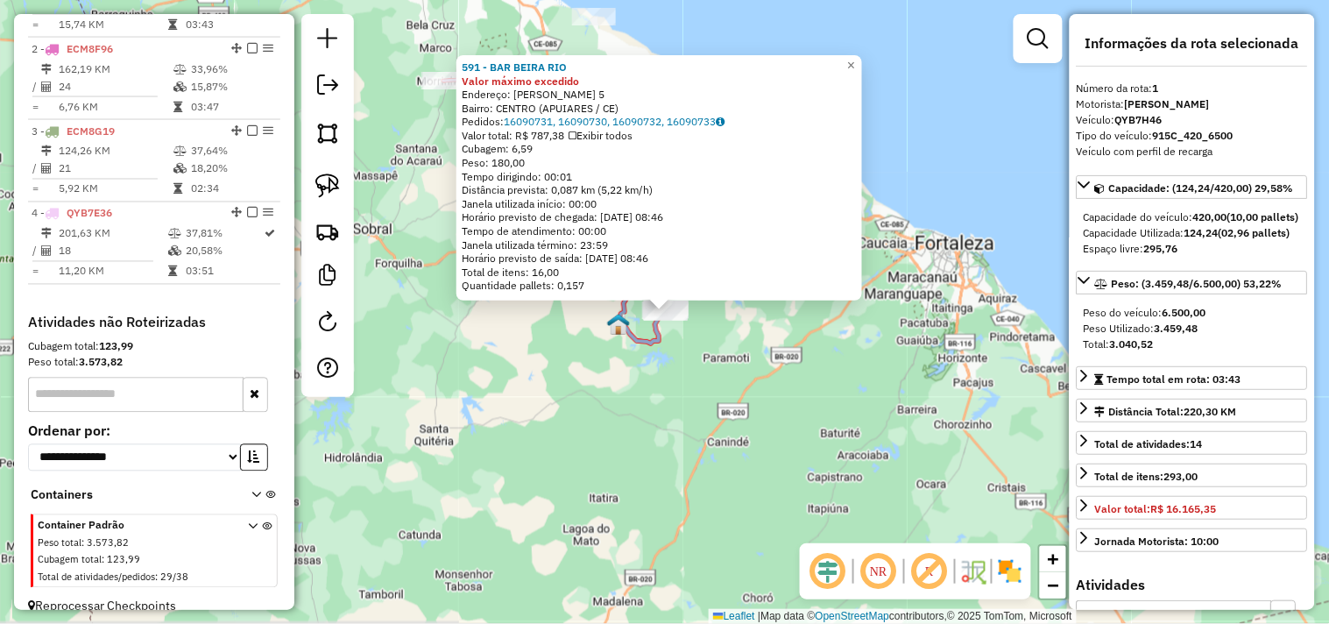
scroll to position [677, 0]
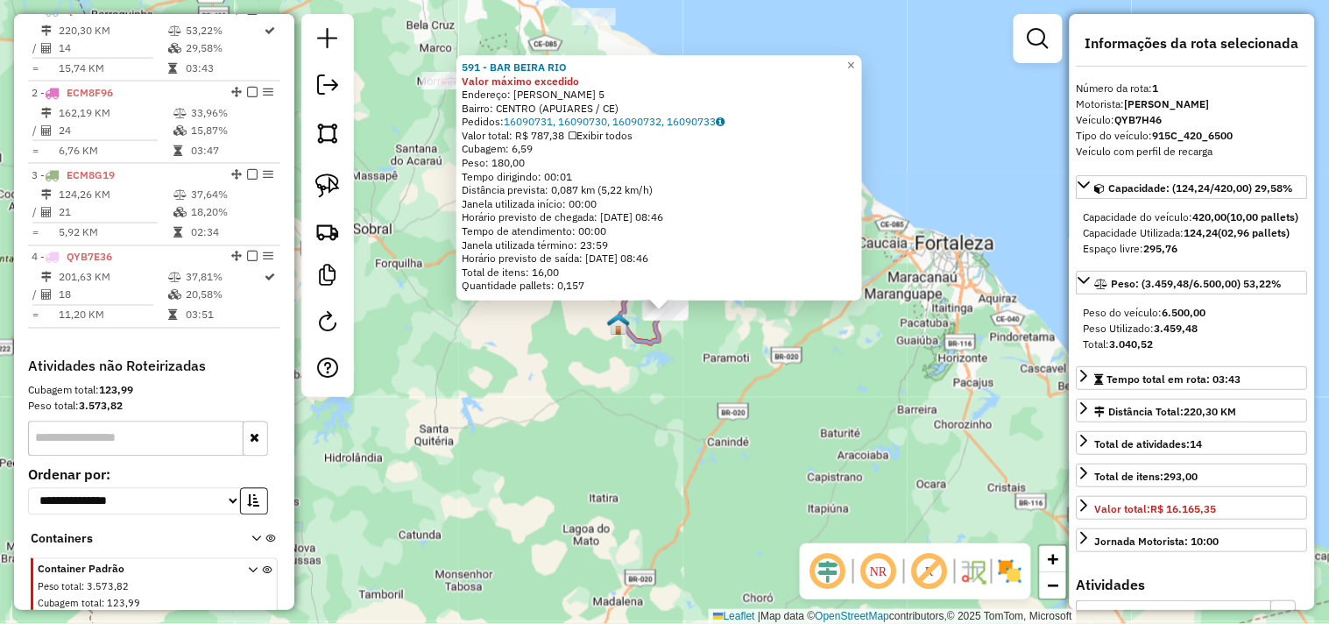
click at [702, 414] on div "591 - BAR BEIRA RIO Valor máximo excedido Endereço: MARIA JULIA 5 Bairro: CENTR…" at bounding box center [664, 312] width 1329 height 624
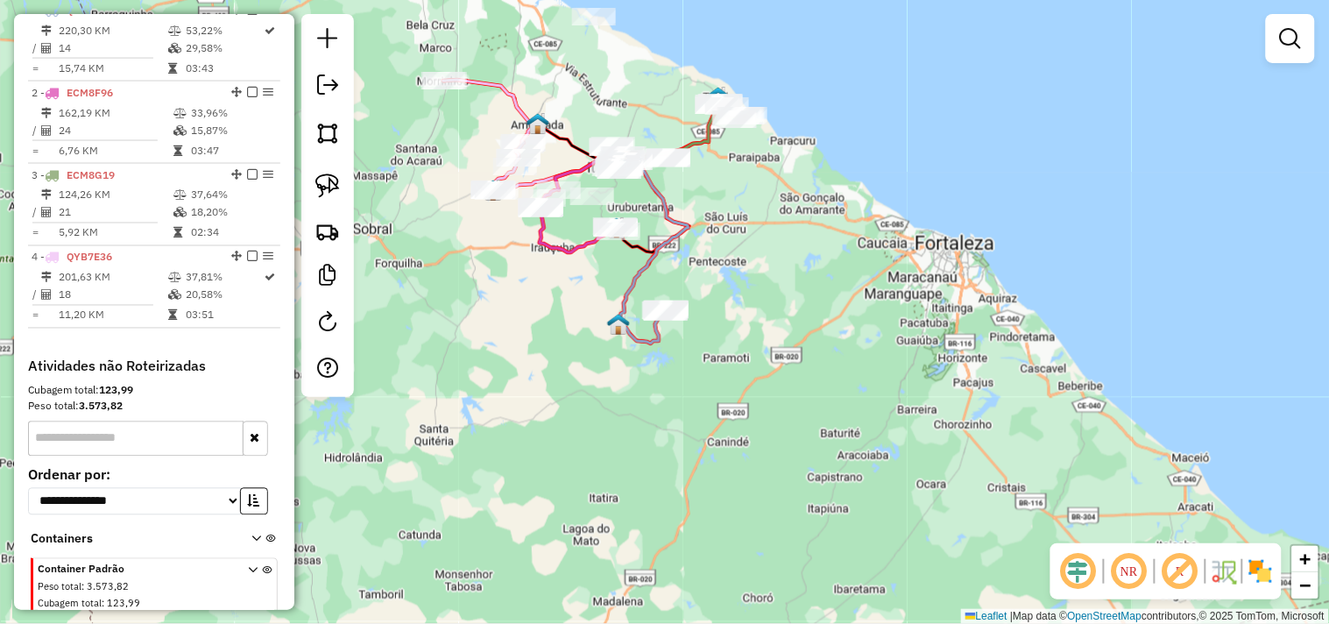
drag, startPoint x: 727, startPoint y: 317, endPoint x: 826, endPoint y: 444, distance: 161.1
click at [822, 435] on div "Janela de atendimento Grade de atendimento Capacidade Transportadoras Veículos …" at bounding box center [664, 312] width 1329 height 624
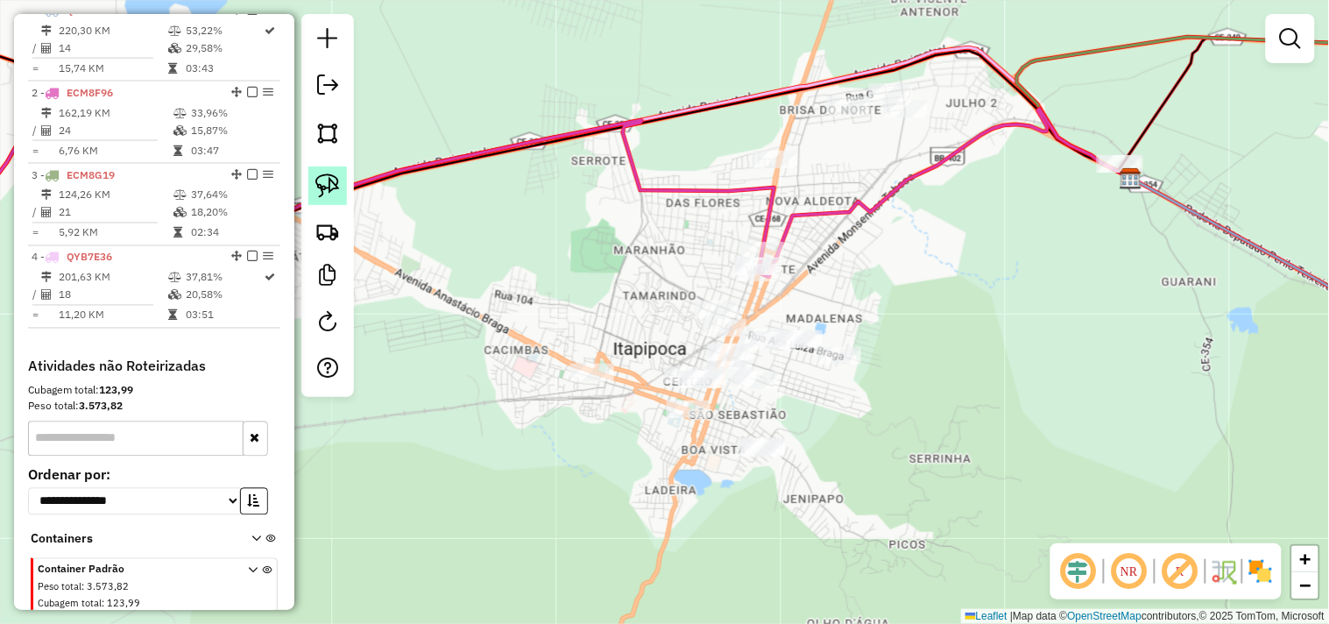
click at [337, 203] on link at bounding box center [327, 185] width 39 height 39
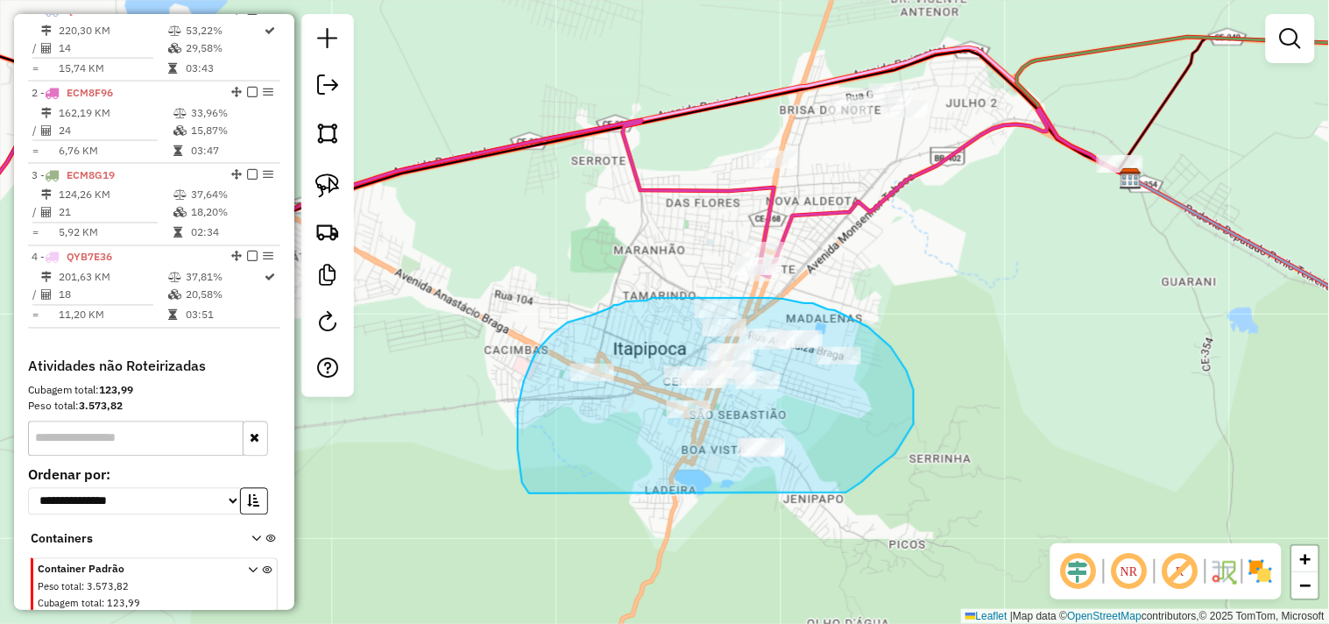
drag, startPoint x: 538, startPoint y: 493, endPoint x: 817, endPoint y: 518, distance: 279.7
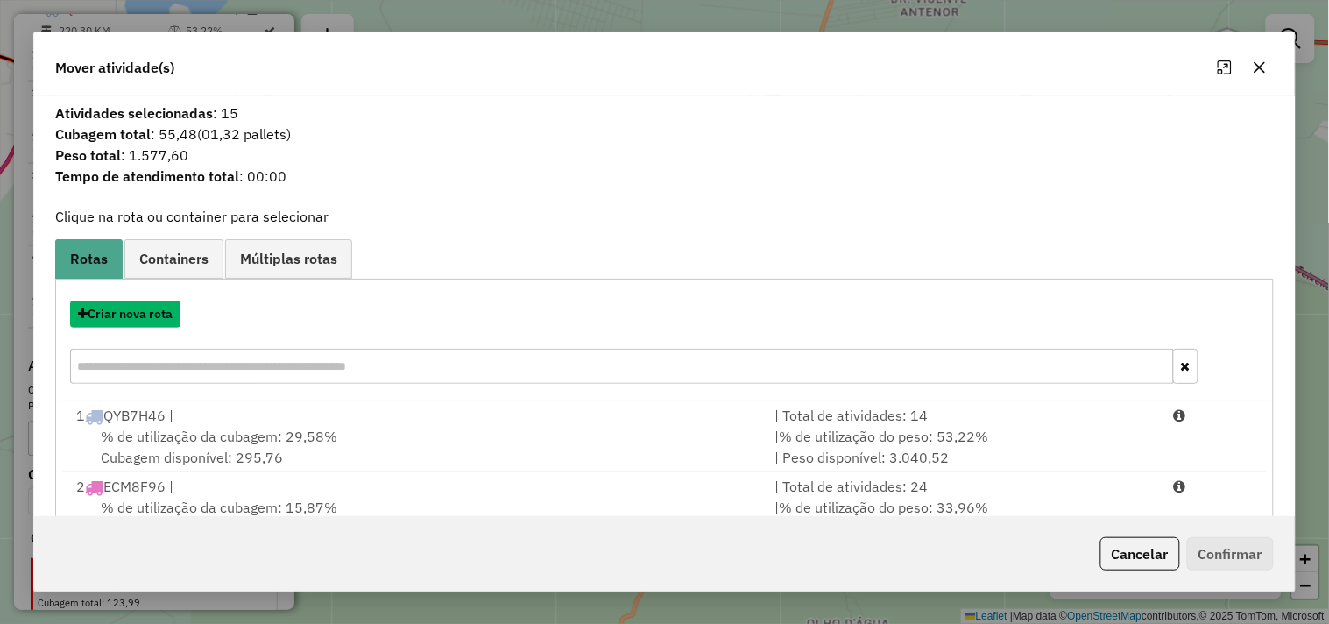
click at [130, 310] on button "Criar nova rota" at bounding box center [125, 314] width 110 height 27
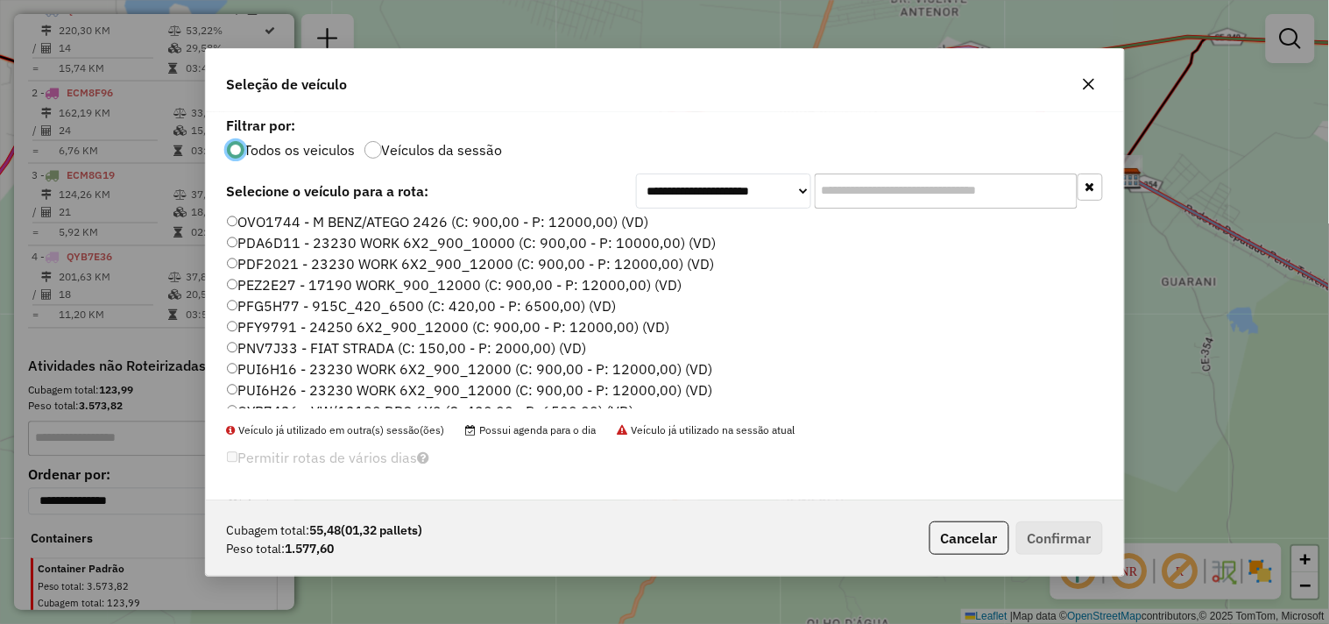
scroll to position [374, 0]
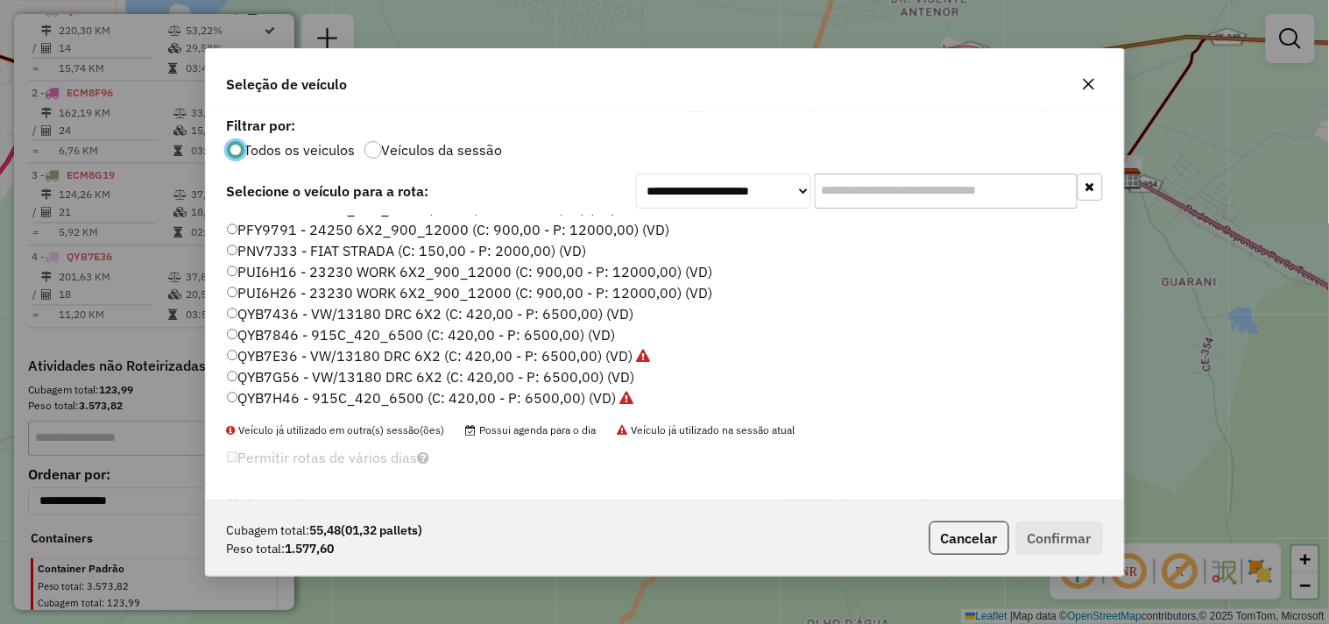
click at [290, 380] on label "QYB7G56 - VW/13180 DRC 6X2 (C: 420,00 - P: 6500,00) (VD)" at bounding box center [431, 376] width 408 height 21
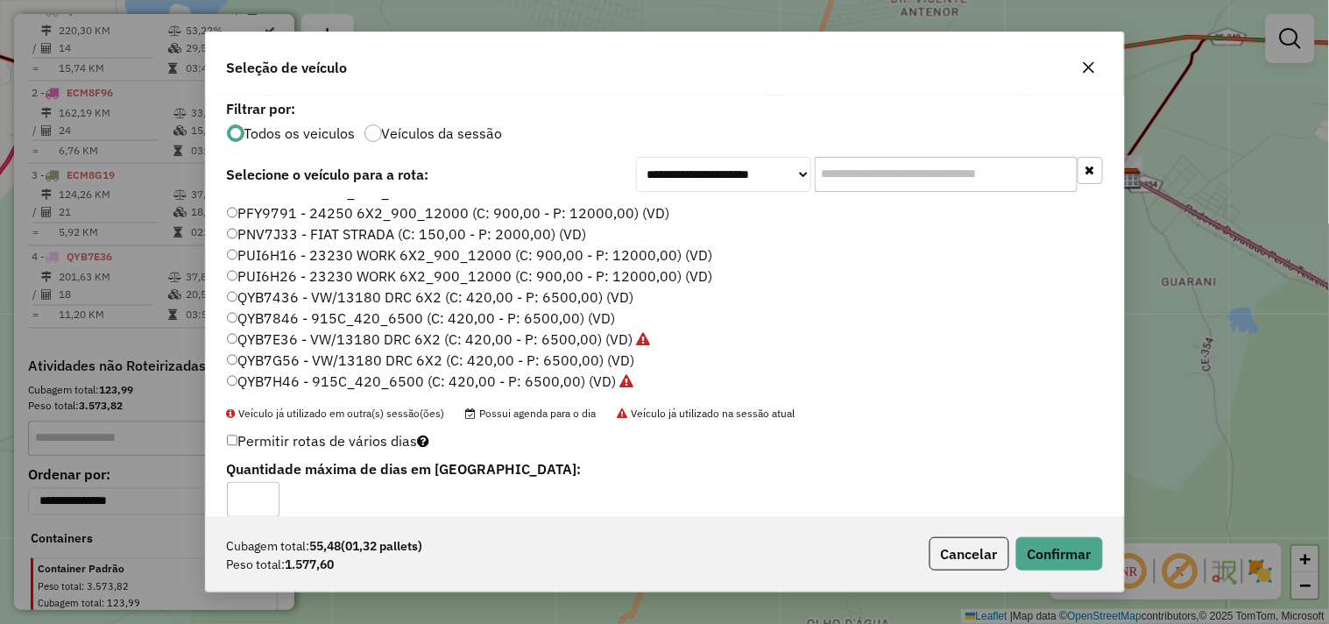
click at [1053, 532] on div "Cubagem total: 55,48 (01,32 pallets) Peso total: 1.577,60 Cancelar Confirmar" at bounding box center [665, 553] width 918 height 75
click at [1052, 541] on button "Confirmar" at bounding box center [1059, 553] width 87 height 33
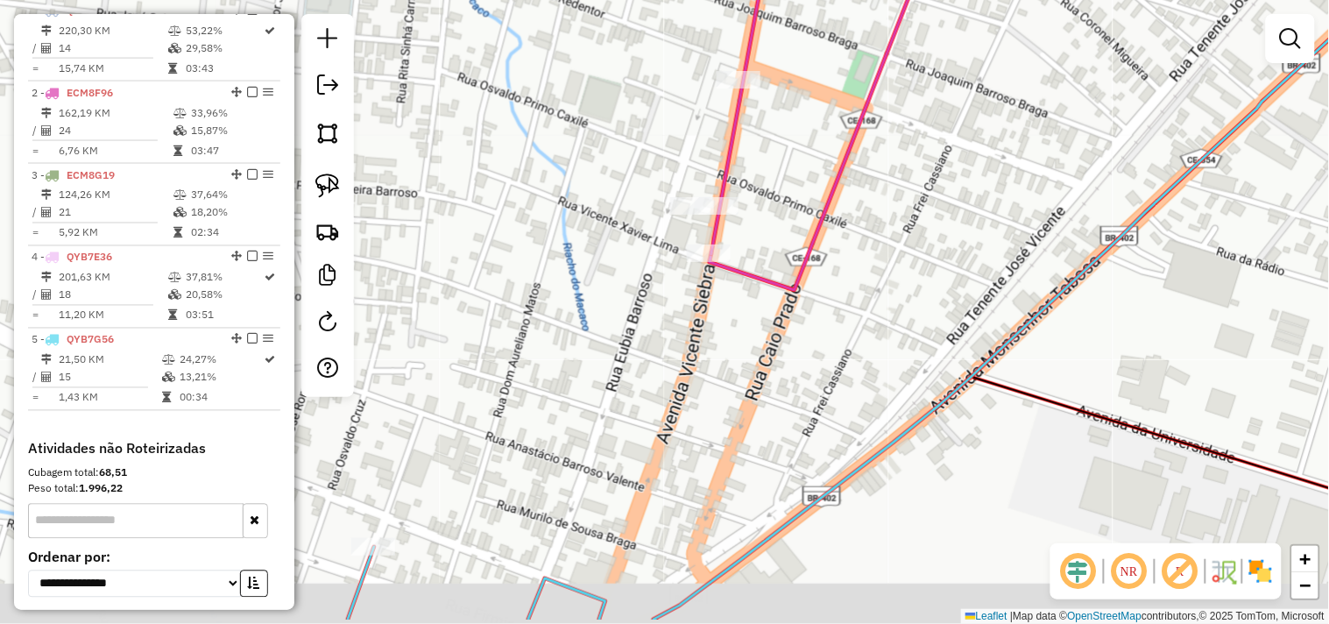
drag, startPoint x: 502, startPoint y: 185, endPoint x: 563, endPoint y: 117, distance: 91.8
click at [563, 117] on div "Janela de atendimento Grade de atendimento Capacidade Transportadoras Veículos …" at bounding box center [664, 312] width 1329 height 624
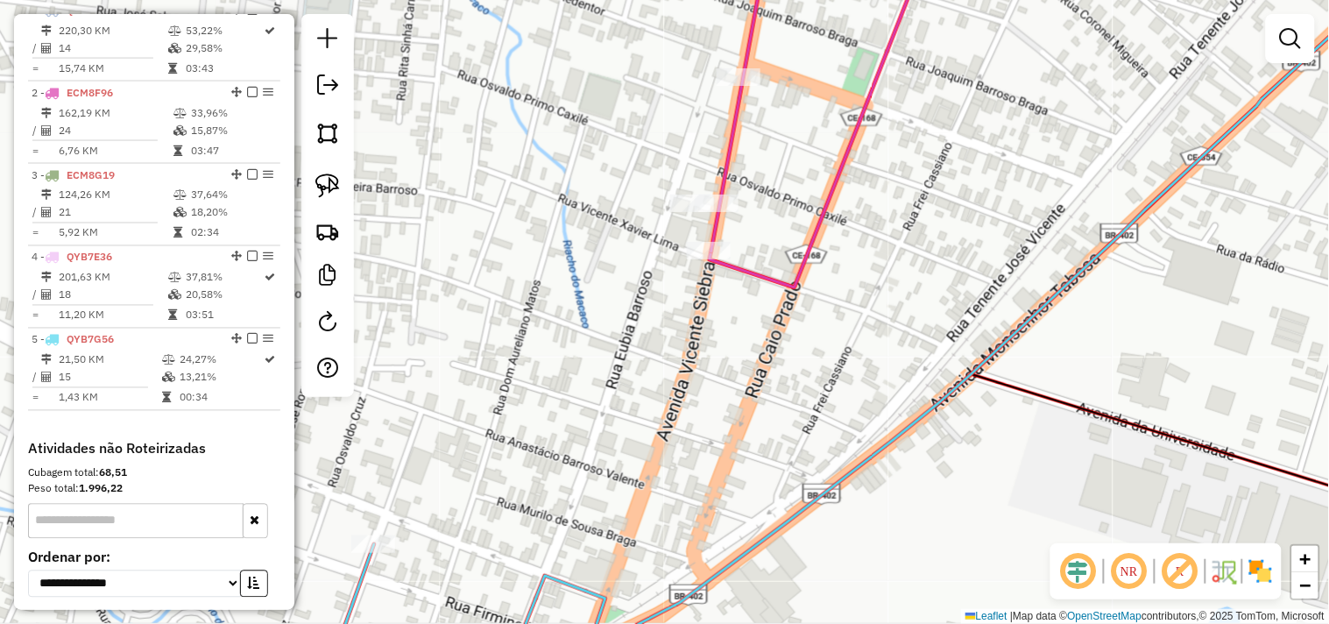
click at [348, 188] on div at bounding box center [327, 205] width 53 height 383
click at [348, 180] on div at bounding box center [327, 205] width 53 height 383
click at [339, 181] on img at bounding box center [327, 185] width 25 height 25
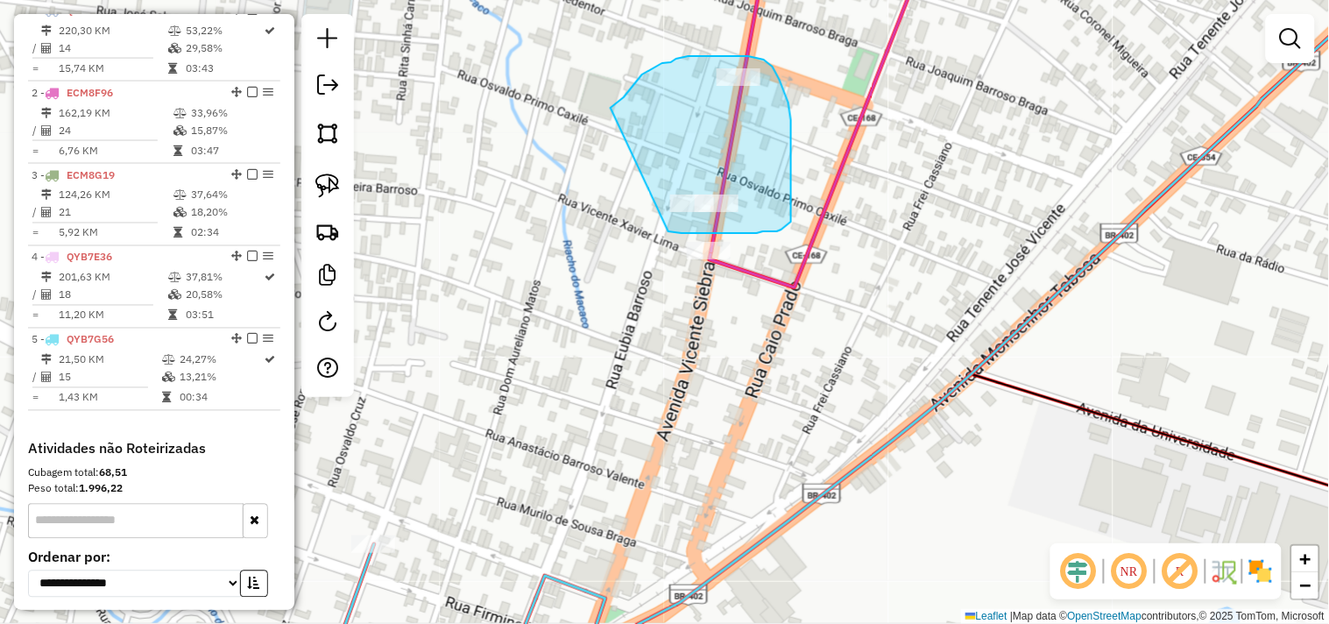
drag, startPoint x: 624, startPoint y: 97, endPoint x: 624, endPoint y: 229, distance: 131.4
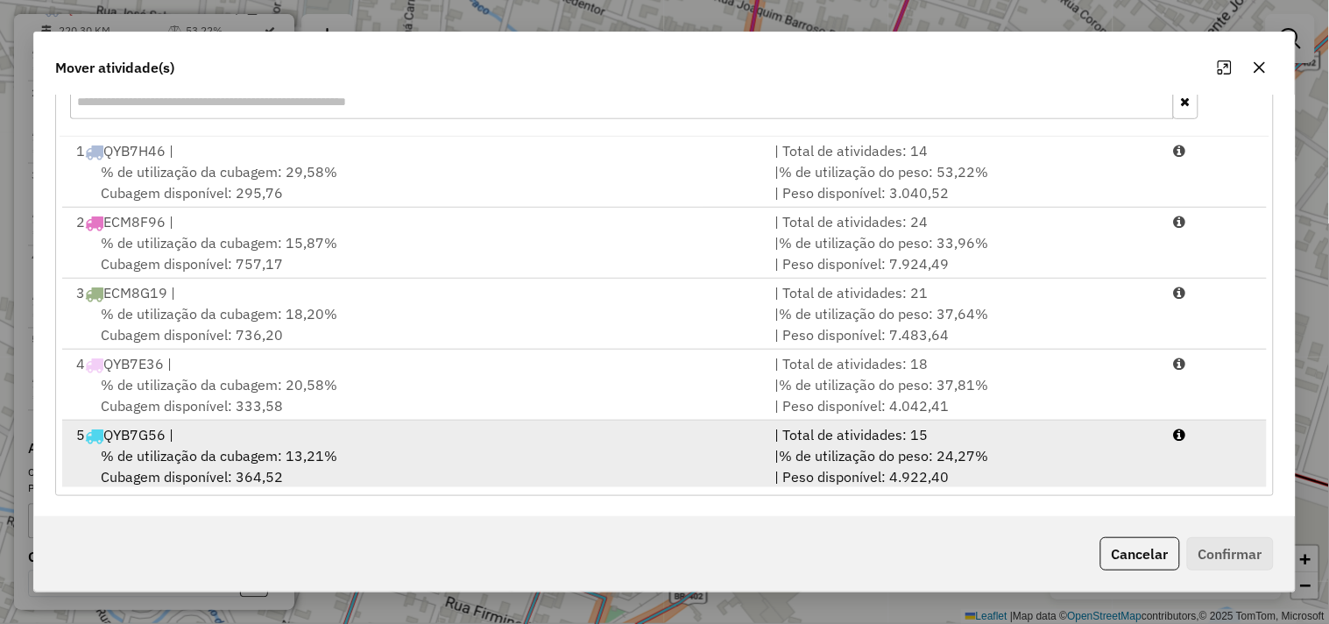
scroll to position [4, 0]
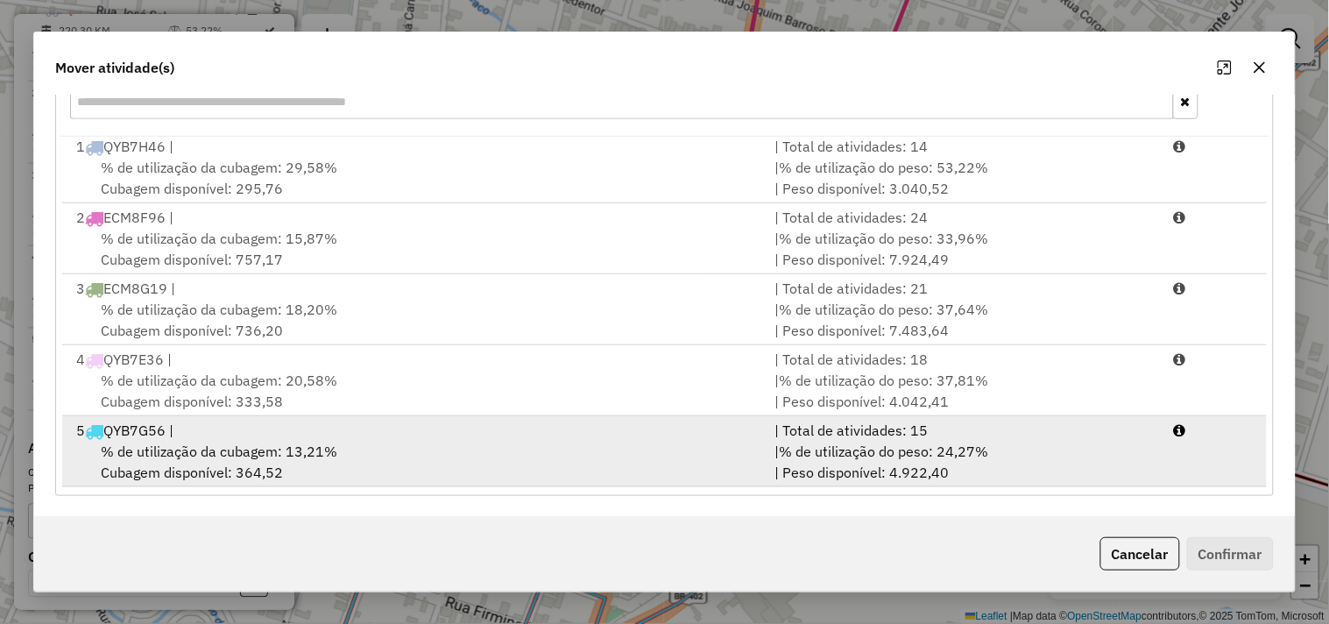
click at [268, 443] on span "% de utilização da cubagem: 13,21%" at bounding box center [219, 452] width 237 height 18
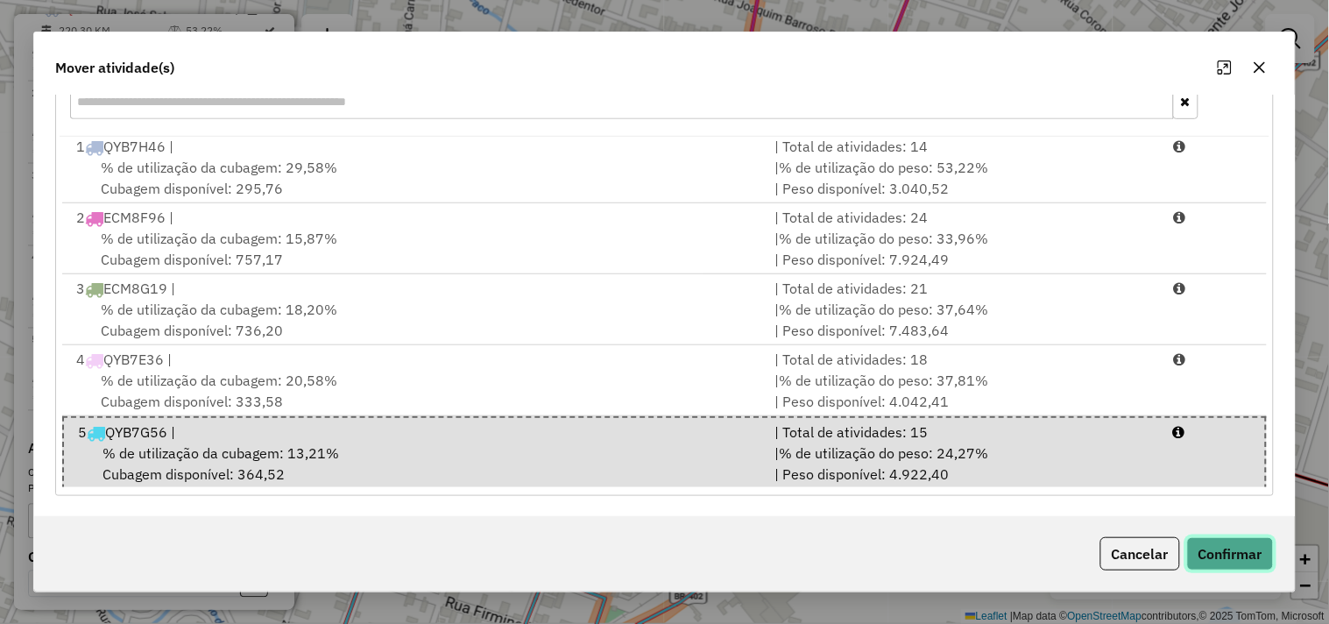
click at [1224, 548] on button "Confirmar" at bounding box center [1230, 553] width 87 height 33
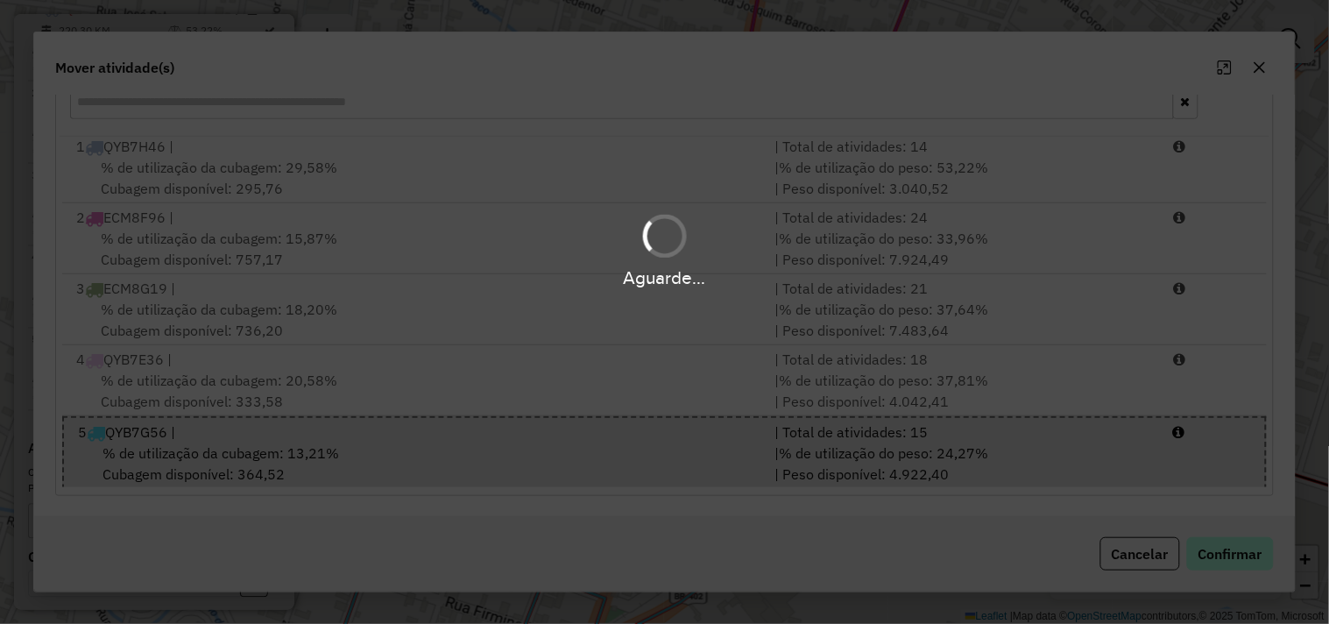
scroll to position [0, 0]
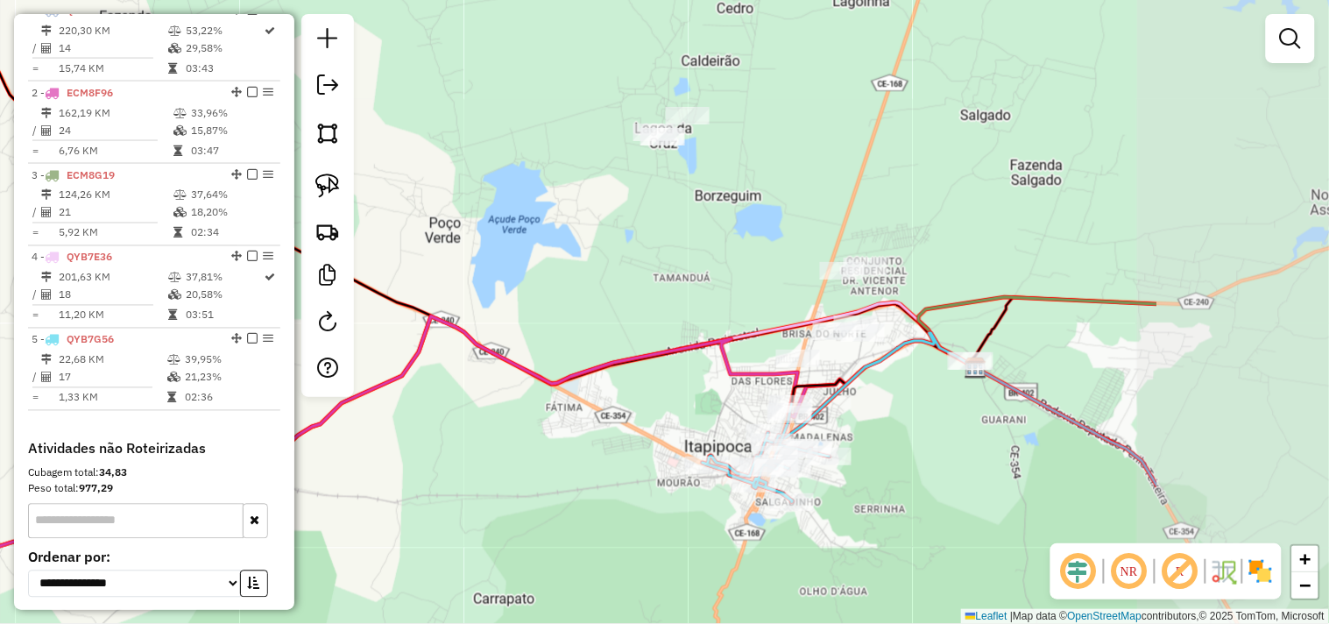
drag, startPoint x: 986, startPoint y: 377, endPoint x: 726, endPoint y: 421, distance: 263.9
click at [726, 421] on div "Janela de atendimento Grade de atendimento Capacidade Transportadoras Veículos …" at bounding box center [664, 312] width 1329 height 624
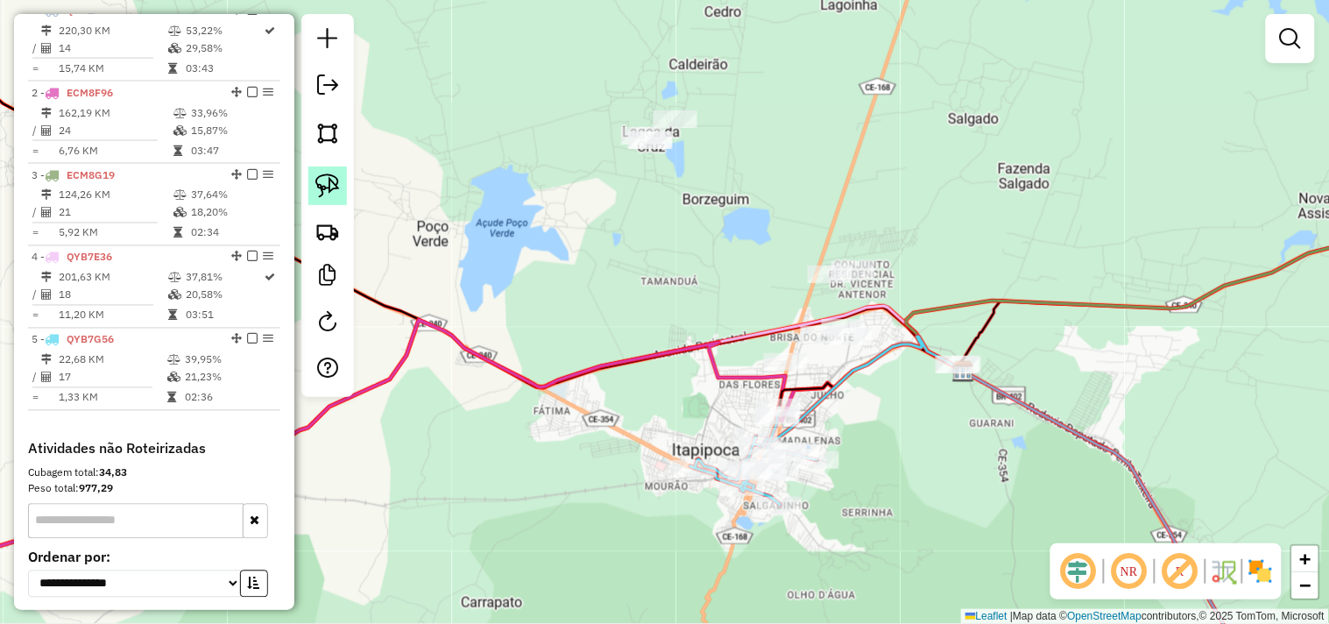
drag, startPoint x: 317, startPoint y: 187, endPoint x: 328, endPoint y: 188, distance: 10.7
click at [317, 186] on img at bounding box center [327, 185] width 25 height 25
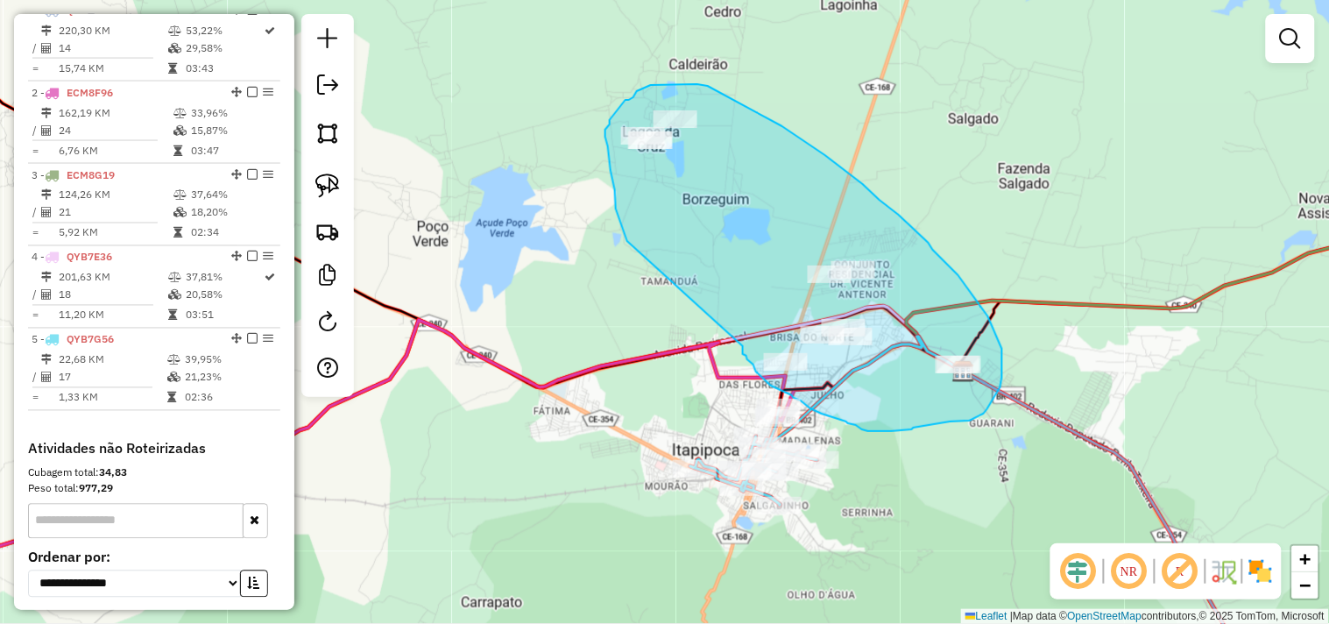
drag, startPoint x: 616, startPoint y: 209, endPoint x: 743, endPoint y: 340, distance: 182.8
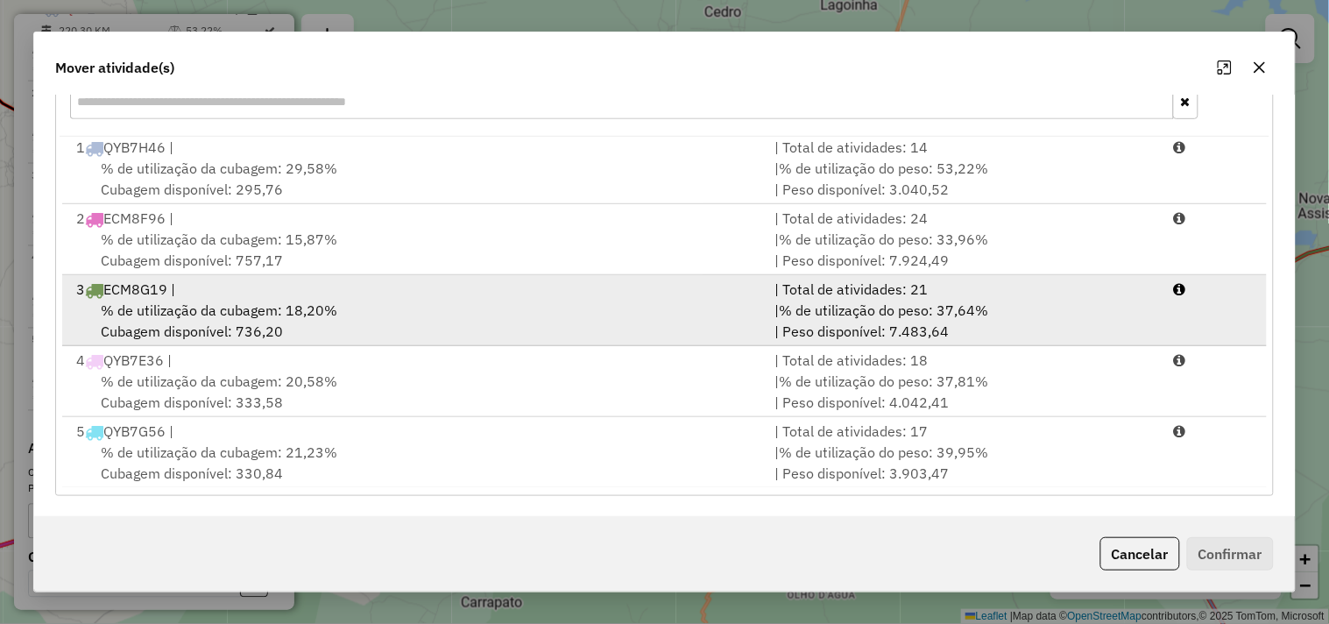
scroll to position [4, 0]
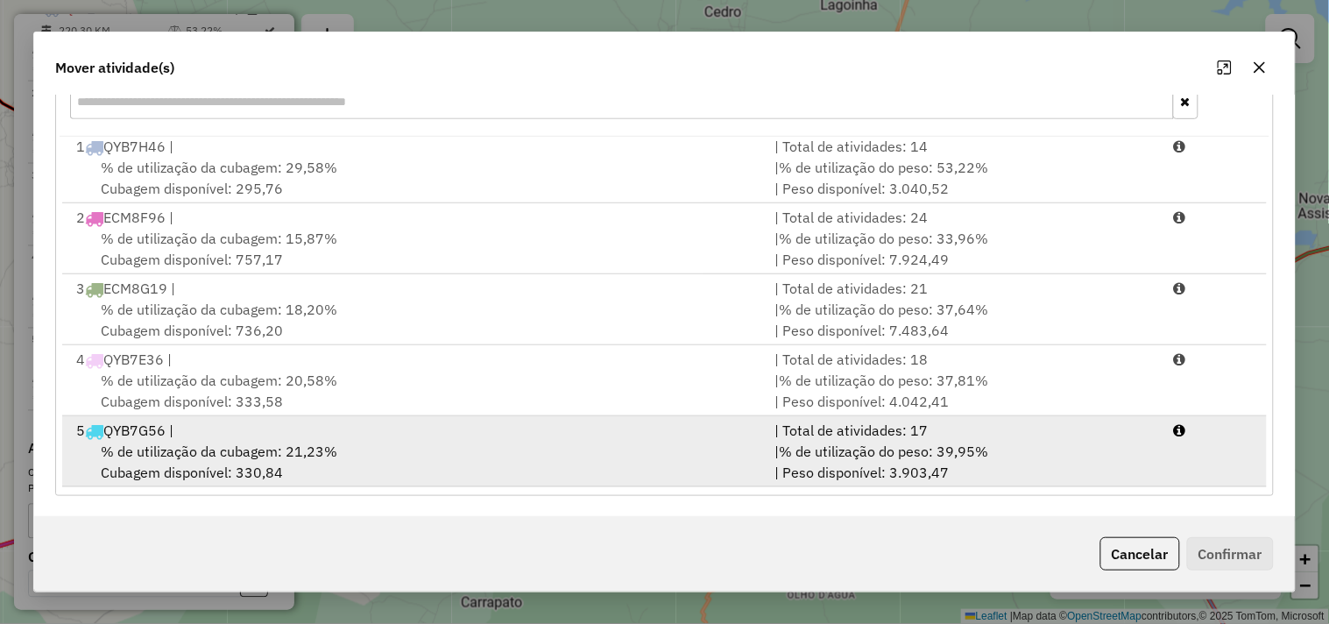
click at [325, 436] on div "5 QYB7G56 |" at bounding box center [415, 430] width 698 height 21
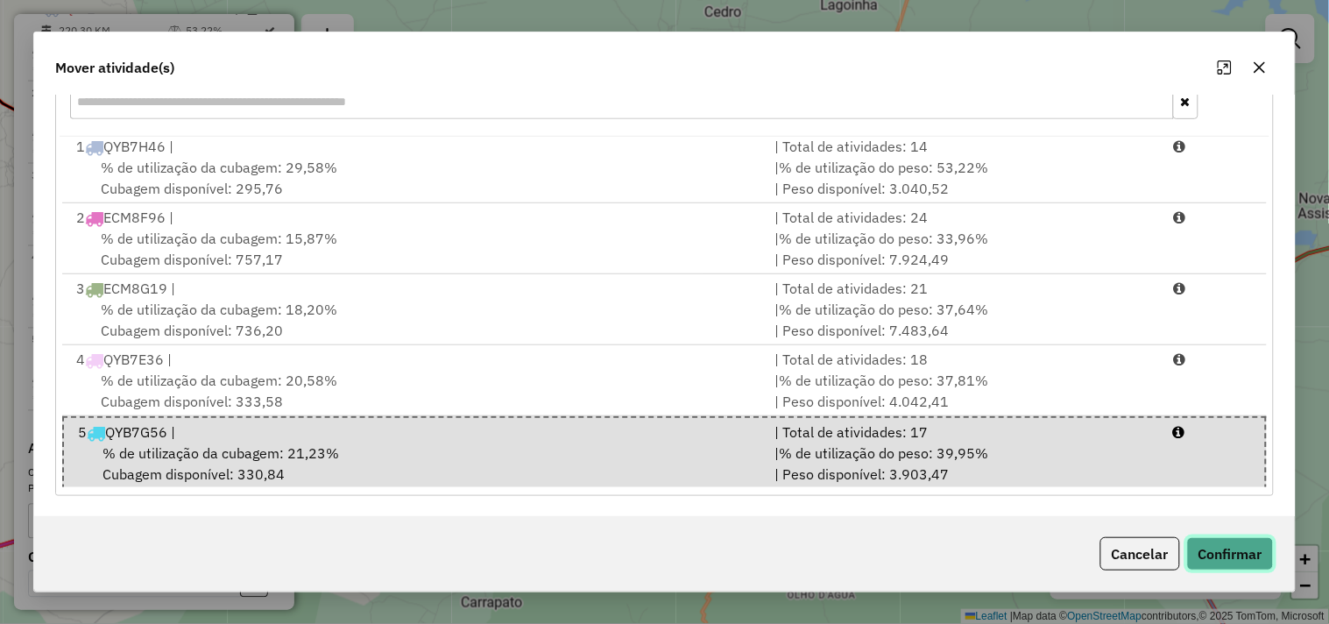
click at [1225, 548] on button "Confirmar" at bounding box center [1230, 553] width 87 height 33
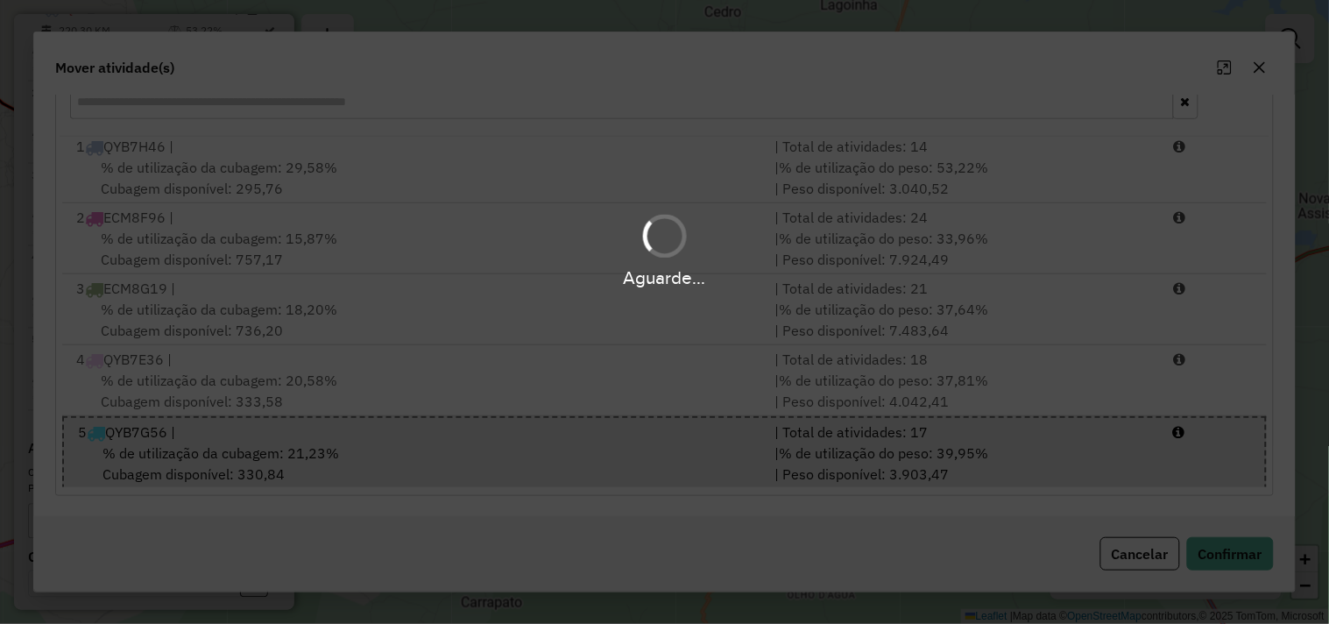
scroll to position [0, 0]
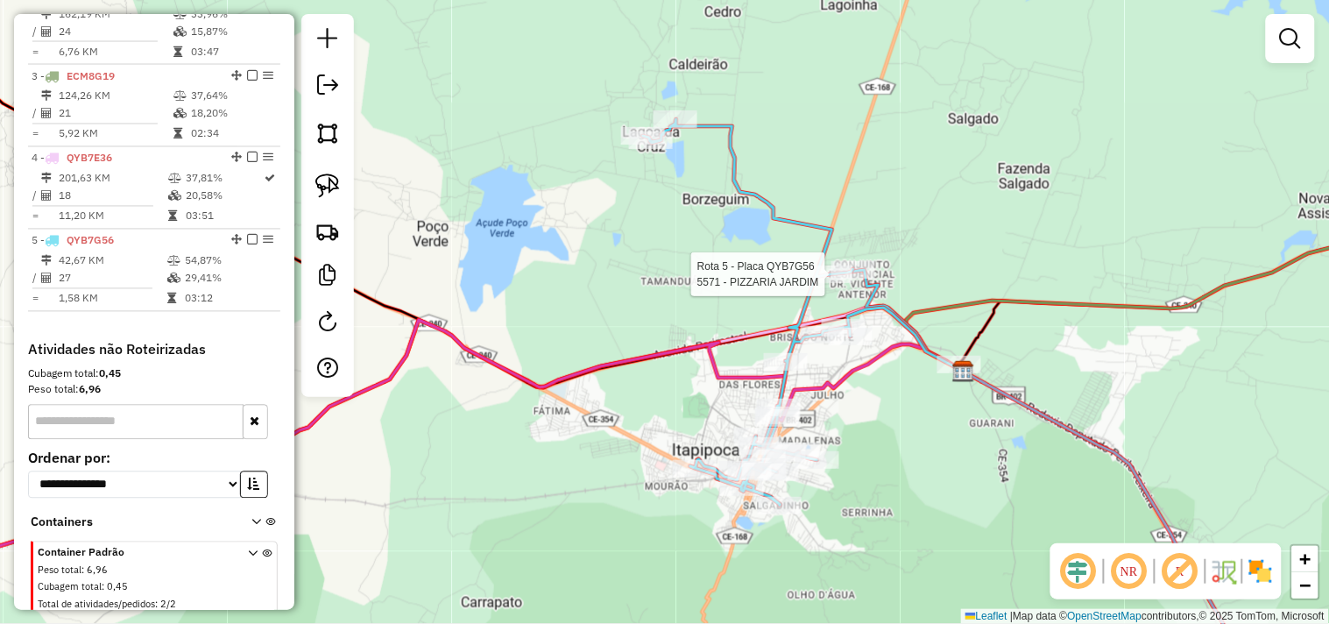
select select "**********"
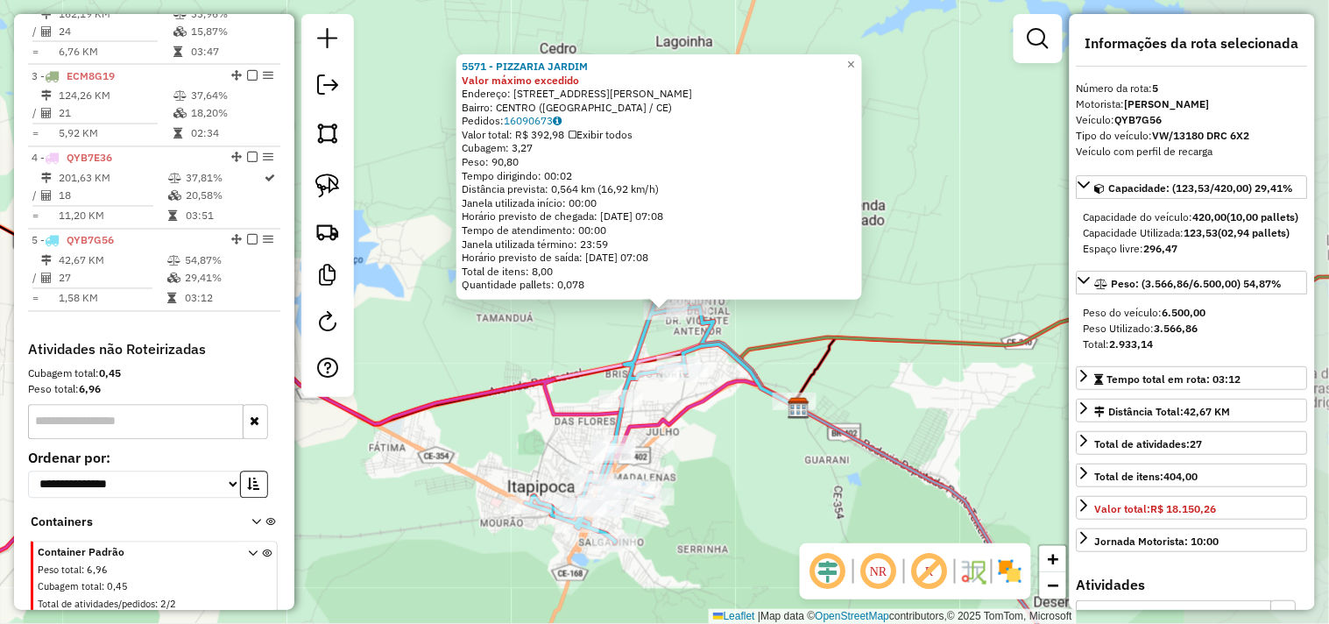
scroll to position [838, 0]
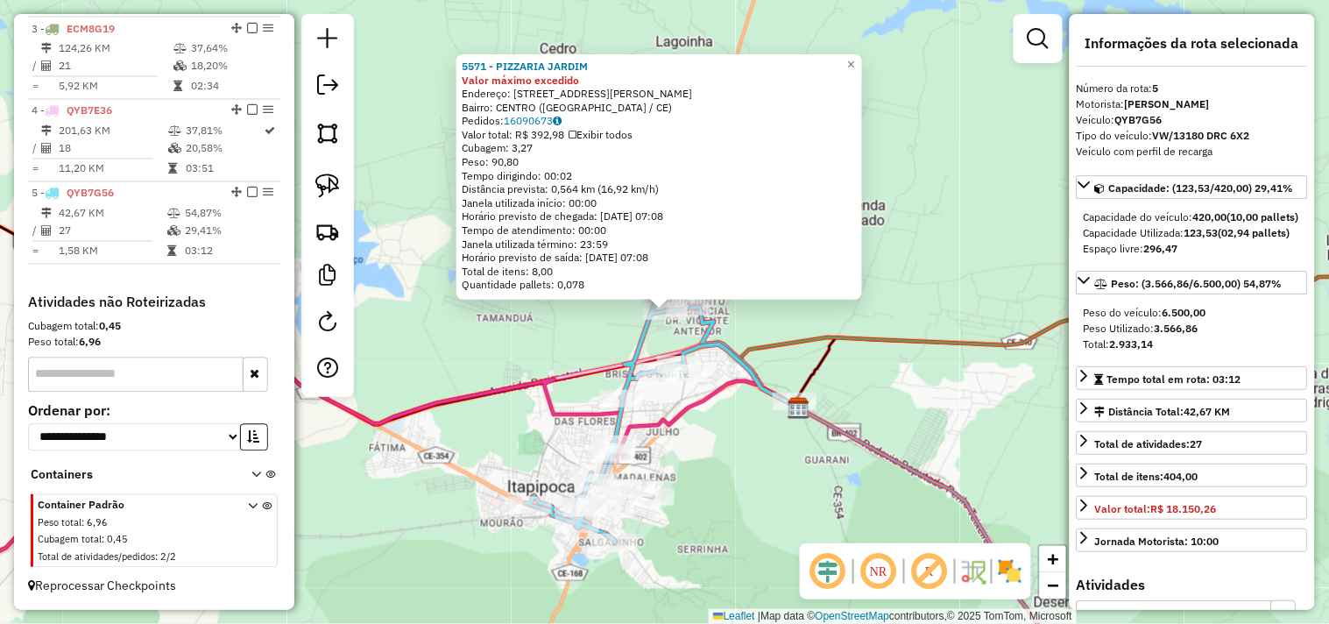
click at [701, 459] on div "5571 - PIZZARIA JARDIM Valor máximo excedido Endereço: rua professor cleto 145 …" at bounding box center [664, 312] width 1329 height 624
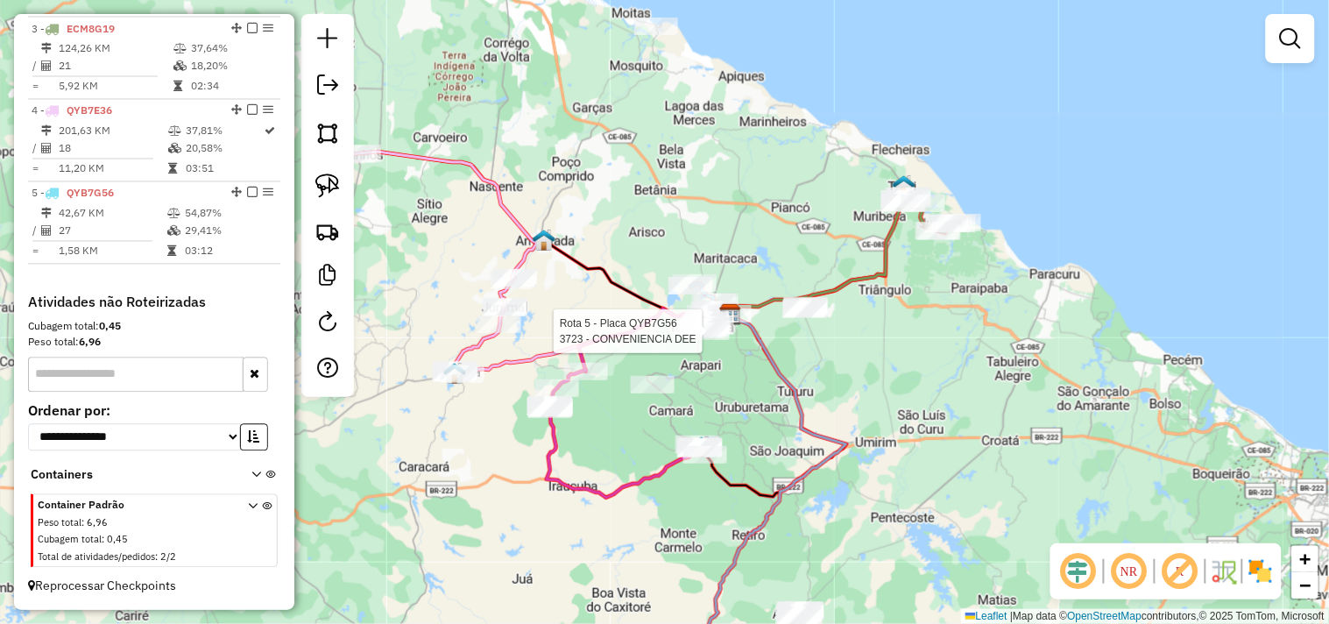
select select "**********"
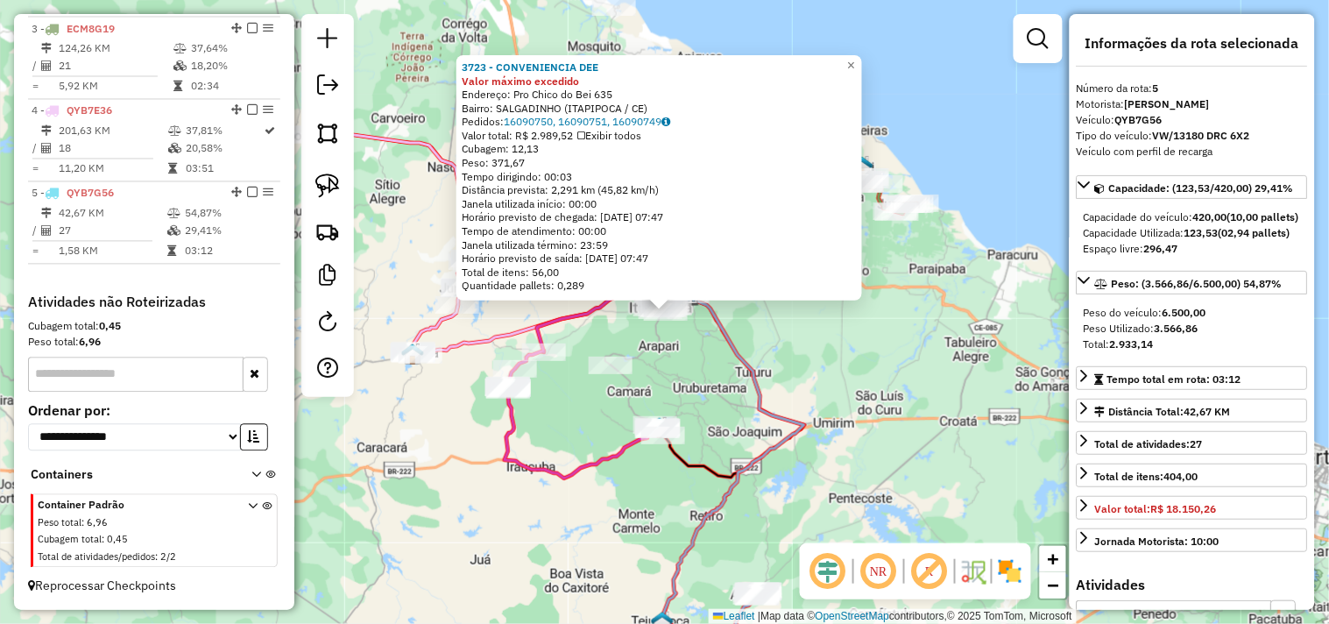
click at [701, 362] on div "3723 - CONVENIENCIA DEE Valor máximo excedido Endereço: Pro Chico do Bei 635 Ba…" at bounding box center [664, 312] width 1329 height 624
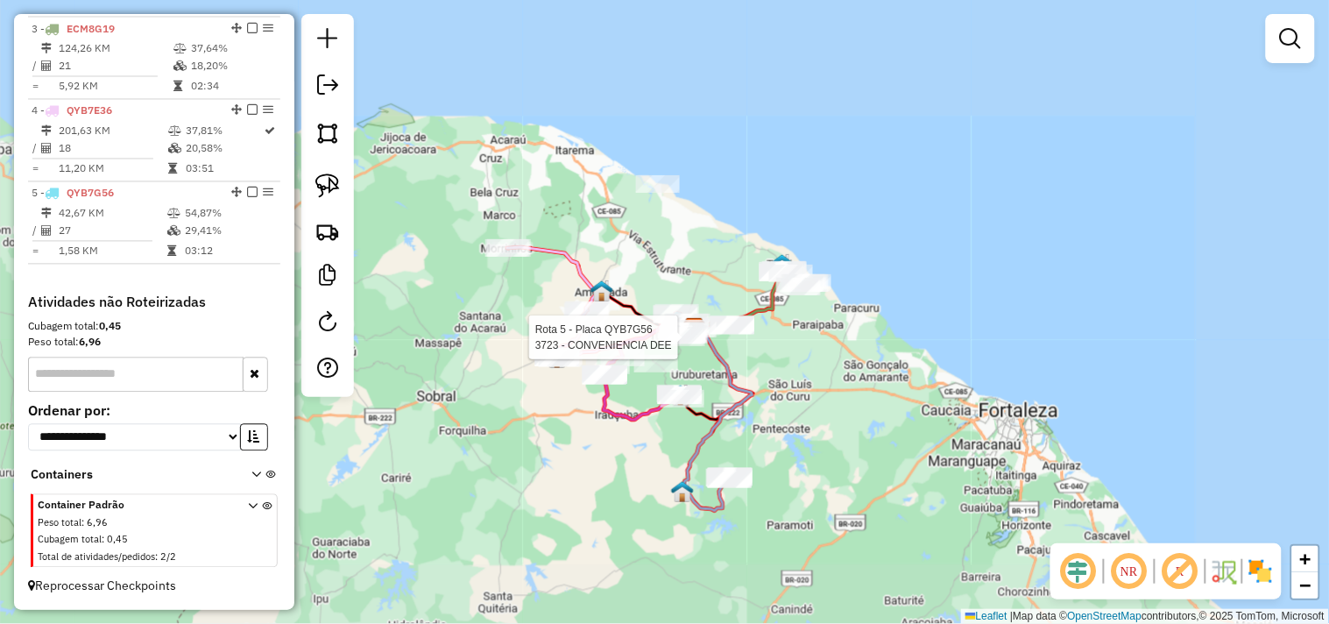
select select "**********"
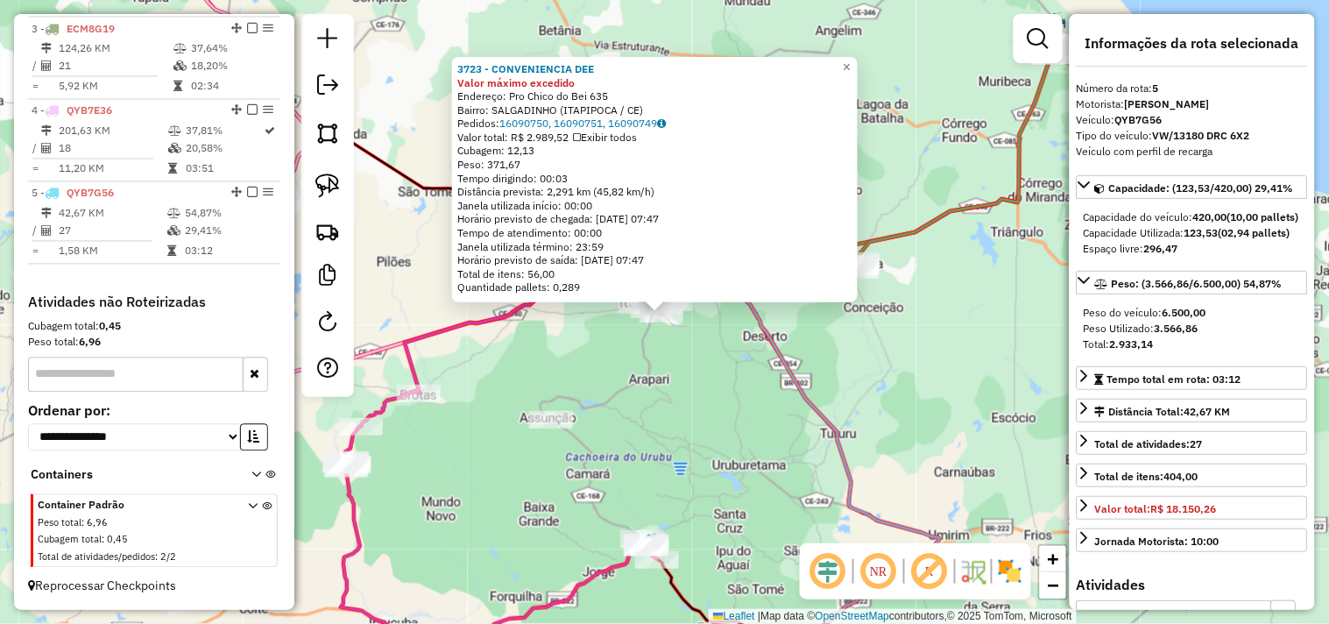
click at [703, 356] on div "3723 - CONVENIENCIA DEE Valor máximo excedido Endereço: Pro Chico do Bei 635 Ba…" at bounding box center [664, 312] width 1329 height 624
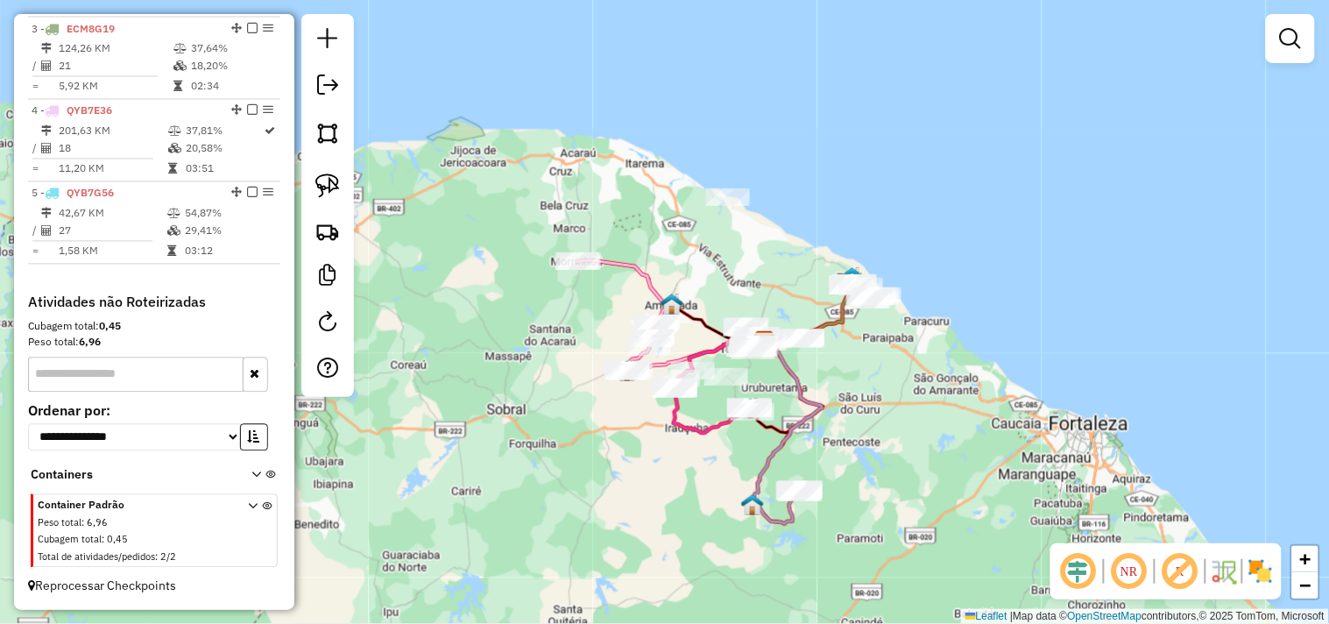
drag, startPoint x: 865, startPoint y: 412, endPoint x: 811, endPoint y: 389, distance: 58.9
click at [819, 396] on div "Janela de atendimento Grade de atendimento Capacidade Transportadoras Veículos …" at bounding box center [664, 312] width 1329 height 624
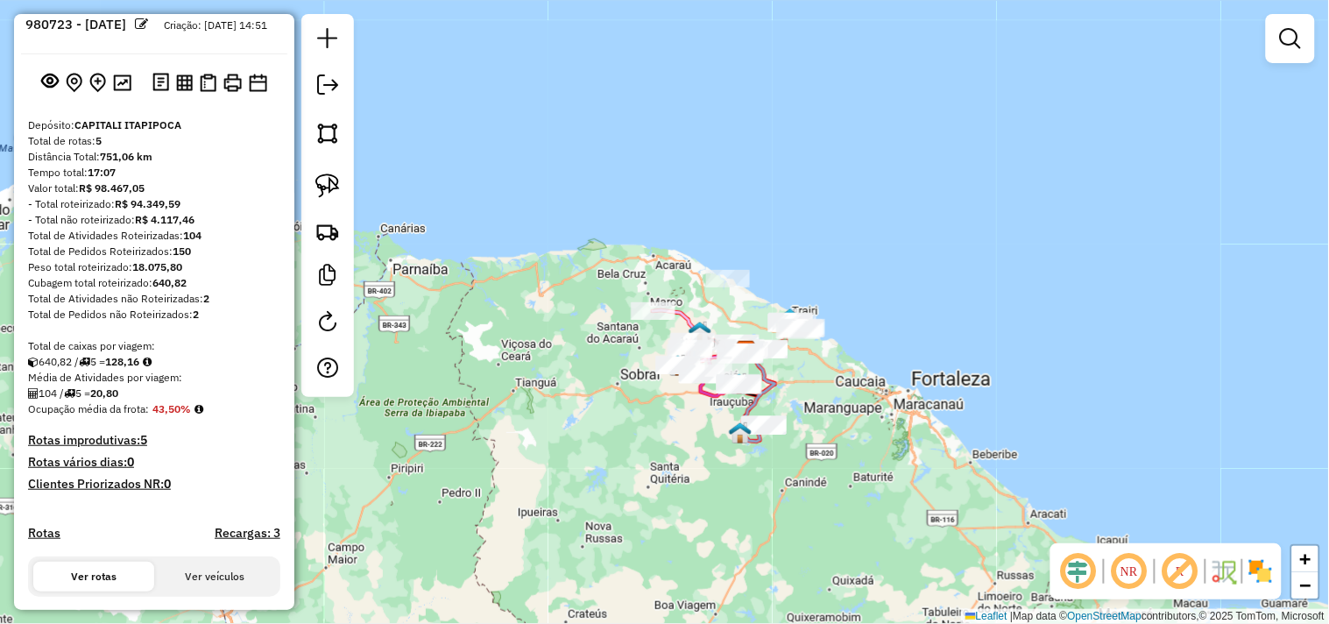
scroll to position [0, 0]
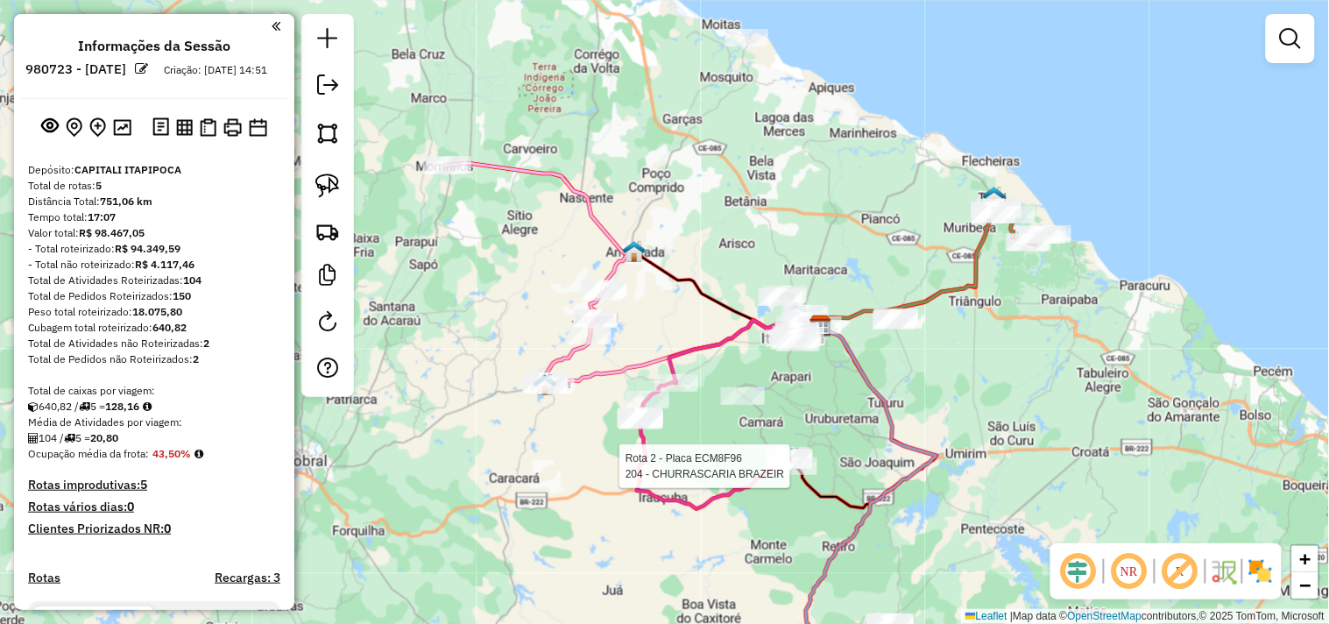
select select "**********"
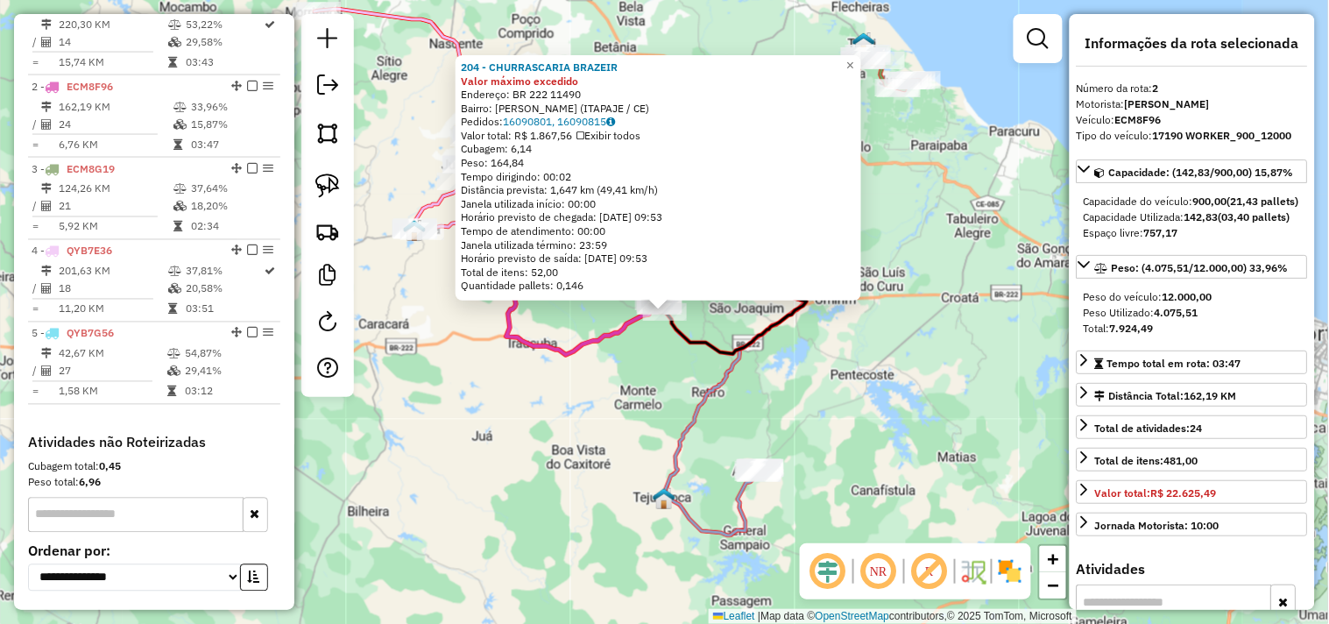
scroll to position [759, 0]
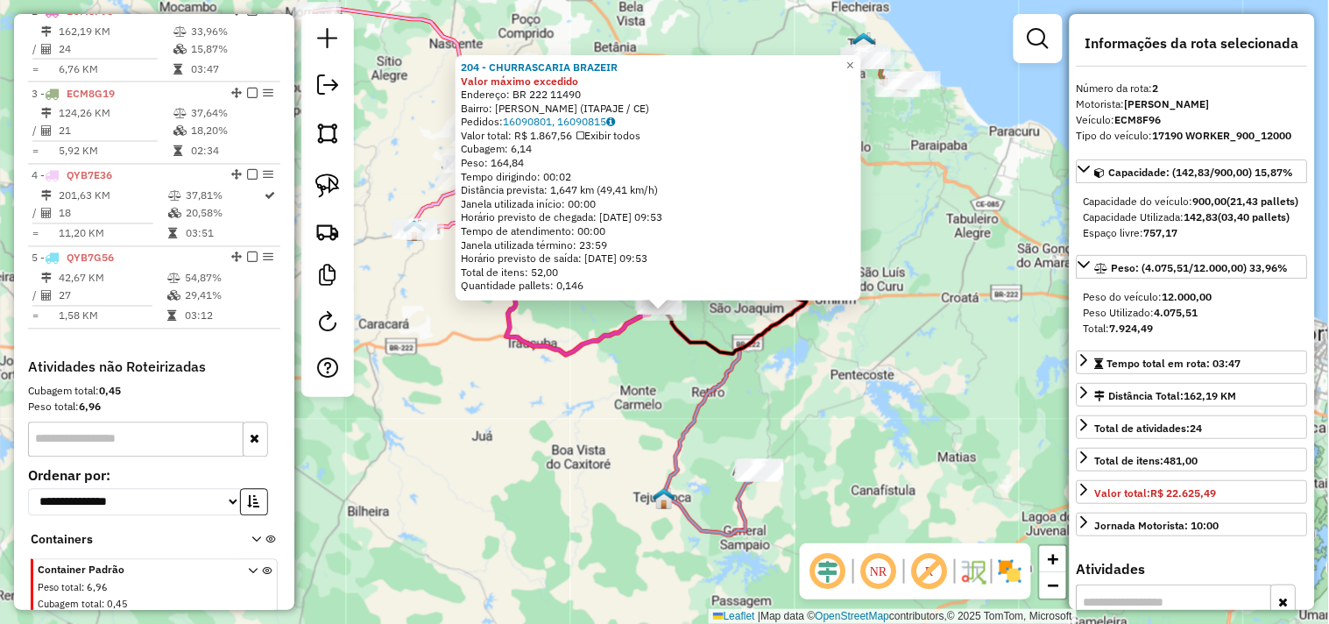
click at [654, 379] on div "204 - CHURRASCARIA BRAZEIR Valor máximo excedido Endereço: BR 222 11490 Bairro:…" at bounding box center [664, 312] width 1329 height 624
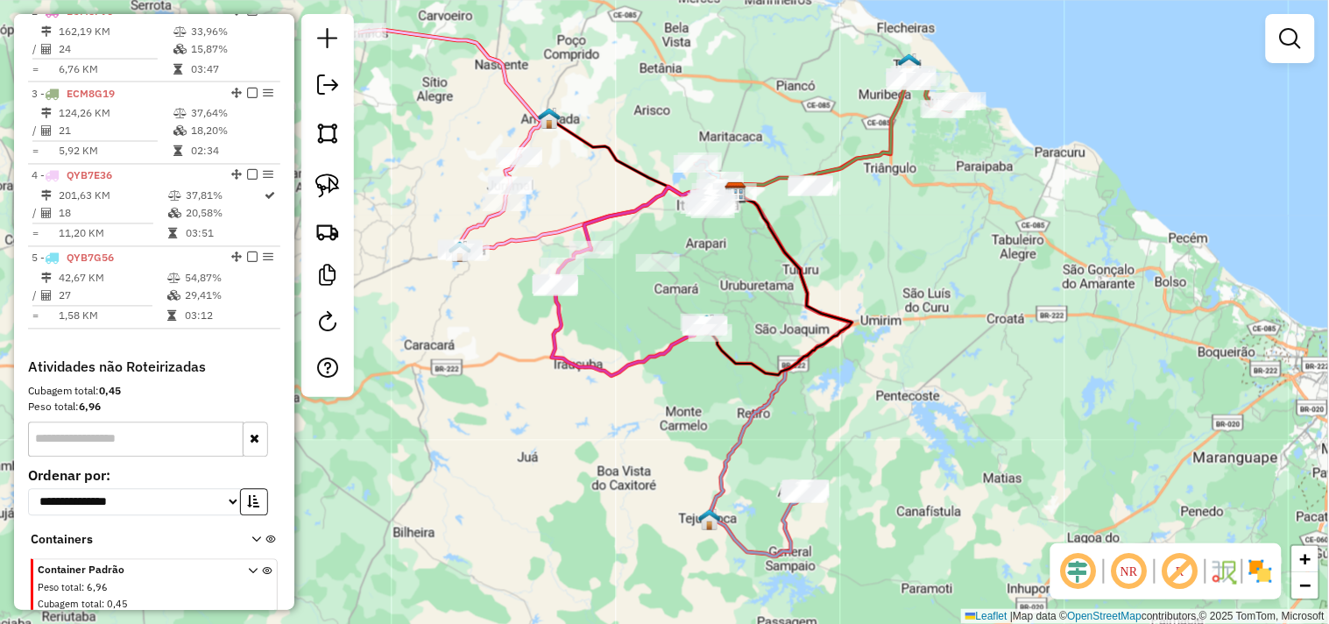
drag, startPoint x: 642, startPoint y: 418, endPoint x: 730, endPoint y: 452, distance: 94.1
click at [730, 452] on div "Janela de atendimento Grade de atendimento Capacidade Transportadoras Veículos …" at bounding box center [664, 312] width 1329 height 624
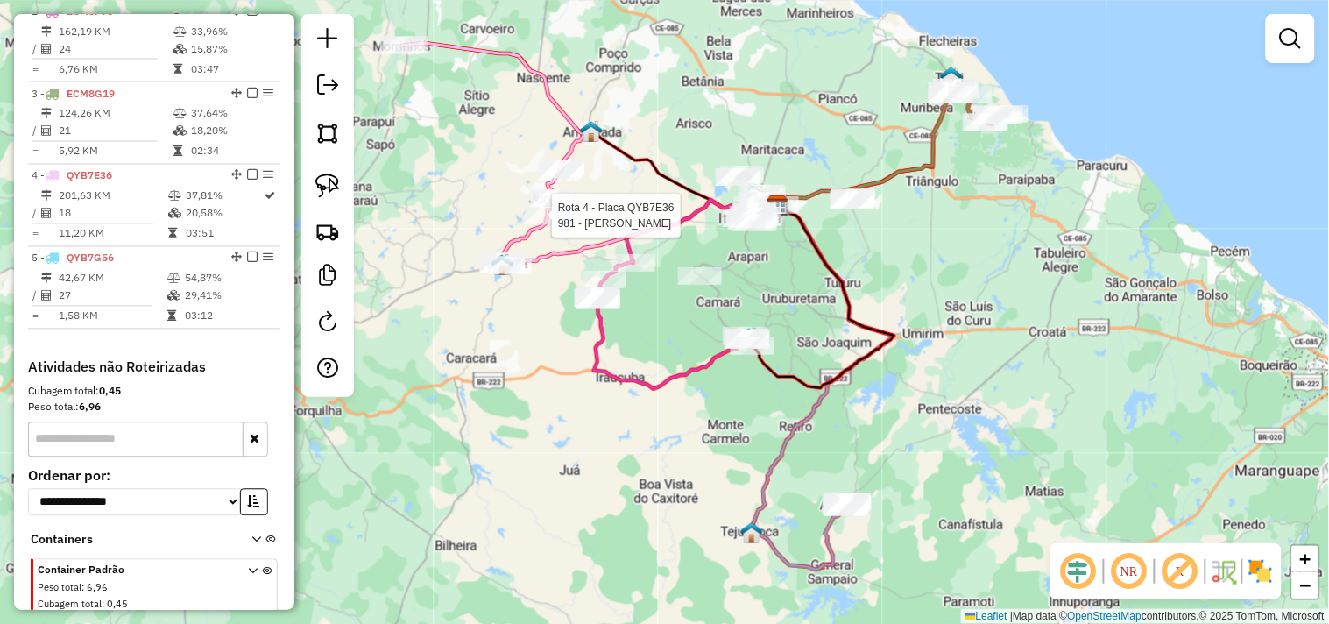
select select "**********"
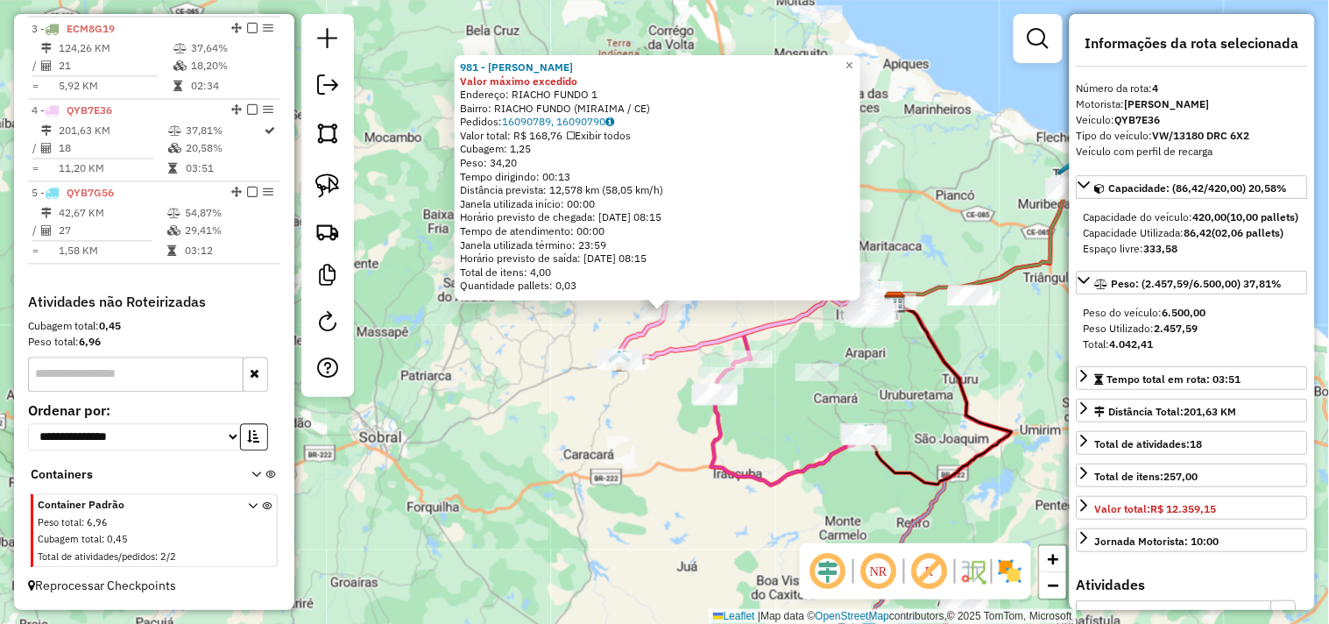
scroll to position [838, 0]
click at [649, 443] on div "981 - MERCADINHO SHALON Valor máximo excedido Endereço: RIACHO FUNDO 1 Bairro: …" at bounding box center [664, 312] width 1329 height 624
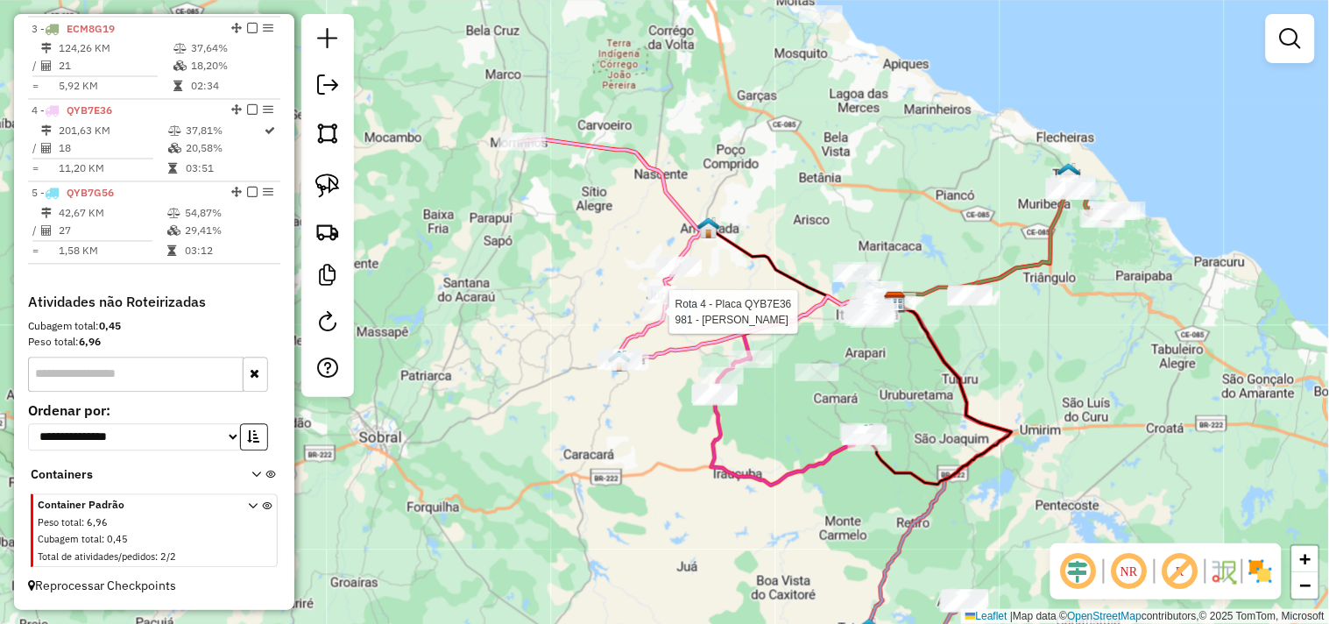
select select "**********"
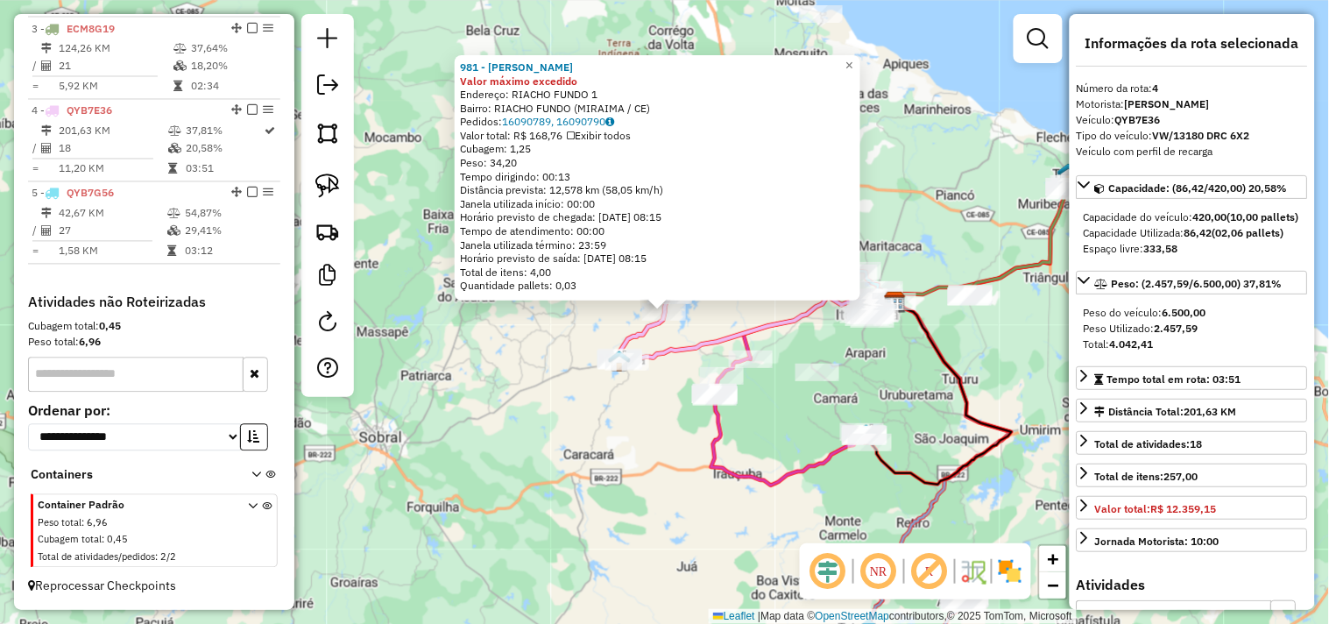
click at [645, 415] on div "981 - MERCADINHO SHALON Valor máximo excedido Endereço: RIACHO FUNDO 1 Bairro: …" at bounding box center [664, 312] width 1329 height 624
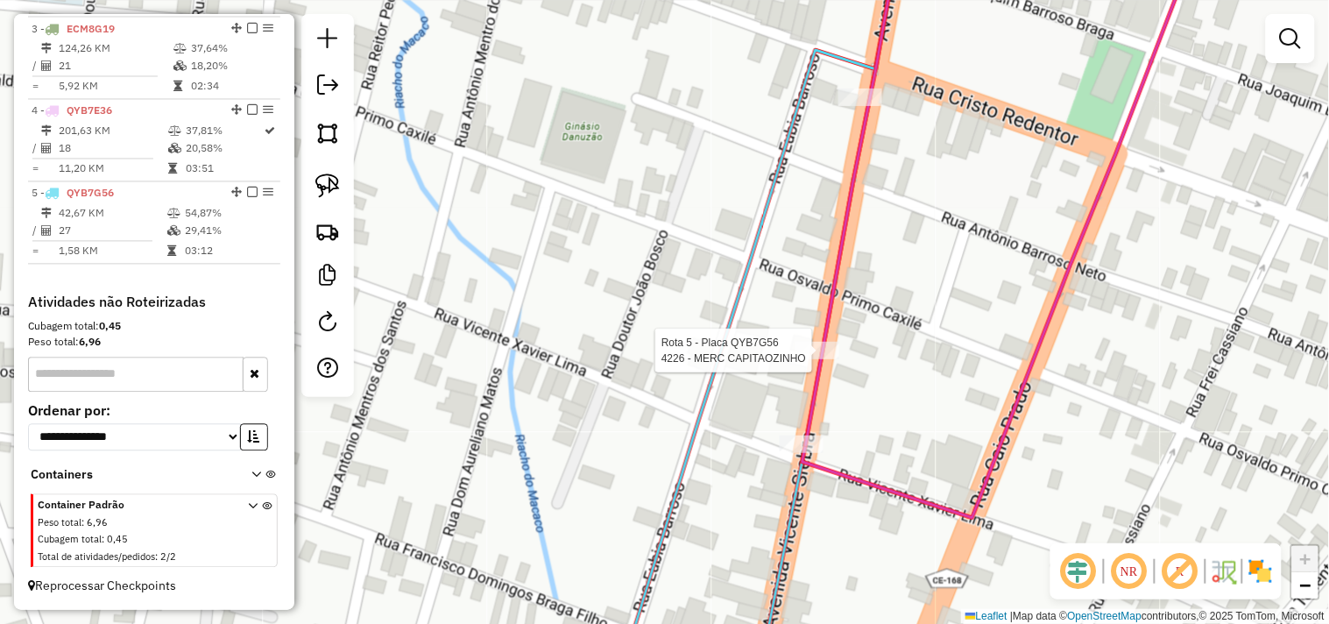
select select "**********"
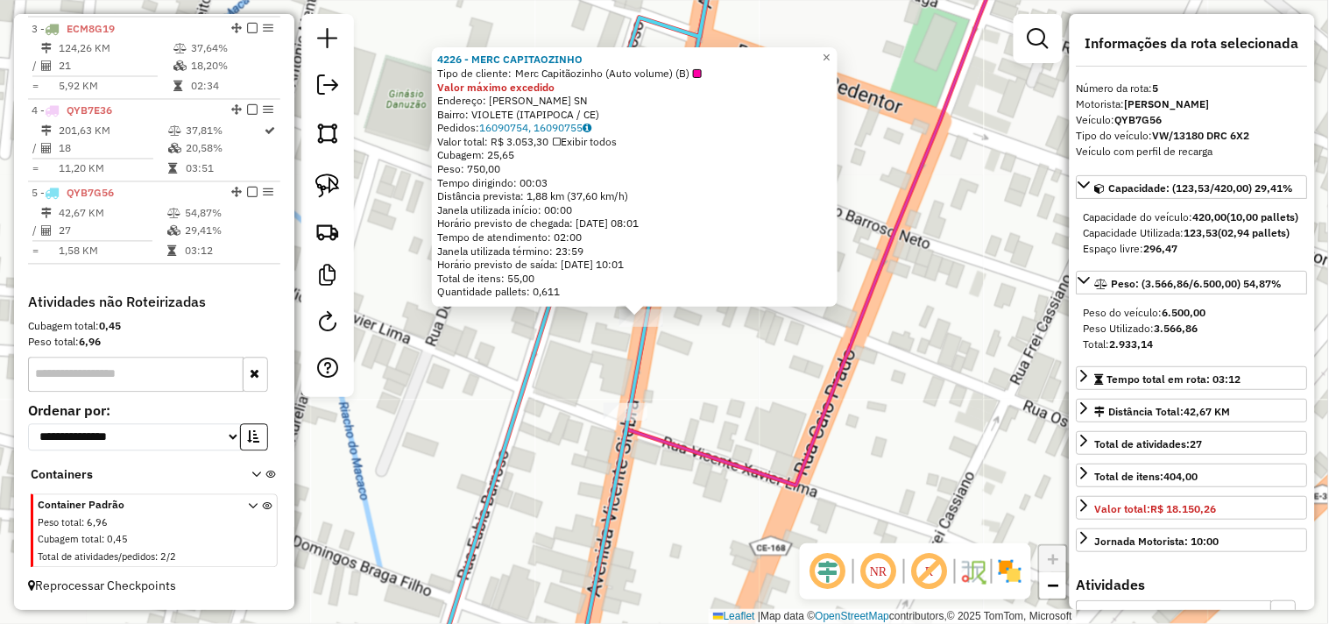
drag, startPoint x: 696, startPoint y: 358, endPoint x: 669, endPoint y: 363, distance: 26.8
click at [669, 363] on div "4226 - MERC CAPITAOZINHO Tipo de cliente: Merc Capitãozinho (Auto volume) (B) V…" at bounding box center [664, 312] width 1329 height 624
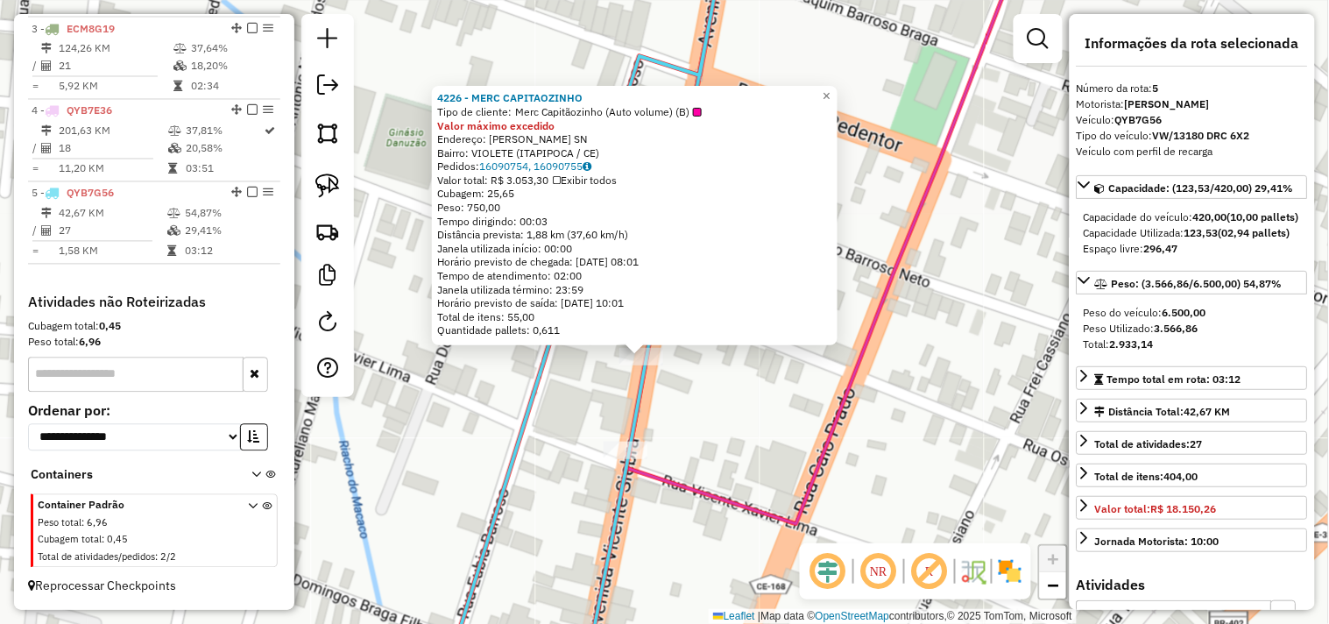
drag, startPoint x: 666, startPoint y: 369, endPoint x: 669, endPoint y: 409, distance: 40.4
click at [669, 409] on div "4226 - MERC CAPITAOZINHO Tipo de cliente: Merc Capitãozinho (Auto volume) (B) V…" at bounding box center [664, 312] width 1329 height 624
drag, startPoint x: 468, startPoint y: 207, endPoint x: 546, endPoint y: 241, distance: 85.1
click at [514, 212] on div "Peso: 750,00" at bounding box center [634, 209] width 395 height 14
click at [705, 387] on div "4226 - MERC CAPITAOZINHO Tipo de cliente: Merc Capitãozinho (Auto volume) (B) V…" at bounding box center [664, 312] width 1329 height 624
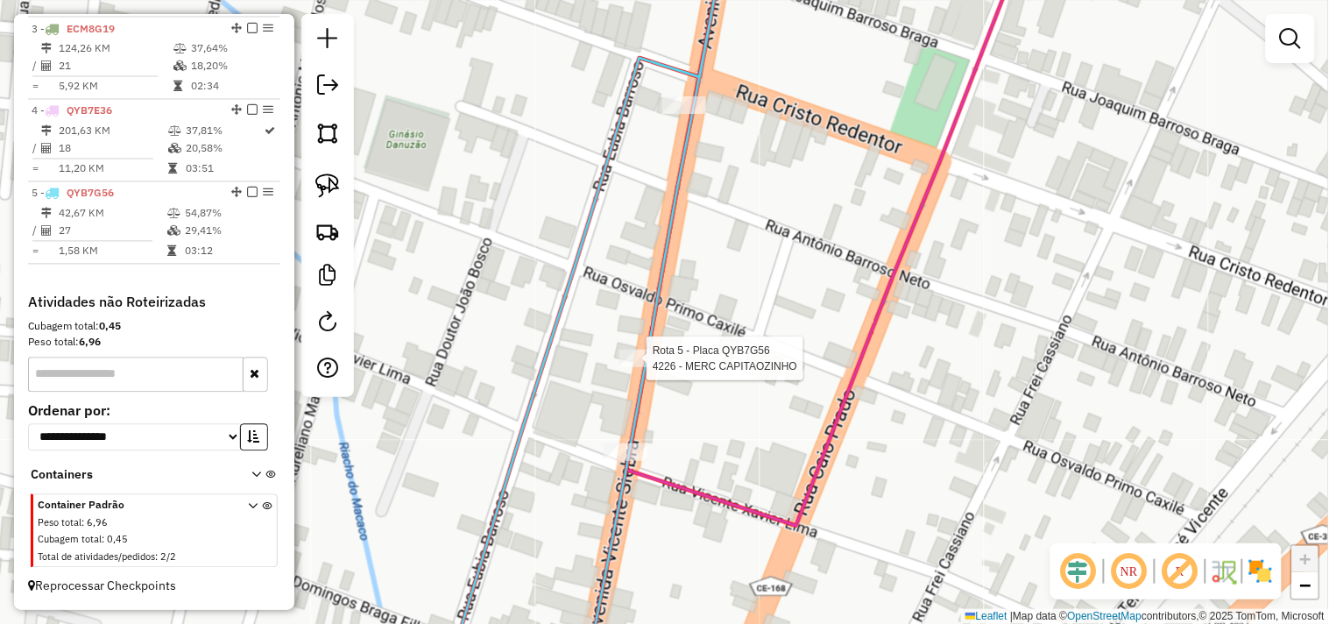
select select "**********"
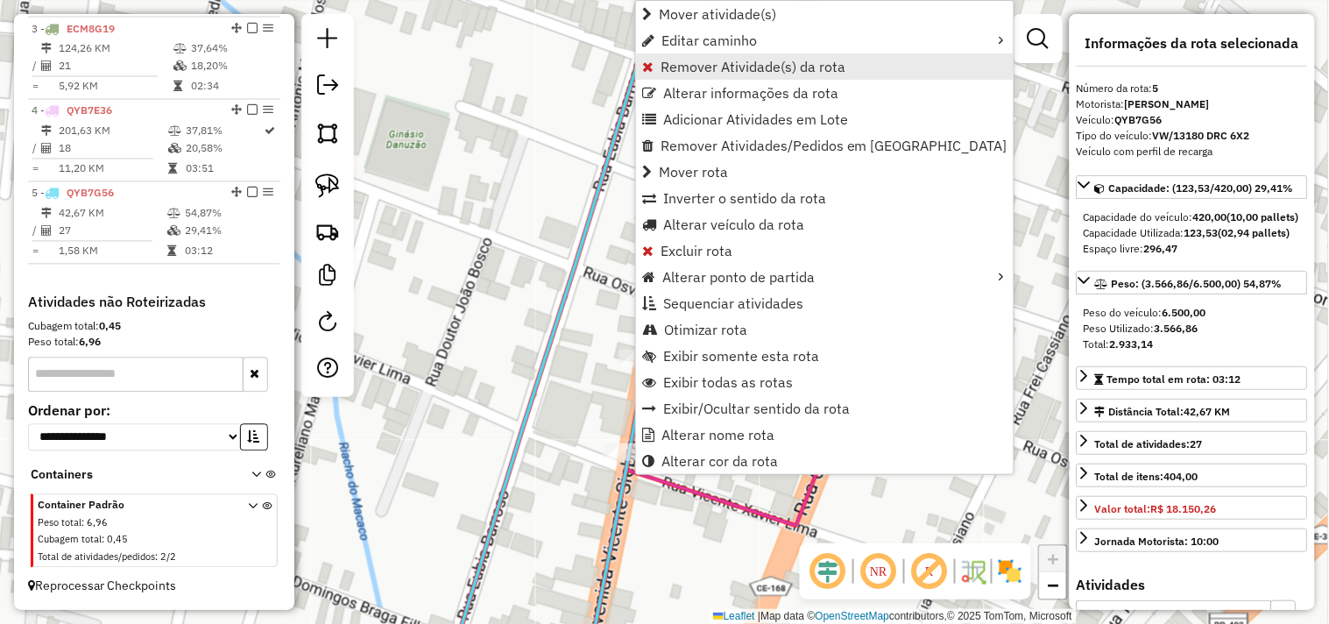
click at [676, 68] on span "Remover Atividade(s) da rota" at bounding box center [753, 67] width 185 height 14
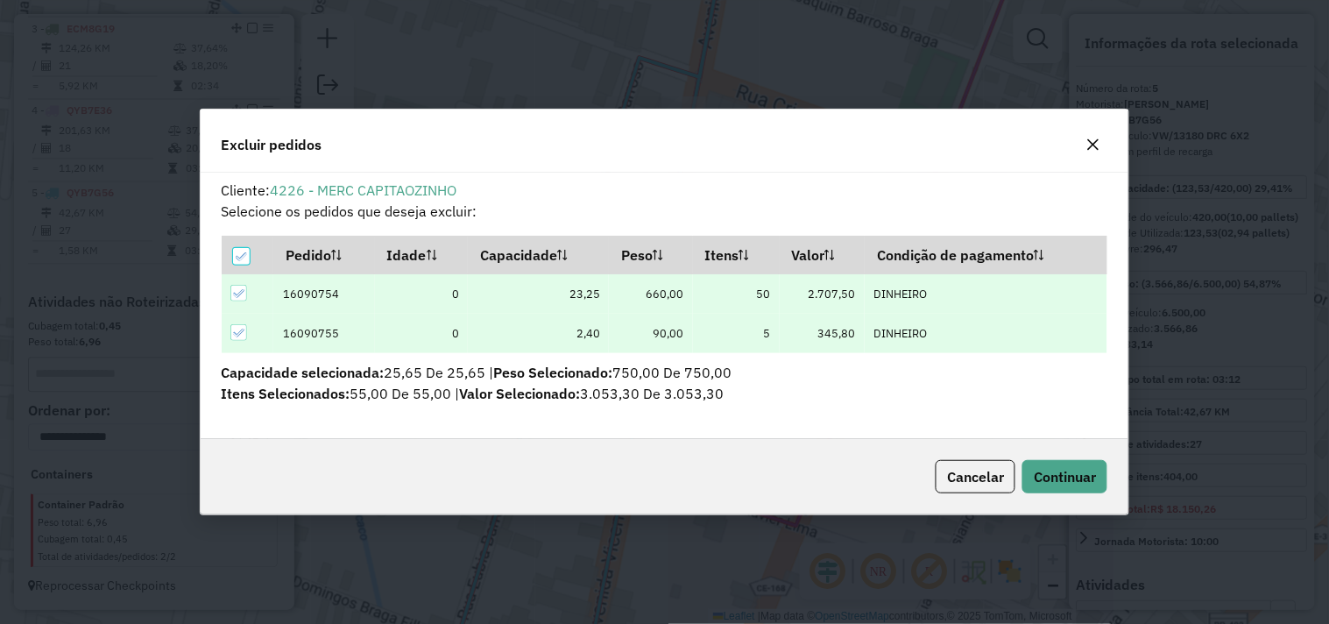
scroll to position [10, 4]
click at [1059, 483] on span "Continuar" at bounding box center [1065, 477] width 62 height 18
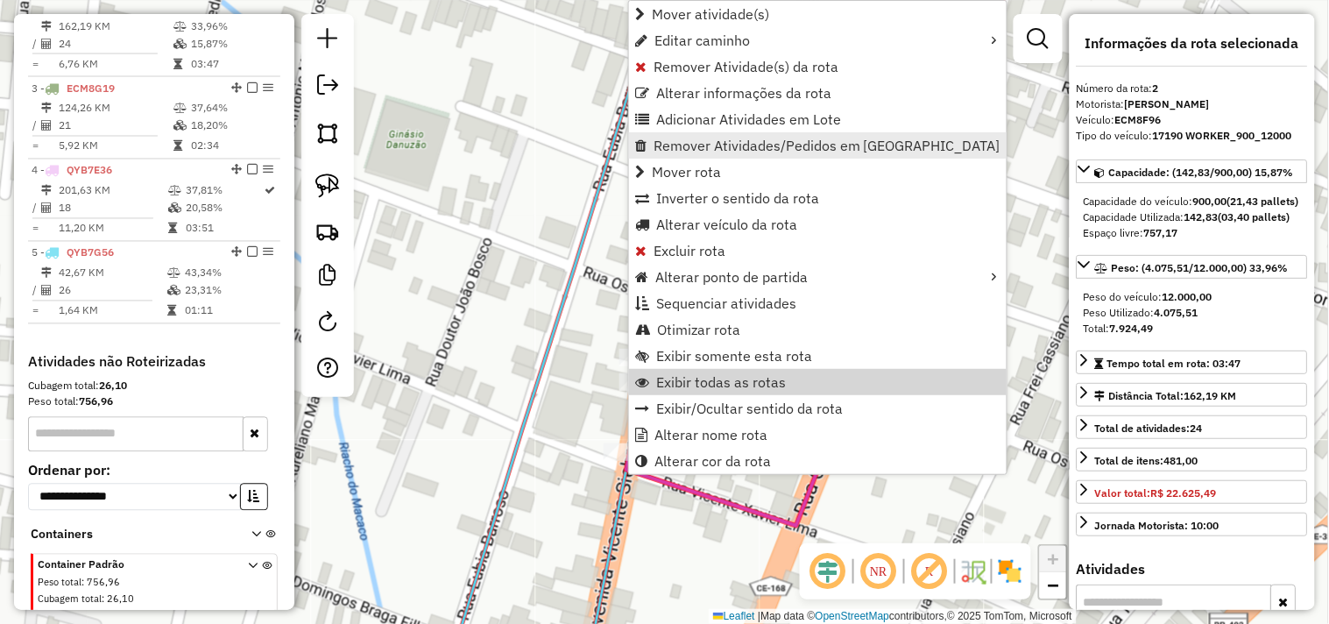
scroll to position [759, 0]
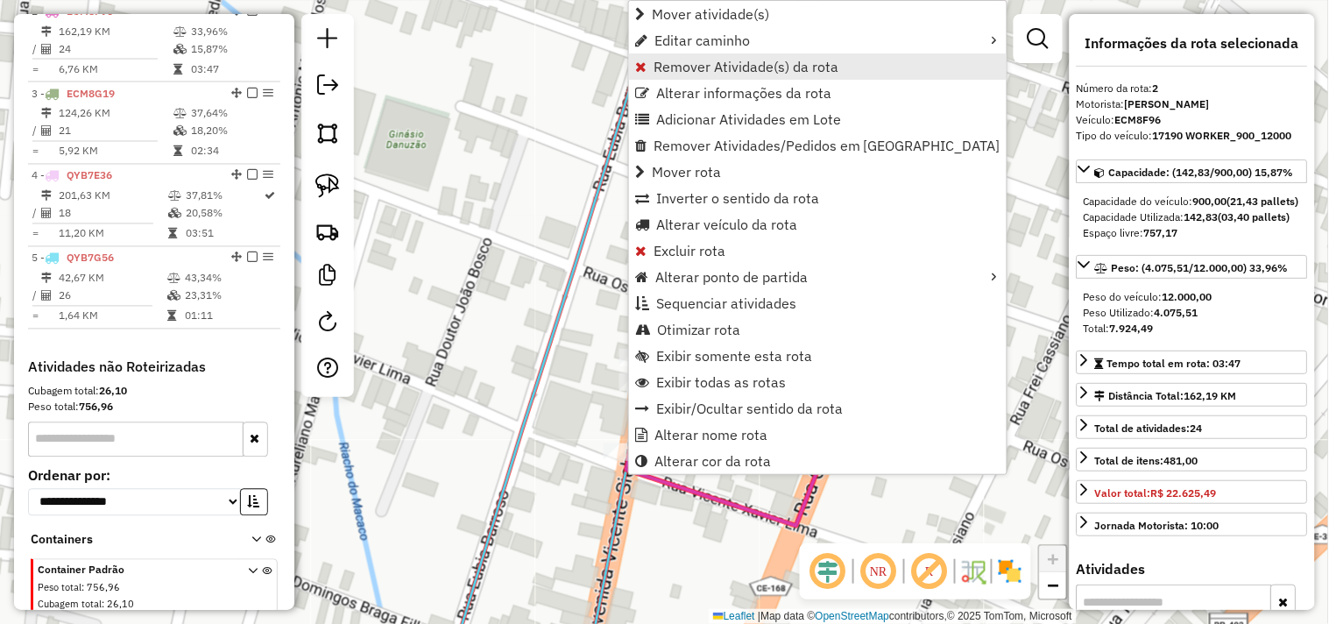
click at [667, 74] on span "Remover Atividade(s) da rota" at bounding box center [746, 67] width 185 height 14
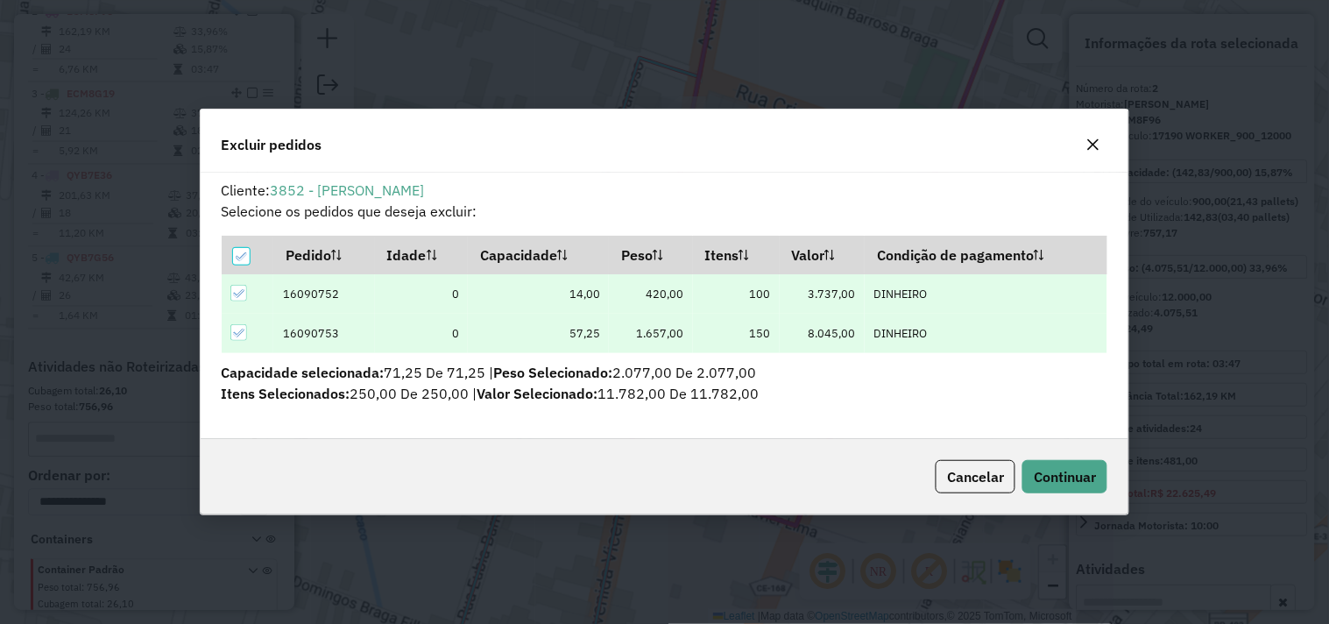
scroll to position [0, 0]
click at [1054, 468] on span "Continuar" at bounding box center [1065, 477] width 62 height 18
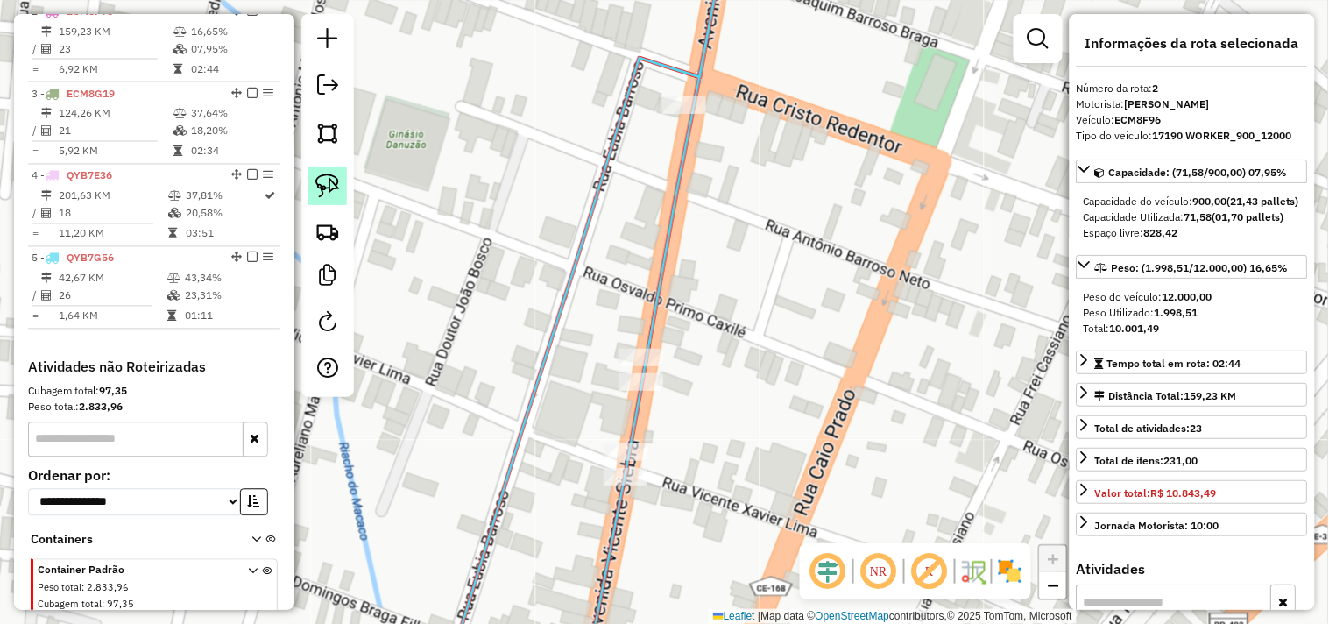
click at [319, 185] on img at bounding box center [327, 185] width 25 height 25
drag, startPoint x: 607, startPoint y: 327, endPoint x: 588, endPoint y: 409, distance: 84.6
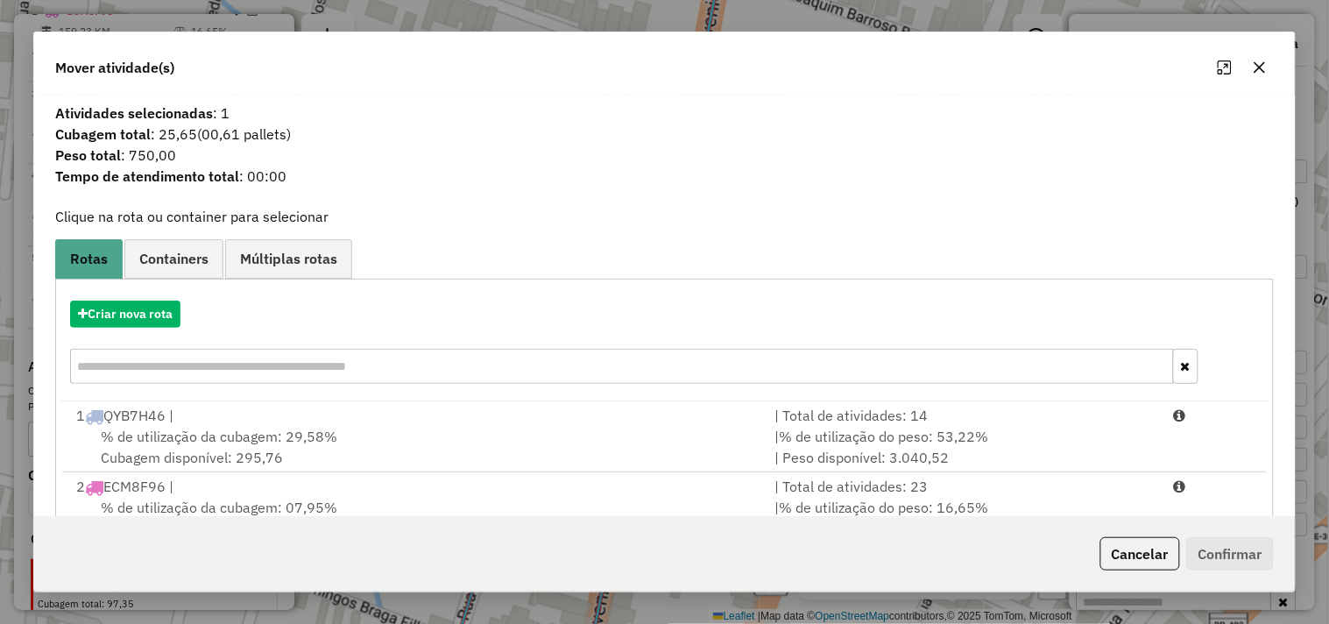
scroll to position [195, 0]
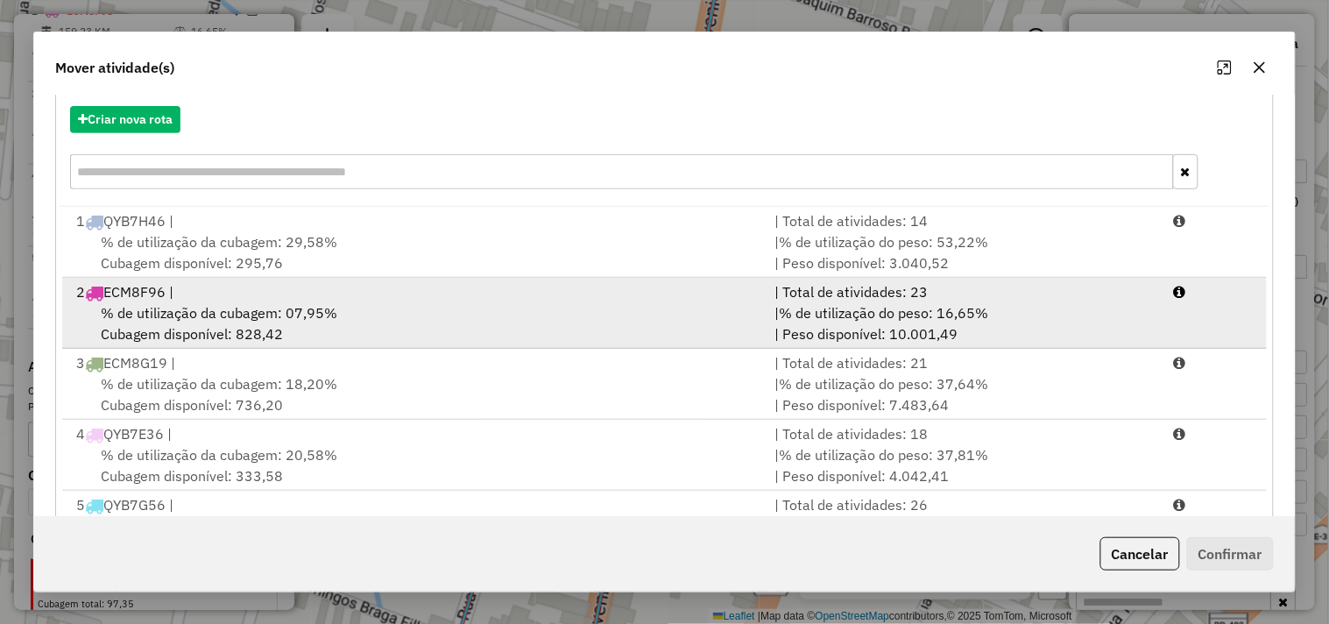
click at [177, 312] on span "% de utilização da cubagem: 07,95%" at bounding box center [219, 313] width 237 height 18
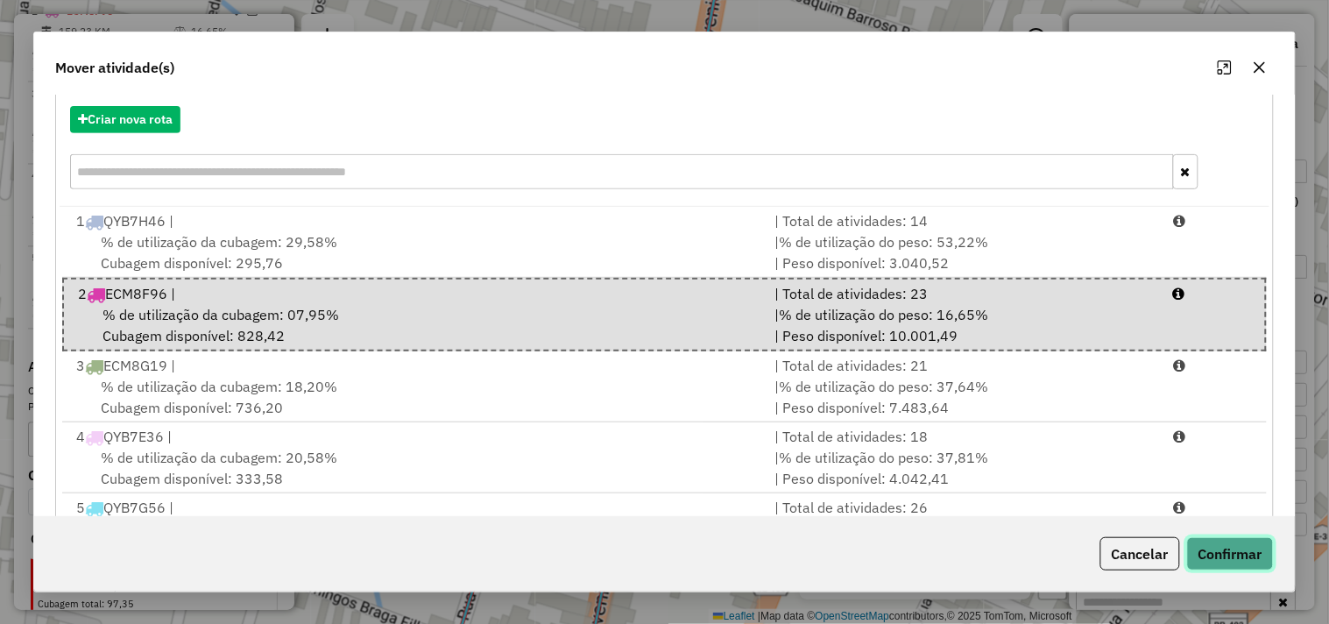
click at [1221, 563] on button "Confirmar" at bounding box center [1230, 553] width 87 height 33
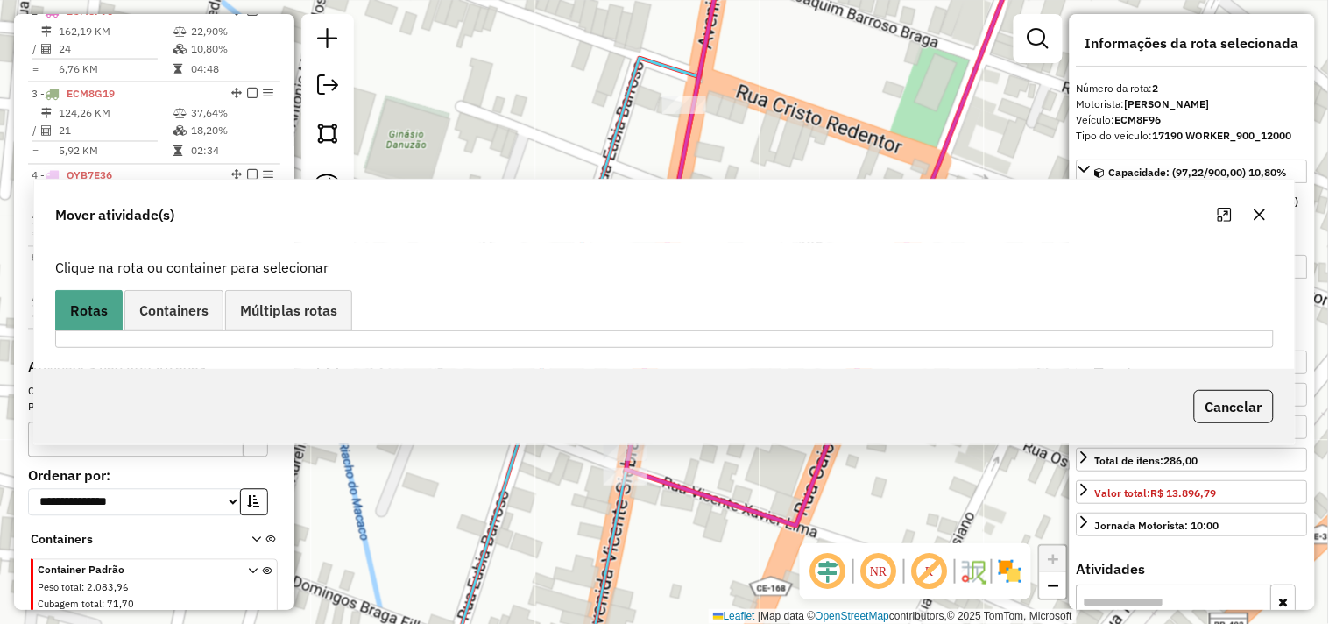
scroll to position [0, 0]
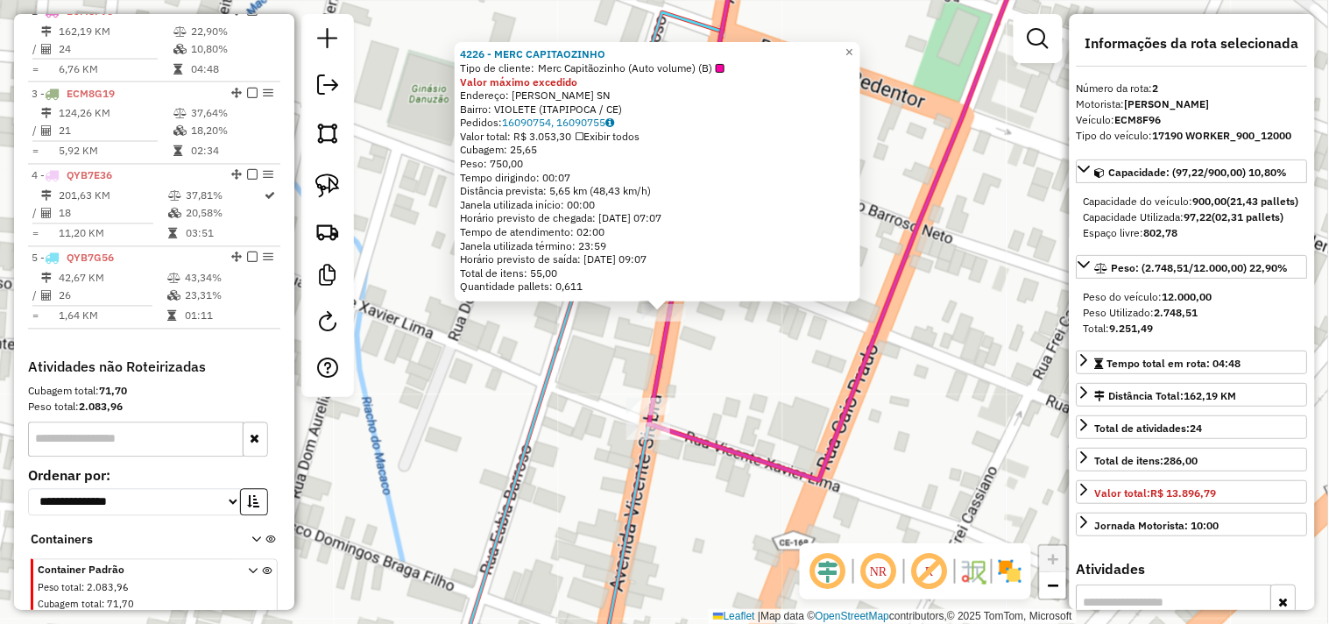
click at [761, 379] on div "4226 - MERC CAPITAOZINHO Tipo de cliente: Merc Capitãozinho (Auto volume) (B) V…" at bounding box center [664, 312] width 1329 height 624
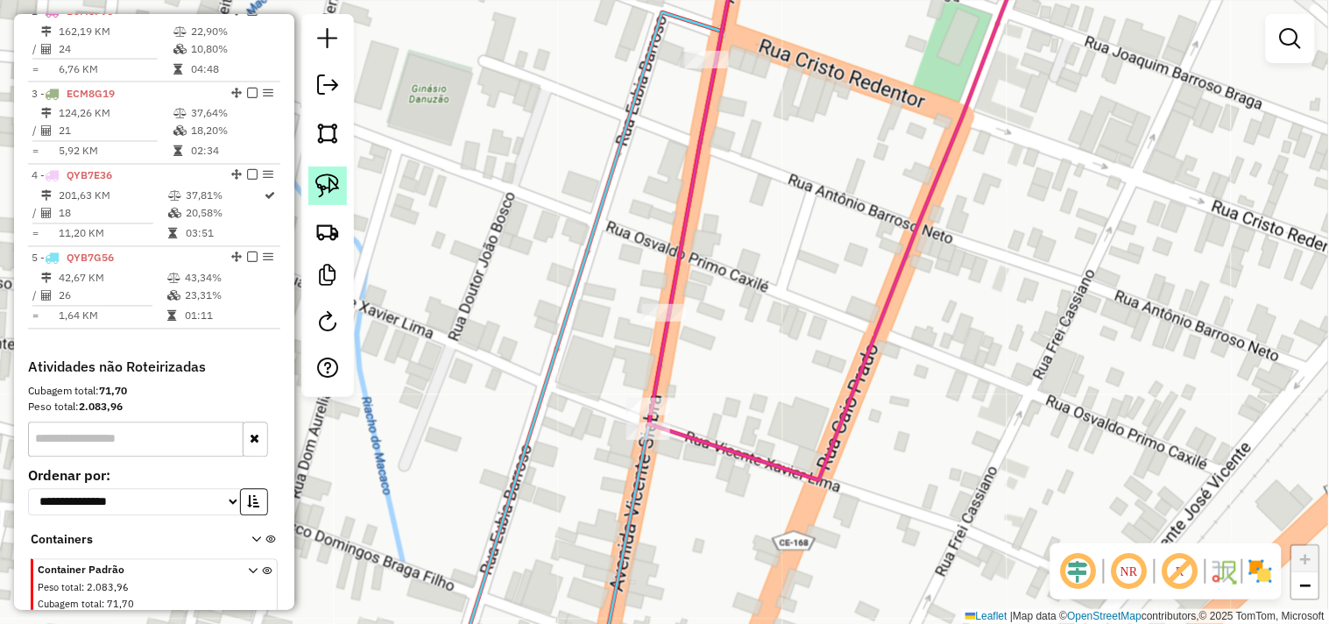
click at [324, 189] on img at bounding box center [327, 185] width 25 height 25
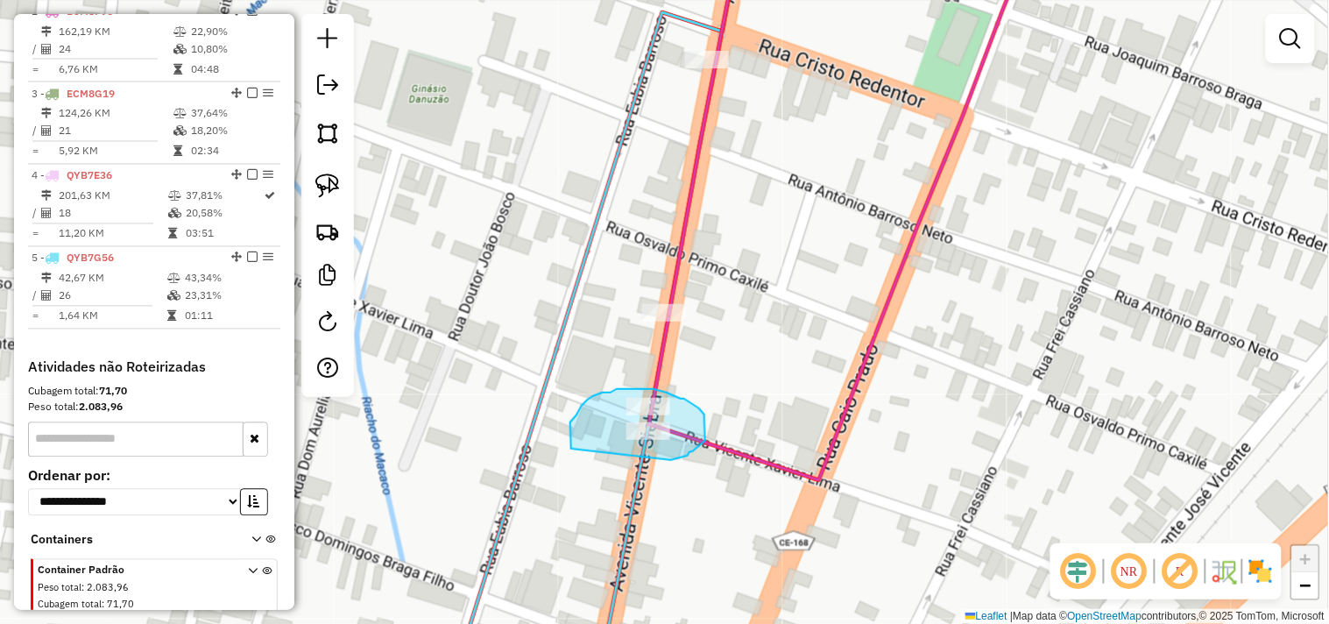
drag, startPoint x: 577, startPoint y: 449, endPoint x: 666, endPoint y: 461, distance: 90.2
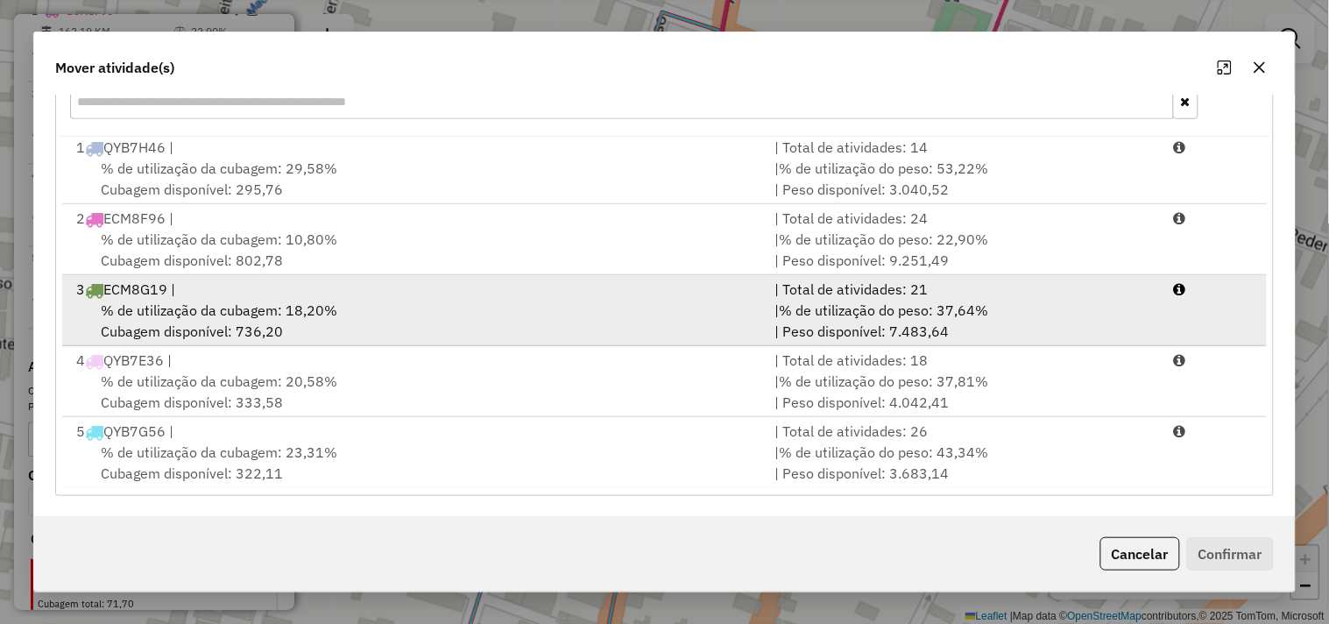
scroll to position [4, 0]
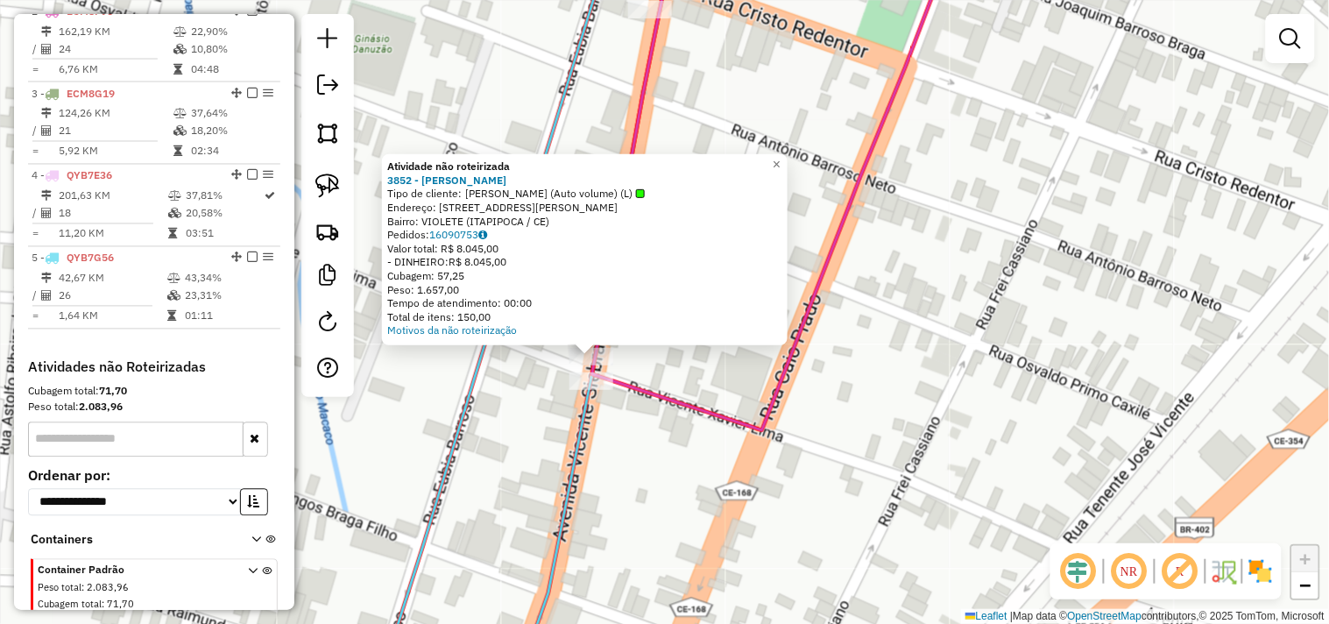
drag, startPoint x: 706, startPoint y: 403, endPoint x: 634, endPoint y: 447, distance: 84.9
click at [634, 447] on div "Atividade não roteirizada 3852 - JOHN WELLERSON Tipo de cliente: JOHN WELLERSON…" at bounding box center [664, 312] width 1329 height 624
click at [627, 431] on div "Atividade não roteirizada 3852 - JOHN WELLERSON Tipo de cliente: JOHN WELLERSON…" at bounding box center [664, 312] width 1329 height 624
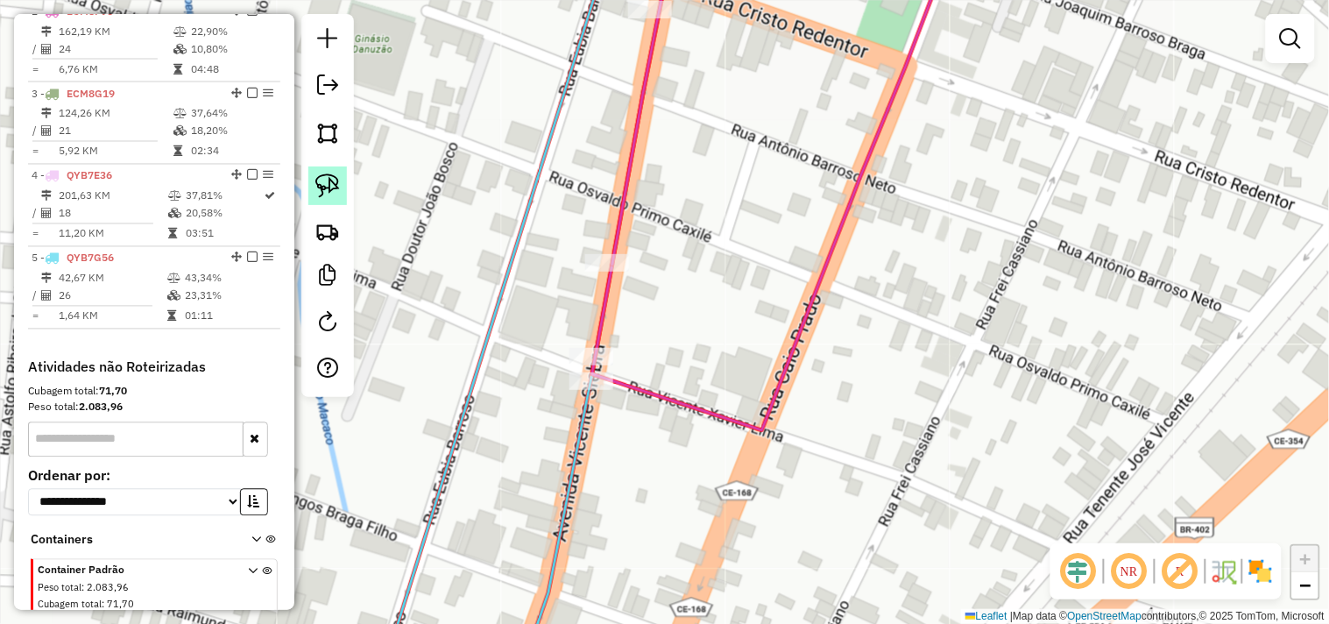
drag, startPoint x: 321, startPoint y: 190, endPoint x: 335, endPoint y: 191, distance: 14.0
click at [322, 189] on img at bounding box center [327, 185] width 25 height 25
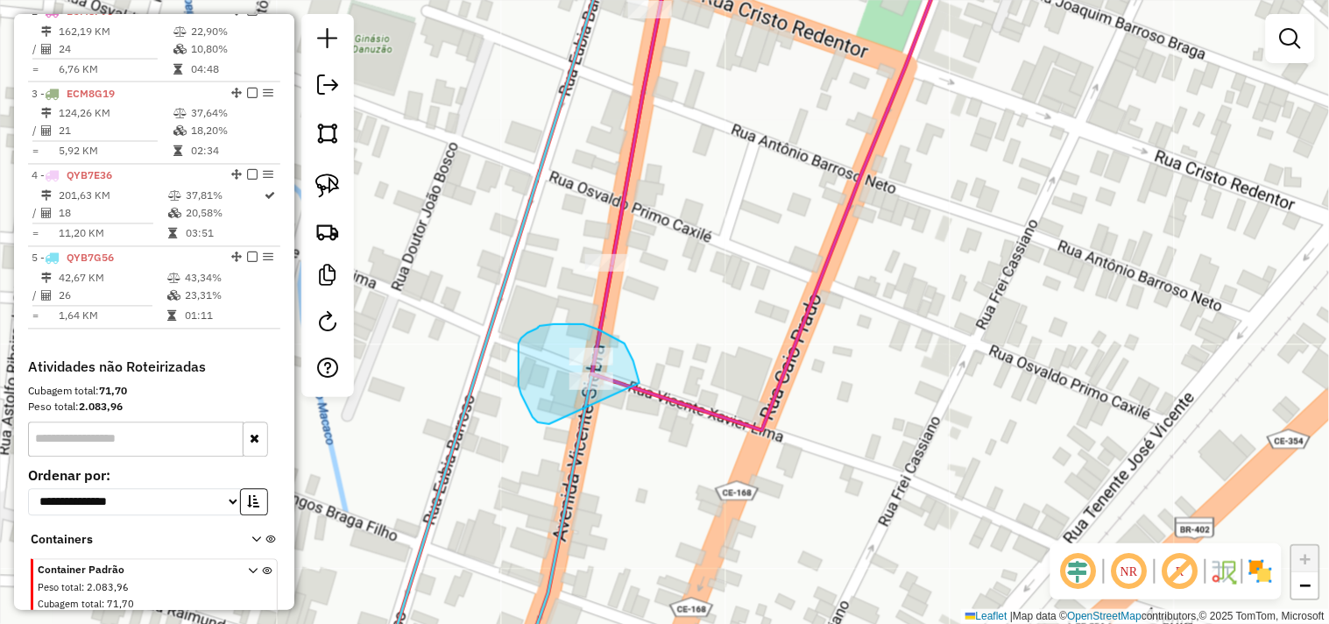
drag, startPoint x: 538, startPoint y: 422, endPoint x: 626, endPoint y: 439, distance: 89.2
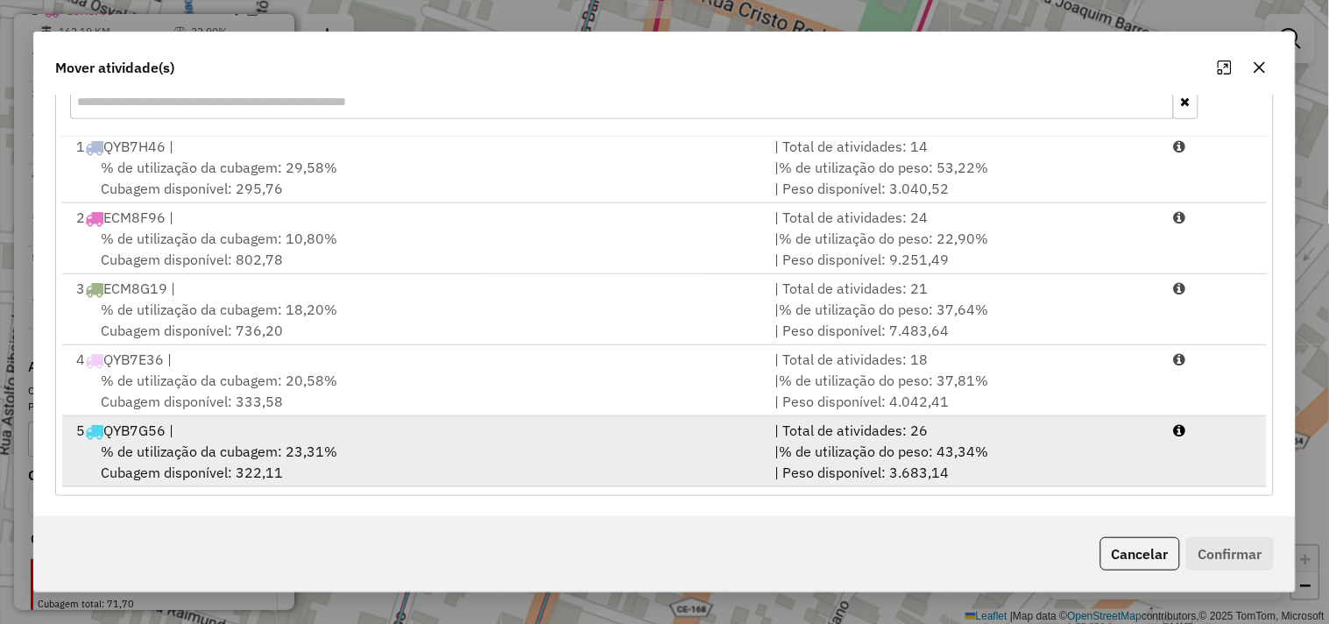
drag, startPoint x: 258, startPoint y: 443, endPoint x: 318, endPoint y: 444, distance: 60.5
click at [259, 444] on span "% de utilização da cubagem: 23,31%" at bounding box center [219, 452] width 237 height 18
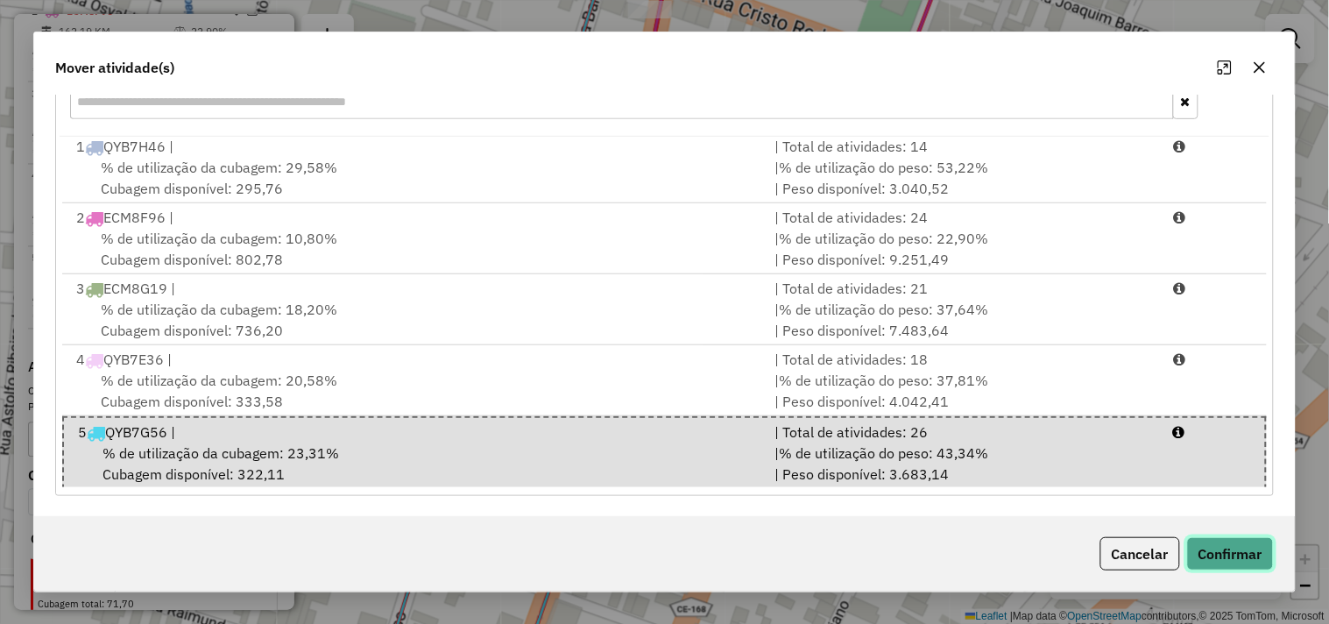
click at [1211, 552] on button "Confirmar" at bounding box center [1230, 553] width 87 height 33
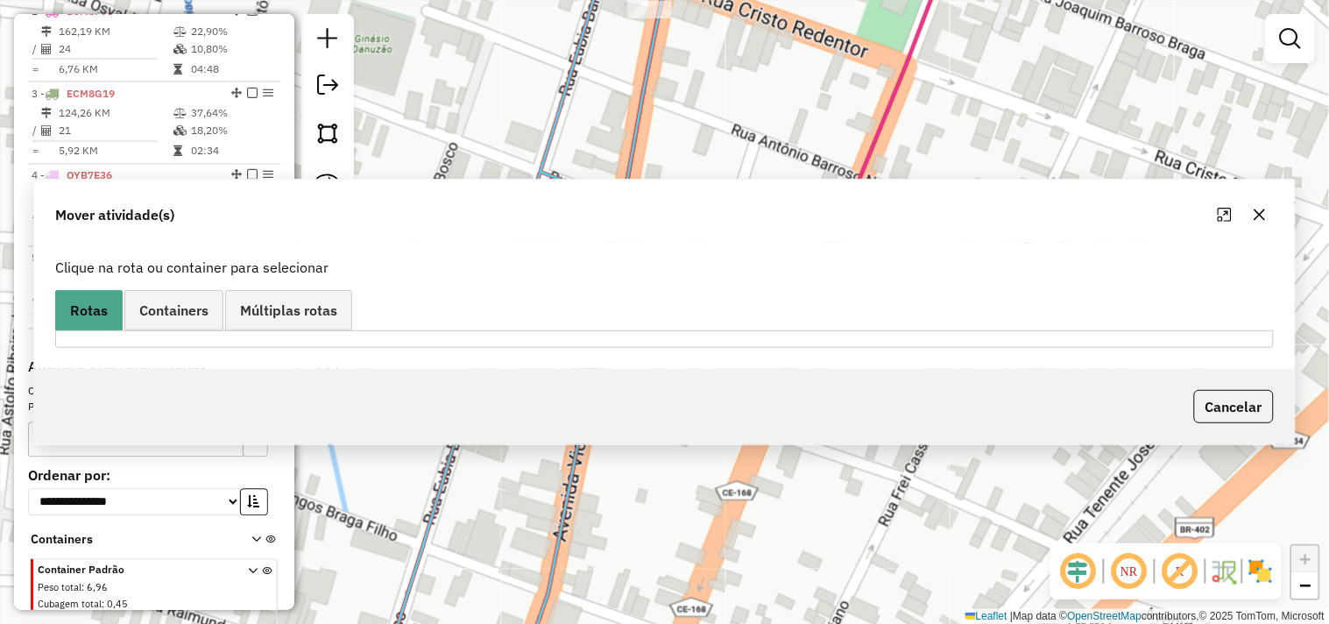
scroll to position [0, 0]
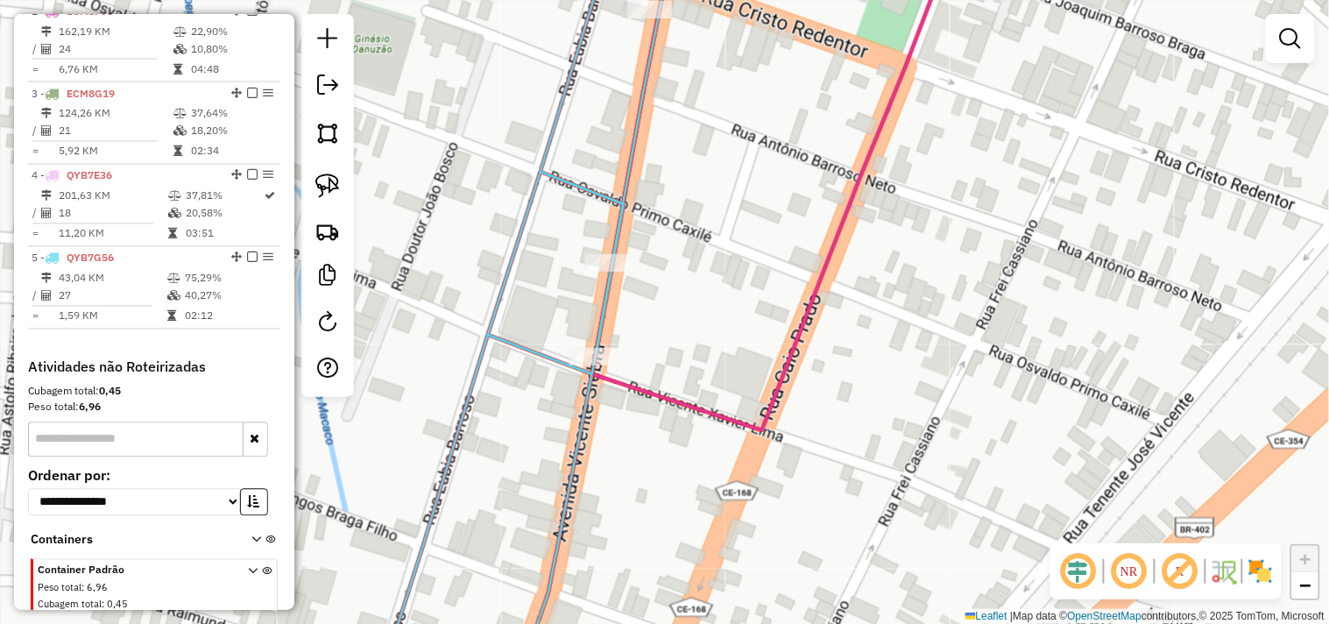
click at [601, 345] on icon at bounding box center [526, 312] width 295 height 748
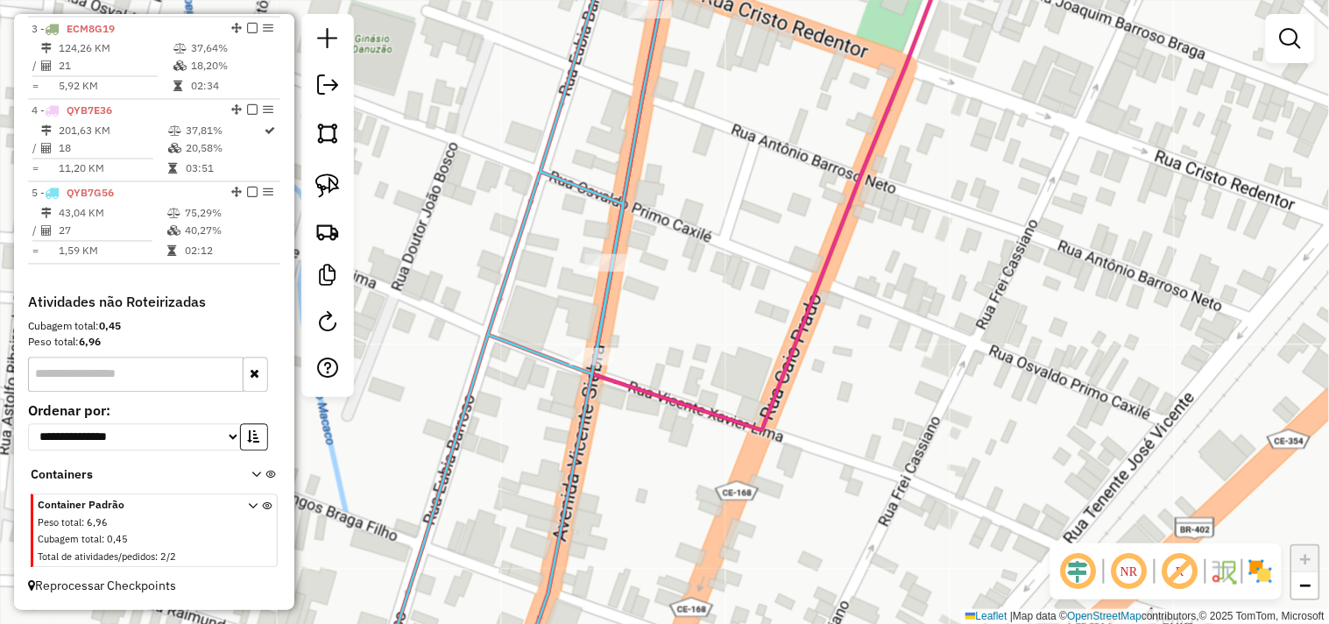
select select "**********"
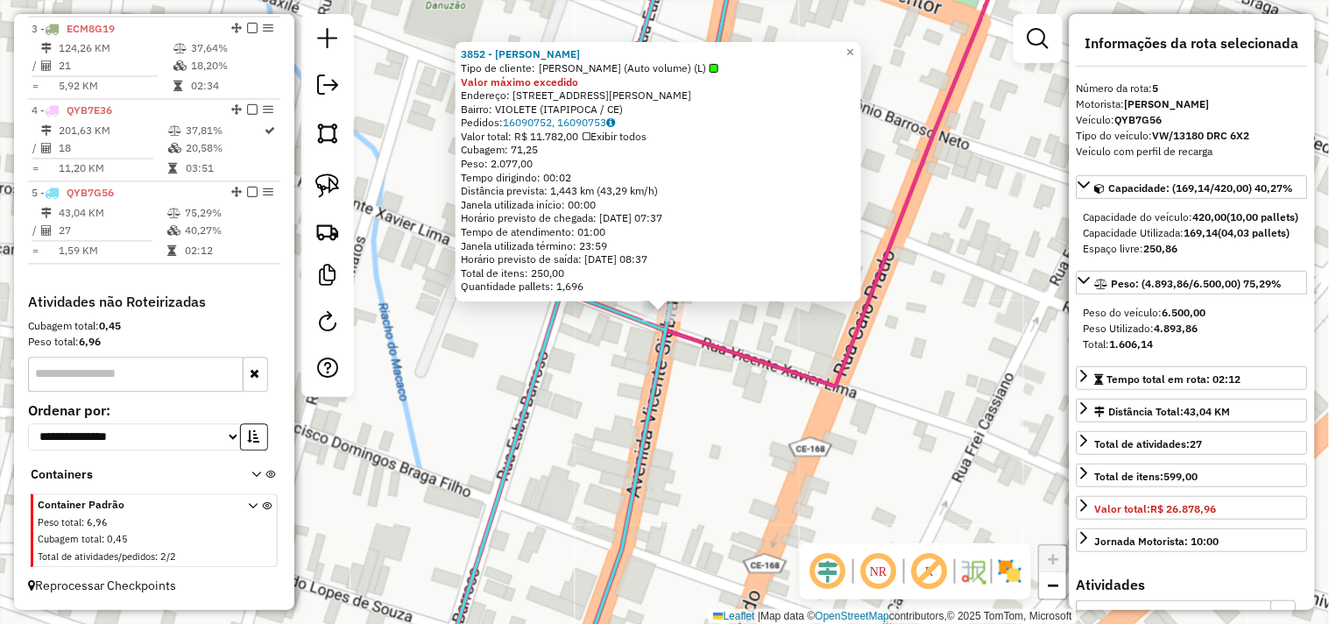
click at [736, 435] on div "3852 - JOHN WELLERSON Tipo de cliente: JOHN WELLERSON (Auto volume) (L) Valor m…" at bounding box center [664, 312] width 1329 height 624
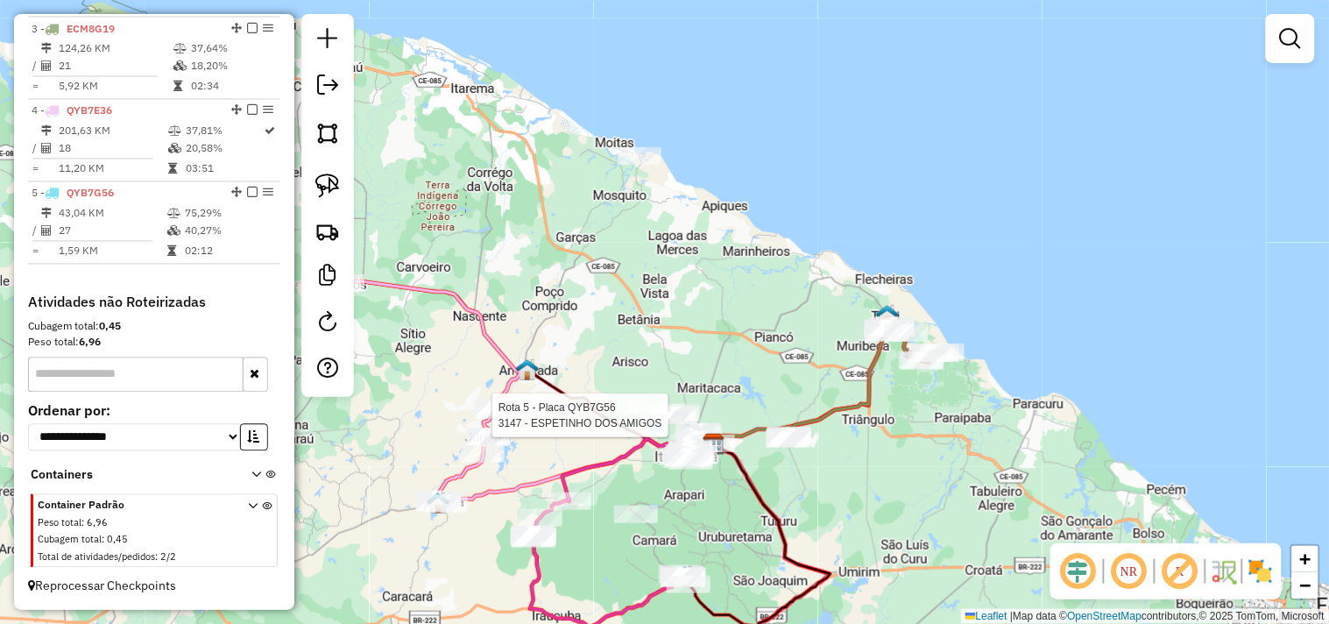
select select "**********"
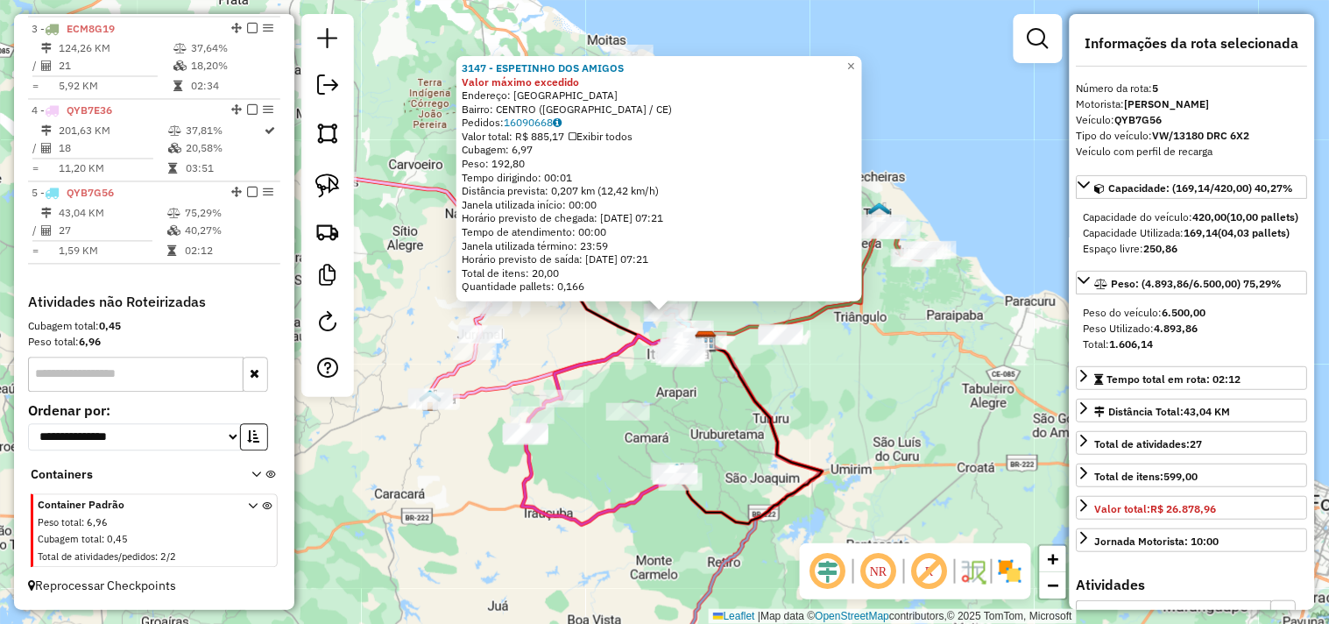
click at [716, 424] on div "3147 - ESPETINHO DOS AMIGOS Valor máximo excedido Endereço: LAGOA DA CRUZ SN Ba…" at bounding box center [664, 312] width 1329 height 624
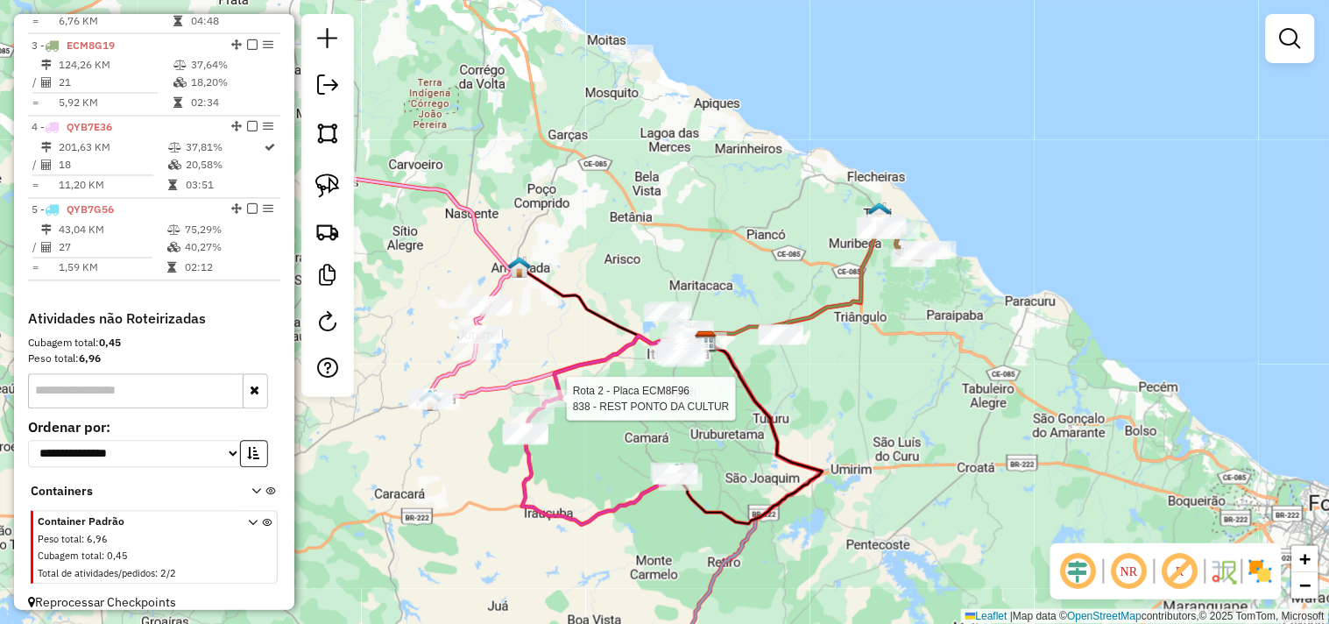
select select "**********"
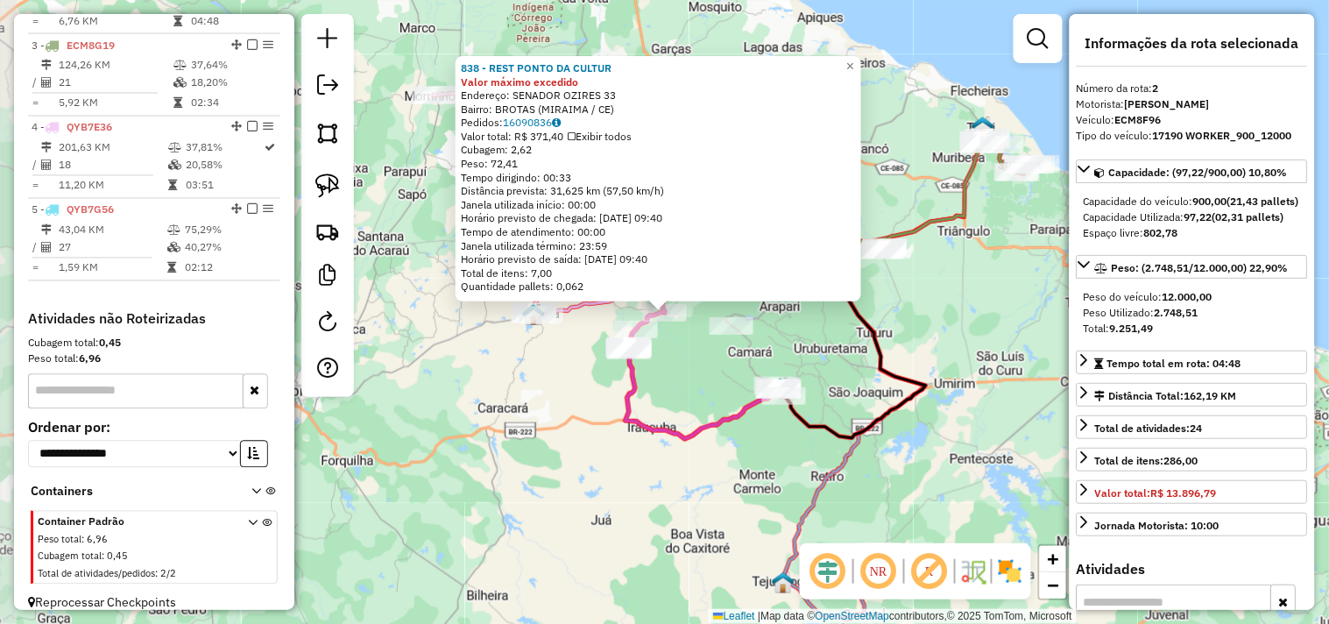
scroll to position [759, 0]
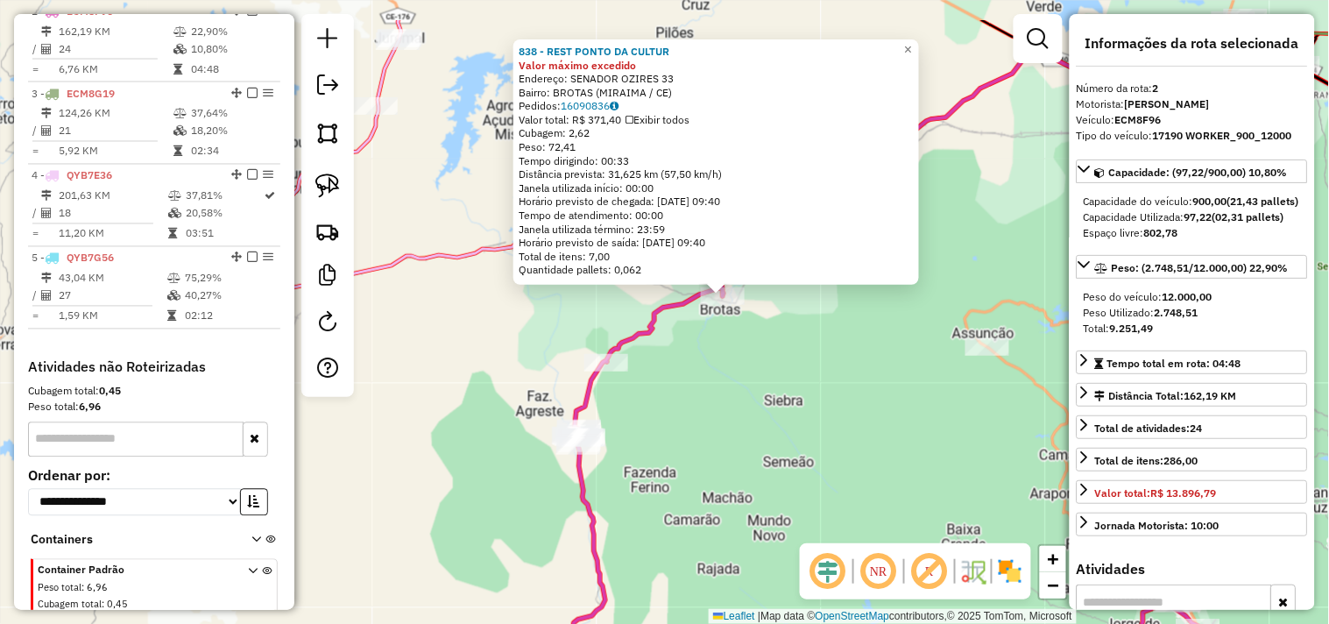
click at [777, 409] on div "838 - REST PONTO DA CULTUR Valor máximo excedido Endereço: SENADOR OZIRES 33 Ba…" at bounding box center [664, 312] width 1329 height 624
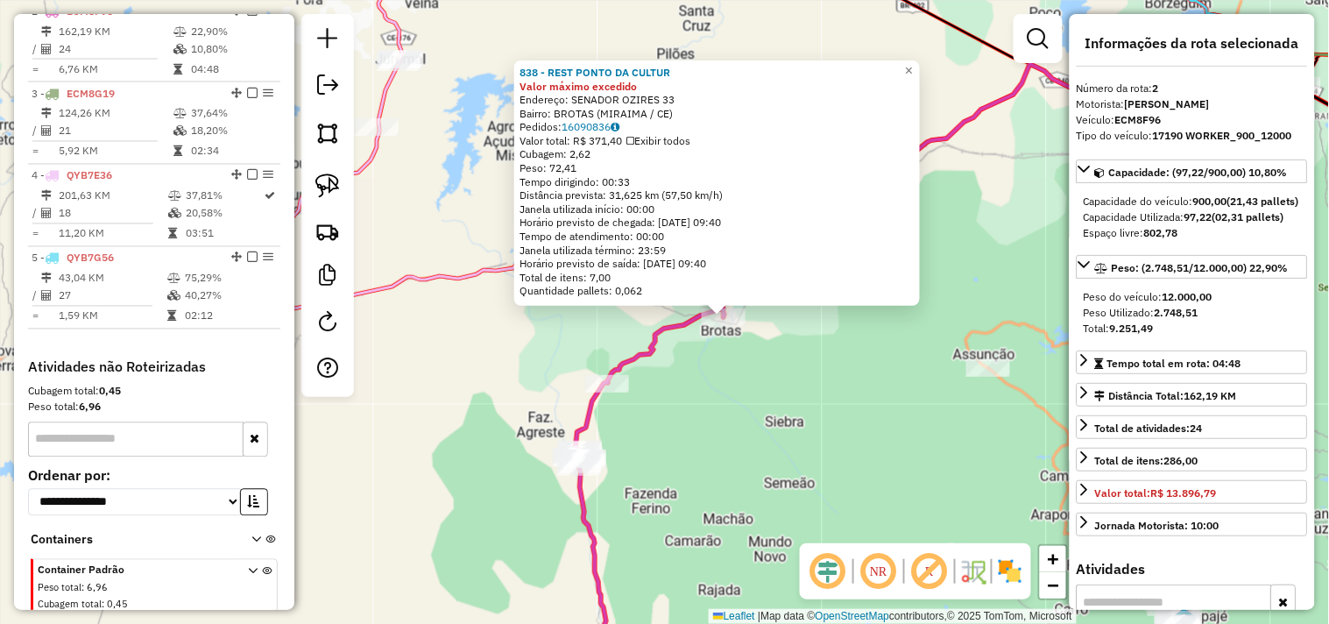
click at [776, 336] on div "838 - REST PONTO DA CULTUR Valor máximo excedido Endereço: SENADOR OZIRES 33 Ba…" at bounding box center [664, 312] width 1329 height 624
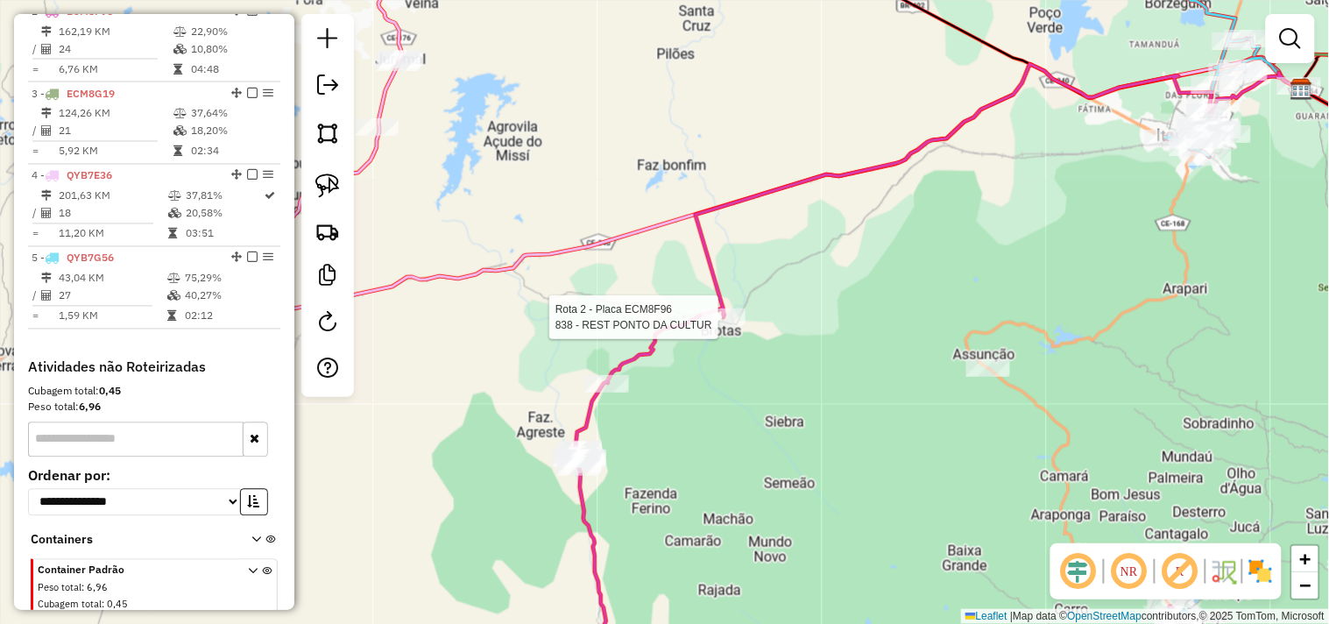
select select "**********"
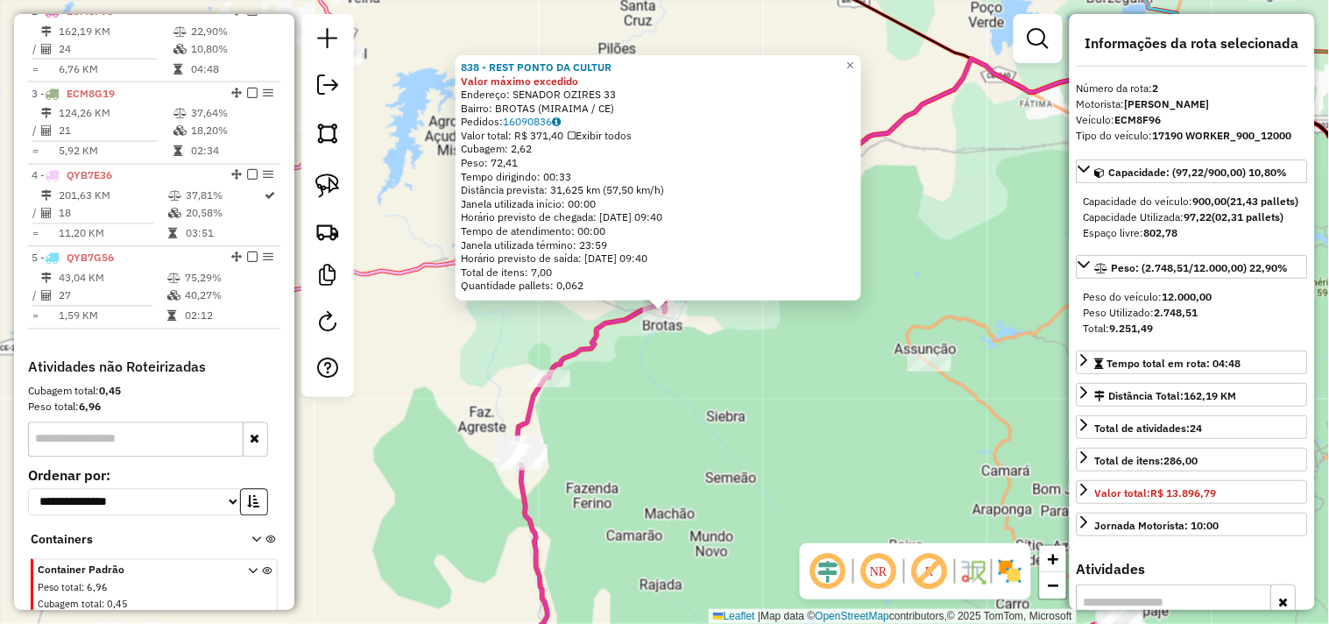
click at [754, 399] on div "838 - REST PONTO DA CULTUR Valor máximo excedido Endereço: SENADOR OZIRES 33 Ba…" at bounding box center [664, 312] width 1329 height 624
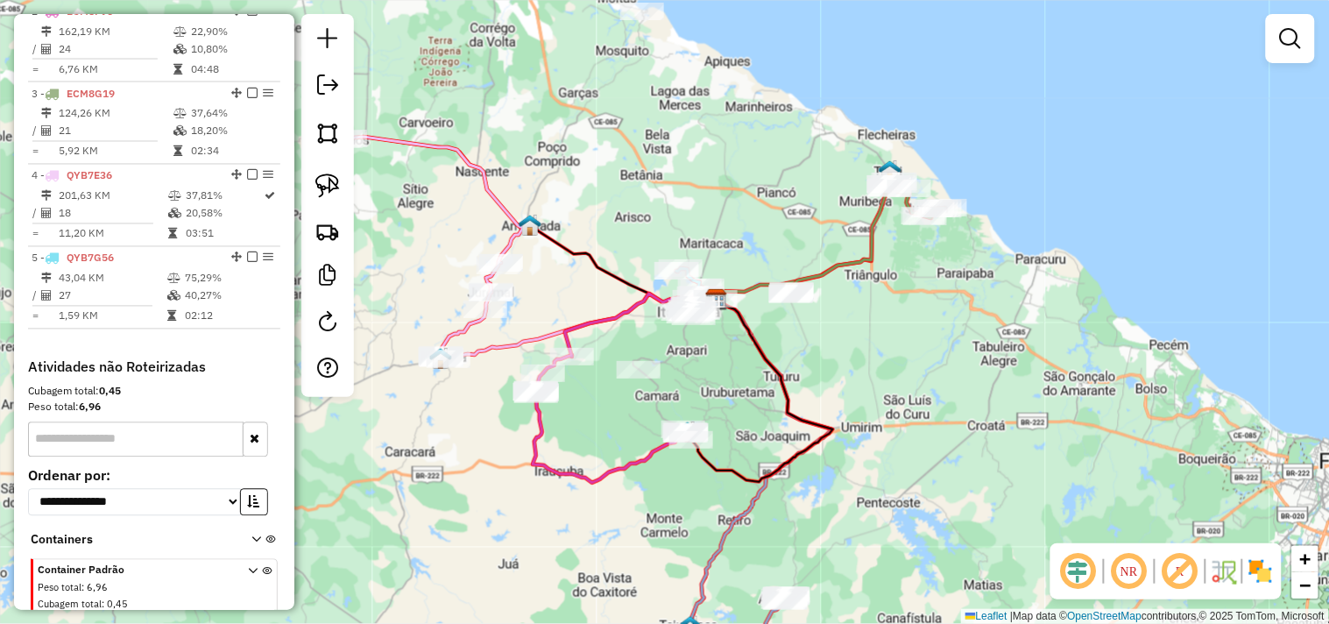
drag, startPoint x: 627, startPoint y: 445, endPoint x: 591, endPoint y: 404, distance: 54.1
click at [588, 410] on div "Janela de atendimento Grade de atendimento Capacidade Transportadoras Veículos …" at bounding box center [664, 312] width 1329 height 624
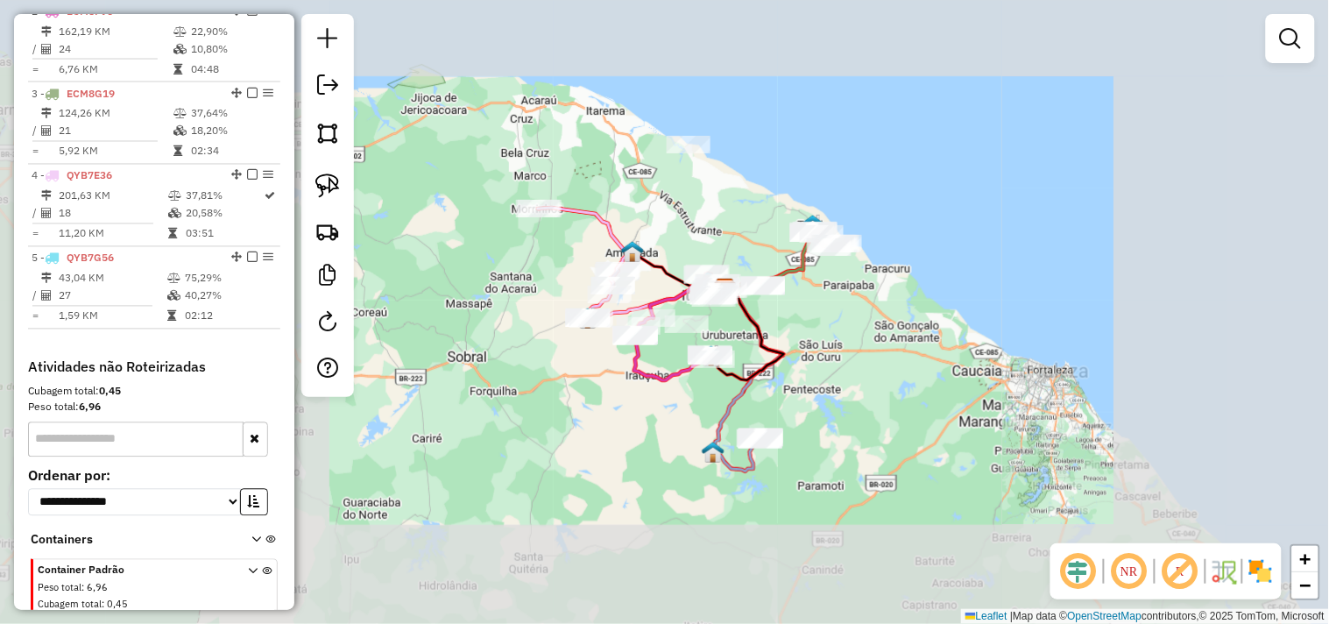
drag, startPoint x: 878, startPoint y: 352, endPoint x: 782, endPoint y: 380, distance: 99.5
click at [782, 380] on div "Janela de atendimento Grade de atendimento Capacidade Transportadoras Veículos …" at bounding box center [664, 312] width 1329 height 624
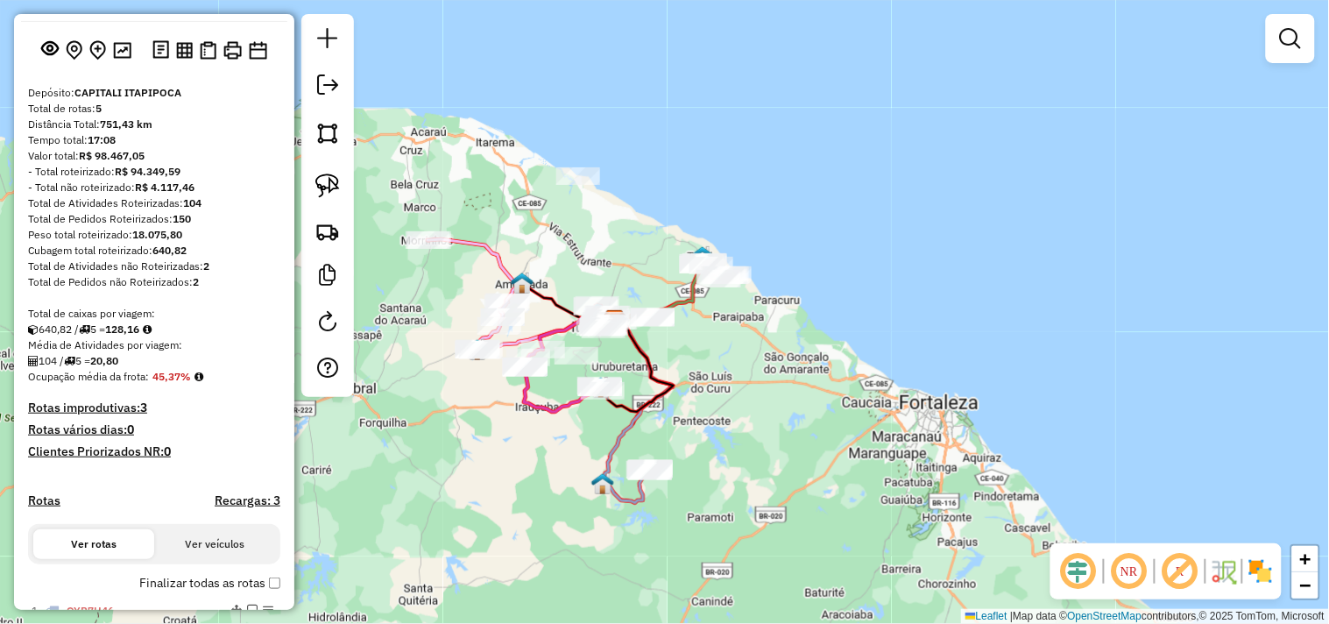
scroll to position [0, 0]
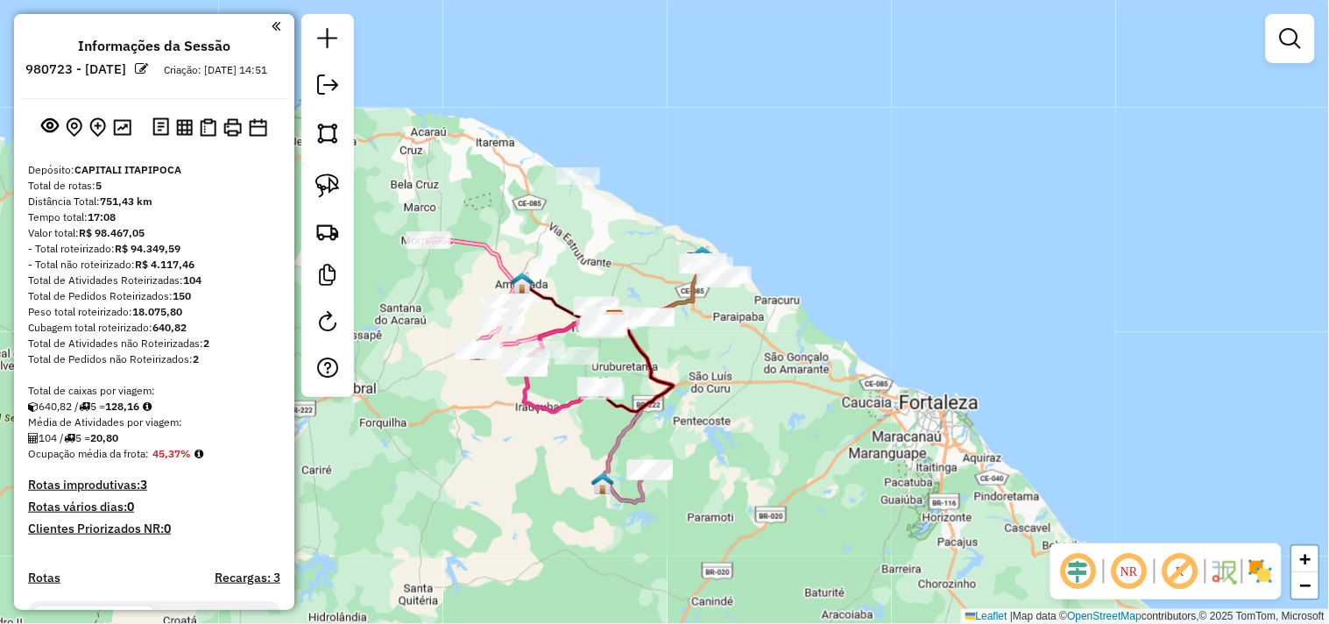
drag, startPoint x: 207, startPoint y: 277, endPoint x: 137, endPoint y: 279, distance: 70.1
click at [137, 273] on div "- Total não roteirizado: R$ 4.117,46" at bounding box center [154, 265] width 252 height 16
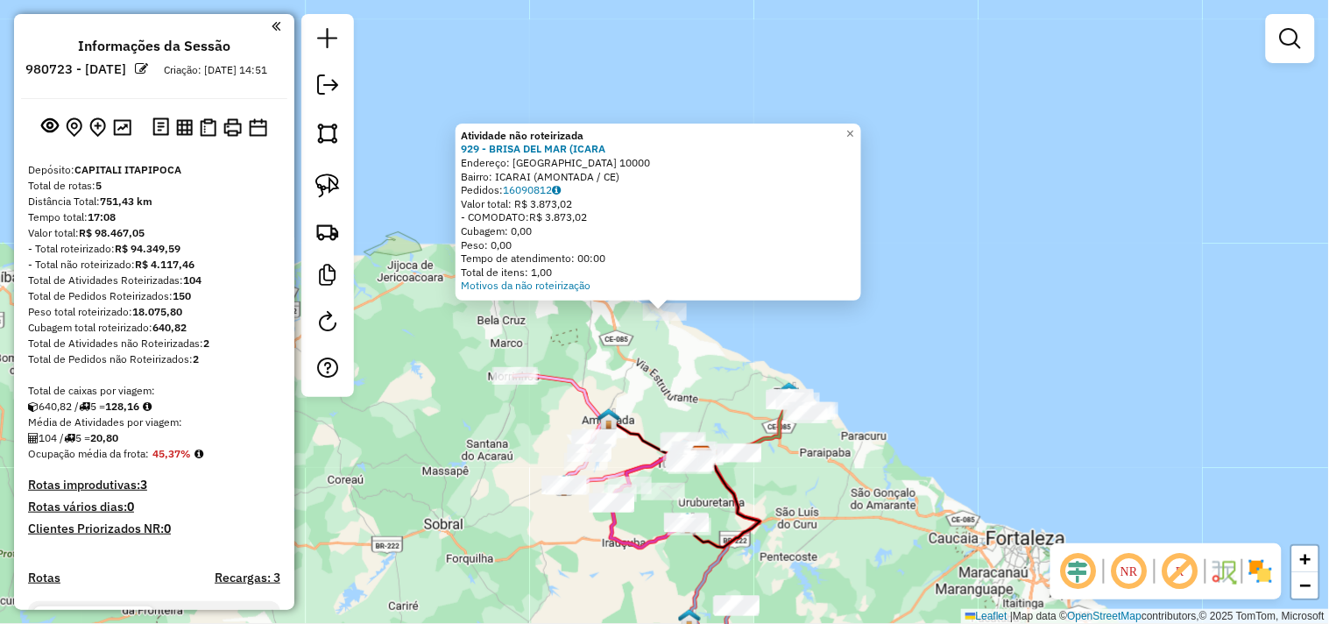
click at [607, 357] on div "Atividade não roteirizada 929 - BRISA DEL MAR (ICARA Endereço: LAGOA VERDE 1000…" at bounding box center [664, 312] width 1329 height 624
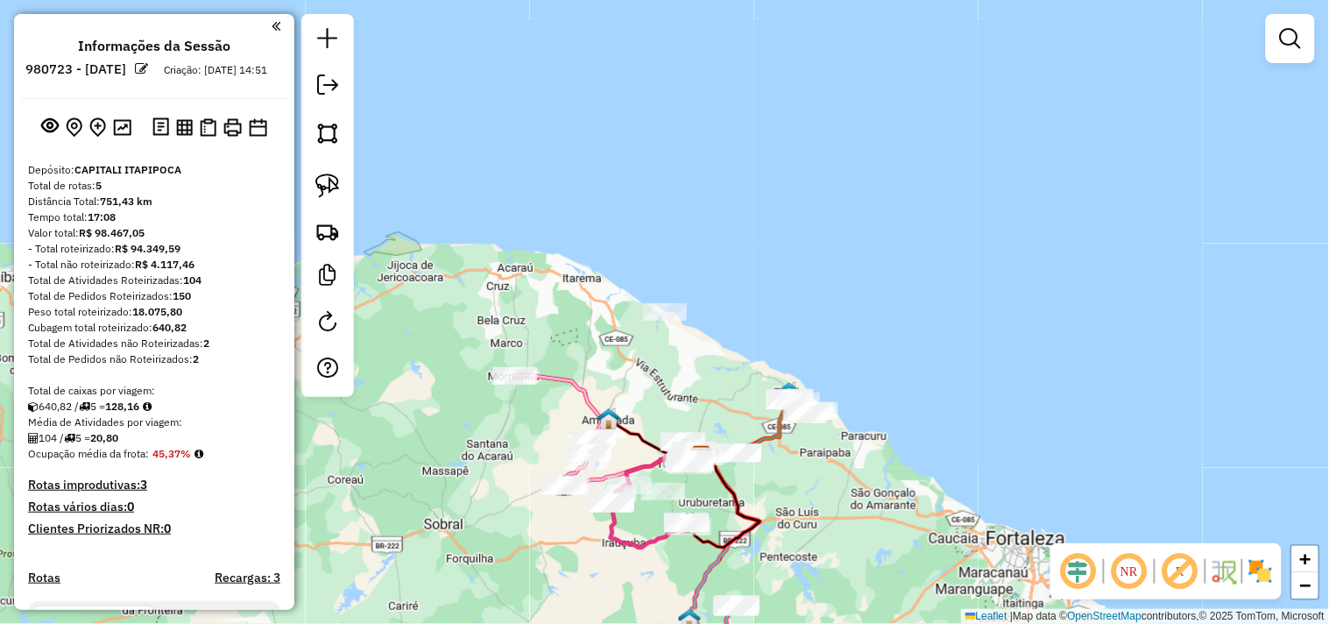
click at [202, 241] on div "Valor total: R$ 98.467,05" at bounding box center [154, 233] width 252 height 16
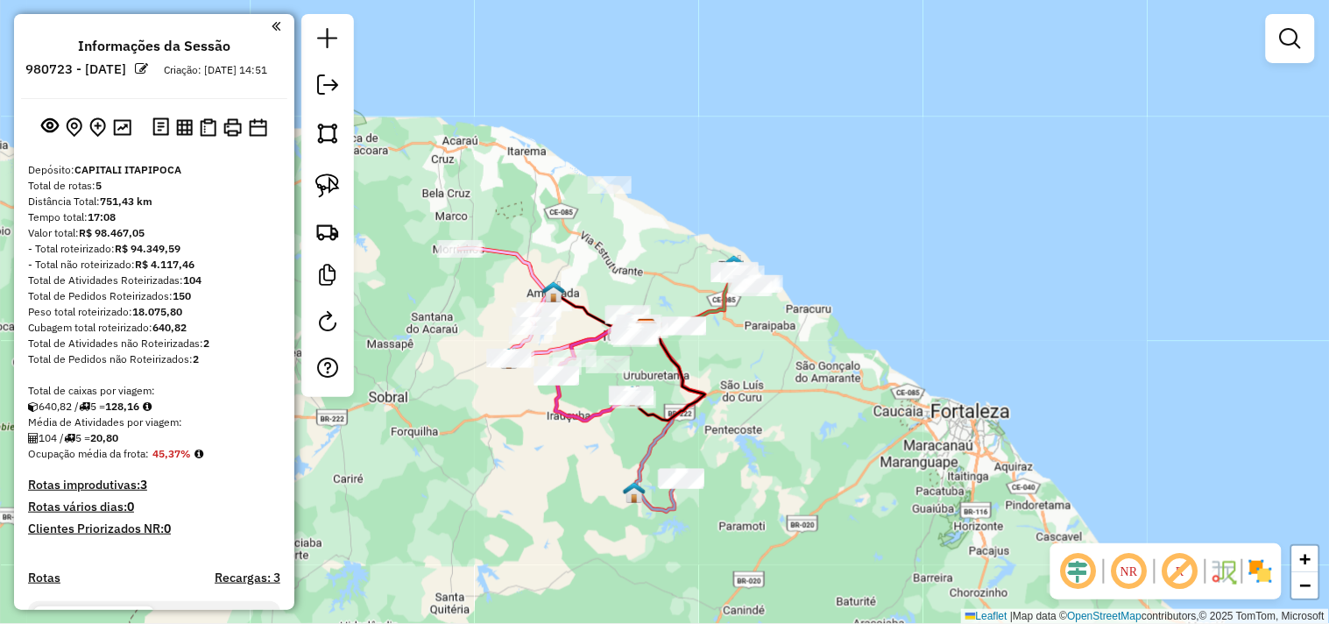
drag, startPoint x: 457, startPoint y: 482, endPoint x: 424, endPoint y: 356, distance: 130.3
click at [422, 358] on div "Janela de atendimento Grade de atendimento Capacidade Transportadoras Veículos …" at bounding box center [664, 312] width 1329 height 624
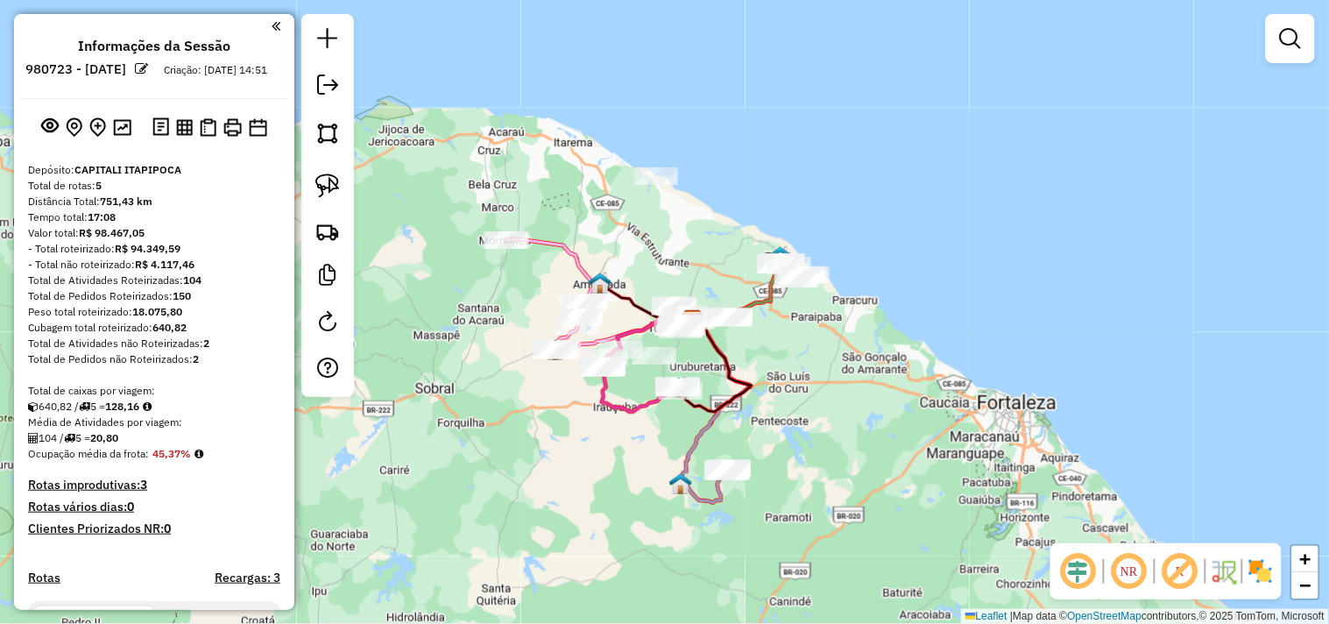
drag, startPoint x: 519, startPoint y: 417, endPoint x: 554, endPoint y: 409, distance: 35.9
click at [554, 409] on div "Janela de atendimento Grade de atendimento Capacidade Transportadoras Veículos …" at bounding box center [664, 312] width 1329 height 624
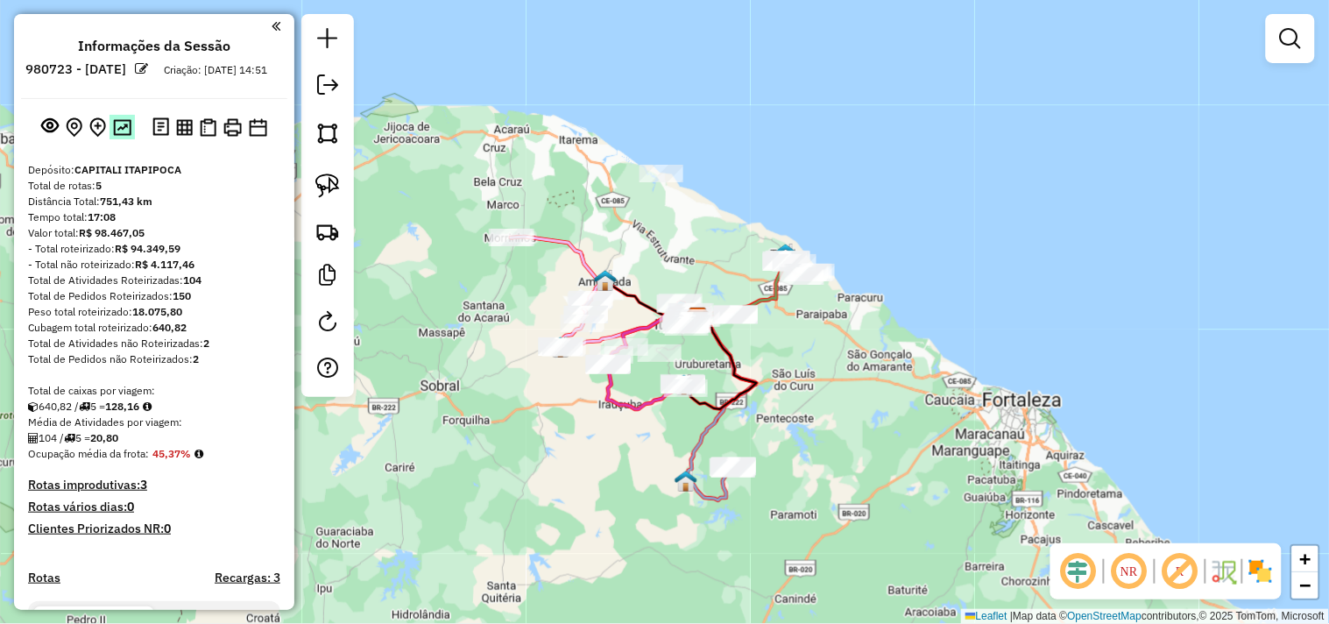
click at [126, 136] on img at bounding box center [122, 127] width 18 height 17
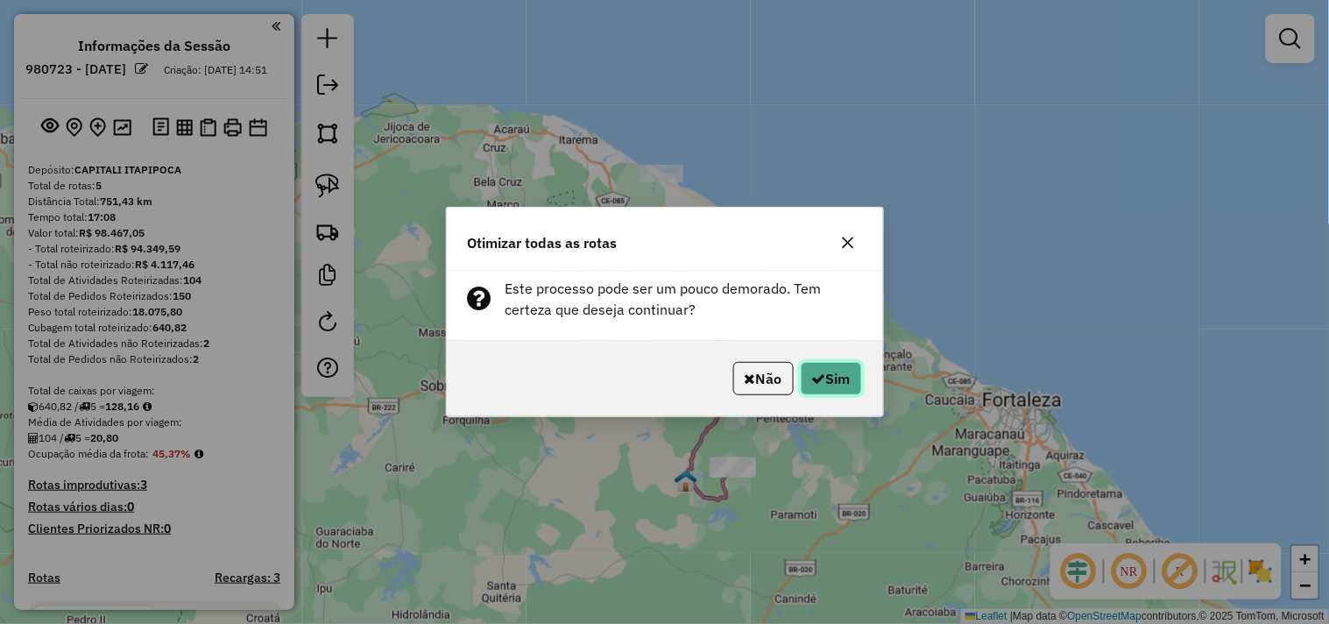
click at [854, 377] on button "Sim" at bounding box center [831, 378] width 61 height 33
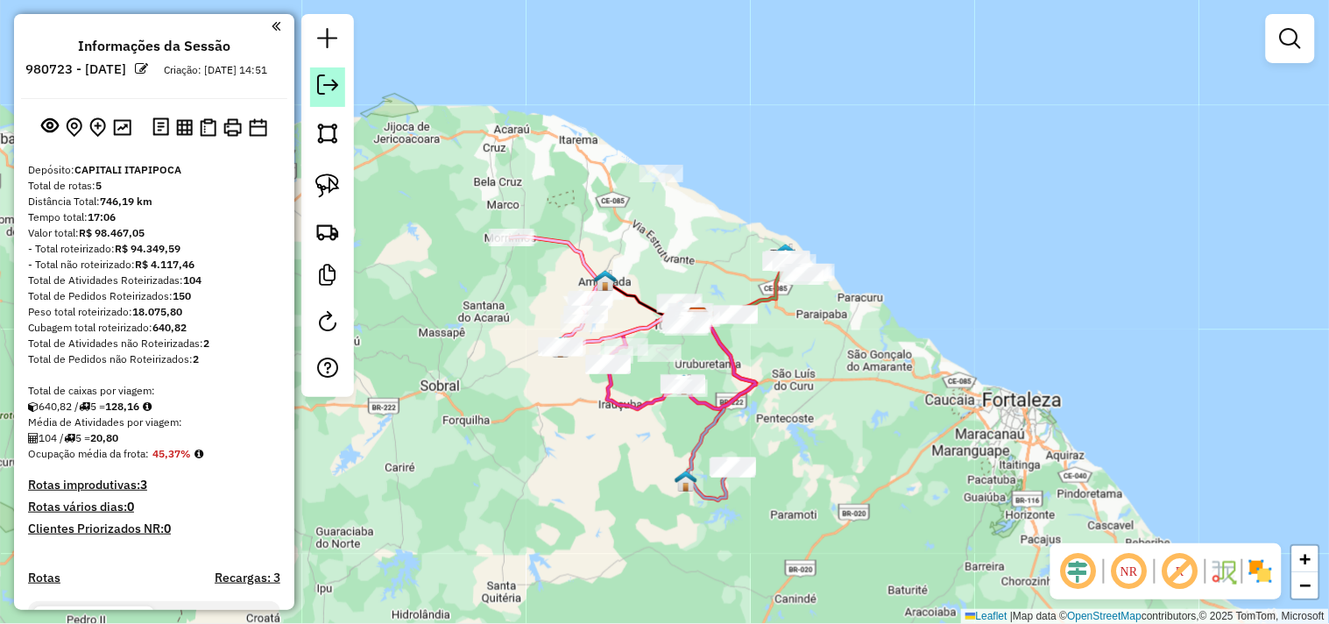
click at [342, 84] on link at bounding box center [327, 86] width 35 height 39
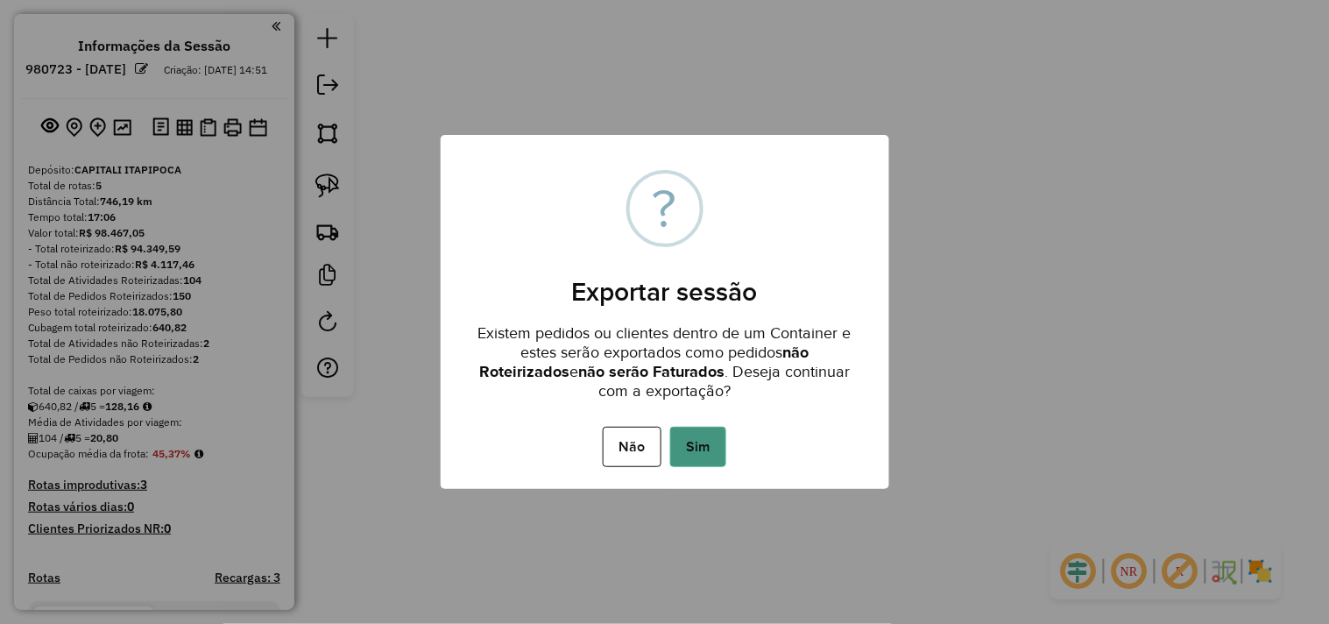
click at [716, 445] on button "Sim" at bounding box center [698, 447] width 56 height 40
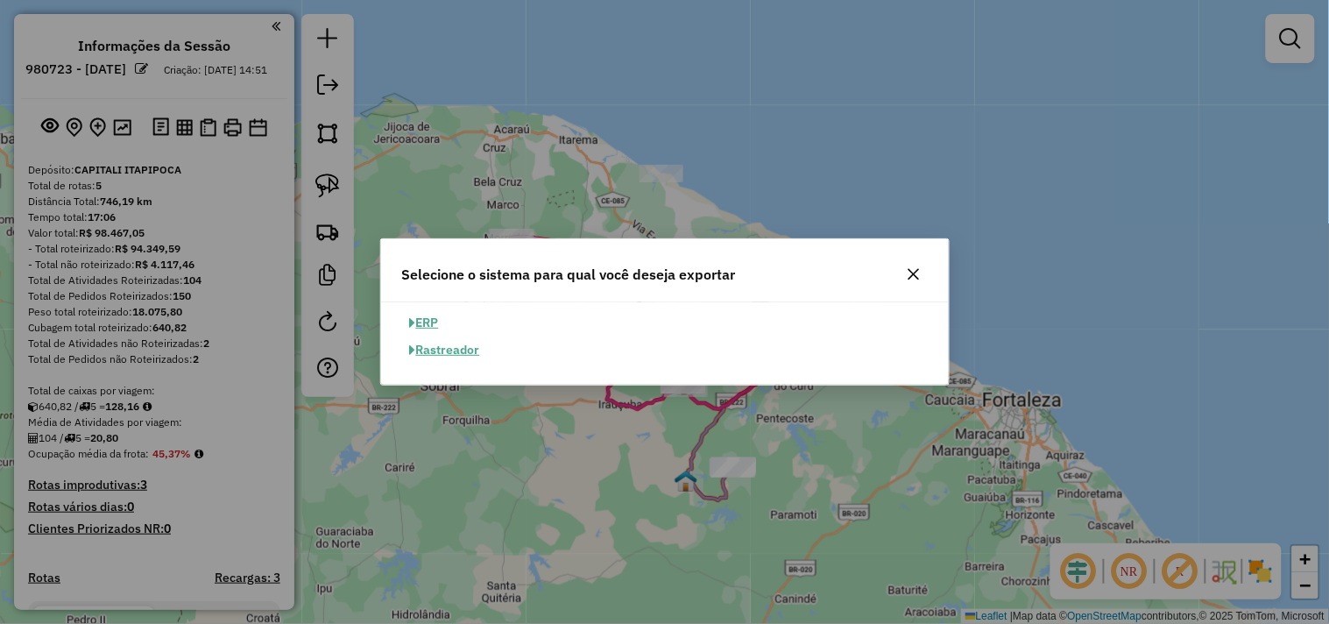
click at [423, 317] on button "ERP" at bounding box center [424, 322] width 45 height 27
select select "**"
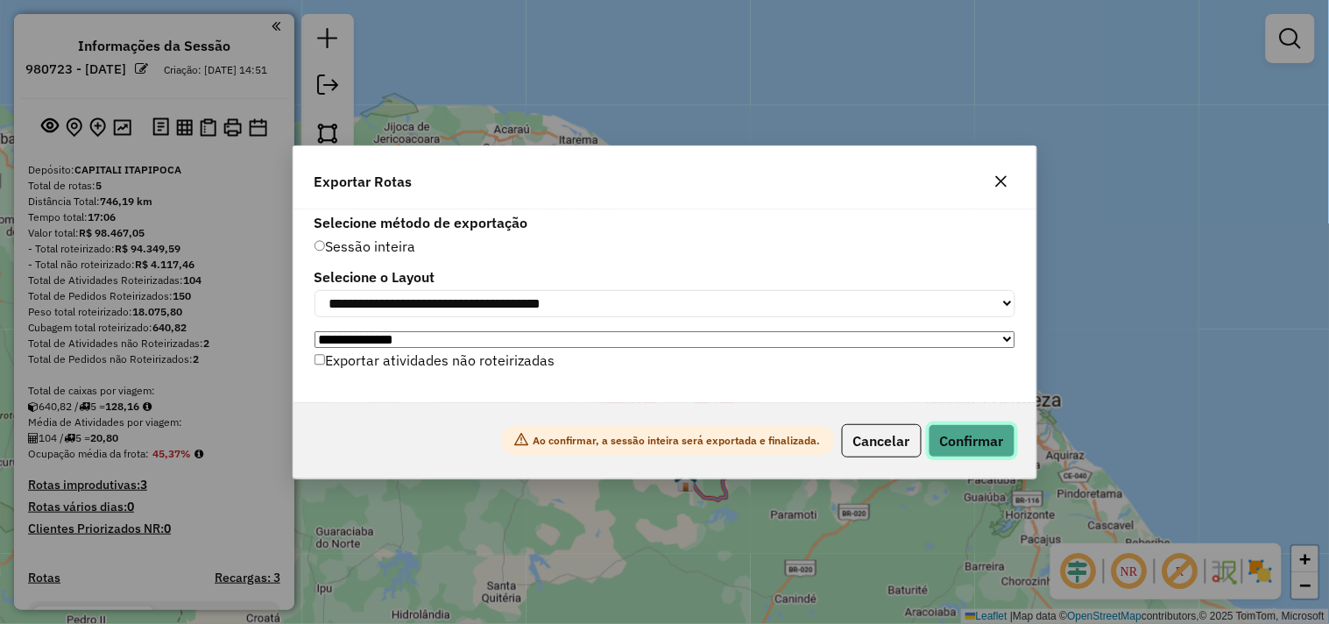
click at [966, 436] on button "Confirmar" at bounding box center [972, 440] width 87 height 33
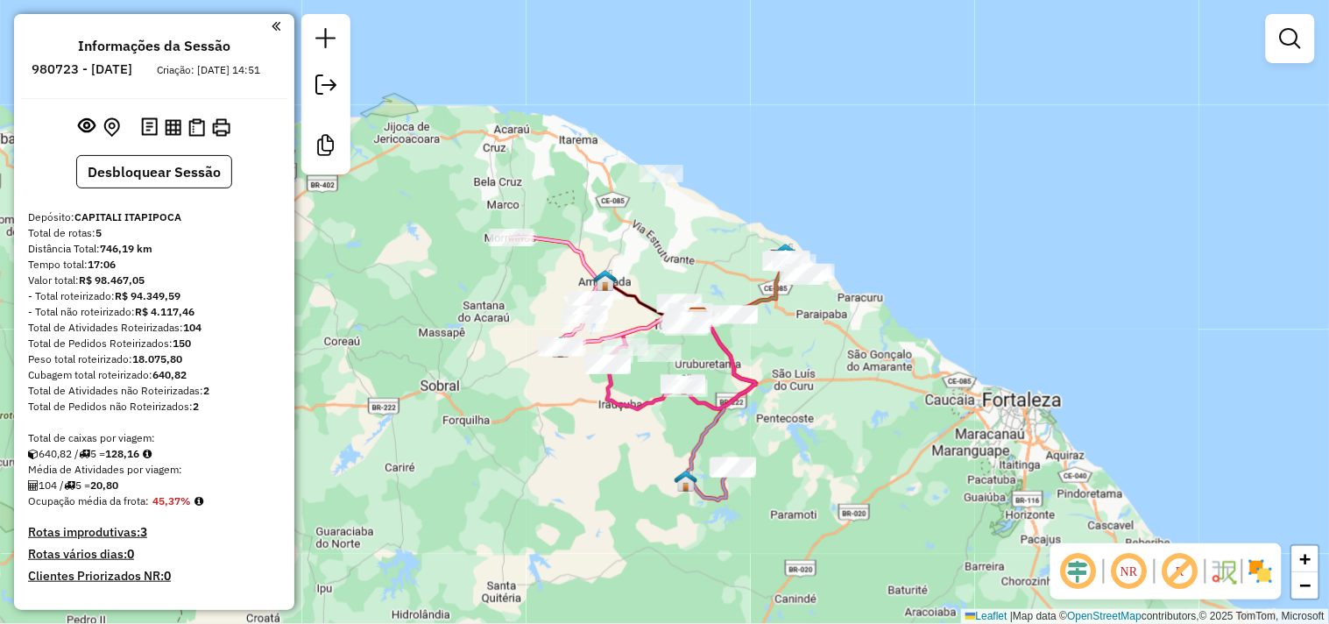
drag, startPoint x: 22, startPoint y: 294, endPoint x: 263, endPoint y: 363, distance: 250.7
copy div "Valor total: R$ 98.467,05"
click at [237, 273] on div "Tempo total: 17:06" at bounding box center [154, 265] width 252 height 16
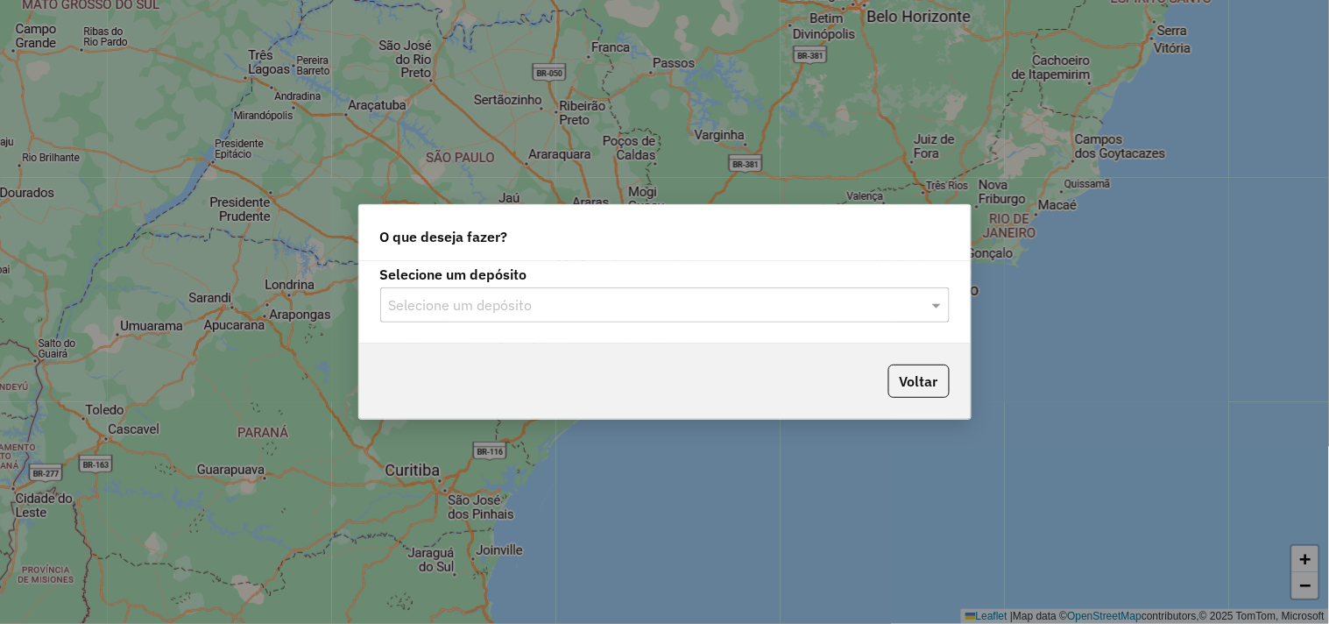
click at [497, 298] on input "text" at bounding box center [647, 305] width 517 height 21
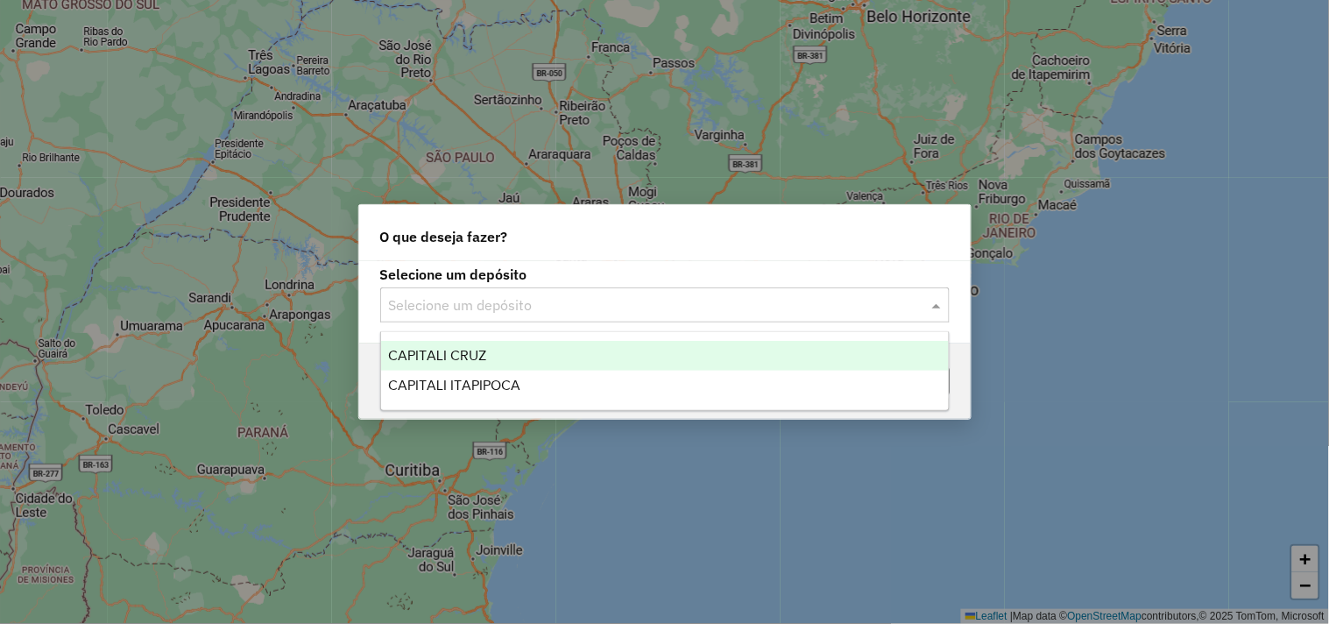
click at [477, 361] on span "CAPITALI CRUZ" at bounding box center [437, 355] width 98 height 15
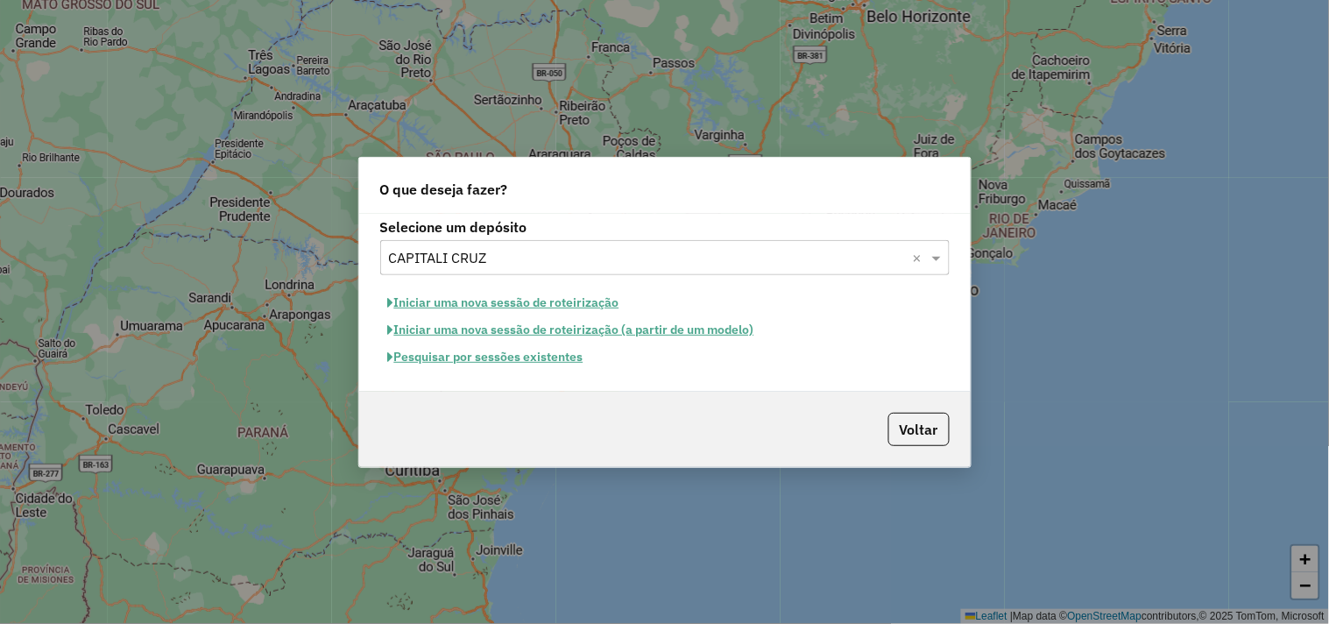
click at [467, 357] on button "Pesquisar por sessões existentes" at bounding box center [485, 356] width 211 height 27
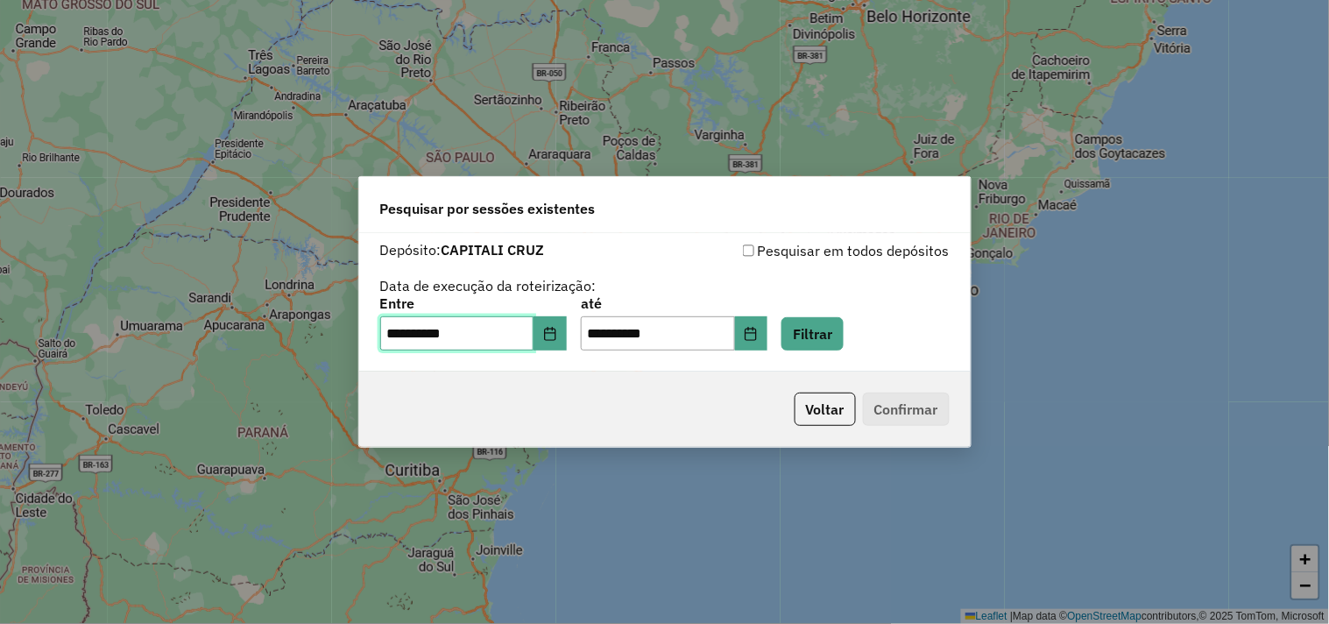
click at [400, 329] on input "**********" at bounding box center [457, 333] width 154 height 35
type input "**********"
click at [838, 346] on button "Filtrar" at bounding box center [813, 333] width 62 height 33
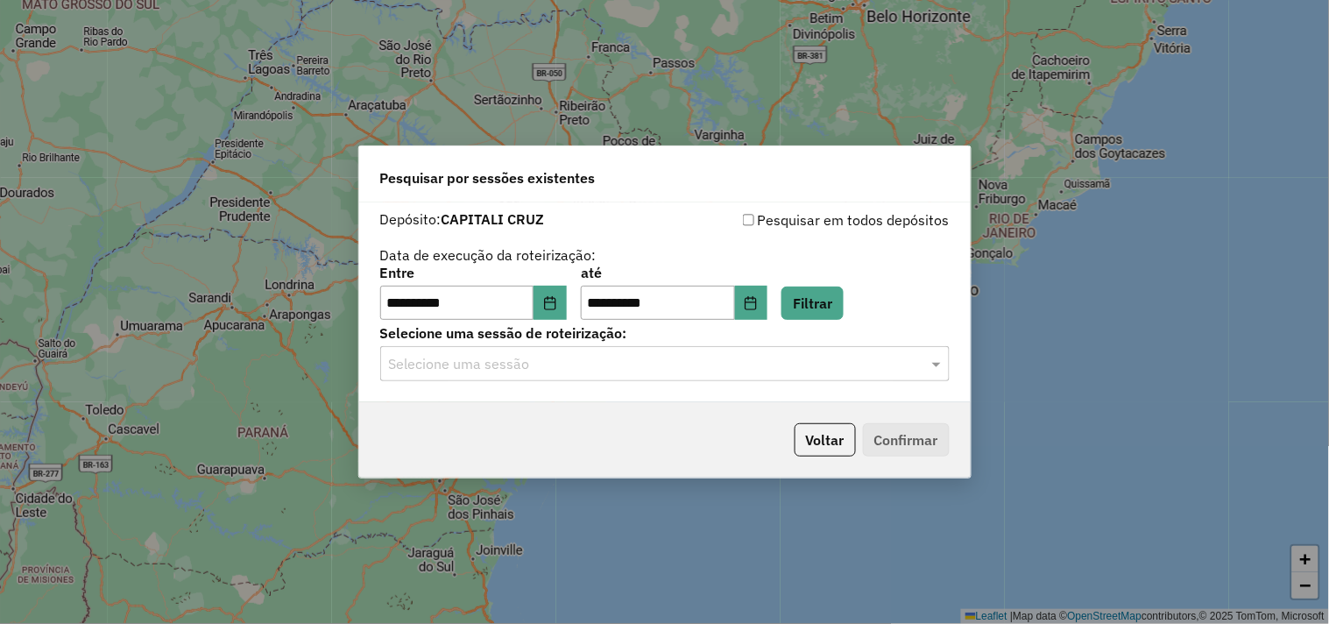
click at [520, 365] on input "text" at bounding box center [647, 364] width 517 height 21
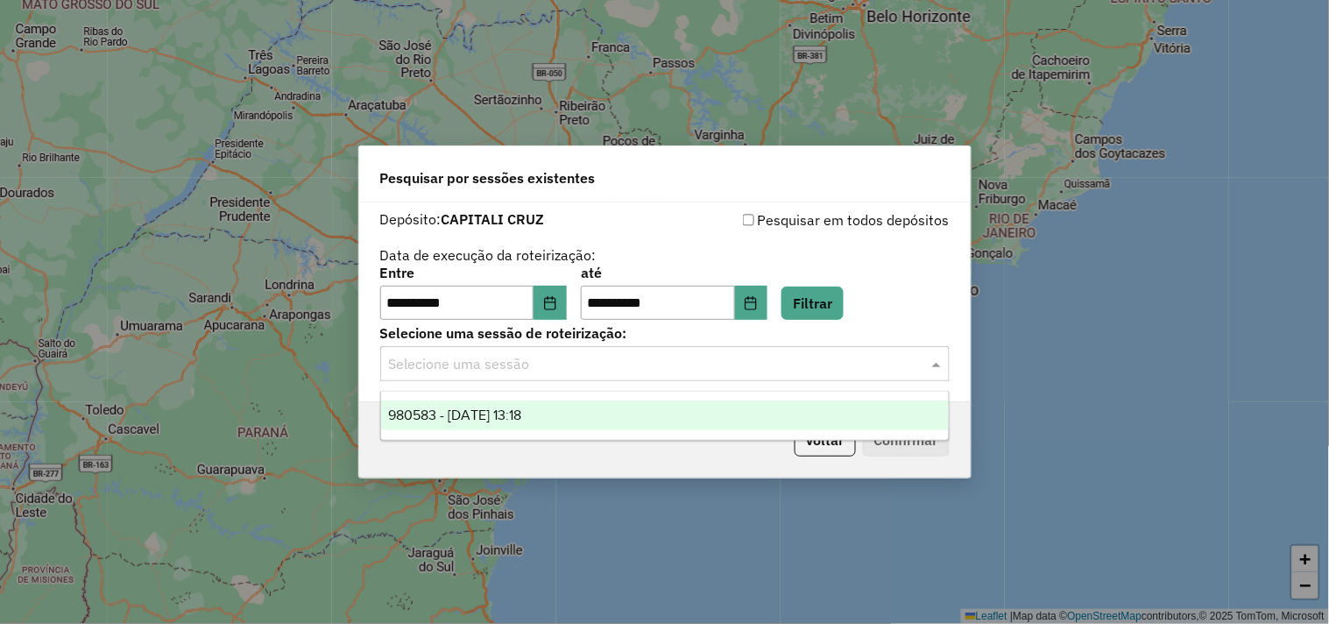
click at [467, 414] on span "980583 - [DATE] 13:18" at bounding box center [454, 414] width 133 height 15
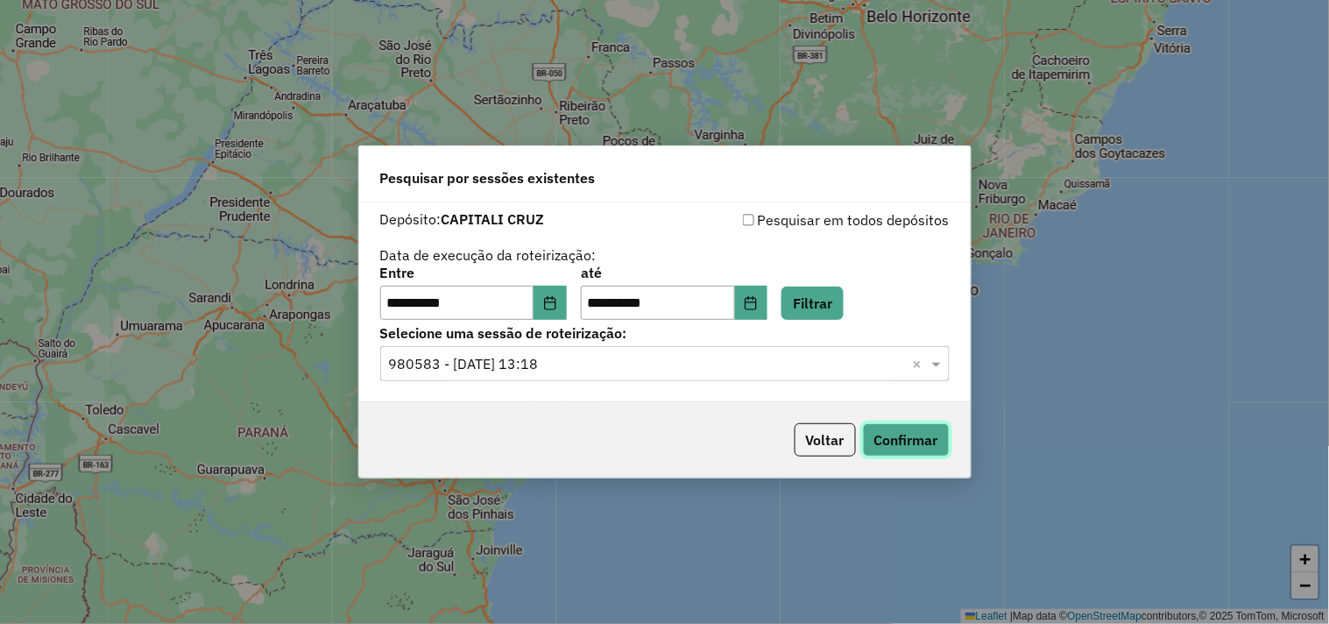
click at [906, 433] on button "Confirmar" at bounding box center [906, 439] width 87 height 33
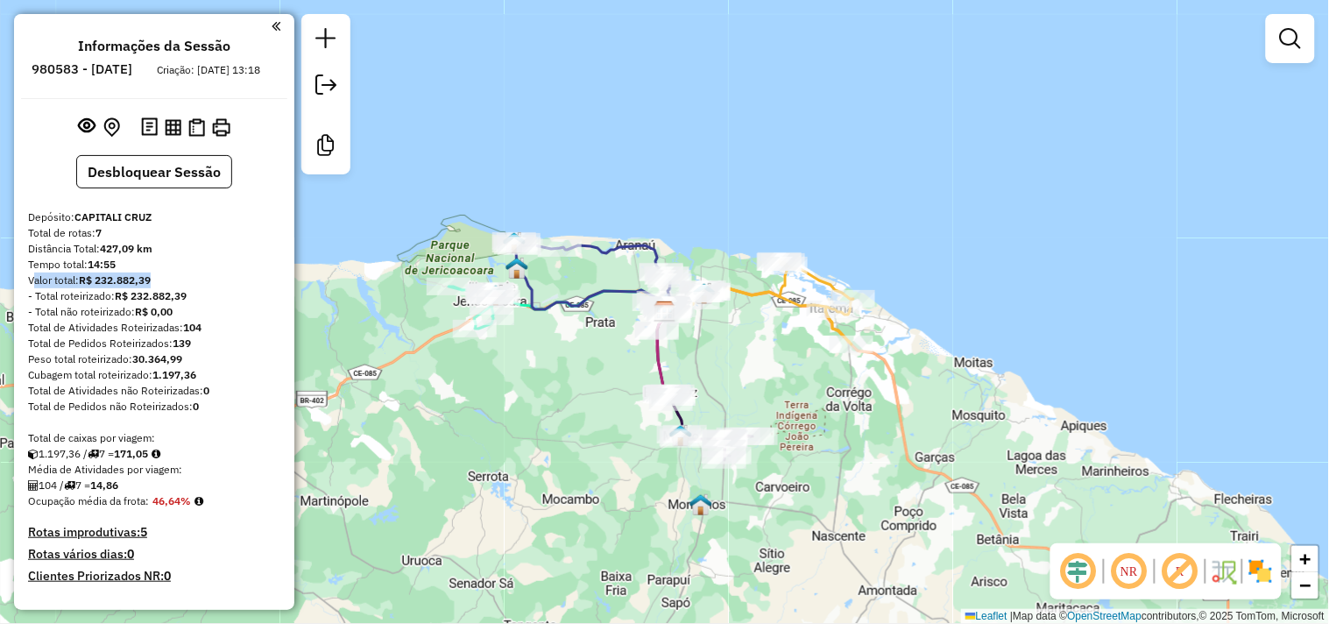
drag, startPoint x: 27, startPoint y: 291, endPoint x: 161, endPoint y: 299, distance: 134.3
click at [161, 288] on div "Valor total: R$ 232.882,39" at bounding box center [154, 281] width 252 height 16
copy div "Valor total: R$ 232.882,39"
click at [226, 288] on div "Valor total: R$ 232.882,39" at bounding box center [154, 281] width 252 height 16
